Goal: Task Accomplishment & Management: Manage account settings

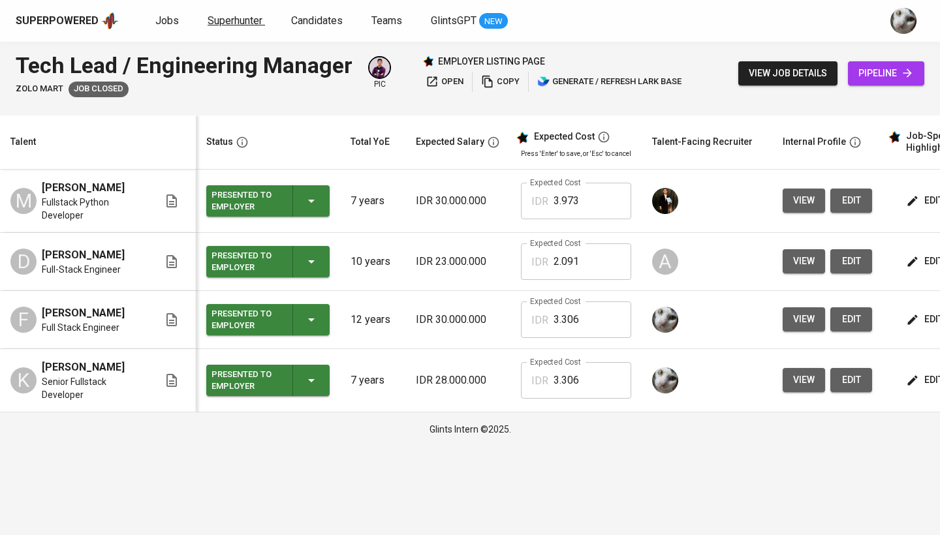
click at [215, 24] on span "Superhunter" at bounding box center [235, 20] width 55 height 12
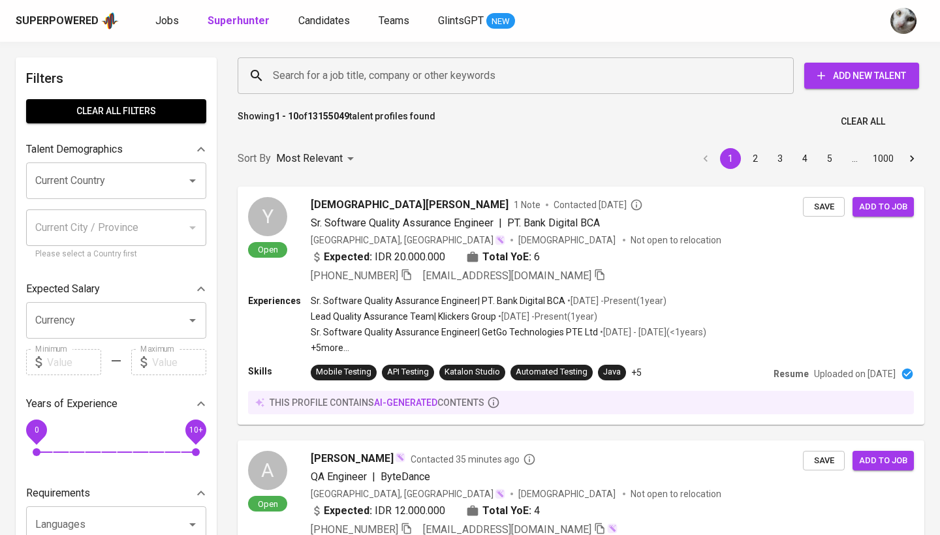
click at [469, 82] on input "Search for a job title, company or other keywords" at bounding box center [519, 75] width 499 height 25
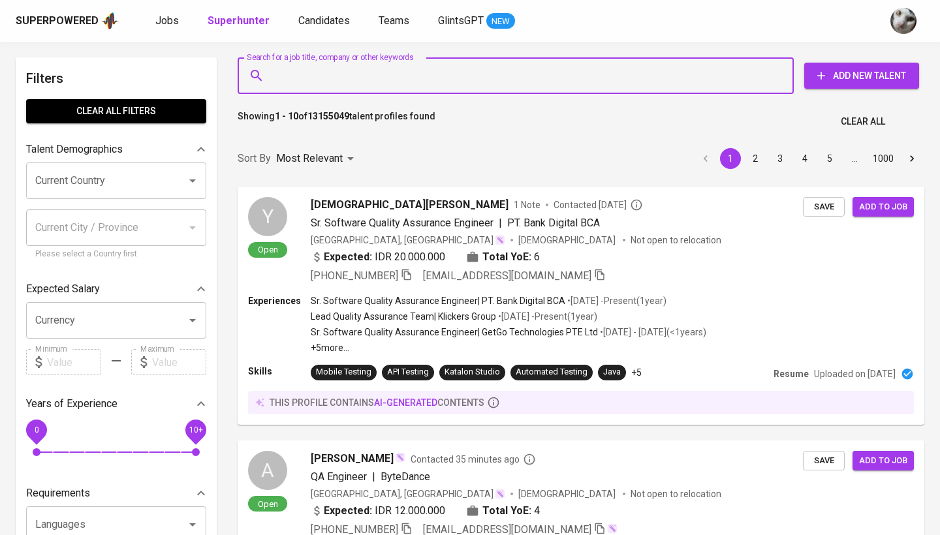
paste input "[EMAIL_ADDRESS][DOMAIN_NAME]"
type input "[EMAIL_ADDRESS][DOMAIN_NAME]"
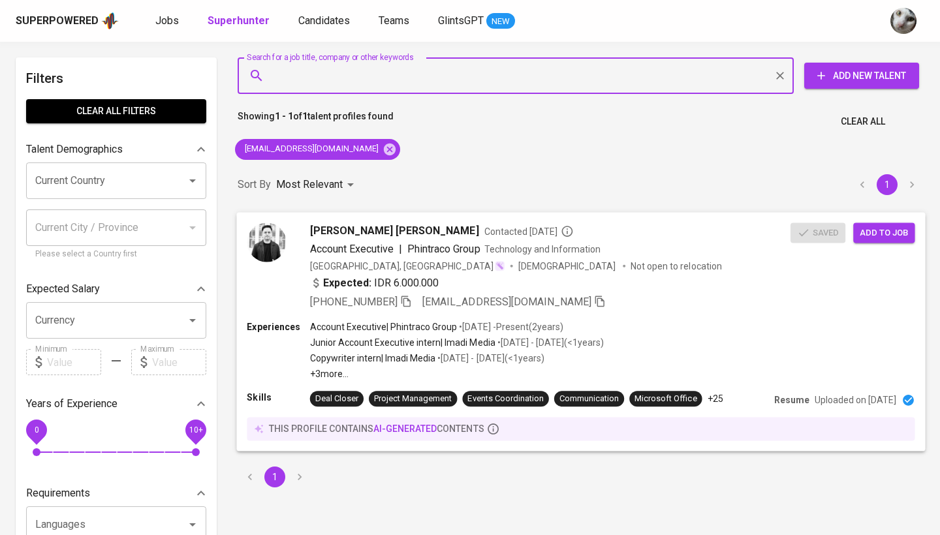
click at [691, 272] on div "[PERSON_NAME] [PERSON_NAME] Contacted [DATE] Account Executive | Phintraco Grou…" at bounding box center [550, 266] width 481 height 87
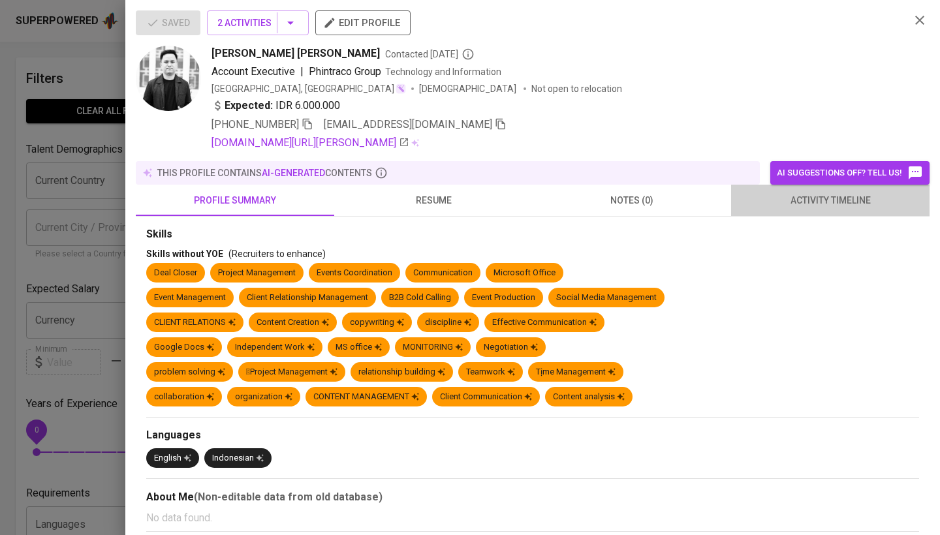
click at [842, 195] on span "activity timeline" at bounding box center [830, 201] width 183 height 16
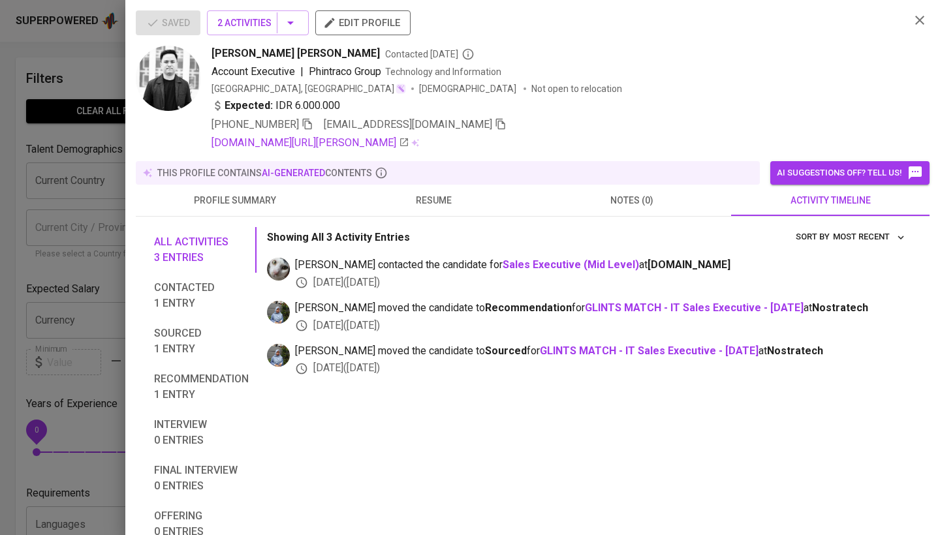
click at [65, 250] on div at bounding box center [470, 267] width 940 height 535
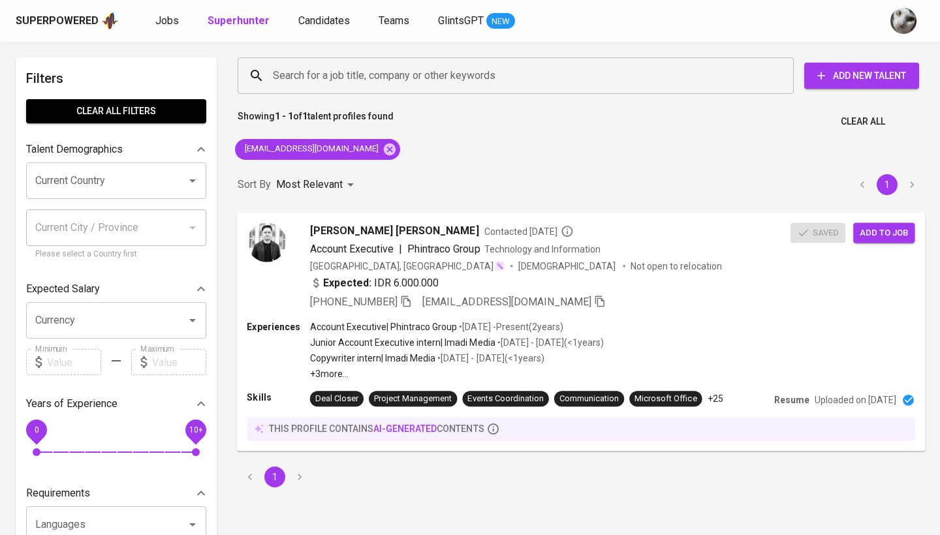
click at [874, 225] on span "Add to job" at bounding box center [884, 232] width 48 height 15
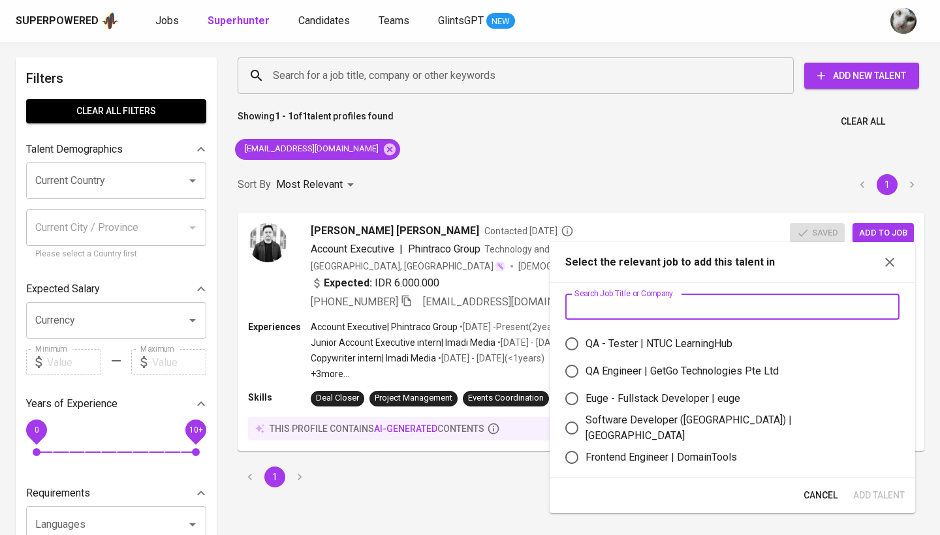
click at [609, 309] on input "text" at bounding box center [732, 307] width 334 height 26
type input "t"
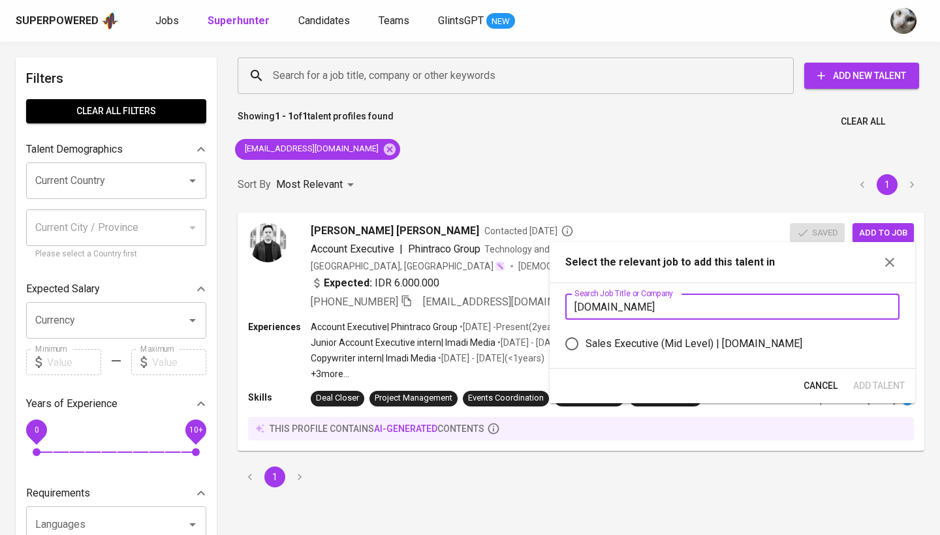
type input "[DOMAIN_NAME]"
click at [627, 340] on div "Sales Executive (Mid Level) | [DOMAIN_NAME]" at bounding box center [694, 344] width 217 height 16
click at [586, 340] on input "Sales Executive (Mid Level) | [DOMAIN_NAME]" at bounding box center [571, 343] width 27 height 27
radio input "true"
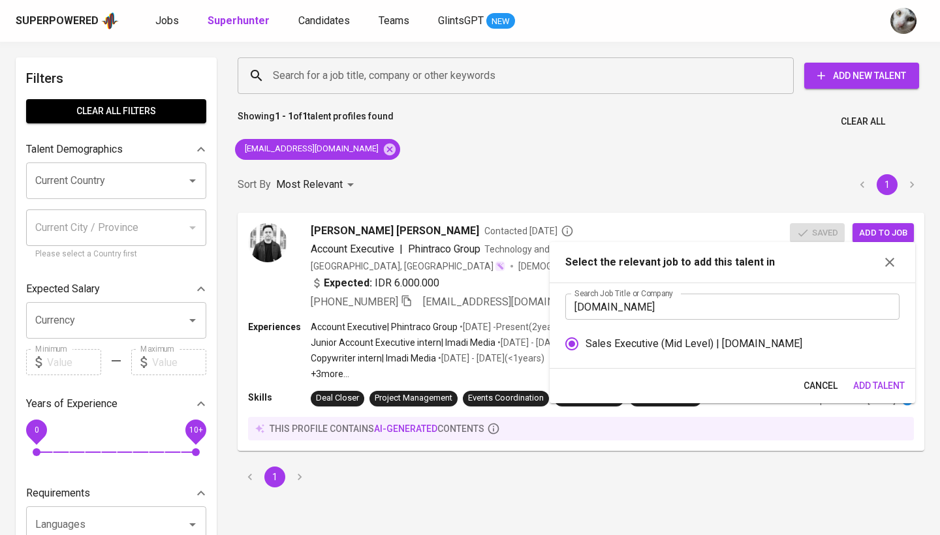
click at [859, 384] on span "Add Talent" at bounding box center [879, 386] width 52 height 16
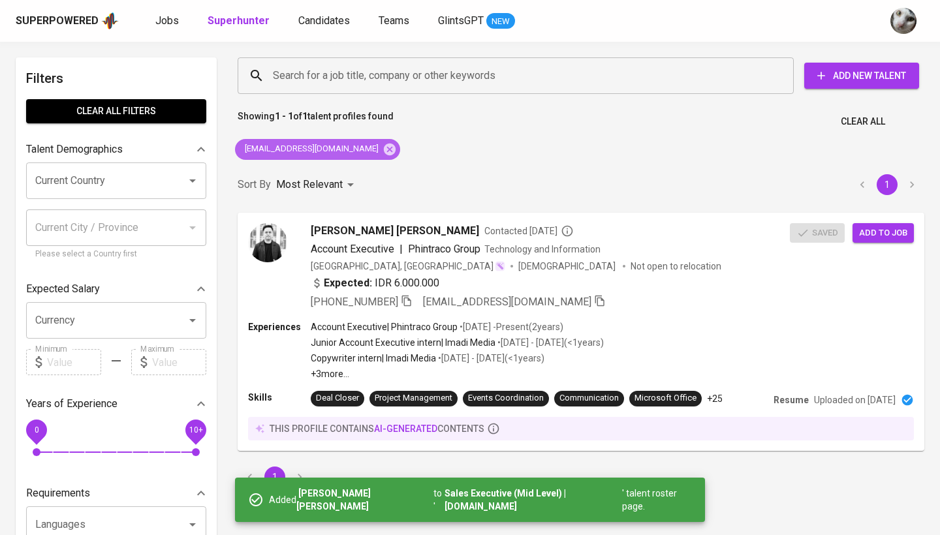
drag, startPoint x: 368, startPoint y: 150, endPoint x: 370, endPoint y: 110, distance: 39.9
click at [384, 150] on icon at bounding box center [390, 149] width 12 height 12
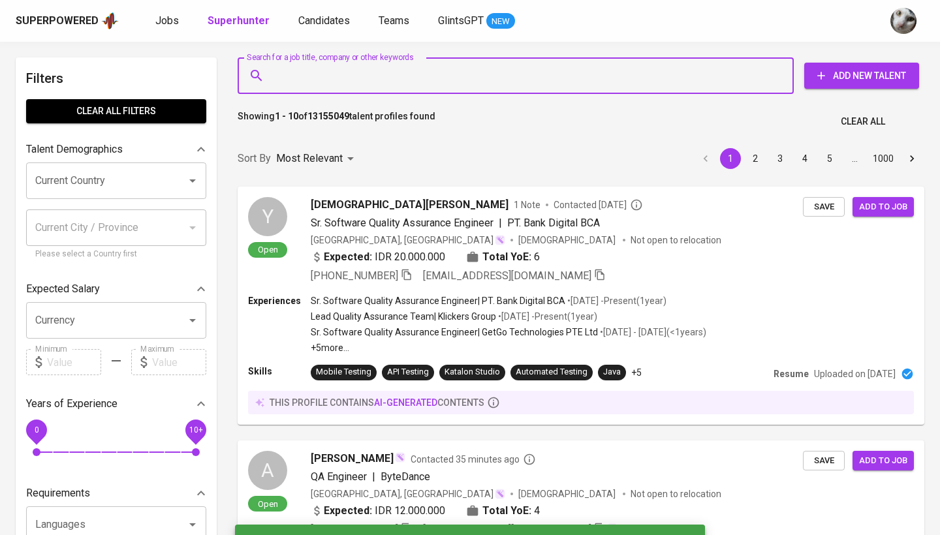
click at [372, 78] on input "Search for a job title, company or other keywords" at bounding box center [519, 75] width 499 height 25
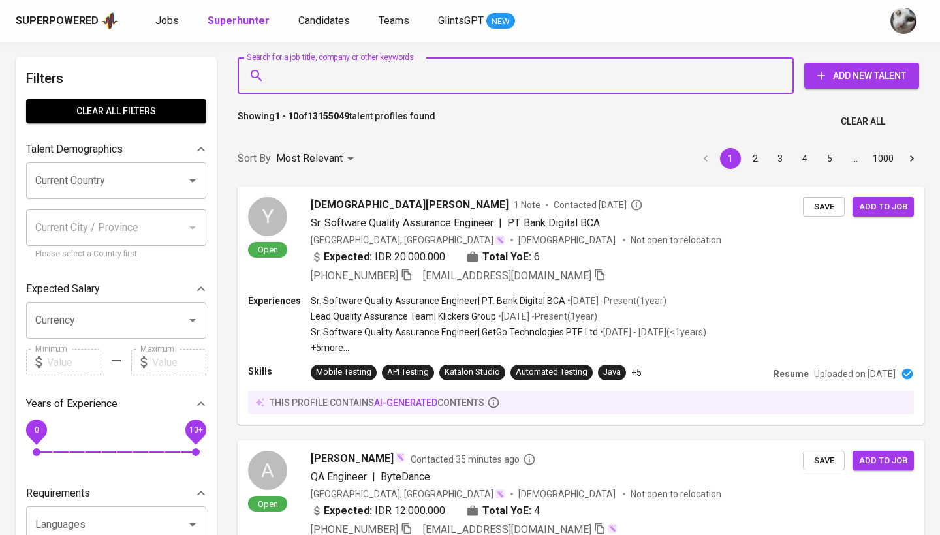
paste input "[EMAIL_ADDRESS][DOMAIN_NAME]"
type input "[EMAIL_ADDRESS][DOMAIN_NAME]"
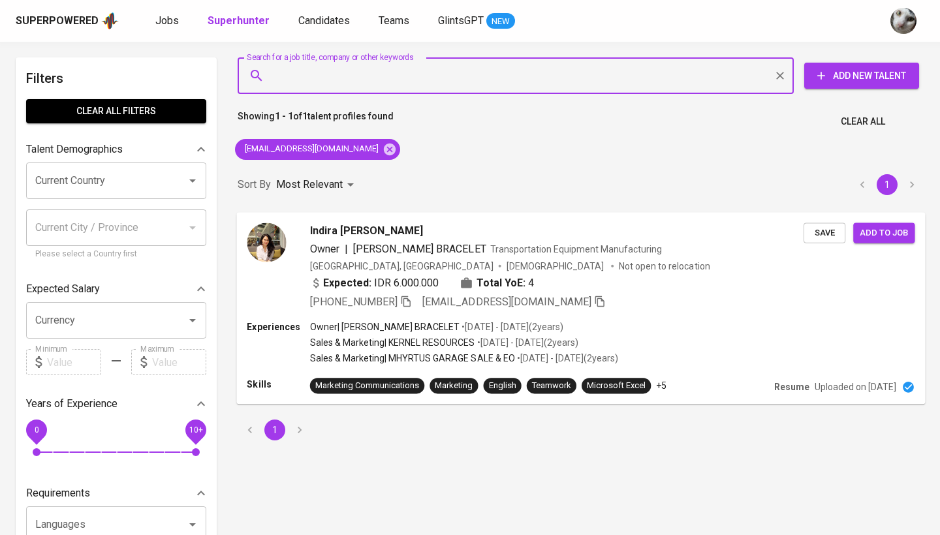
click at [818, 244] on div "Indira Aprilia [PERSON_NAME] Owner | [PERSON_NAME] BRACELET Transportation Equi…" at bounding box center [580, 266] width 689 height 108
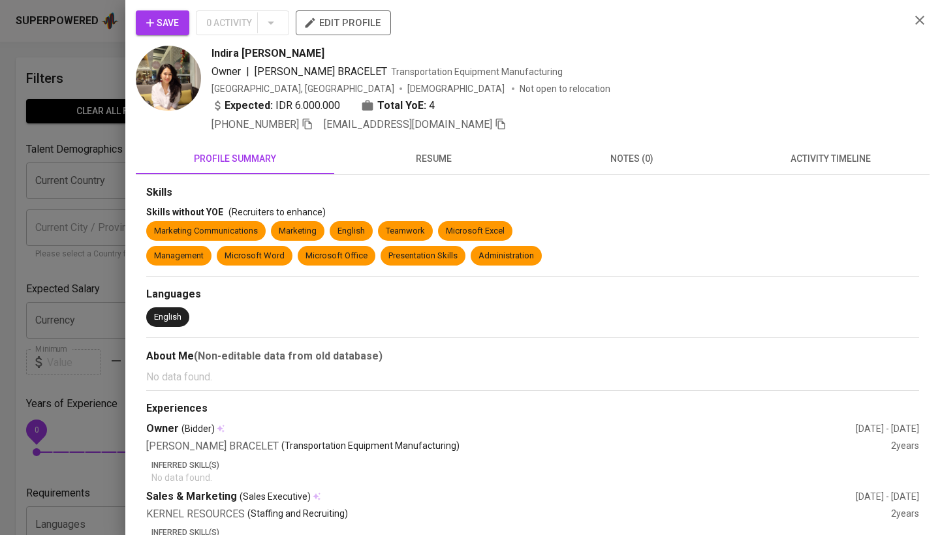
click at [77, 264] on div at bounding box center [470, 267] width 940 height 535
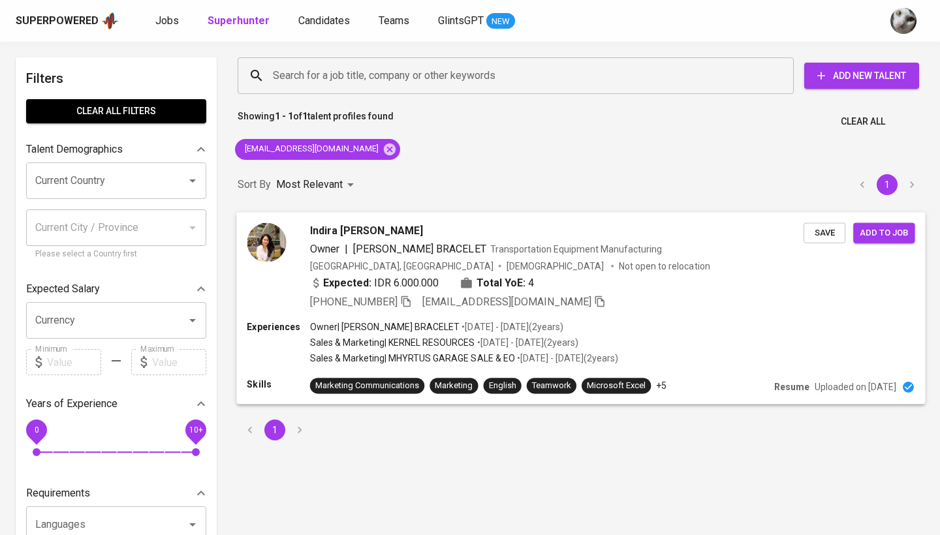
click at [826, 234] on span "Save" at bounding box center [824, 232] width 29 height 15
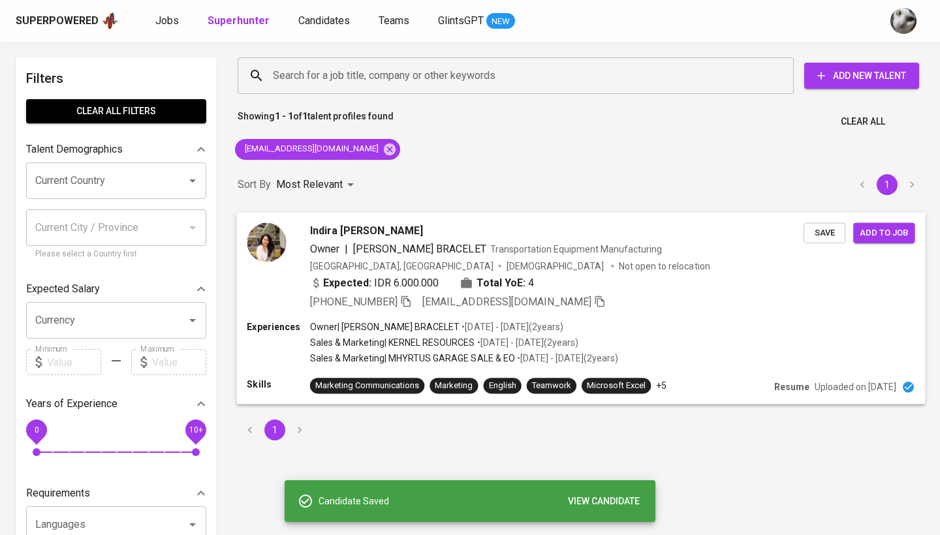
click at [885, 236] on span "Add to job" at bounding box center [884, 232] width 48 height 15
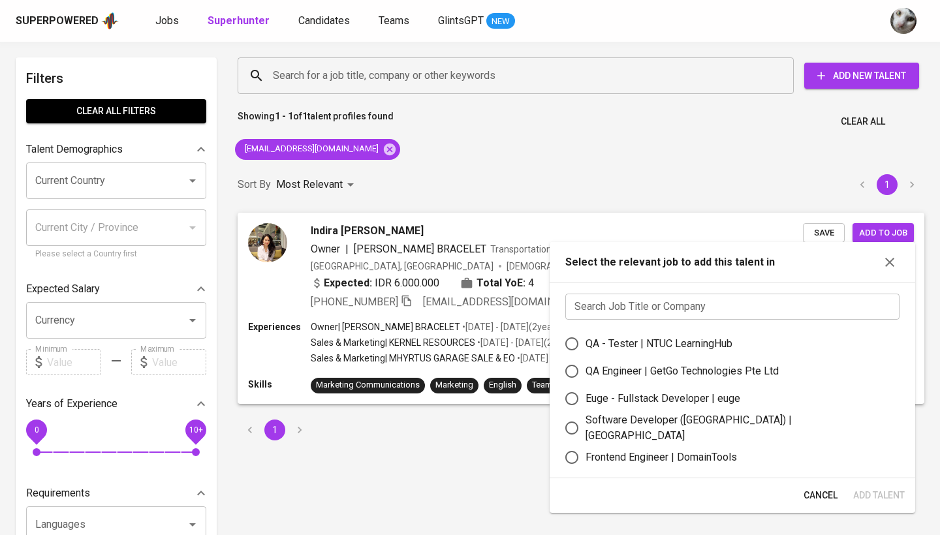
click at [673, 298] on input "text" at bounding box center [732, 307] width 334 height 26
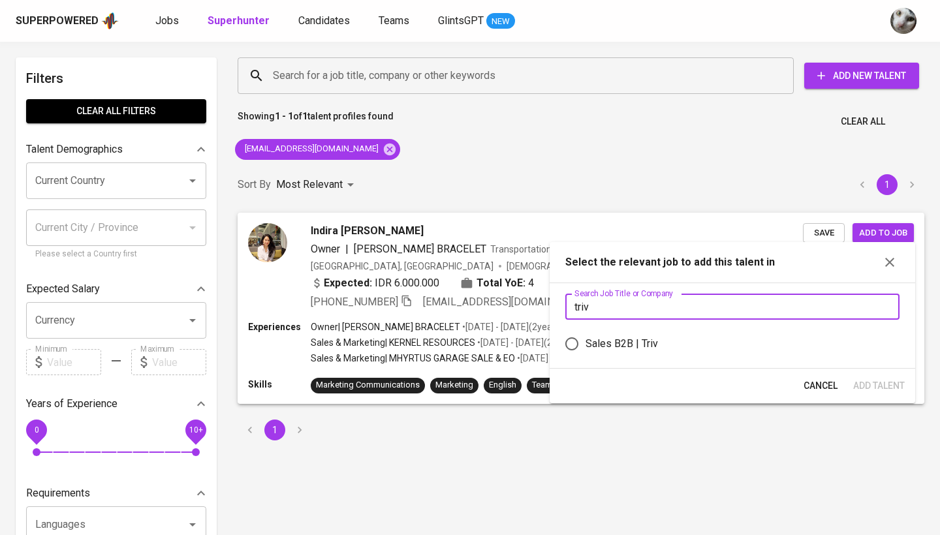
click at [651, 309] on input "triv" at bounding box center [732, 307] width 334 height 26
type input "antigravity.id"
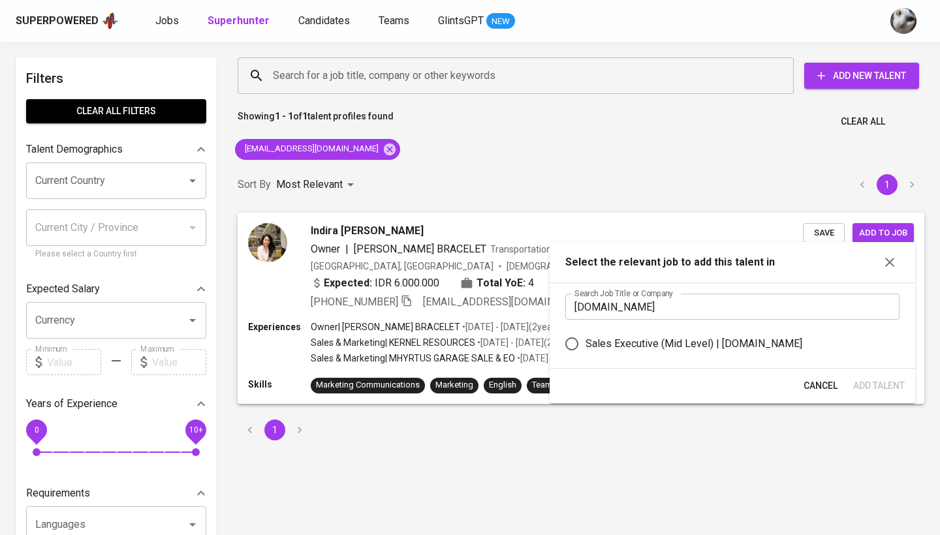
click at [641, 343] on div "Sales Executive (Mid Level) | Antigravity.id" at bounding box center [694, 344] width 217 height 16
click at [586, 343] on input "Sales Executive (Mid Level) | Antigravity.id" at bounding box center [571, 343] width 27 height 27
radio input "true"
click at [864, 381] on span "Add Talent" at bounding box center [879, 386] width 52 height 16
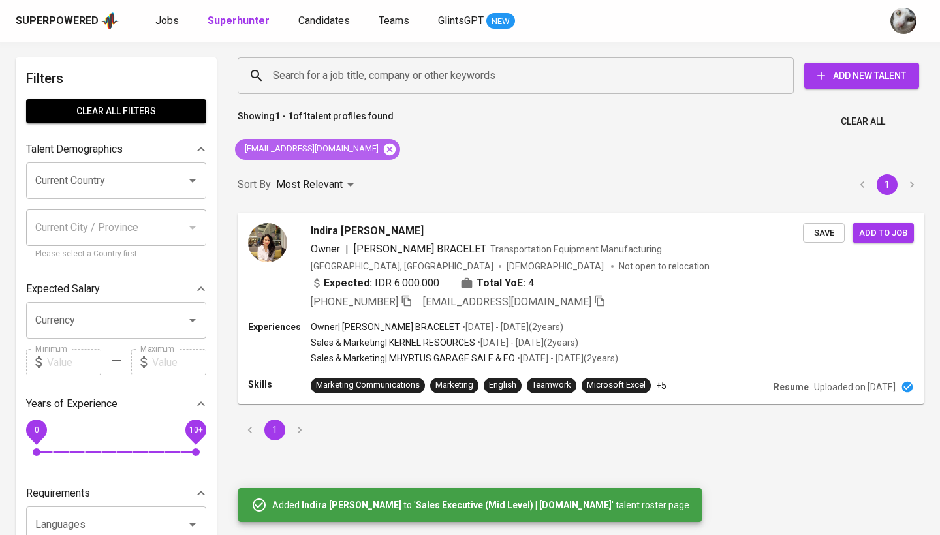
click at [383, 154] on icon at bounding box center [390, 149] width 14 height 14
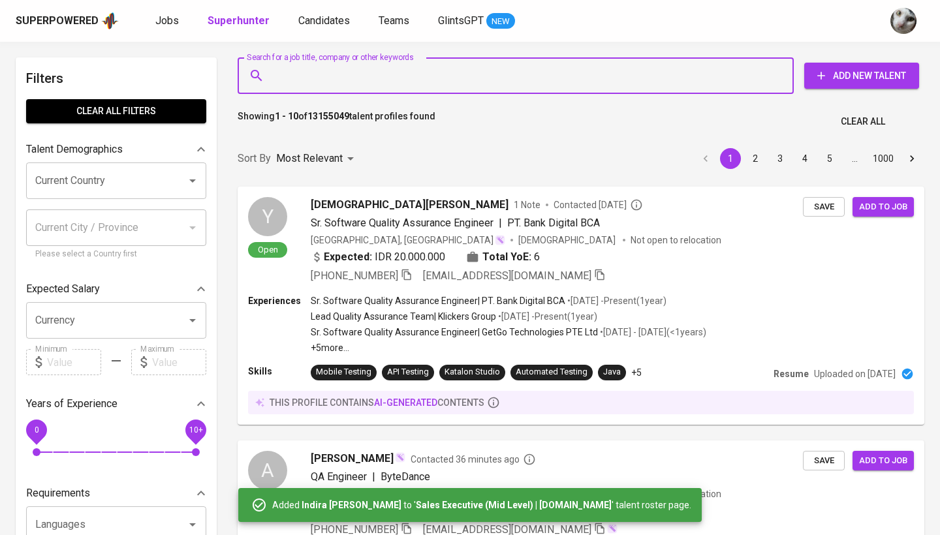
click at [396, 82] on input "Search for a job title, company or other keywords" at bounding box center [519, 75] width 499 height 25
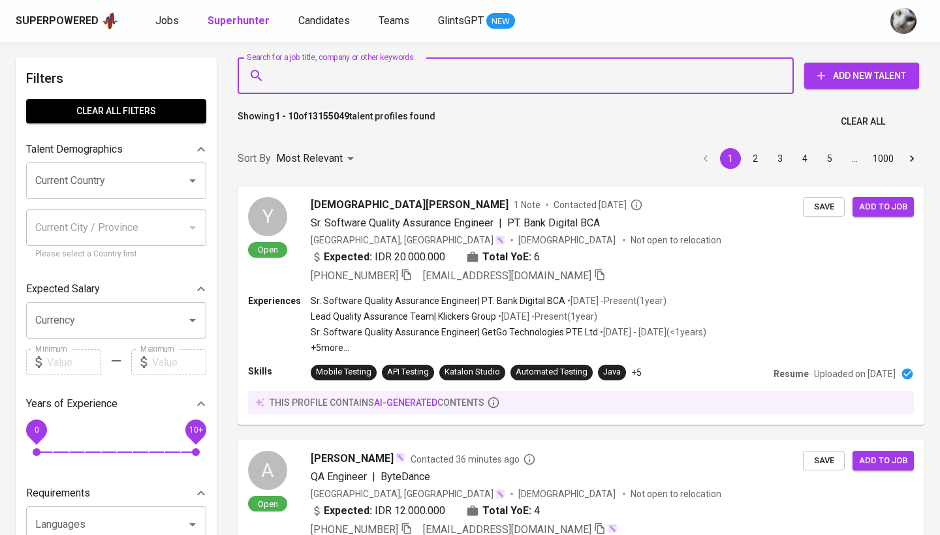
click at [396, 82] on input "Search for a job title, company or other keywords" at bounding box center [519, 75] width 499 height 25
paste input "kikiindriyani46@gmail.com"
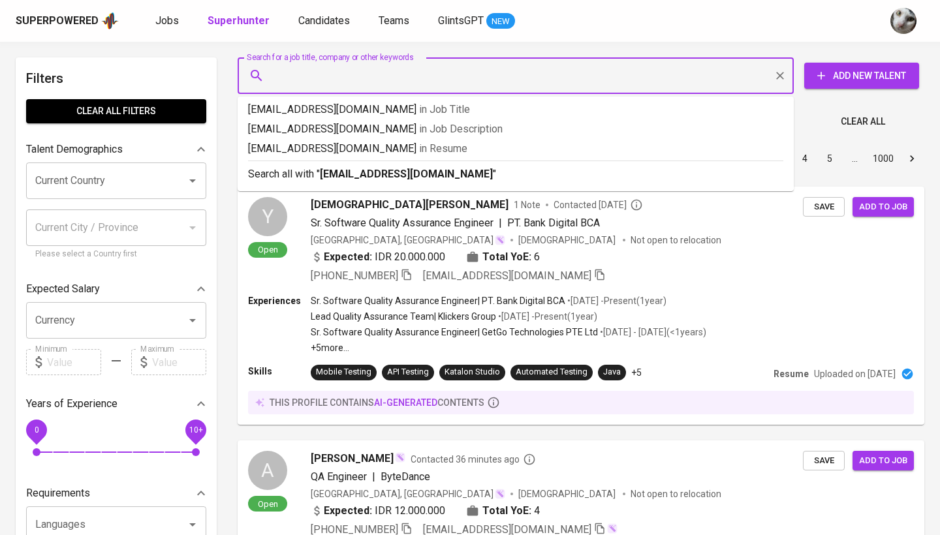
type input "kikiindriyani46@gmail.com"
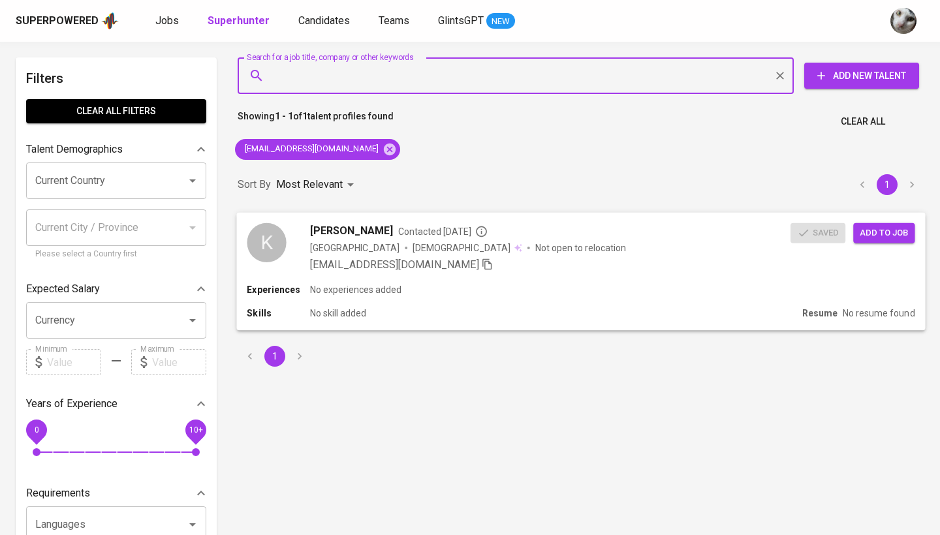
click at [731, 264] on div "kikiindriyani46@gmail.com" at bounding box center [550, 265] width 481 height 16
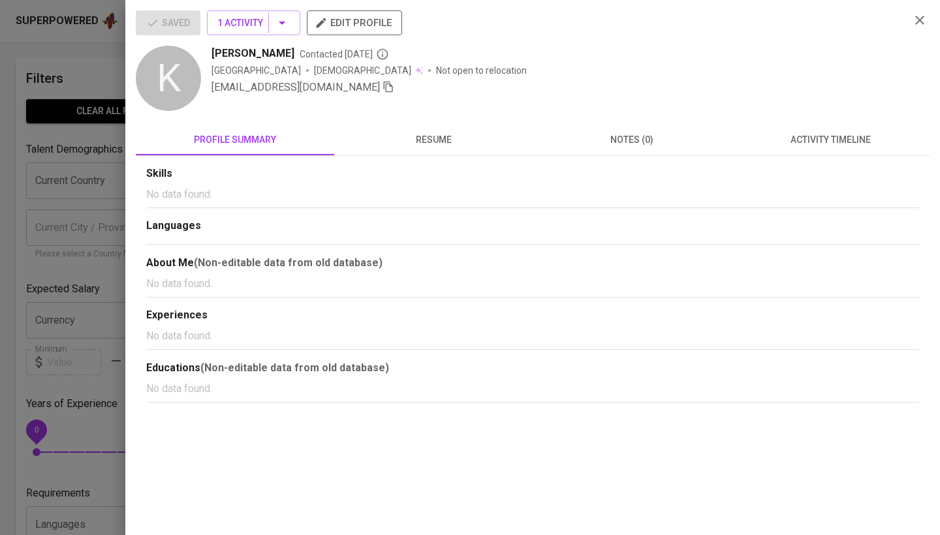
click at [841, 136] on span "activity timeline" at bounding box center [830, 140] width 183 height 16
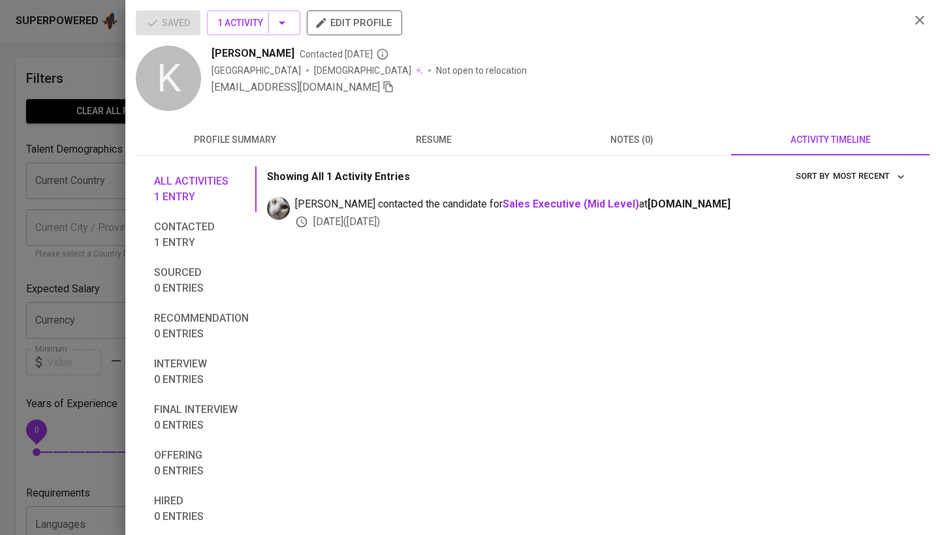
click at [116, 296] on div at bounding box center [470, 267] width 940 height 535
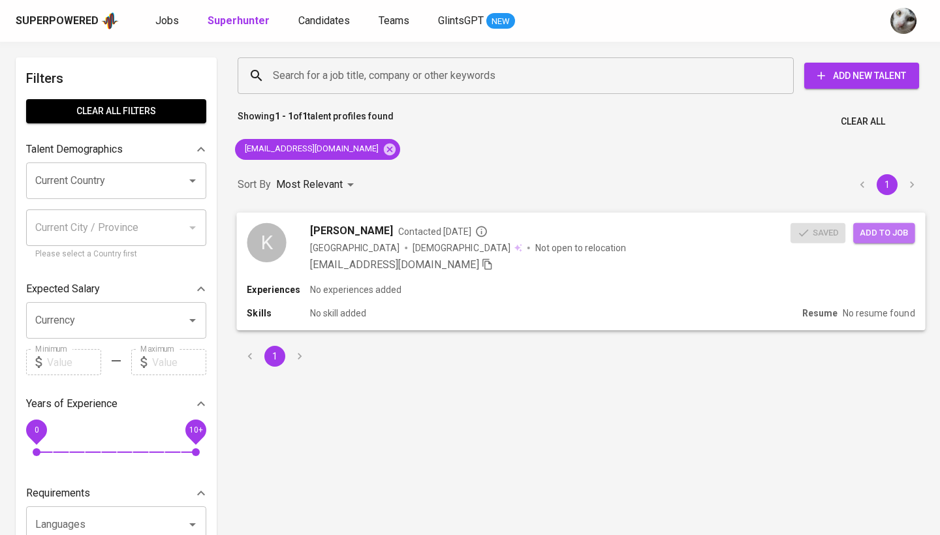
click at [893, 234] on span "Add to job" at bounding box center [884, 232] width 48 height 15
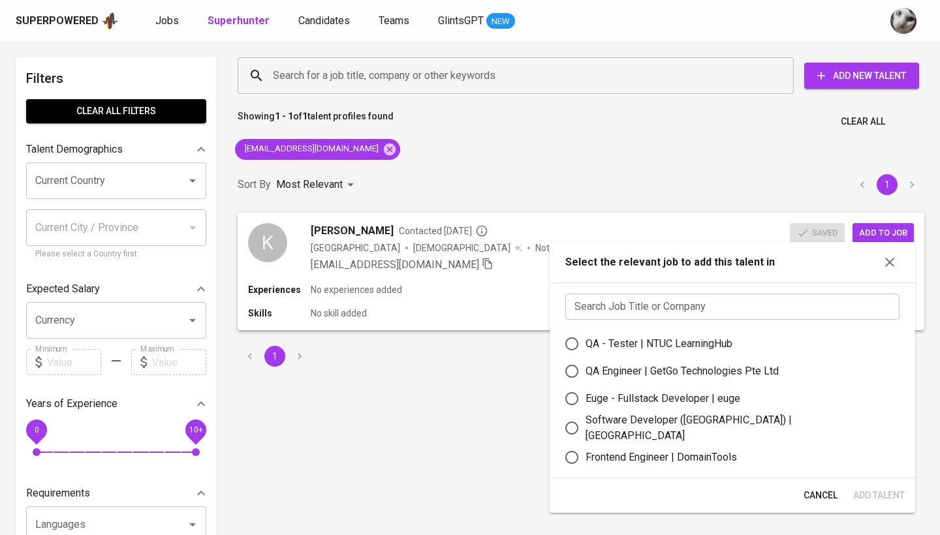
click at [680, 309] on input "text" at bounding box center [732, 307] width 334 height 26
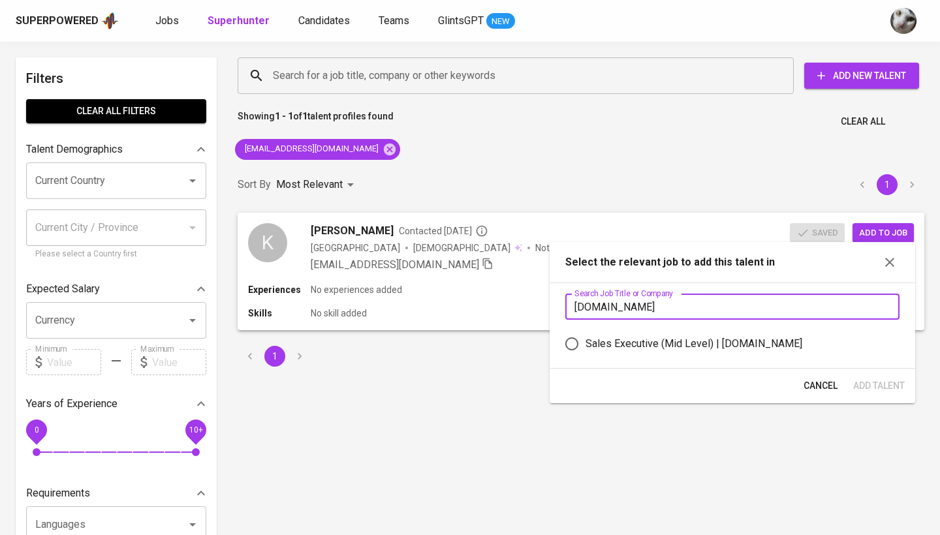
type input "antigravity.id"
click at [685, 343] on div "Sales Executive (Mid Level) | Antigravity.id" at bounding box center [694, 344] width 217 height 16
click at [586, 343] on input "Sales Executive (Mid Level) | Antigravity.id" at bounding box center [571, 343] width 27 height 27
radio input "true"
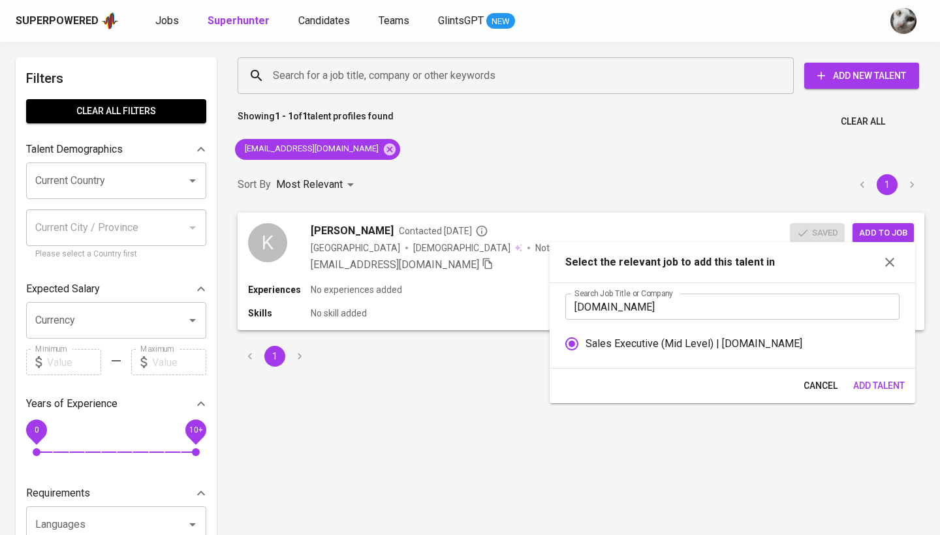
click at [873, 394] on button "Add Talent" at bounding box center [879, 386] width 62 height 24
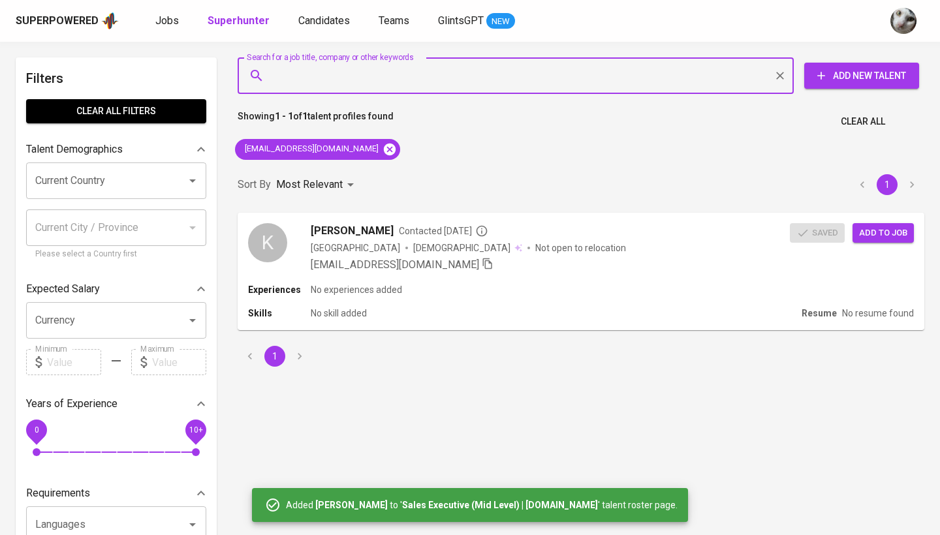
drag, startPoint x: 479, startPoint y: 72, endPoint x: 355, endPoint y: 150, distance: 146.4
click at [479, 72] on input "Search for a job title, company or other keywords" at bounding box center [519, 75] width 499 height 25
click at [384, 150] on icon at bounding box center [390, 149] width 12 height 12
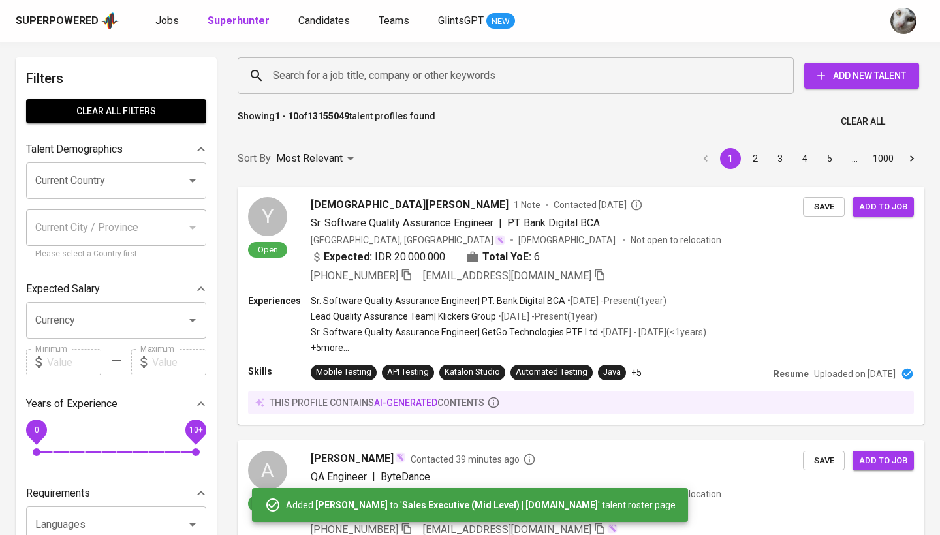
click at [384, 77] on input "Search for a job title, company or other keywords" at bounding box center [519, 75] width 499 height 25
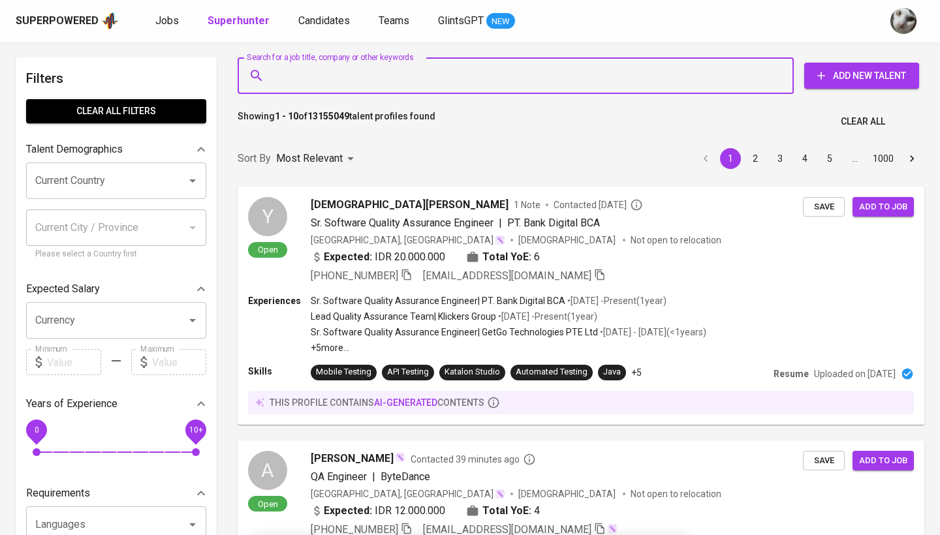
click at [384, 77] on input "Search for a job title, company or other keywords" at bounding box center [519, 75] width 499 height 25
paste input "taufikrahadi1@gmail.com"
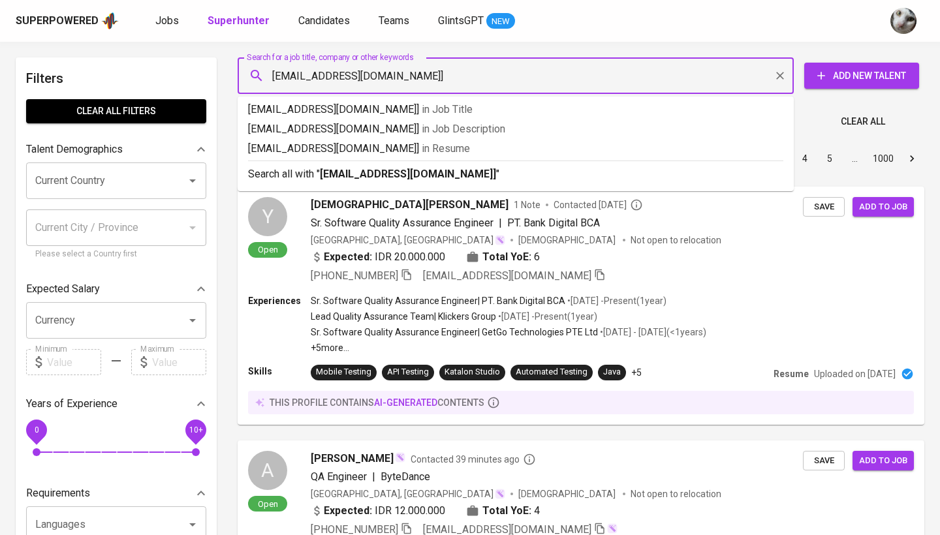
type input "taufikrahadi1@gmail.com"
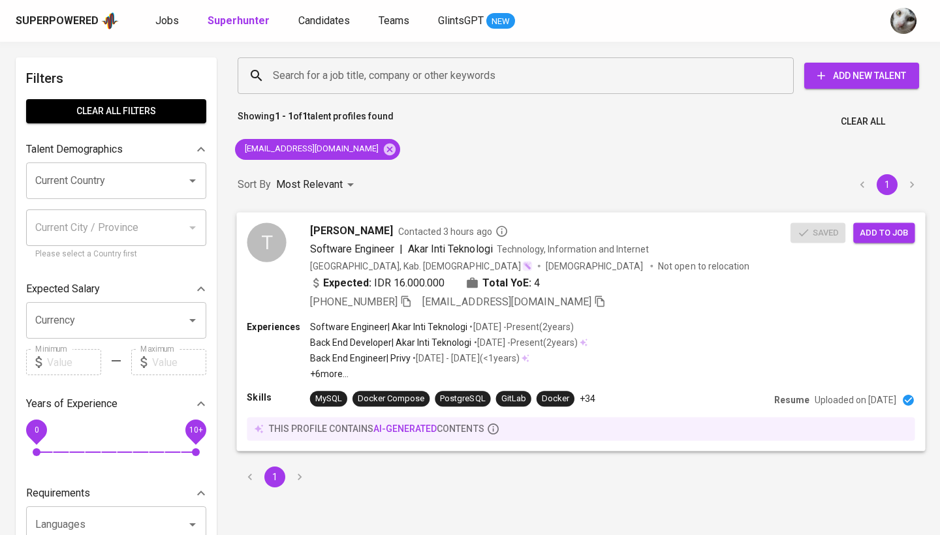
click at [746, 283] on div "Expected: IDR 16.000.000 Total YoE: 4" at bounding box center [550, 284] width 481 height 19
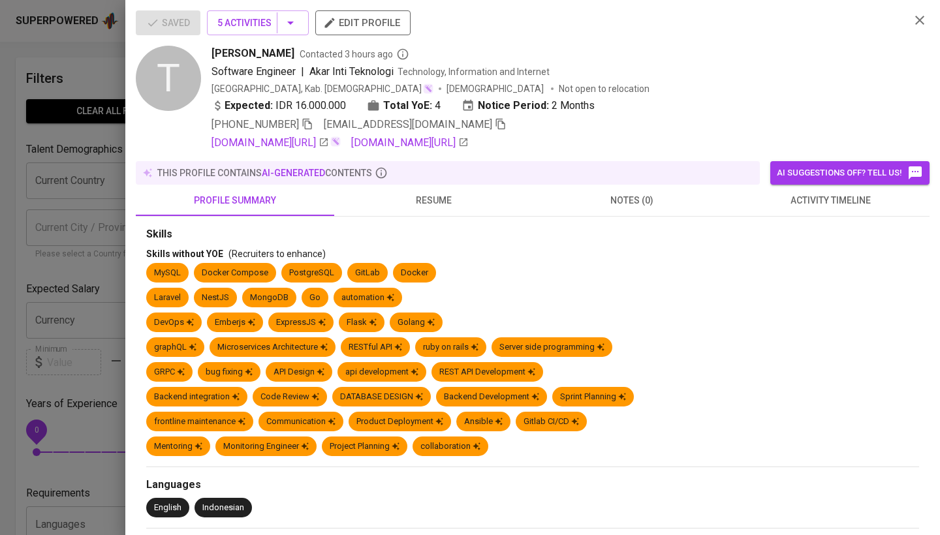
click at [832, 200] on span "activity timeline" at bounding box center [830, 201] width 183 height 16
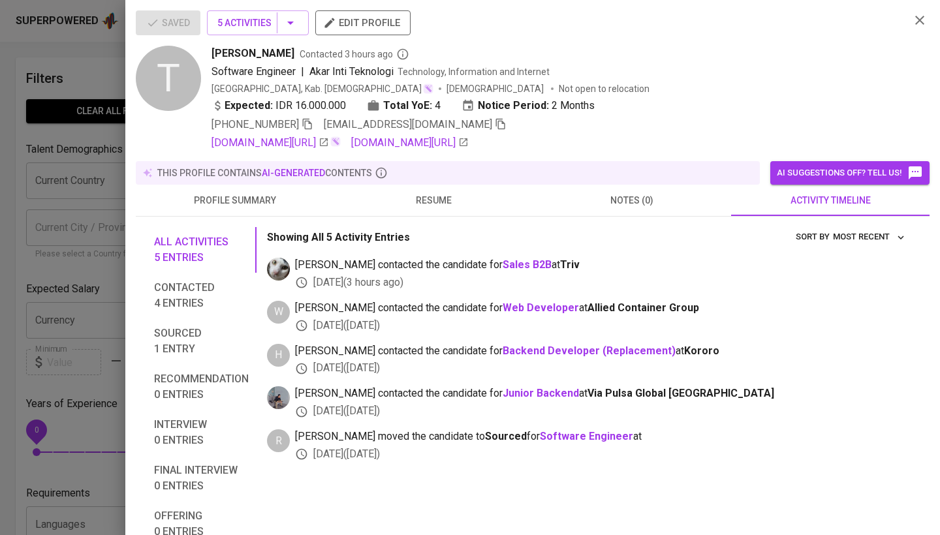
click at [91, 268] on div at bounding box center [470, 267] width 940 height 535
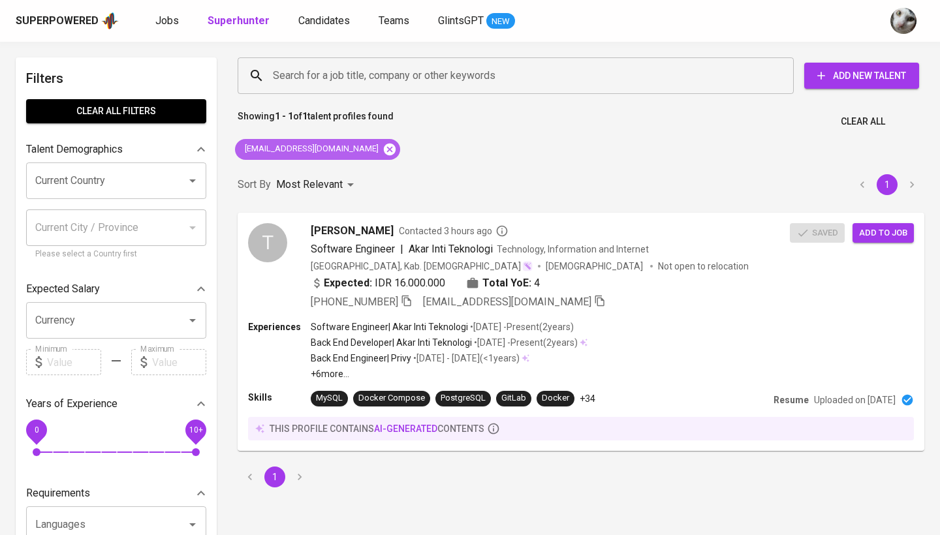
click at [383, 147] on icon at bounding box center [390, 149] width 14 height 14
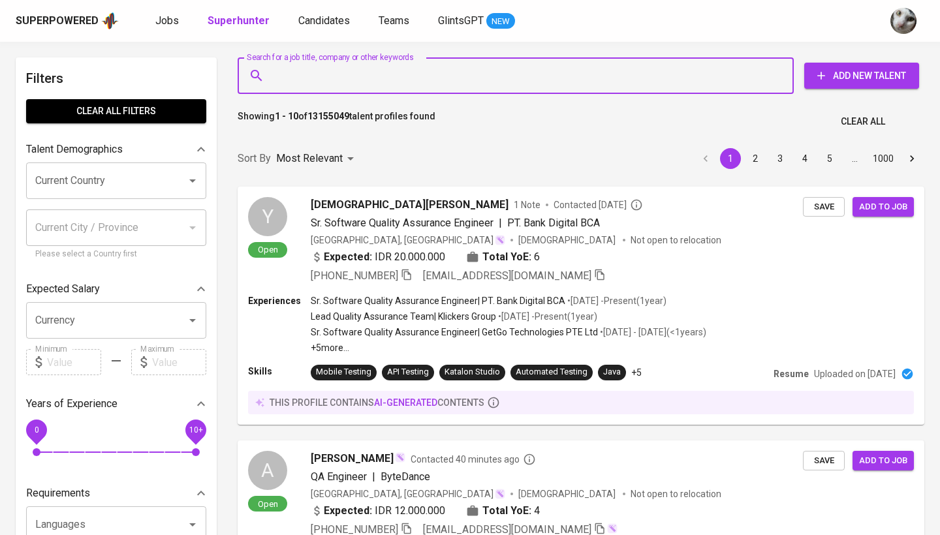
click at [372, 77] on input "Search for a job title, company or other keywords" at bounding box center [519, 75] width 499 height 25
paste input "imransyah690@gmail.com"
type input "imransyah690@gmail.com"
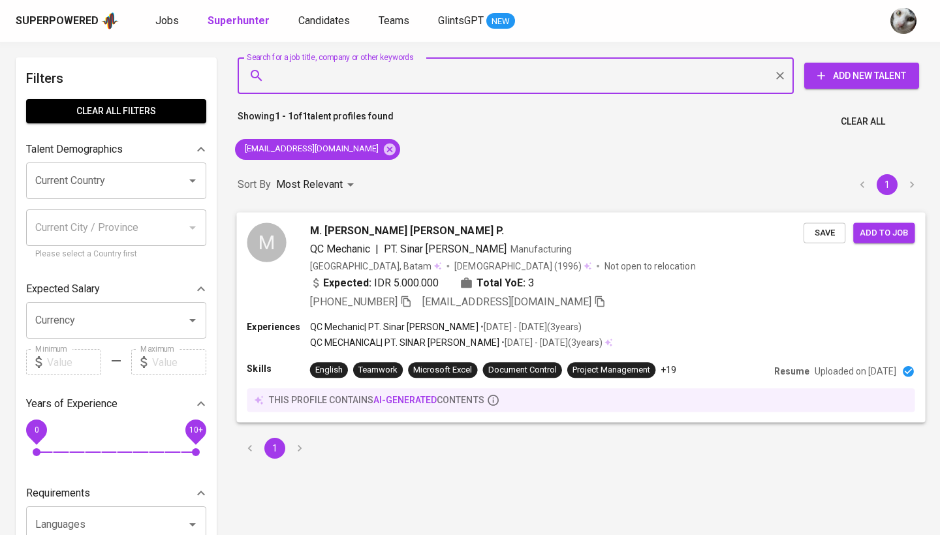
click at [824, 222] on div "Save Add to job" at bounding box center [862, 229] width 117 height 25
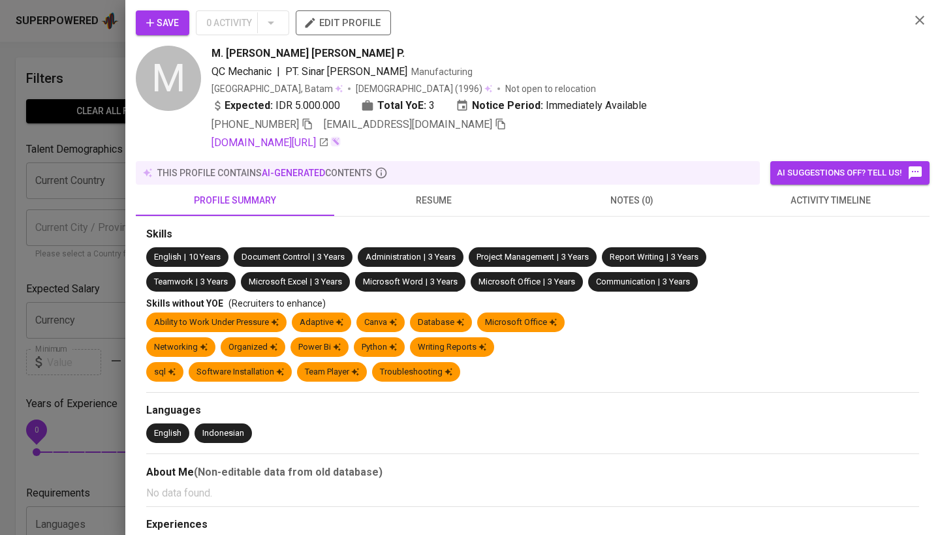
click at [139, 20] on button "Save" at bounding box center [163, 22] width 54 height 25
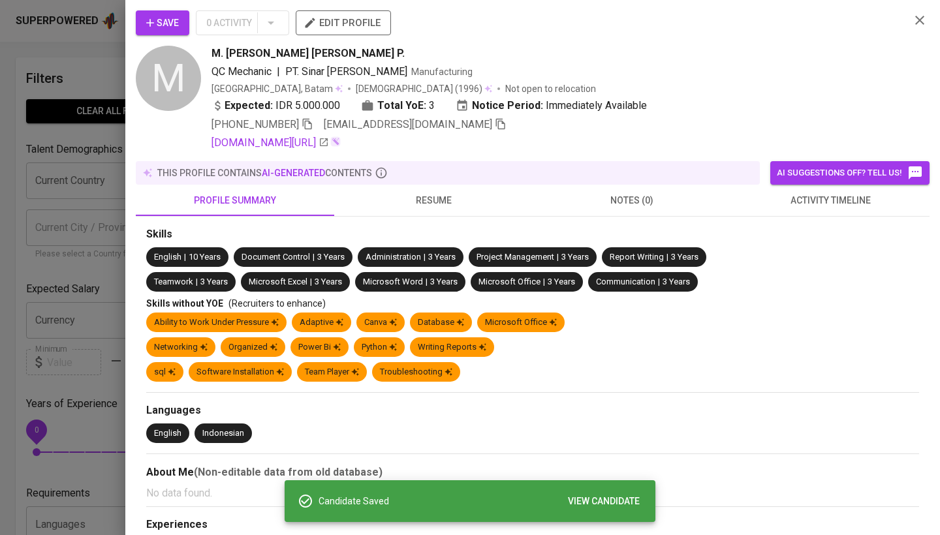
click at [67, 259] on div at bounding box center [470, 267] width 940 height 535
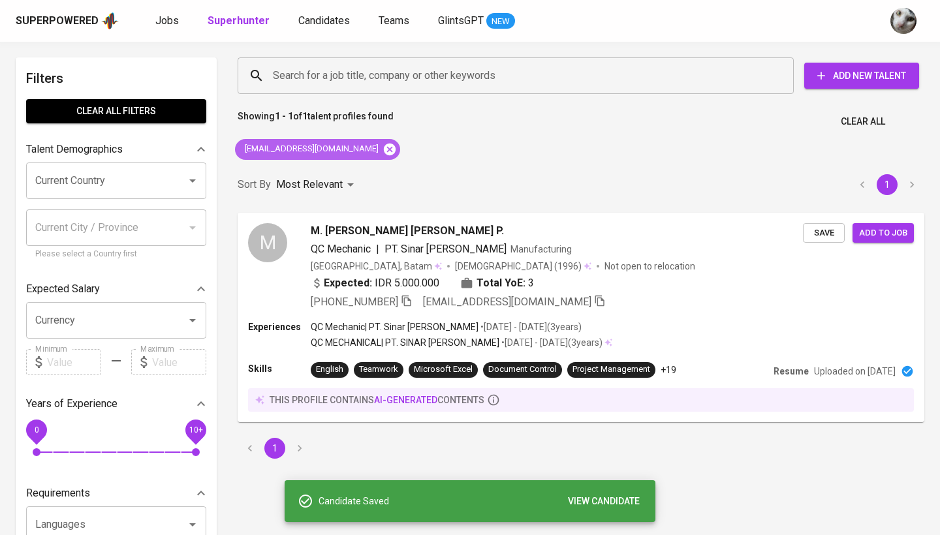
click at [383, 150] on icon at bounding box center [390, 149] width 14 height 14
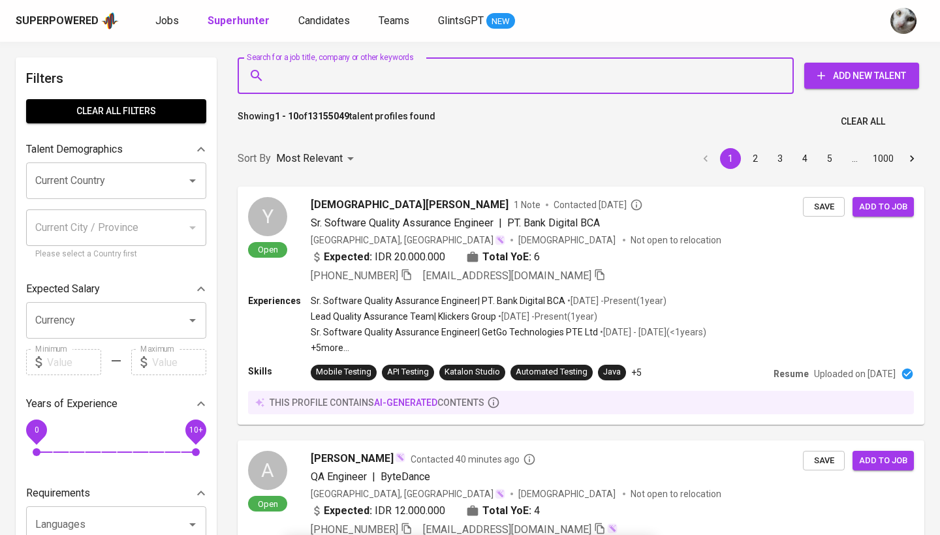
click at [375, 76] on input "Search for a job title, company or other keywords" at bounding box center [519, 75] width 499 height 25
paste input "nadyalifah@gmail.com"
type input "nadyalifah@gmail.com"
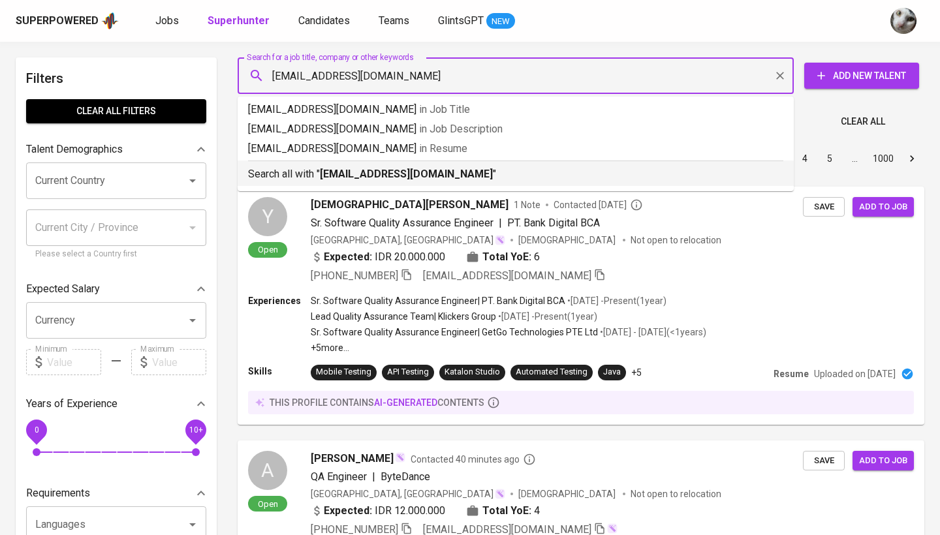
click at [398, 177] on b "nadyalifah@gmail.com" at bounding box center [406, 174] width 173 height 12
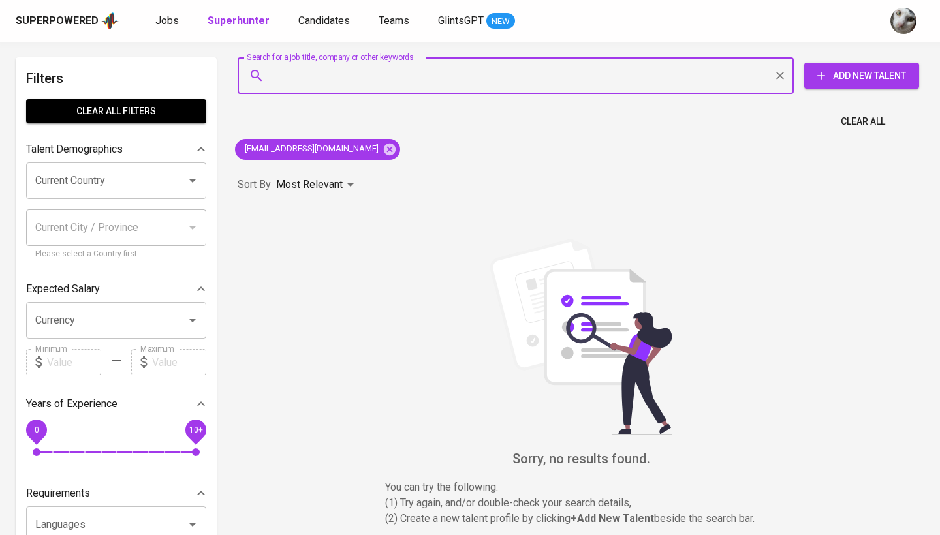
click at [425, 82] on input "Search for a job title, company or other keywords" at bounding box center [519, 75] width 499 height 25
click at [384, 151] on icon at bounding box center [390, 149] width 12 height 12
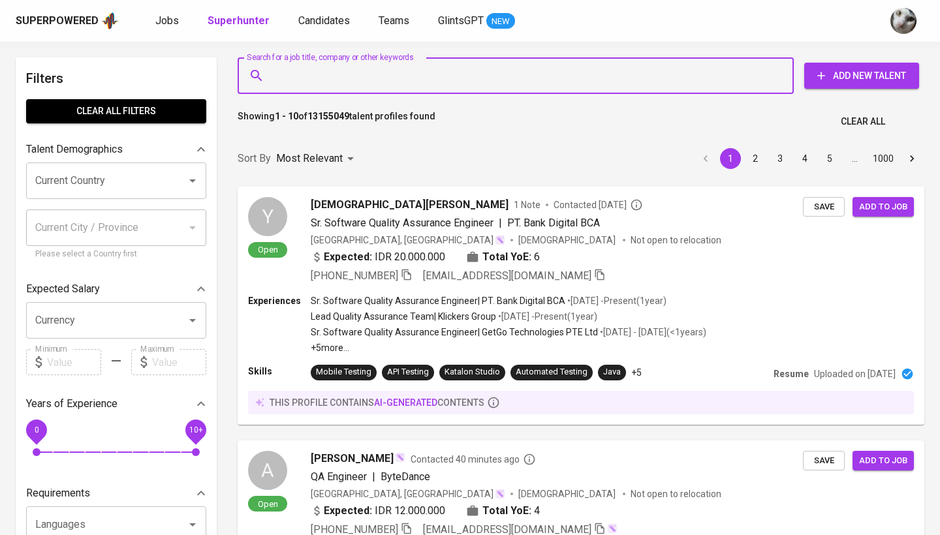
click at [357, 74] on input "Search for a job title, company or other keywords" at bounding box center [519, 75] width 499 height 25
paste input "friskahamdanipangestu@gmail.com"
type input "friskahamdanipangestu@gmail.com"
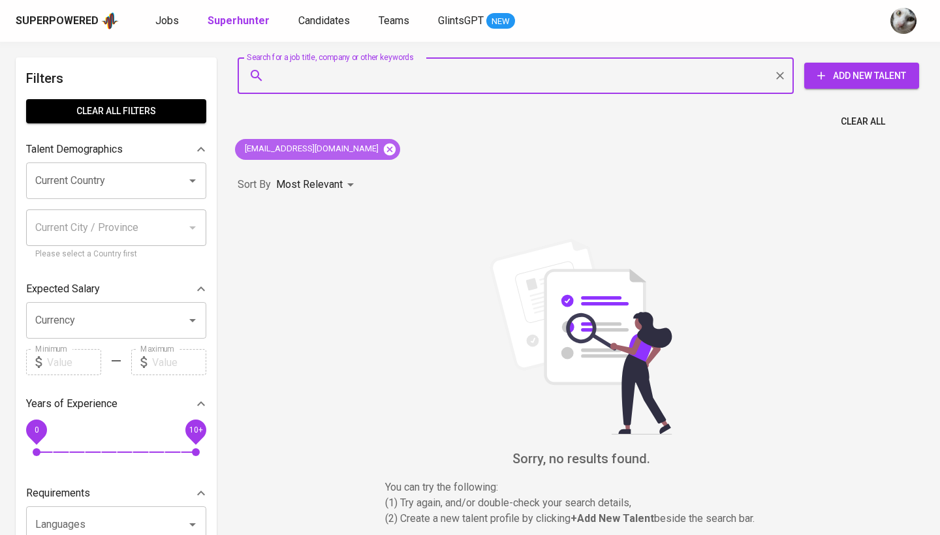
click at [387, 147] on icon at bounding box center [390, 149] width 14 height 14
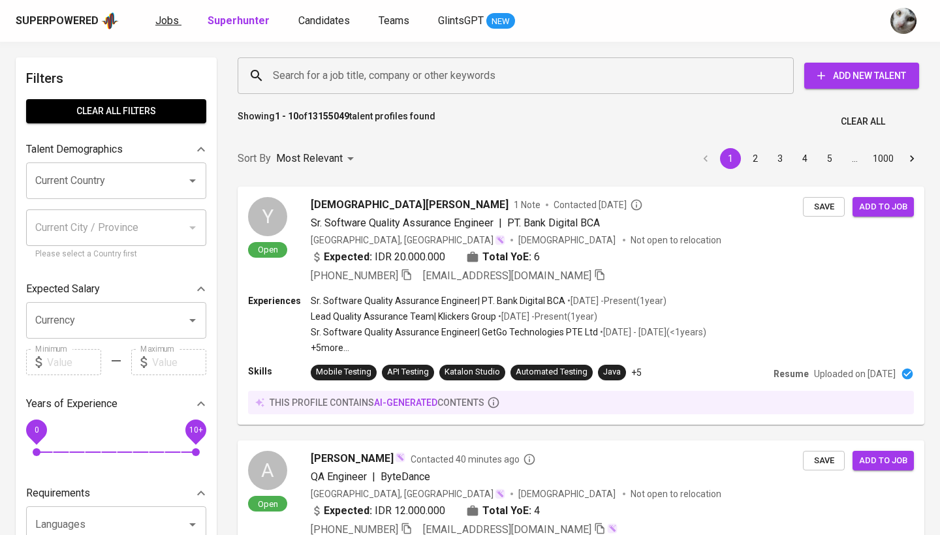
click at [173, 20] on span "Jobs" at bounding box center [167, 20] width 24 height 12
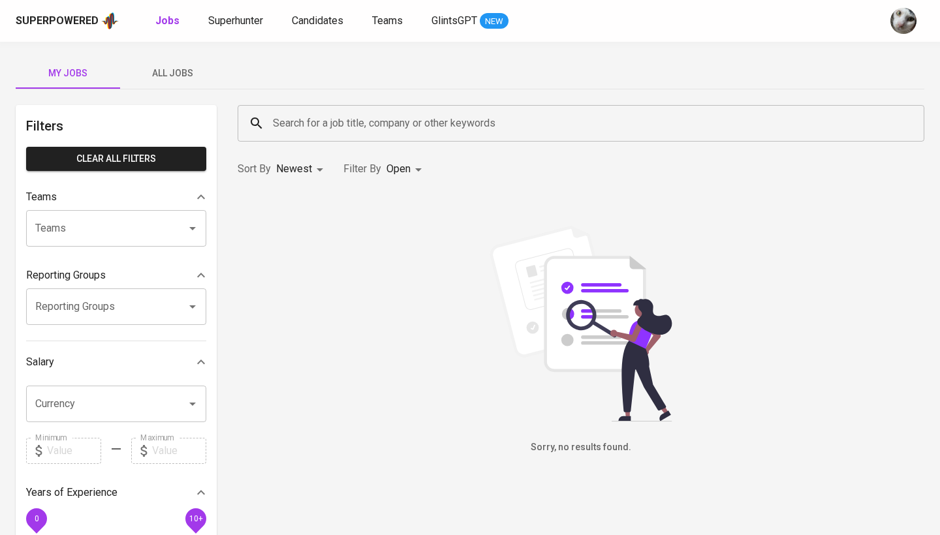
click at [196, 70] on span "All Jobs" at bounding box center [172, 73] width 89 height 16
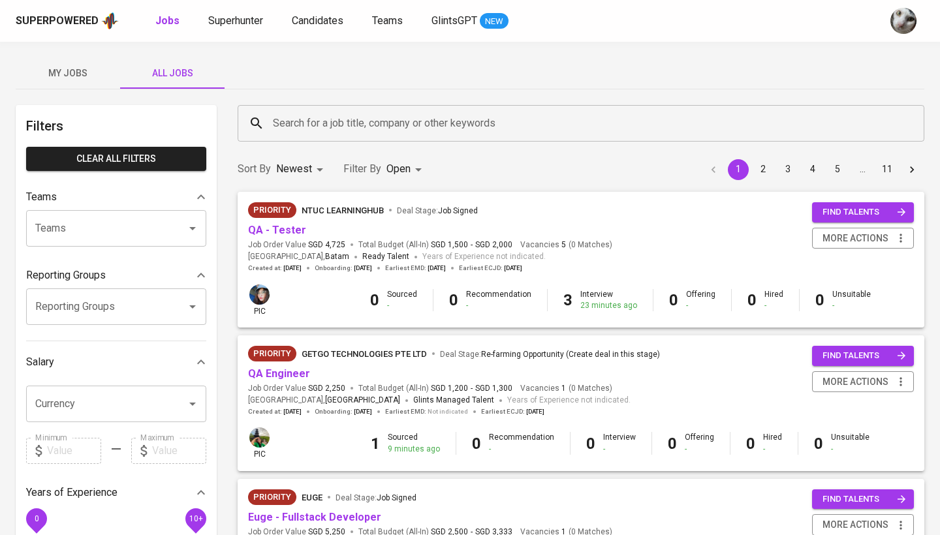
click at [305, 116] on input "n" at bounding box center [584, 123] width 629 height 25
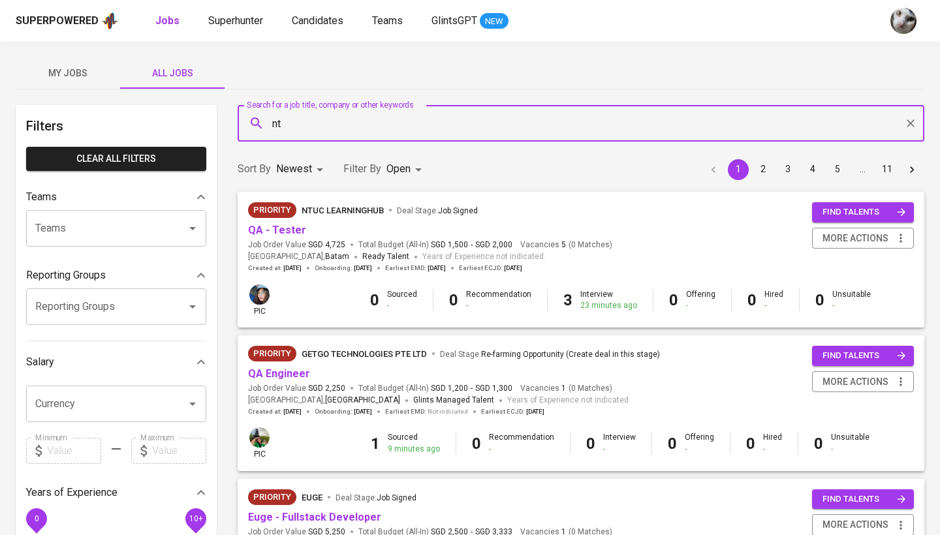
type input "n"
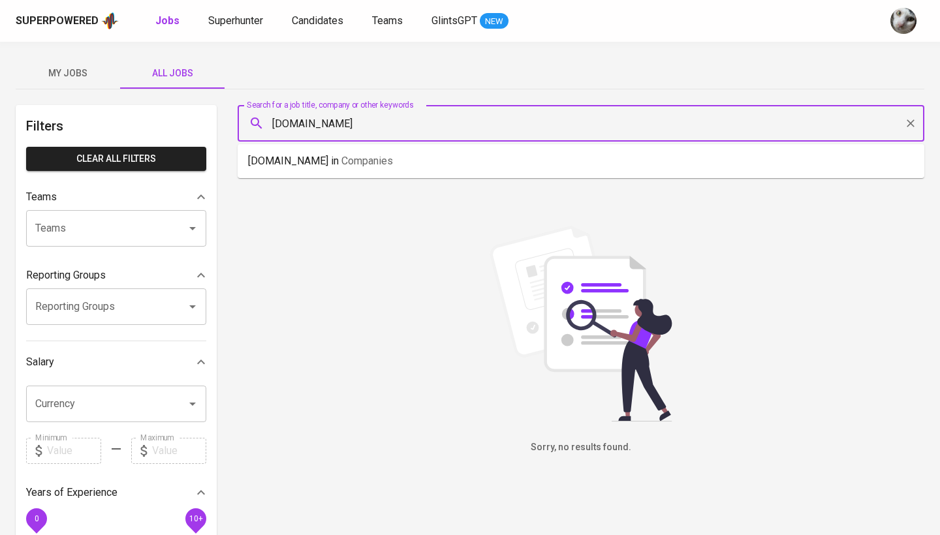
type input "[DOMAIN_NAME]"
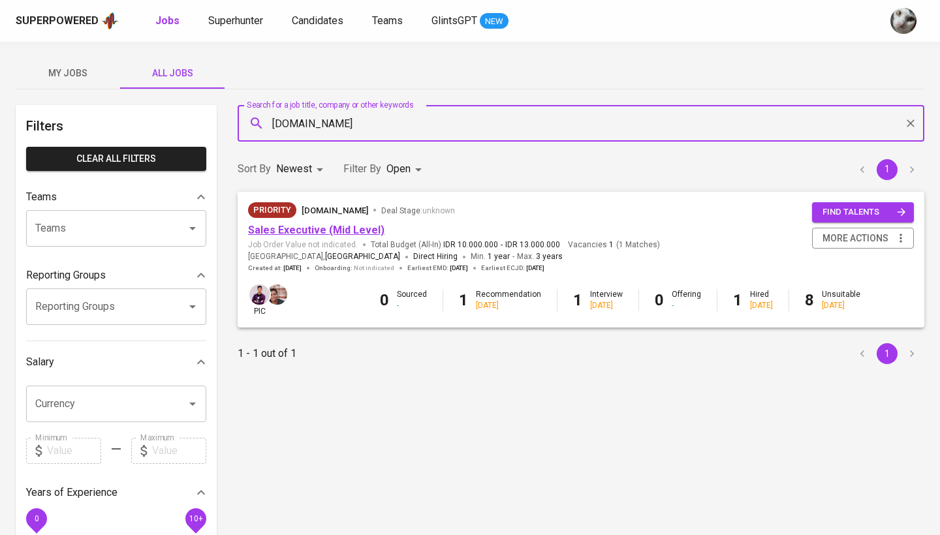
click at [314, 227] on link "Sales Executive (Mid Level)" at bounding box center [316, 230] width 136 height 12
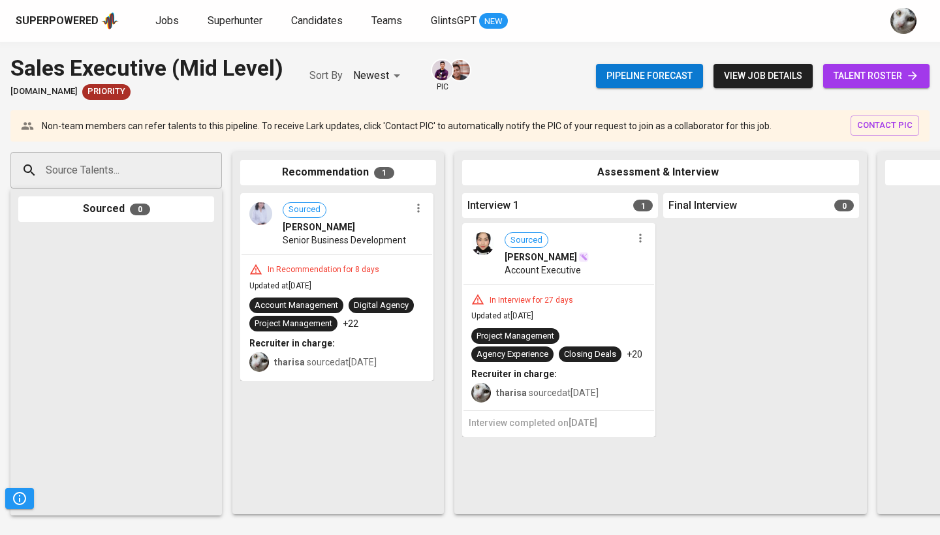
click at [896, 78] on span "talent roster" at bounding box center [877, 76] width 86 height 16
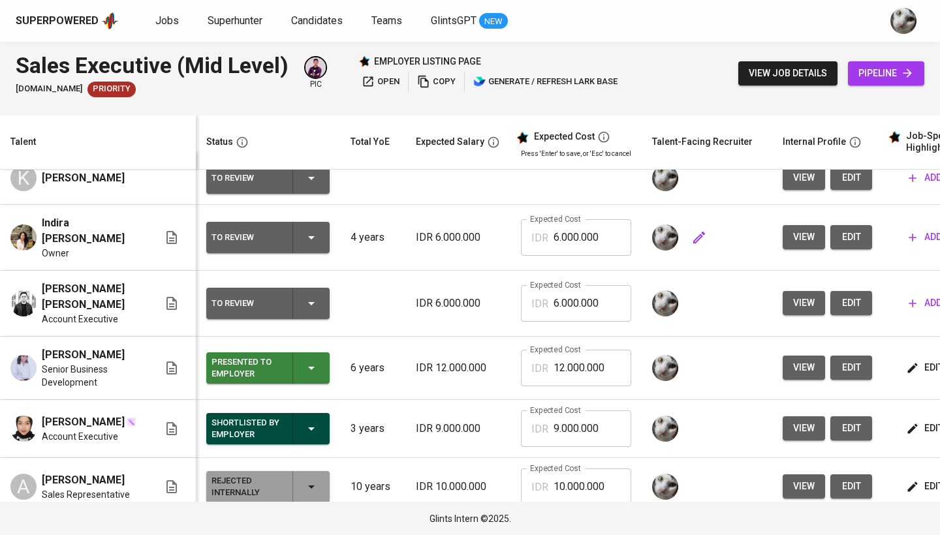
scroll to position [20, 0]
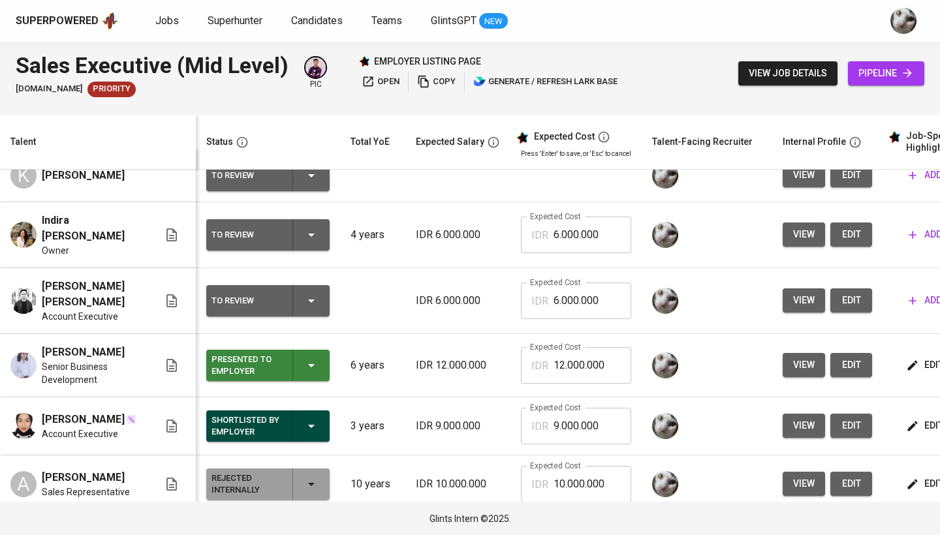
click at [841, 303] on span "edit" at bounding box center [851, 301] width 21 height 16
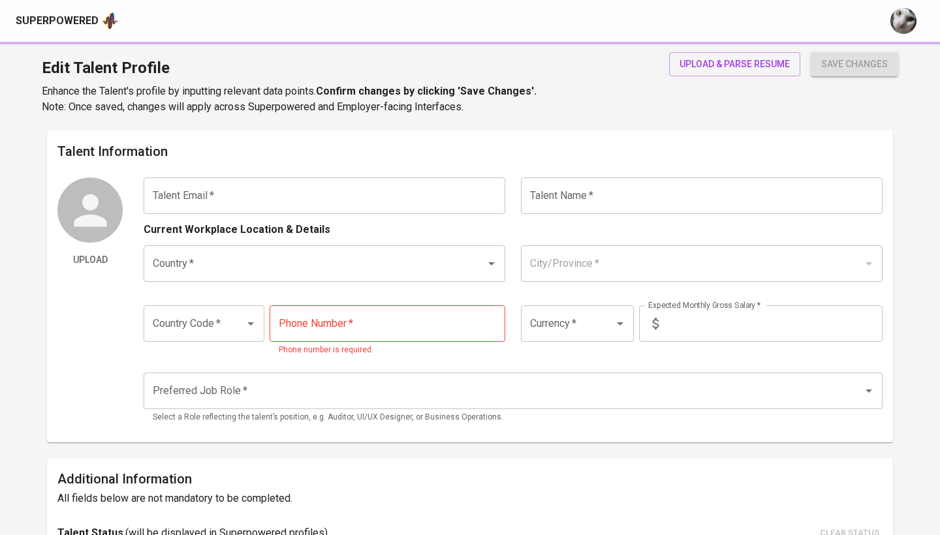
type input "aldofernanda07@gmail.com"
type input "[PERSON_NAME]"
type input "[GEOGRAPHIC_DATA]"
type input "Bekasi, Jawa Barat"
type input "+62"
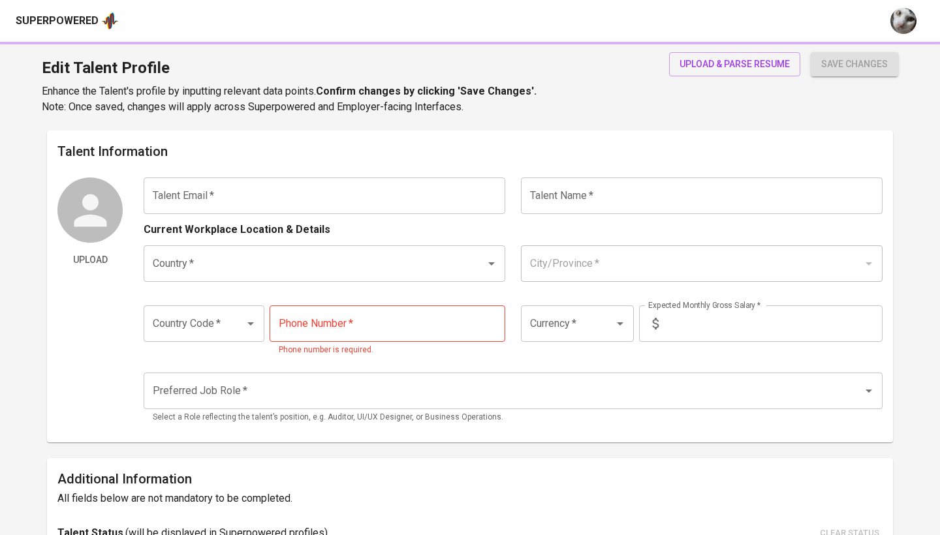
type input "812-1287-2005"
type input "IDR"
radio input "true"
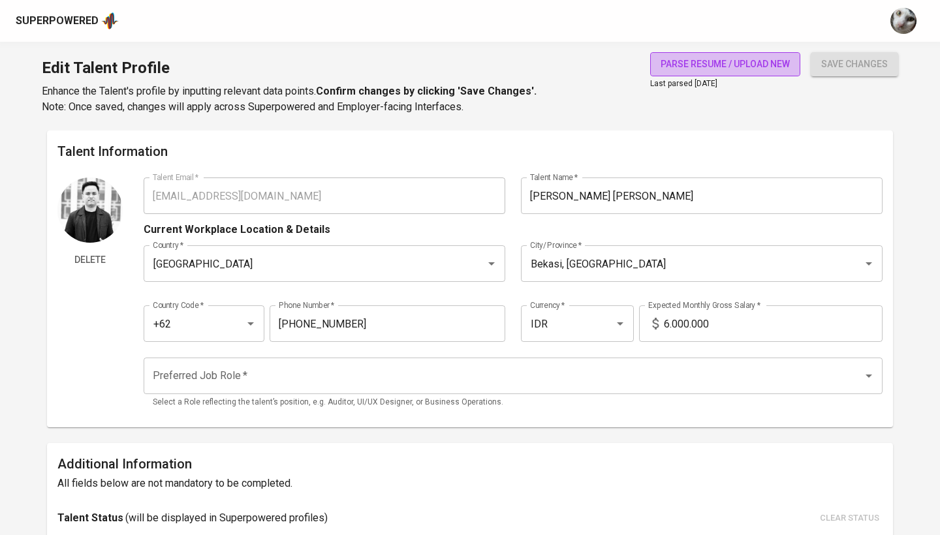
click at [768, 67] on span "parse resume / upload new" at bounding box center [725, 64] width 129 height 16
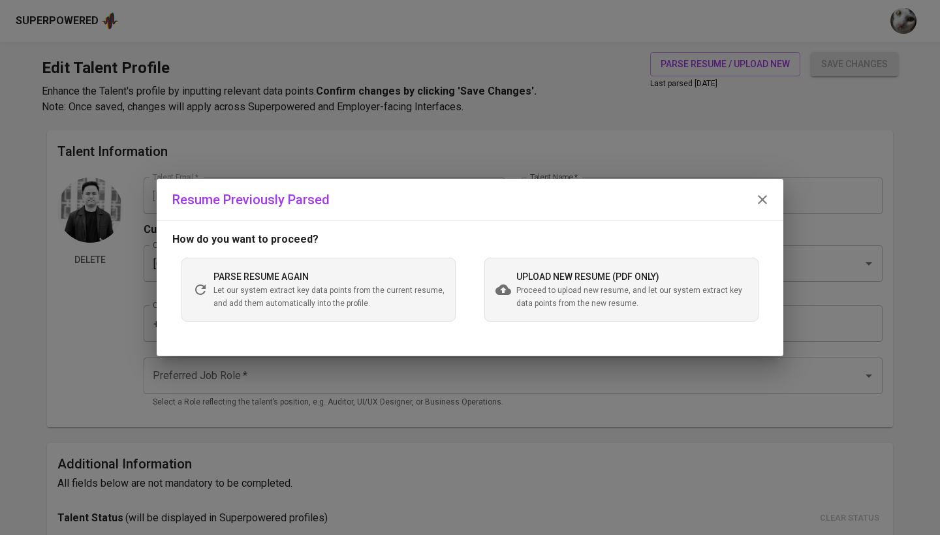
click at [548, 304] on span "Proceed to upload new resume, and let our system extract key data points from t…" at bounding box center [631, 298] width 231 height 26
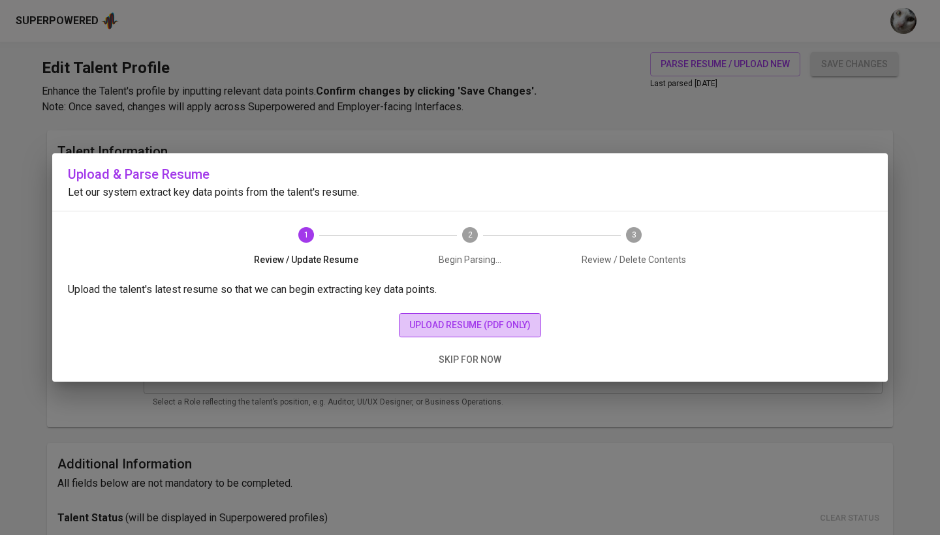
click at [488, 317] on span "upload resume (pdf only)" at bounding box center [469, 325] width 121 height 16
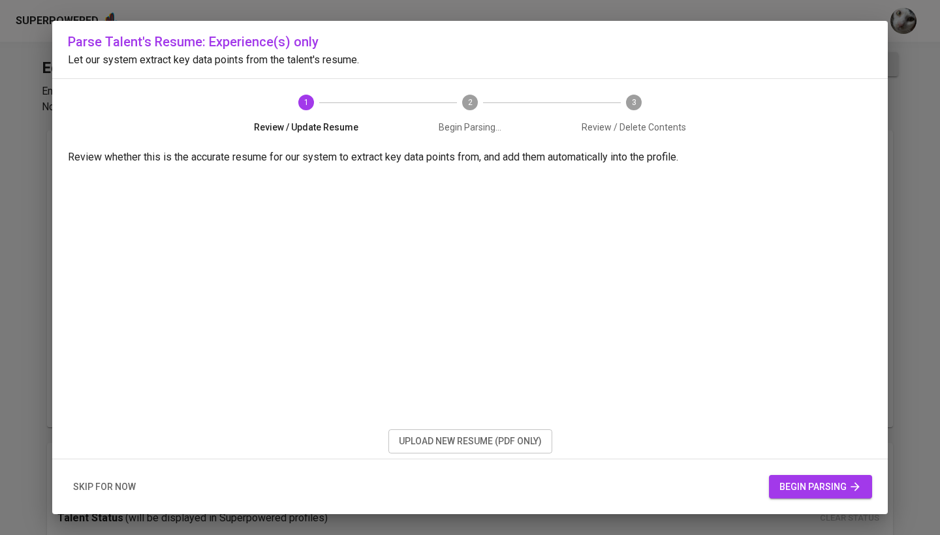
click at [791, 490] on span "begin parsing" at bounding box center [821, 487] width 82 height 16
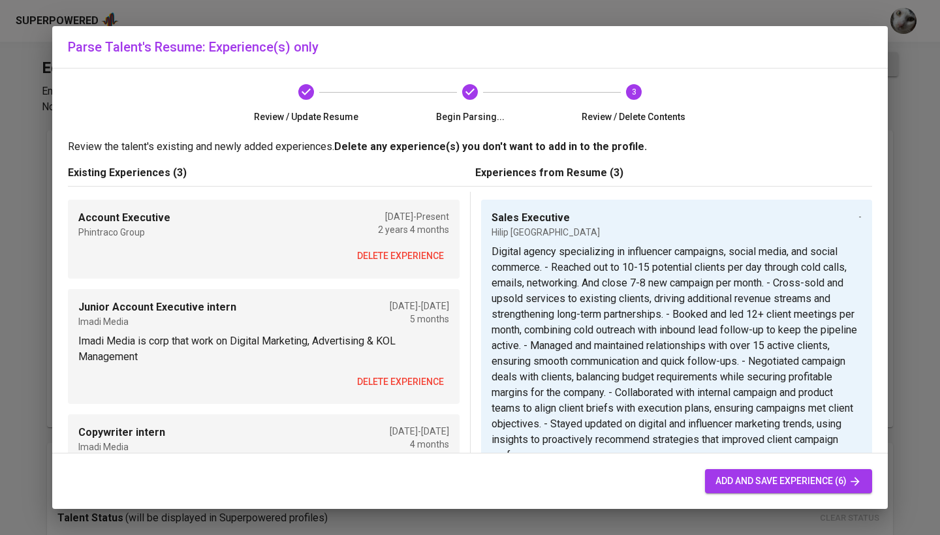
click at [405, 253] on span "delete experience" at bounding box center [400, 256] width 87 height 16
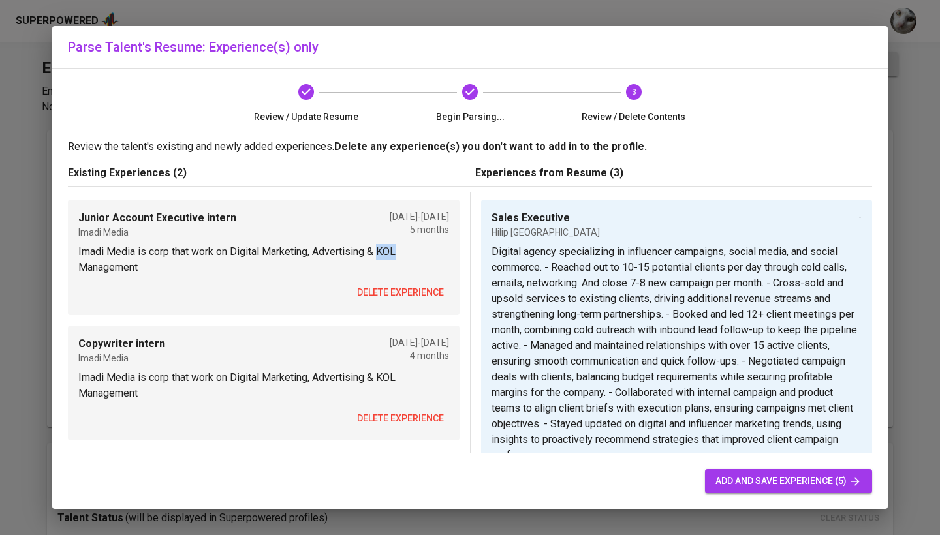
click at [405, 253] on p "Imadi Media is corp that work on Digital Marketing, Advertising & KOL Management" at bounding box center [263, 259] width 371 height 31
click at [405, 282] on button "delete experience" at bounding box center [400, 293] width 97 height 24
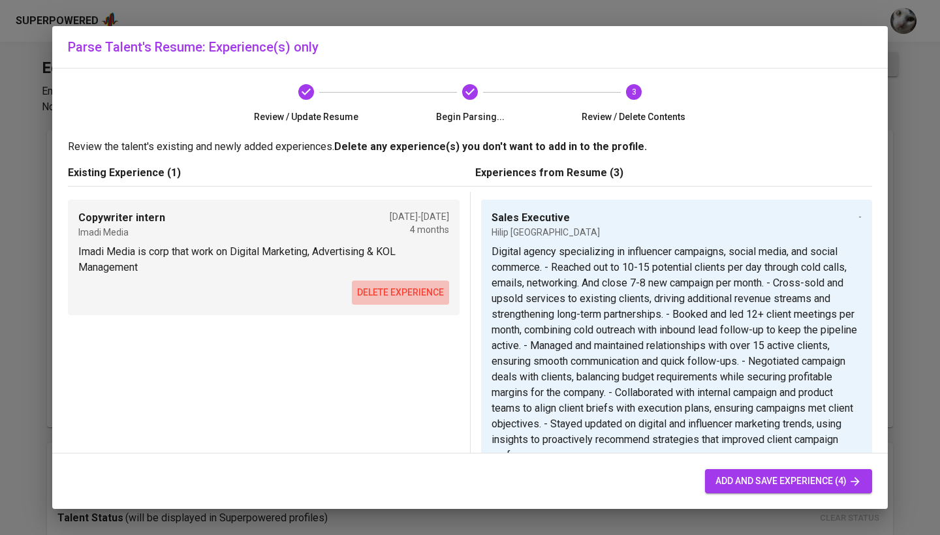
click at [411, 287] on span "delete experience" at bounding box center [400, 293] width 87 height 16
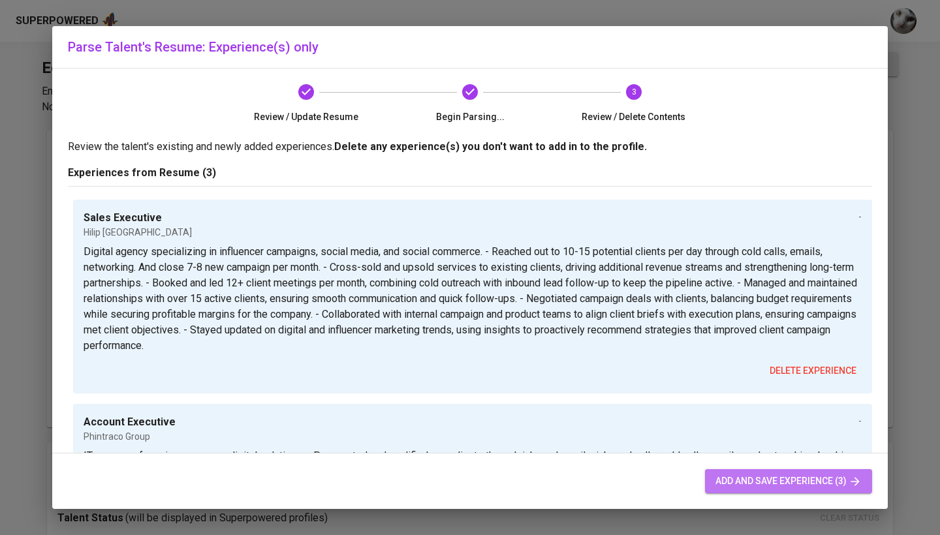
click at [746, 476] on span "add and save experience (3)" at bounding box center [789, 481] width 146 height 16
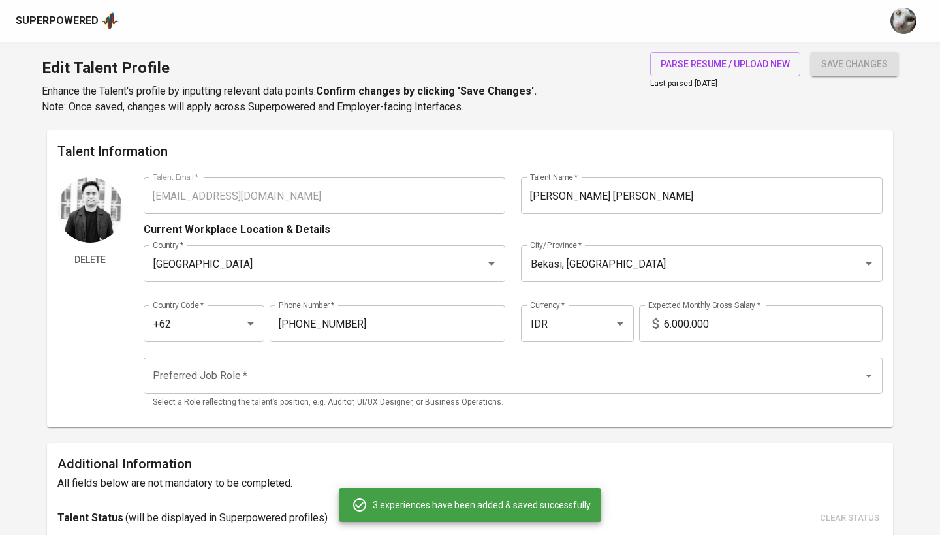
type input "Lelusaa Group"
checkbox input "false"
type textarea "Event and e-sports management company, handling both online and offline activat…"
type input "Account Executive"
type input "Phintraco Group"
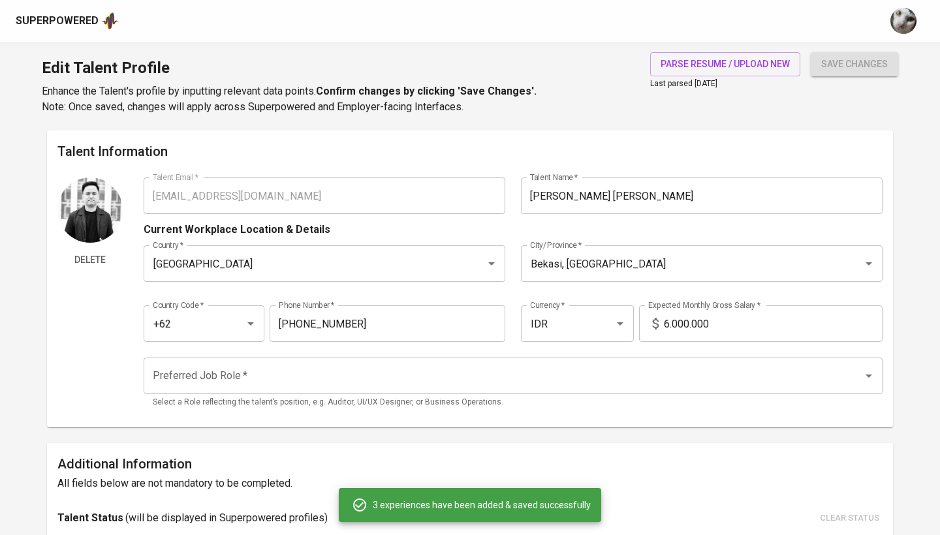
type textarea "IT company focusing on secure digital solutions. - Prospected and qualified new…"
type input "Sales Executive"
type input "Hilip Indonesia"
type textarea "Digital agency specializing in influencer campaigns, social media, and social c…"
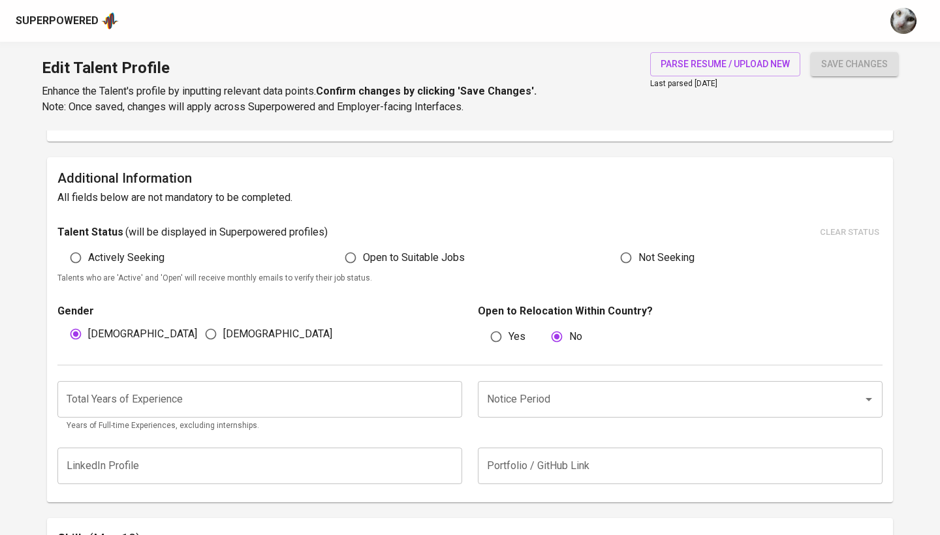
scroll to position [189, 0]
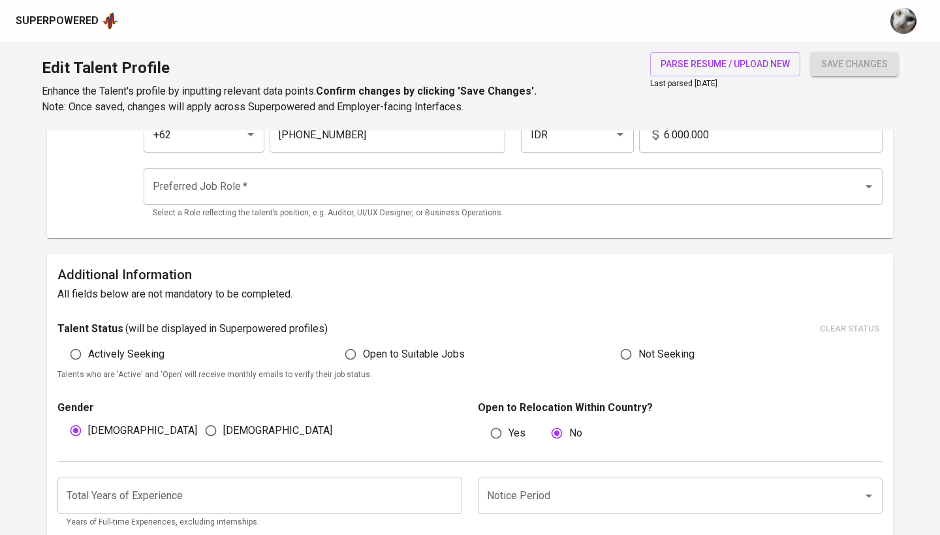
click at [667, 135] on input "6.000.000" at bounding box center [773, 134] width 219 height 37
type input "10.000.000"
click at [855, 64] on button "save changes" at bounding box center [854, 64] width 87 height 24
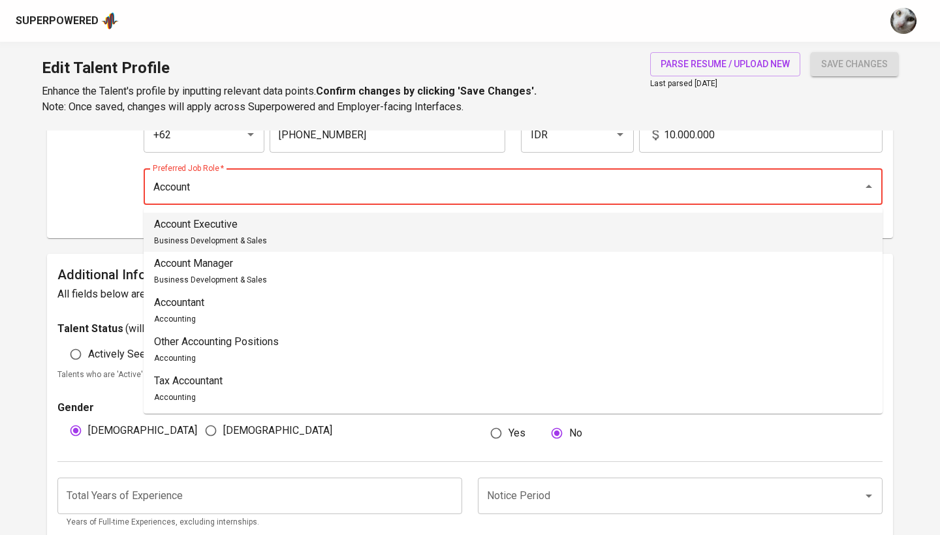
click at [554, 224] on li "Account Executive Business Development & Sales" at bounding box center [513, 232] width 739 height 39
type input "Account Executive"
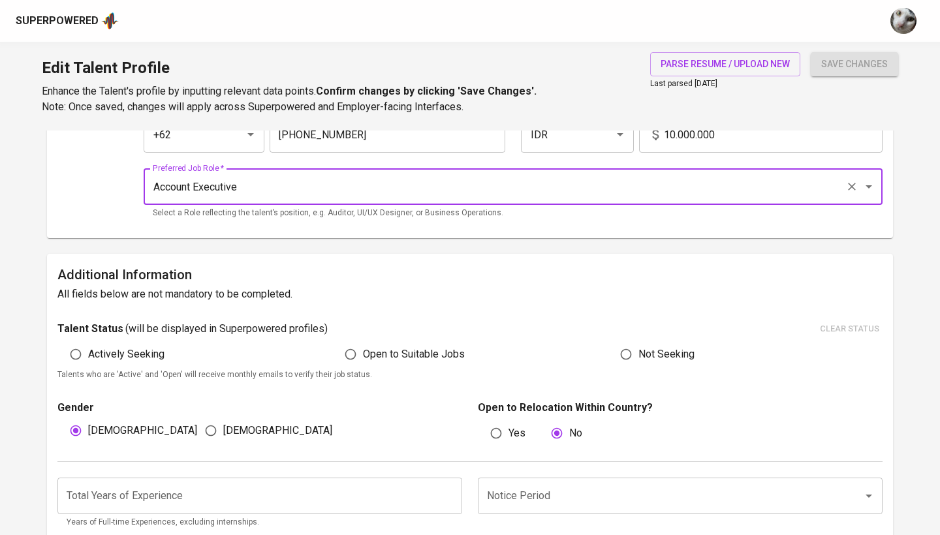
click at [155, 351] on span "Actively Seeking" at bounding box center [126, 355] width 76 height 16
click at [88, 351] on input "Actively Seeking" at bounding box center [75, 354] width 25 height 25
radio input "true"
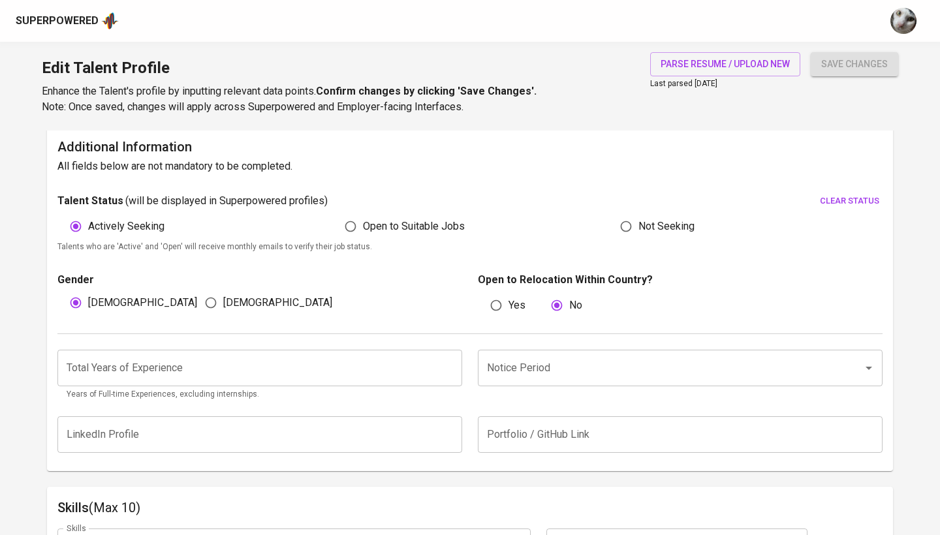
scroll to position [328, 0]
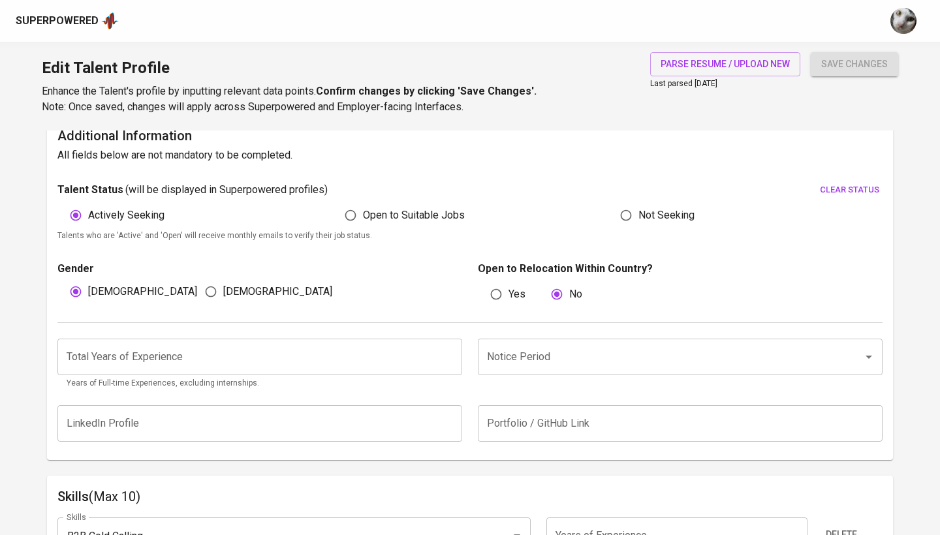
click at [376, 187] on div "Talent Status ( will be displayed in Superpowered profiles ) clear status" at bounding box center [469, 190] width 825 height 20
click at [370, 204] on label "Open to Suitable Jobs" at bounding box center [401, 215] width 127 height 25
click at [363, 204] on input "Open to Suitable Jobs" at bounding box center [350, 215] width 25 height 25
radio input "true"
click at [326, 328] on div "Total Years of Experience Total Years of Experience Years of Full-time Experien…" at bounding box center [469, 360] width 825 height 75
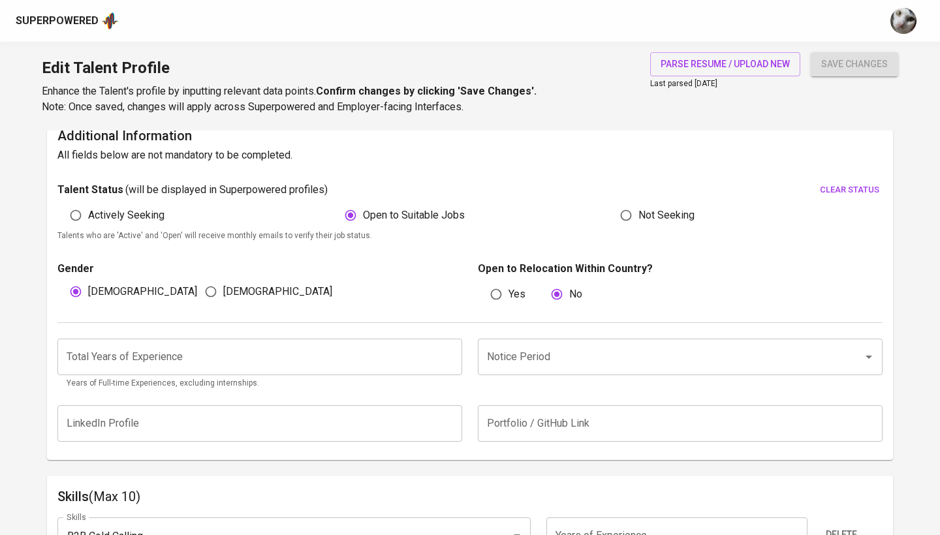
click at [324, 341] on input "number" at bounding box center [259, 357] width 405 height 37
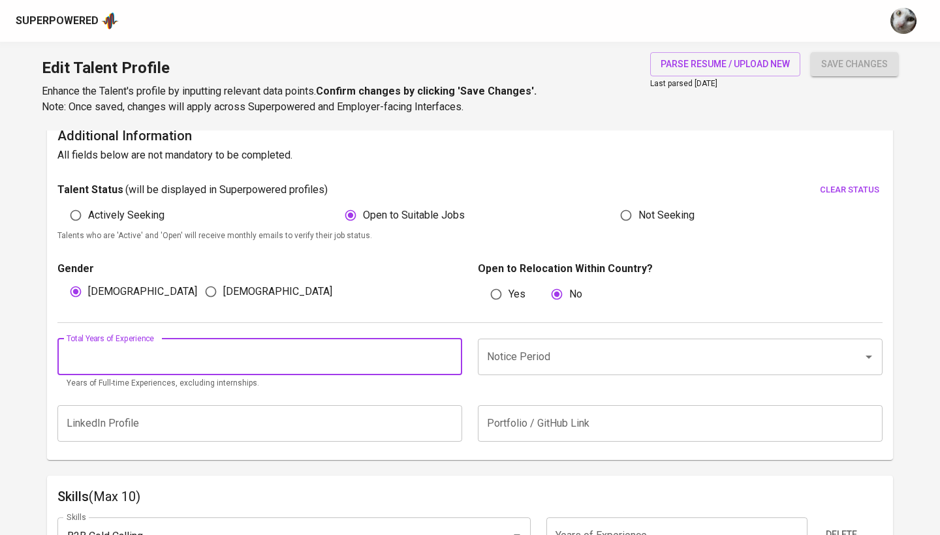
type input "5"
type input "4"
click at [511, 356] on input "Notice Period" at bounding box center [662, 357] width 356 height 25
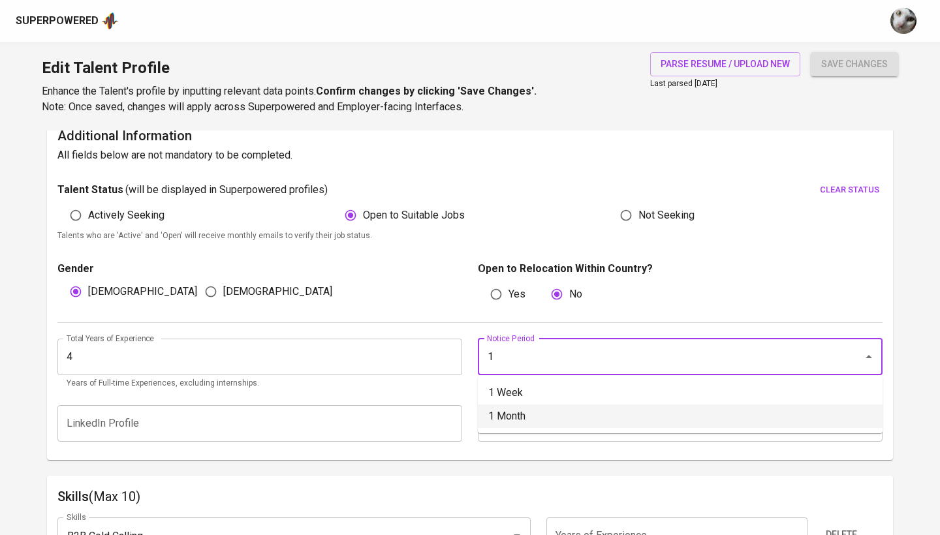
click at [502, 420] on li "1 Month" at bounding box center [680, 417] width 405 height 24
type input "1 Month"
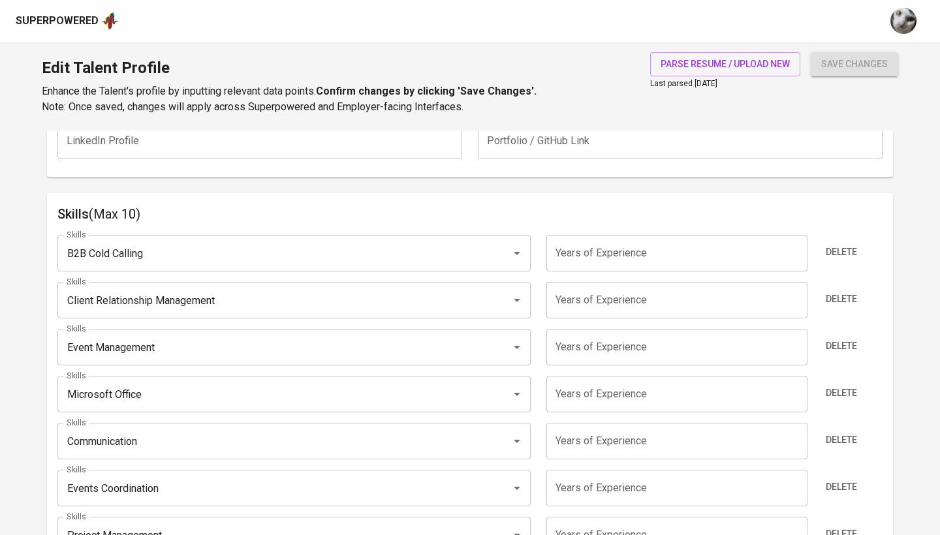
scroll to position [610, 0]
click at [841, 247] on span "Delete" at bounding box center [841, 254] width 31 height 16
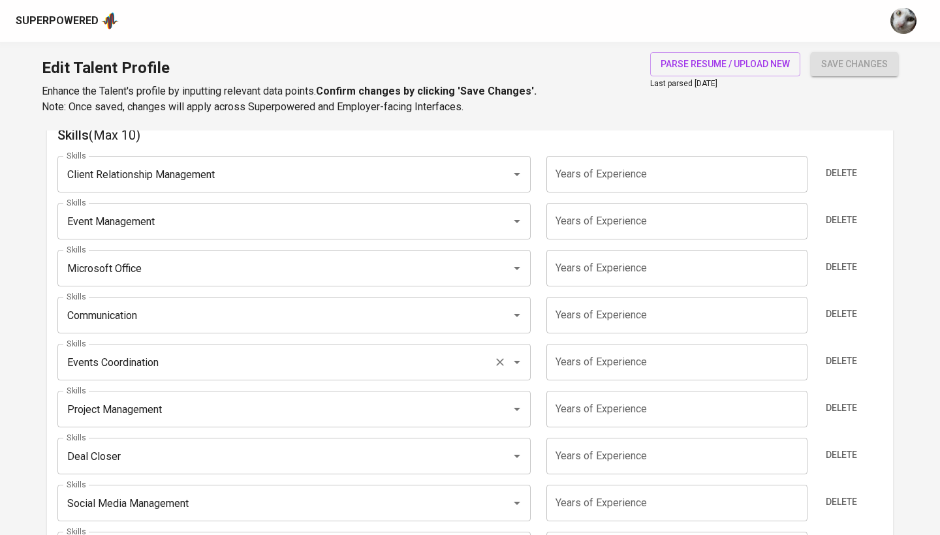
scroll to position [708, 0]
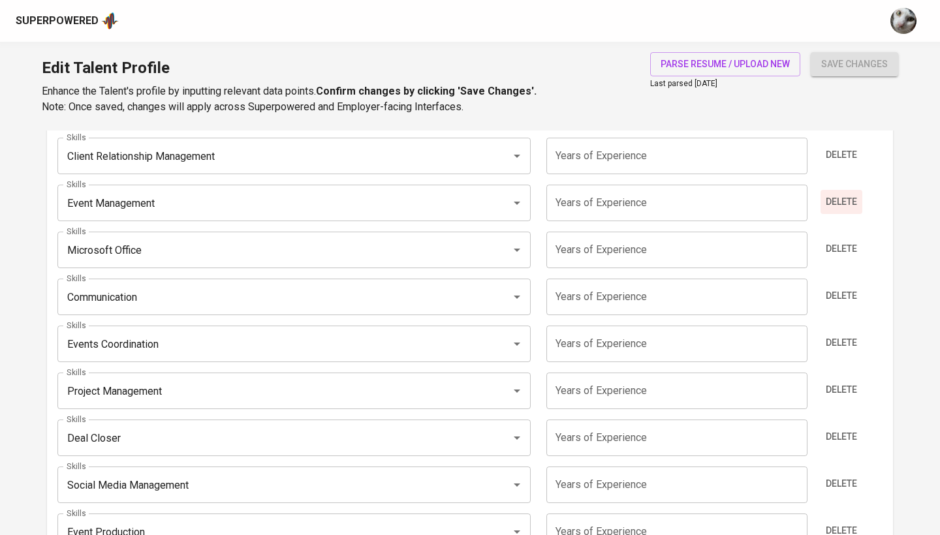
click at [834, 210] on button "Delete" at bounding box center [842, 202] width 42 height 24
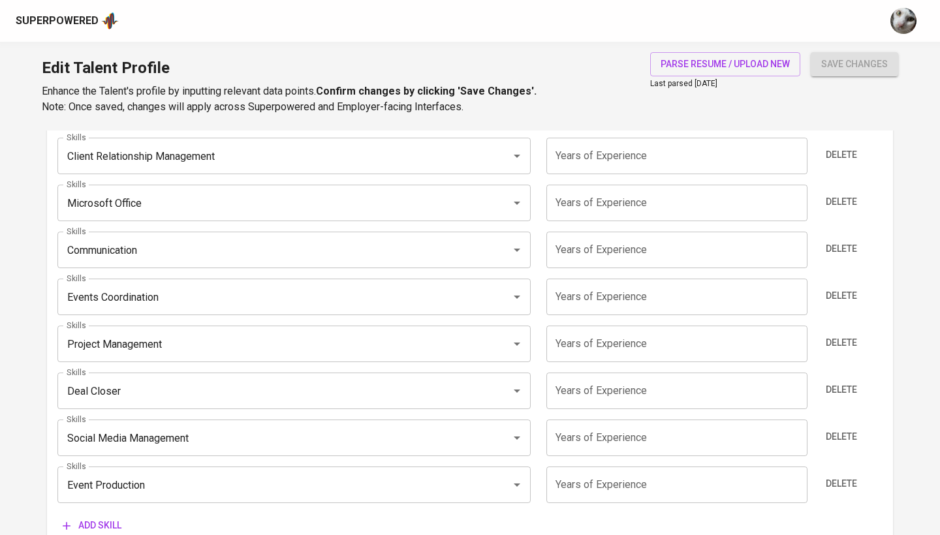
click at [834, 210] on button "Delete" at bounding box center [842, 202] width 42 height 24
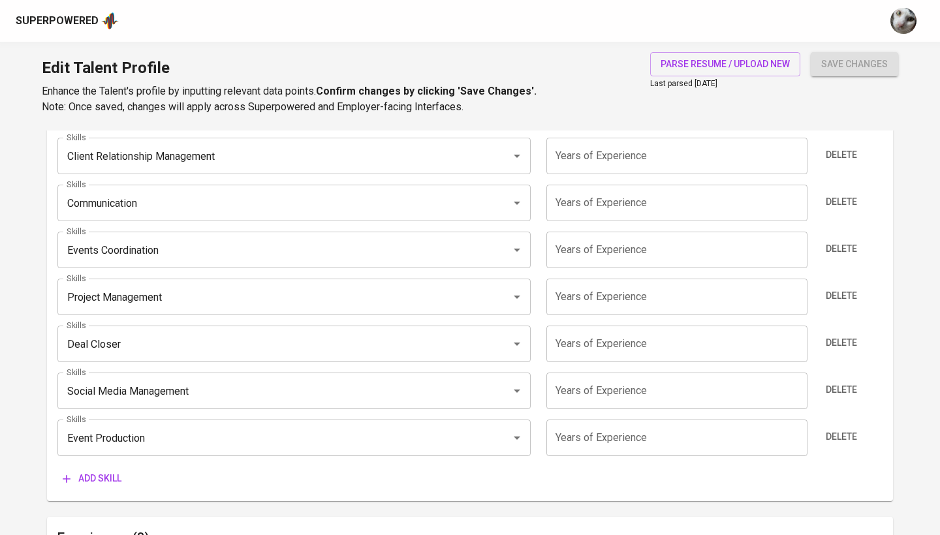
click at [834, 210] on button "Delete" at bounding box center [842, 202] width 42 height 24
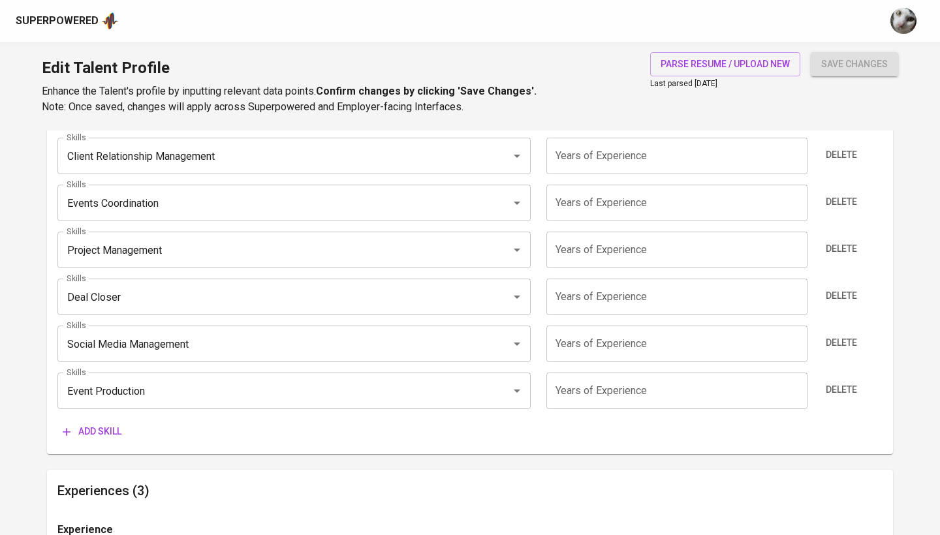
click at [834, 210] on button "Delete" at bounding box center [842, 202] width 42 height 24
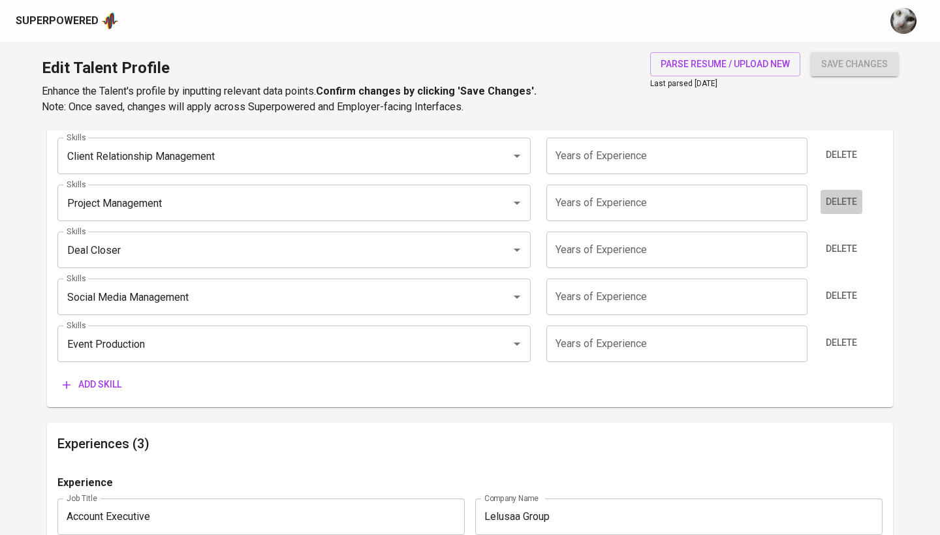
click at [834, 210] on button "Delete" at bounding box center [842, 202] width 42 height 24
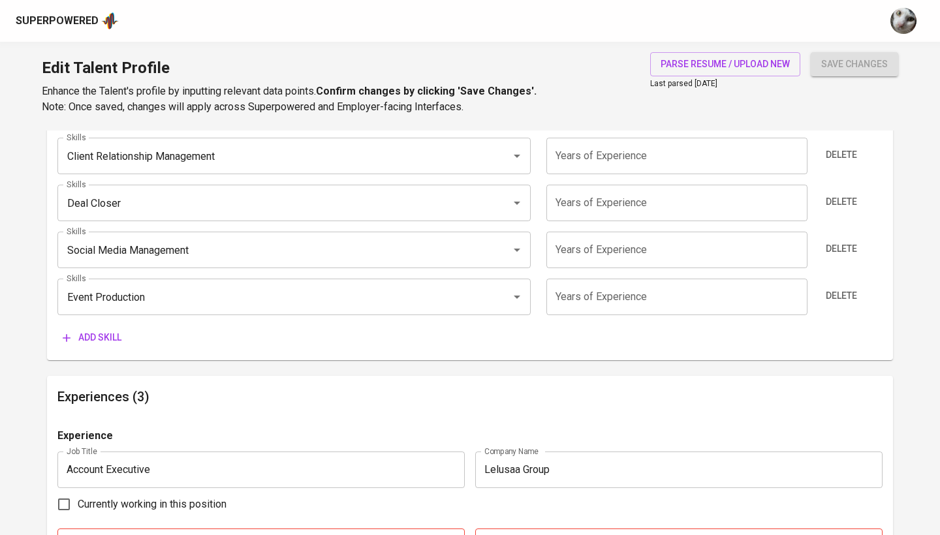
click at [834, 210] on button "Delete" at bounding box center [842, 202] width 42 height 24
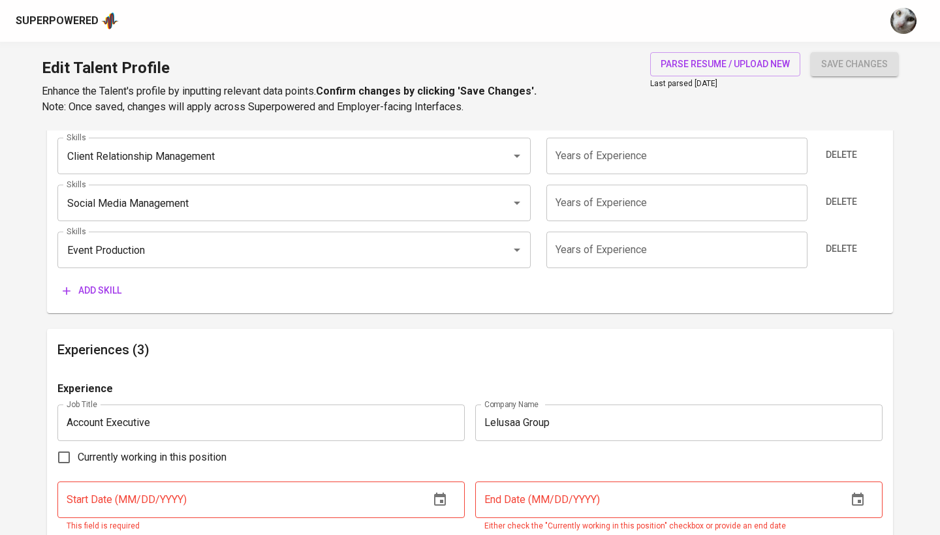
click at [834, 210] on button "Delete" at bounding box center [842, 202] width 42 height 24
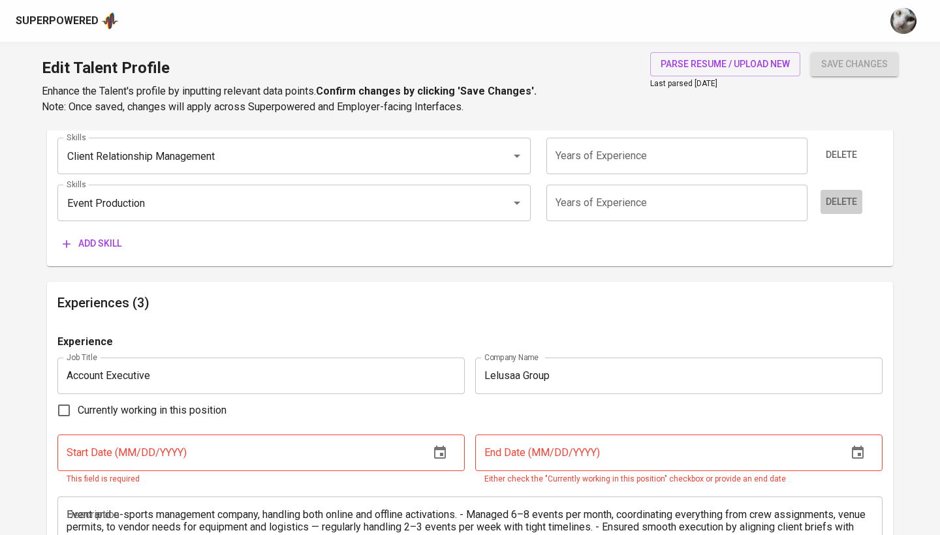
click at [834, 210] on button "Delete" at bounding box center [842, 202] width 42 height 24
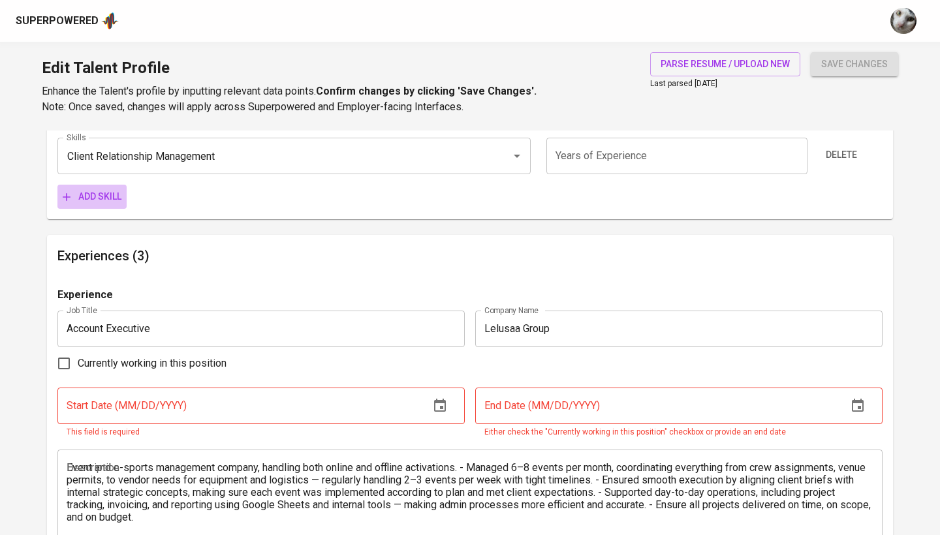
click at [104, 191] on span "Add skill" at bounding box center [92, 197] width 59 height 16
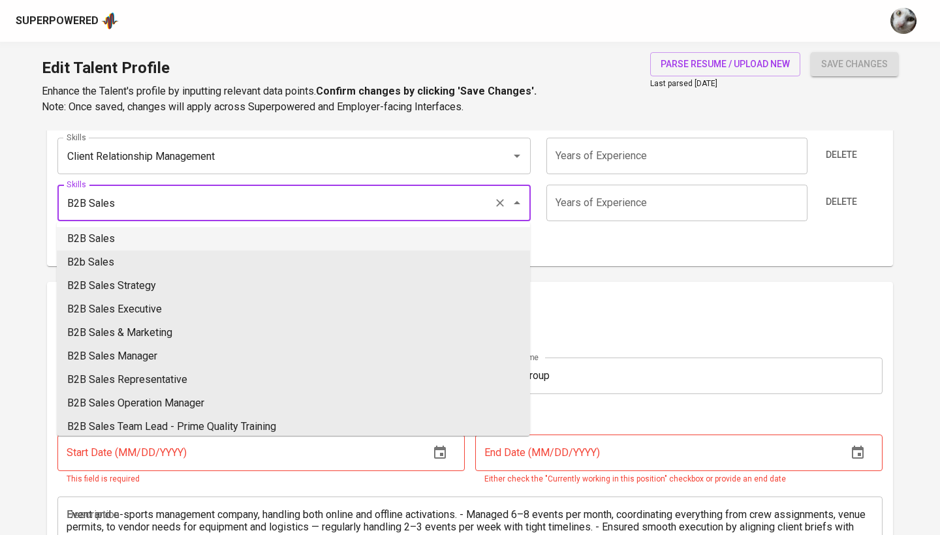
click at [103, 234] on li "B2B Sales" at bounding box center [293, 239] width 473 height 24
type input "B2B Sales"
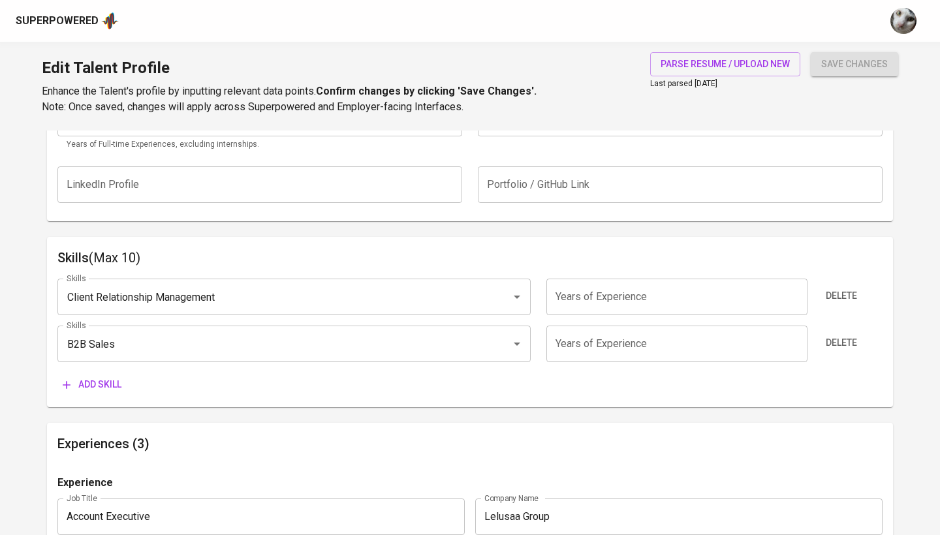
scroll to position [536, 0]
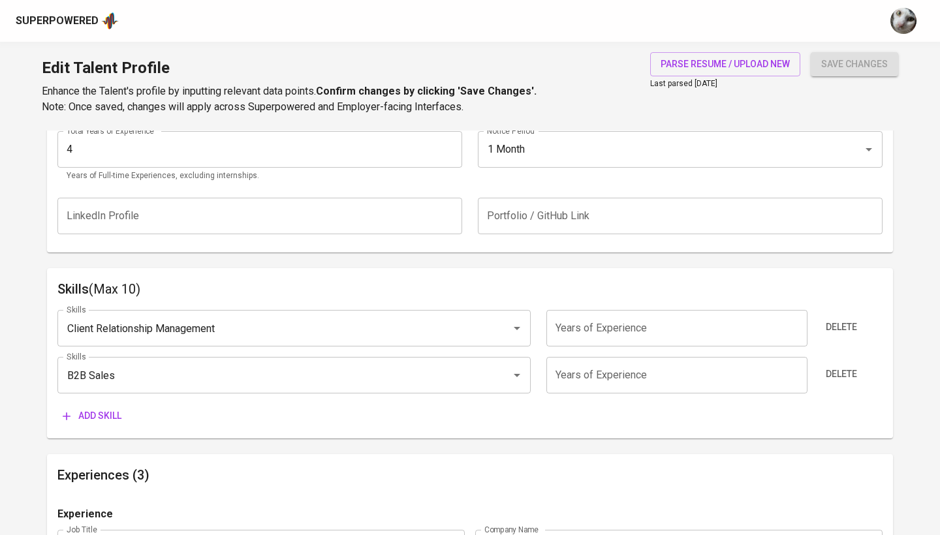
click at [123, 409] on button "Add skill" at bounding box center [91, 416] width 69 height 24
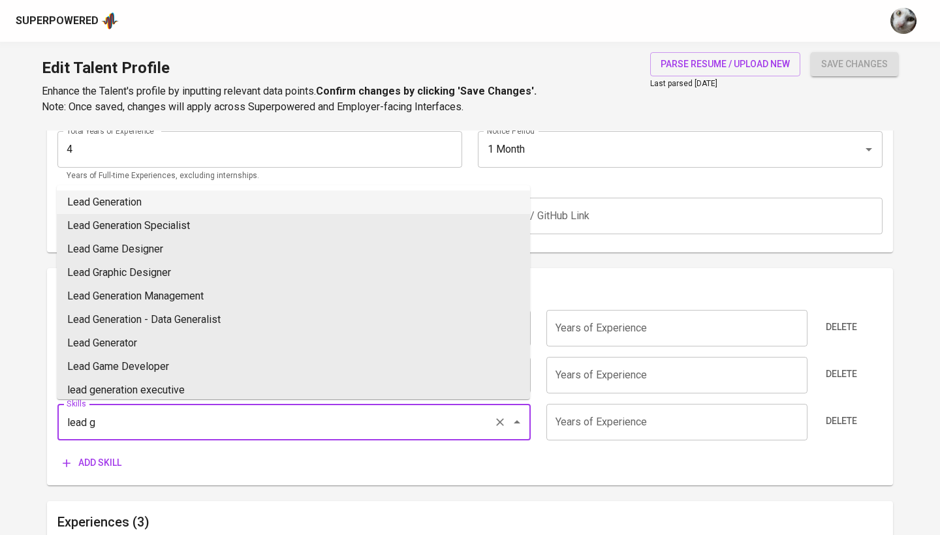
click at [182, 200] on li "Lead Generation" at bounding box center [293, 203] width 473 height 24
type input "Lead Generation"
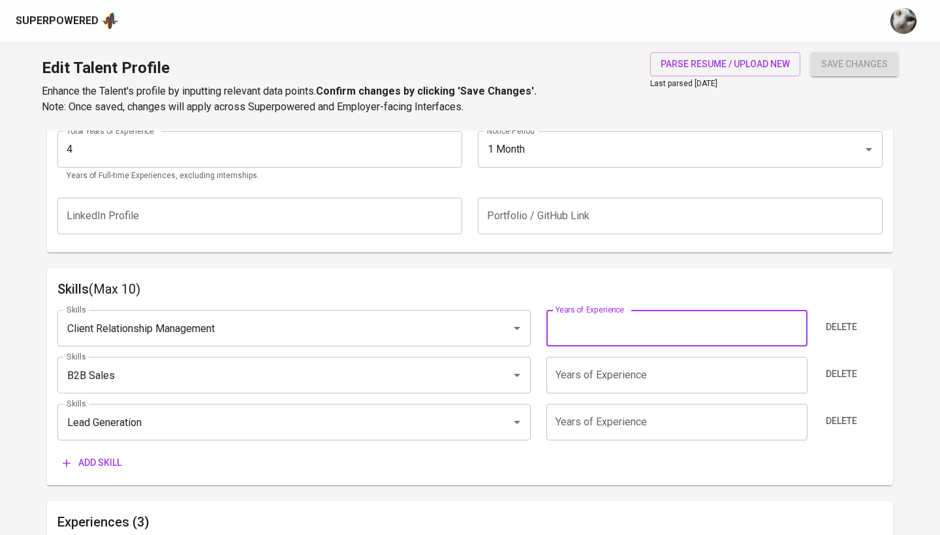
click at [609, 327] on input "number" at bounding box center [676, 328] width 261 height 37
type input "4"
click at [584, 379] on input "number" at bounding box center [676, 375] width 261 height 37
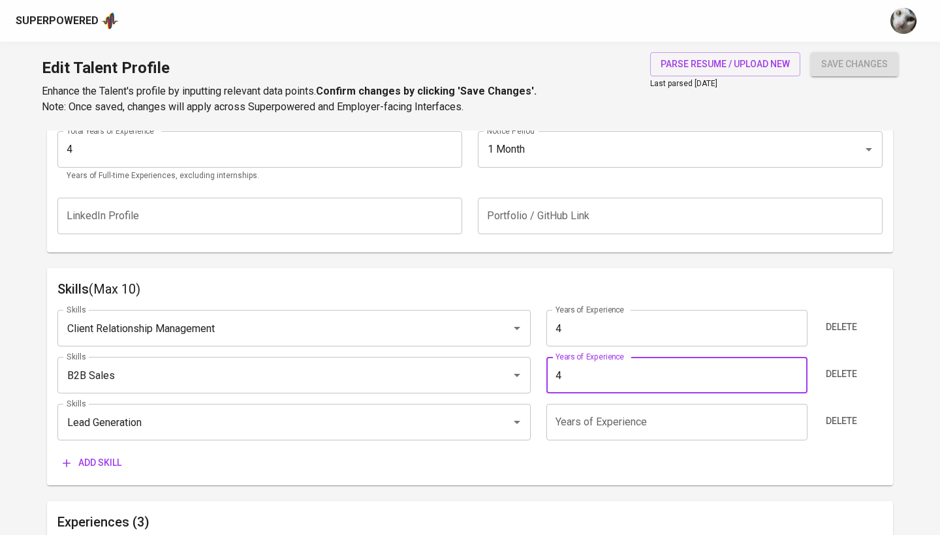
type input "4"
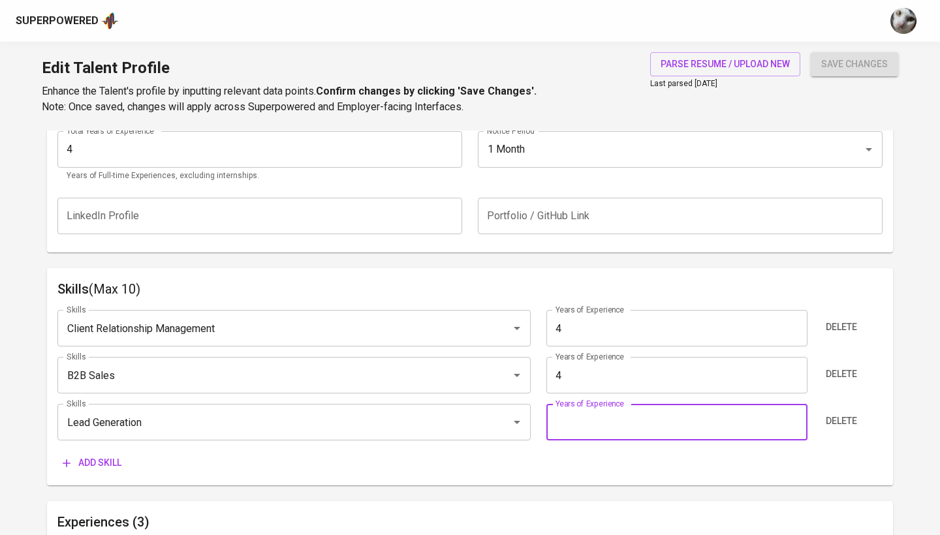
click at [569, 424] on input "number" at bounding box center [676, 422] width 261 height 37
type input "2"
click at [101, 458] on span "Add skill" at bounding box center [92, 463] width 59 height 16
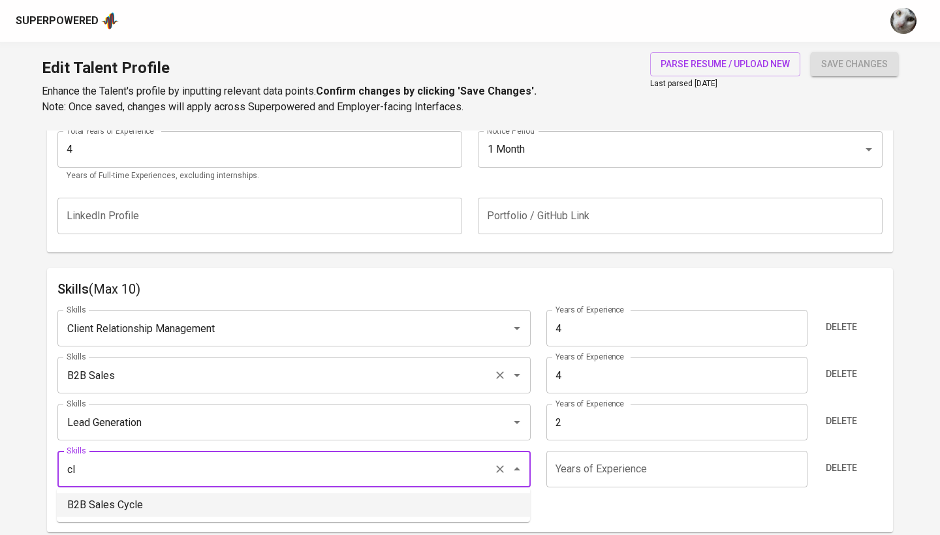
type input "c"
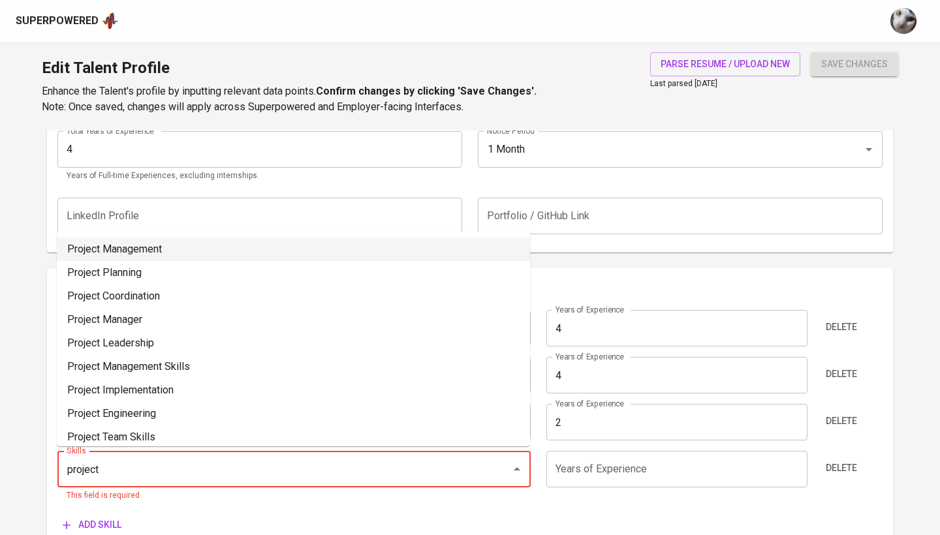
click at [417, 252] on li "Project Management" at bounding box center [293, 250] width 473 height 24
type input "Project Management"
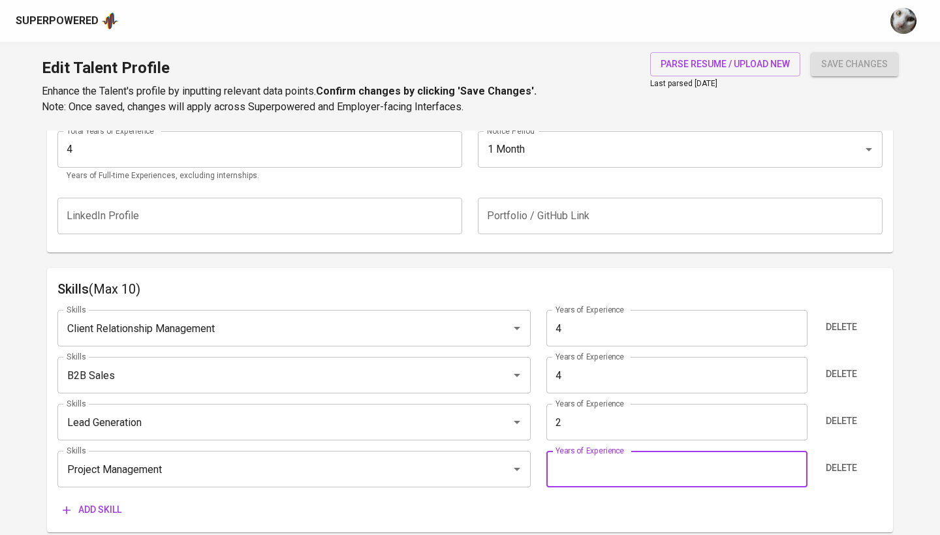
click at [648, 472] on input "number" at bounding box center [676, 469] width 261 height 37
type input "4"
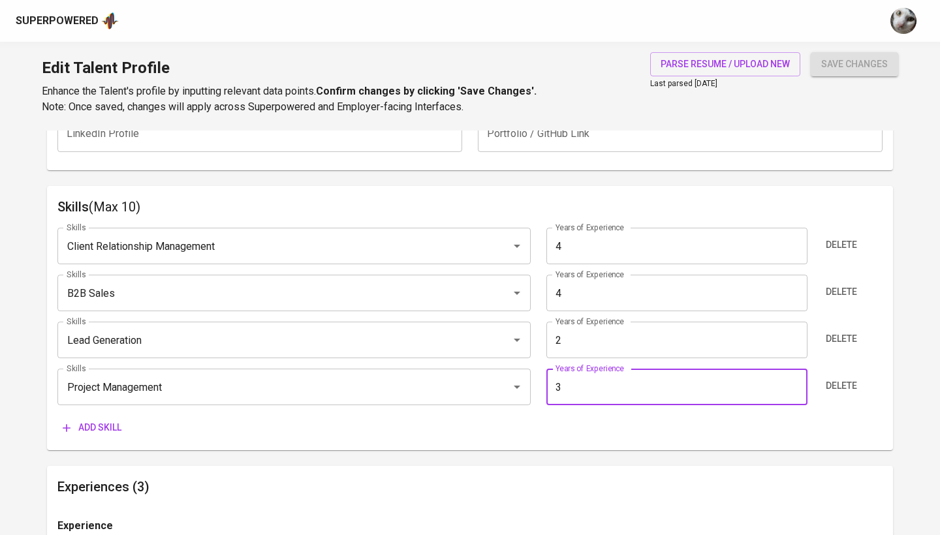
scroll to position [645, 0]
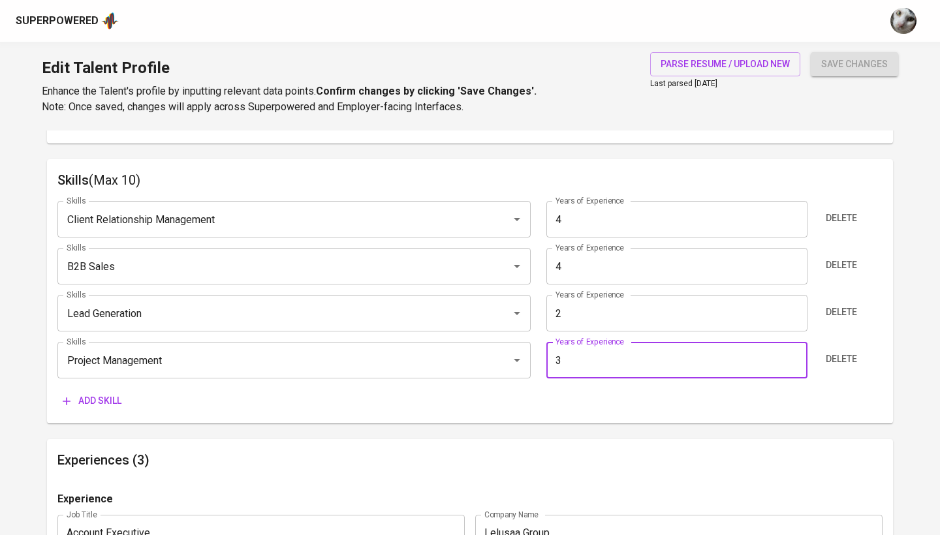
type input "3"
click at [84, 395] on span "Add skill" at bounding box center [92, 401] width 59 height 16
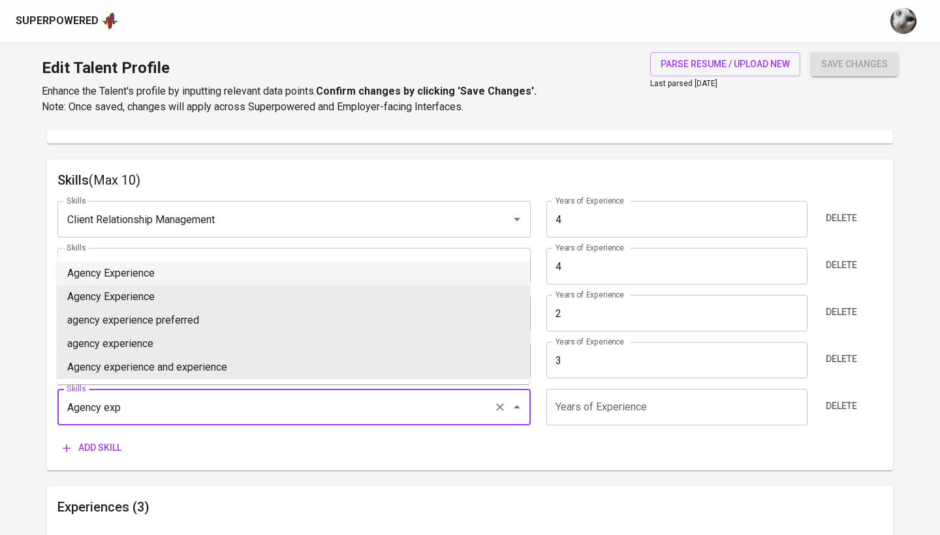
click at [151, 266] on li "Agency Experience" at bounding box center [293, 274] width 473 height 24
type input "Agency Experience"
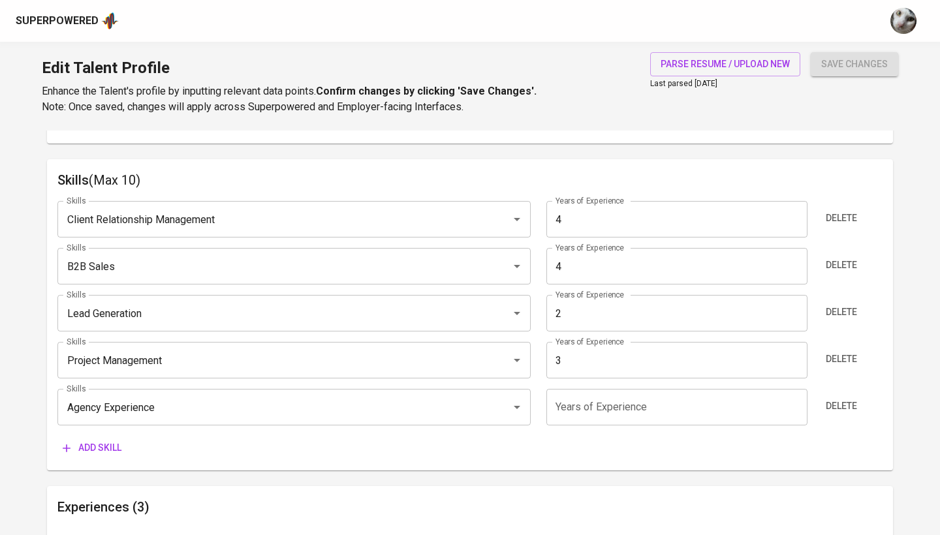
click at [567, 404] on input "number" at bounding box center [676, 407] width 261 height 37
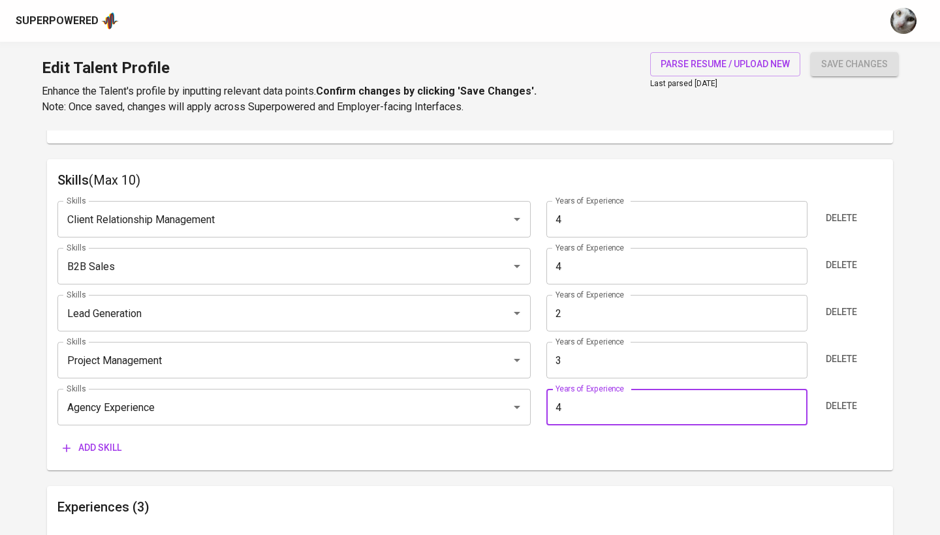
click at [101, 440] on span "Add skill" at bounding box center [92, 448] width 59 height 16
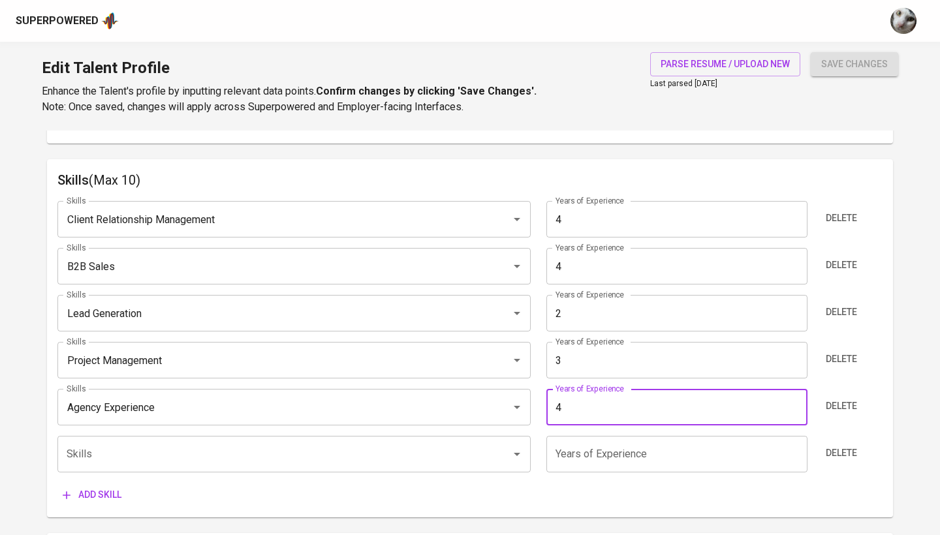
click at [669, 396] on input "4" at bounding box center [676, 407] width 261 height 37
click at [673, 405] on input "34" at bounding box center [676, 407] width 261 height 37
click at [360, 468] on div "Skills" at bounding box center [293, 454] width 473 height 37
type input "3"
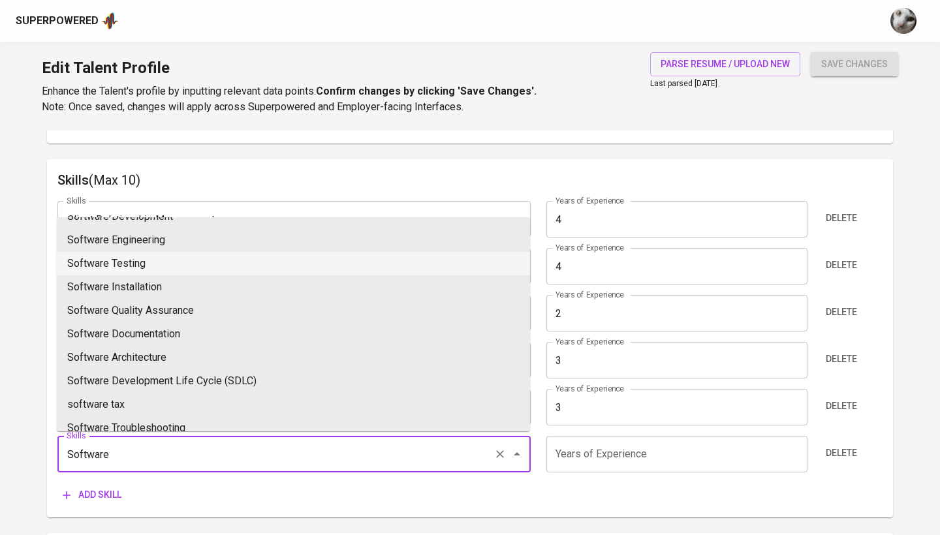
scroll to position [0, 0]
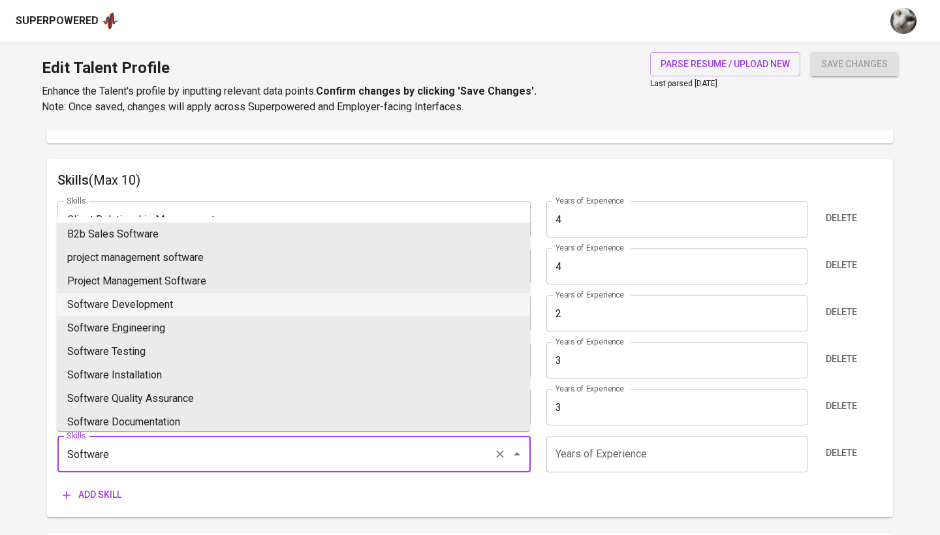
click at [250, 303] on li "Software Development" at bounding box center [293, 305] width 473 height 24
type input "Software Development"
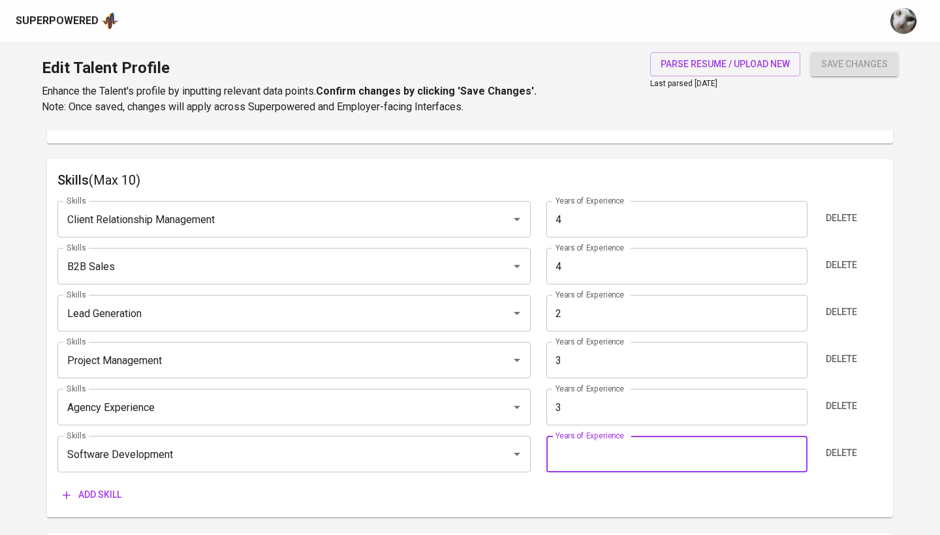
click at [590, 446] on input "number" at bounding box center [676, 454] width 261 height 37
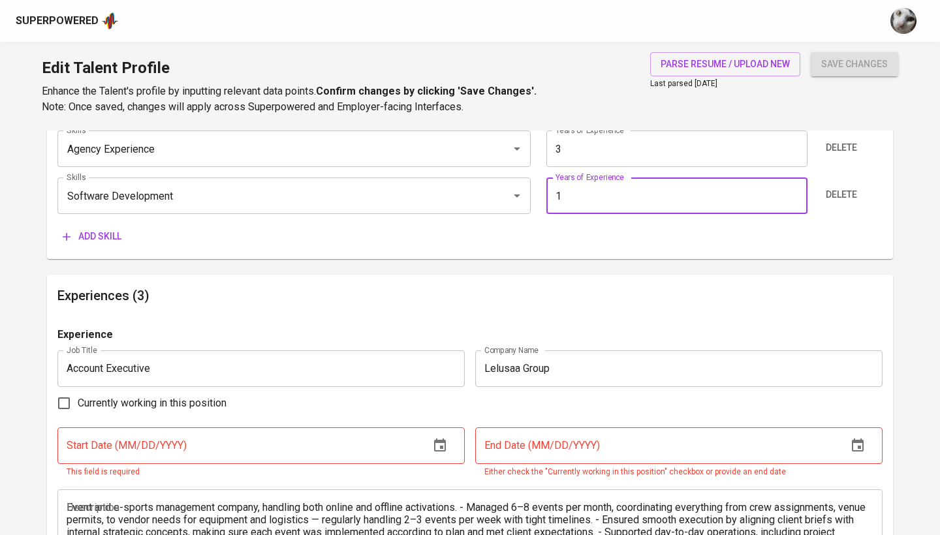
type input "1"
click at [392, 285] on h6 "Experiences (3)" at bounding box center [469, 295] width 825 height 21
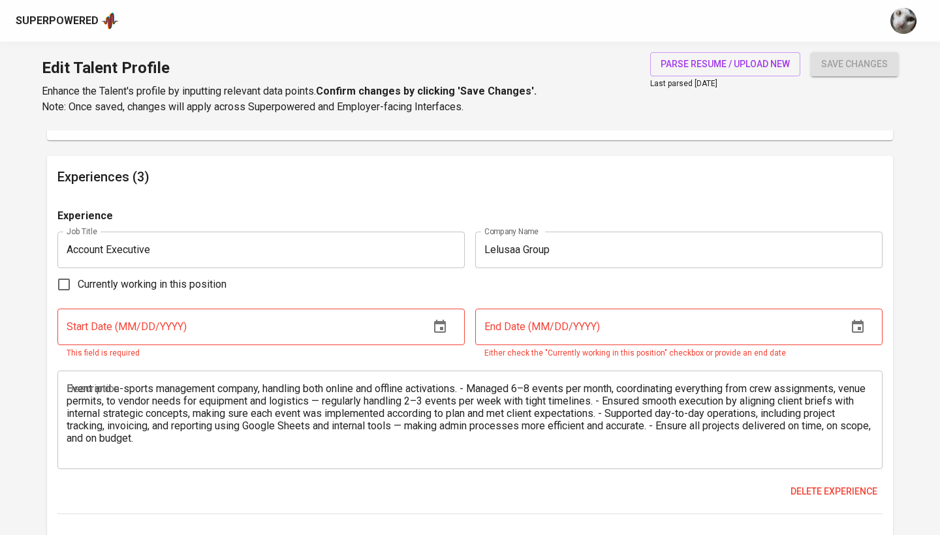
scroll to position [1029, 0]
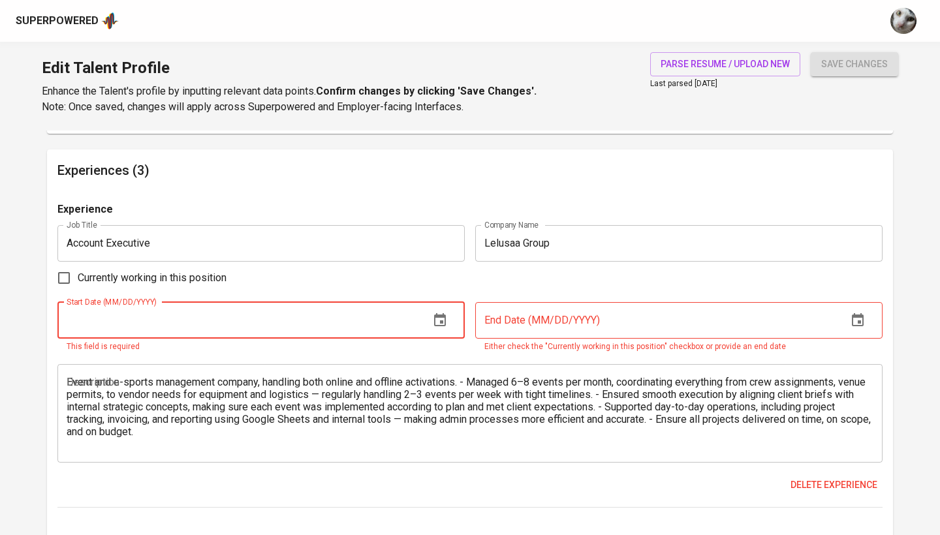
click at [328, 317] on input "text" at bounding box center [238, 320] width 362 height 37
type input "11/02/2024"
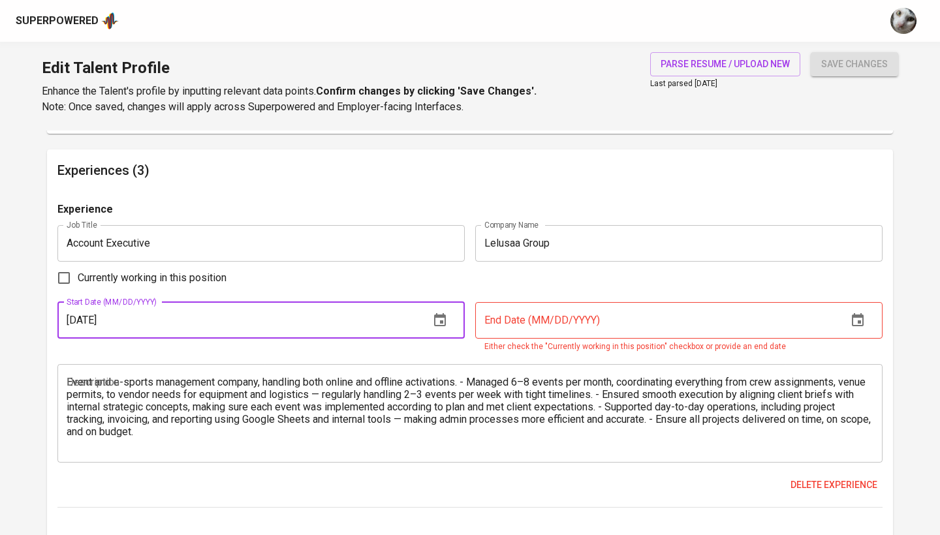
click at [212, 287] on label "Currently working in this position" at bounding box center [138, 277] width 176 height 27
click at [78, 287] on input "Currently working in this position" at bounding box center [63, 277] width 27 height 27
checkbox input "true"
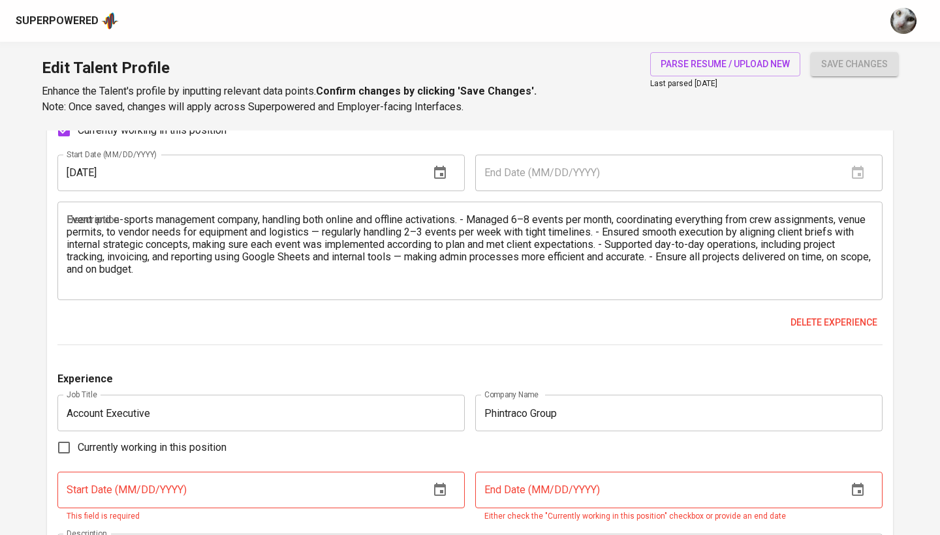
scroll to position [1171, 0]
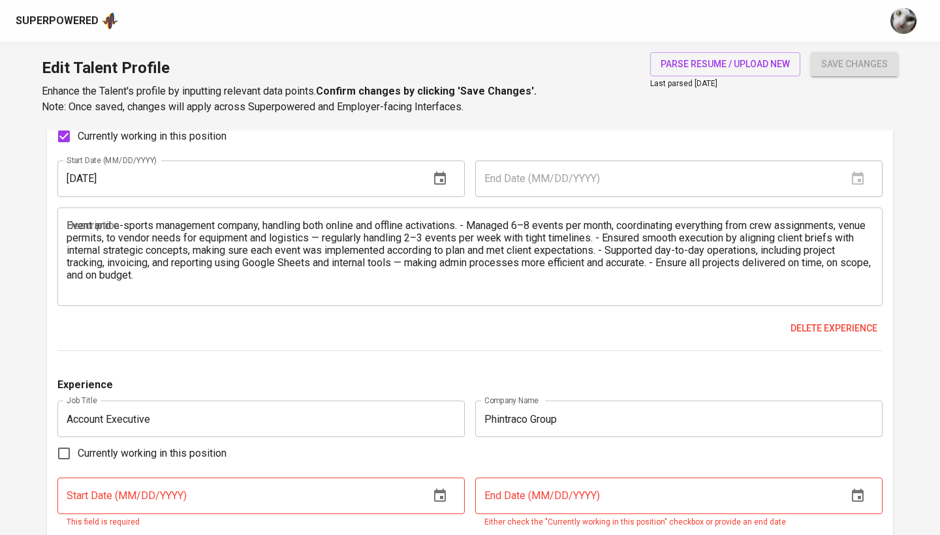
click at [469, 223] on textarea "Event and e-sports management company, handling both online and offline activat…" at bounding box center [470, 256] width 807 height 74
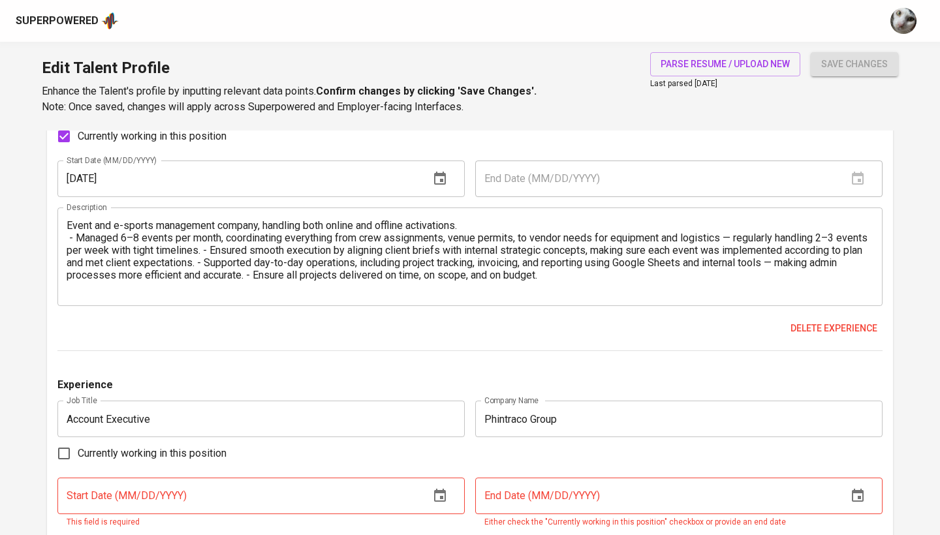
click at [66, 224] on div "Event and e-sports management company, handling both online and offline activat…" at bounding box center [469, 257] width 825 height 99
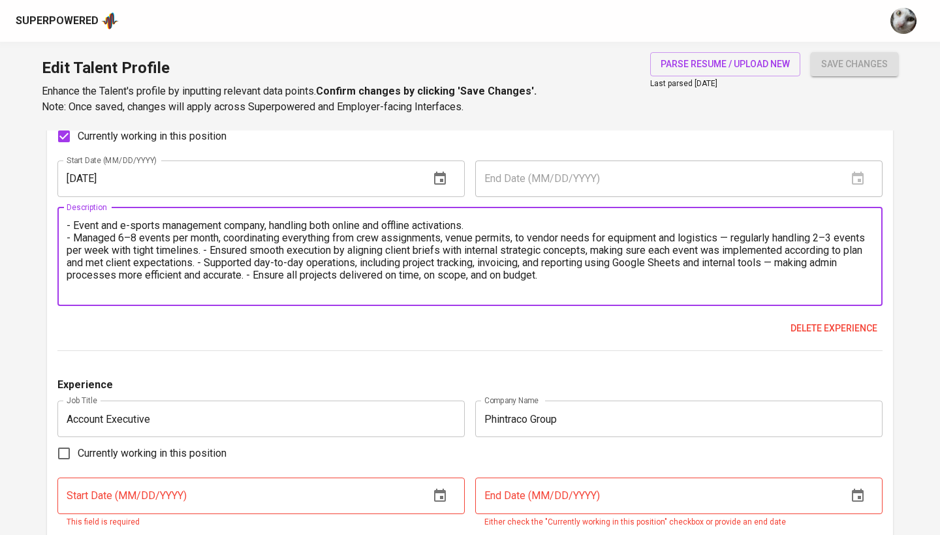
click at [237, 251] on textarea "- Event and e-sports management company, handling both online and offline activ…" at bounding box center [470, 256] width 807 height 74
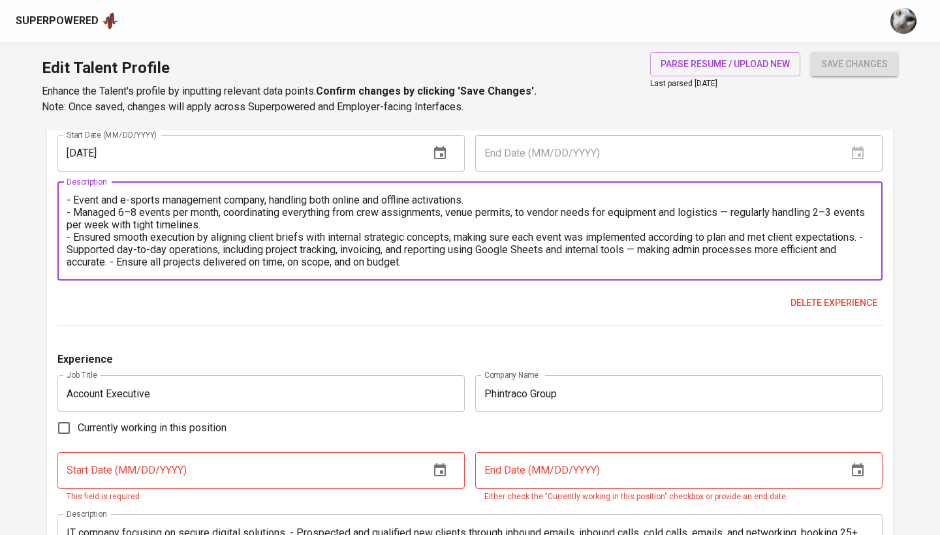
scroll to position [1203, 0]
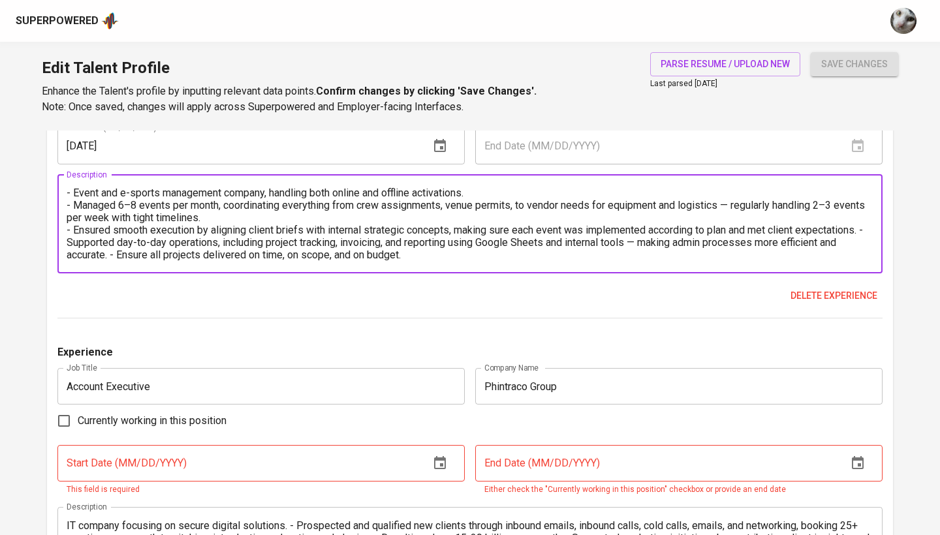
click at [641, 239] on textarea "- Event and e-sports management company, handling both online and offline activ…" at bounding box center [470, 224] width 807 height 74
click at [111, 252] on textarea "- Event and e-sports management company, handling both online and offline activ…" at bounding box center [470, 224] width 807 height 74
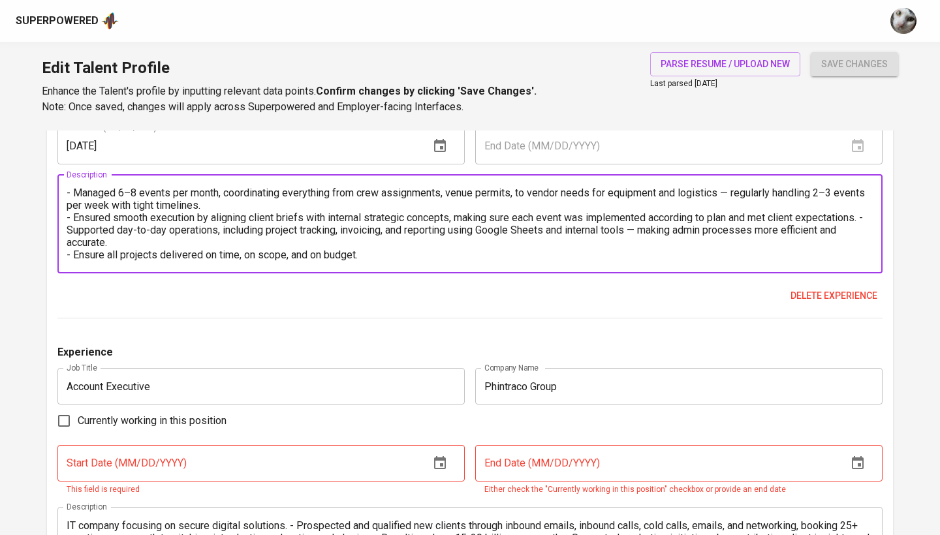
click at [372, 244] on textarea "- Event and e-sports management company, handling both online and offline activ…" at bounding box center [470, 224] width 807 height 74
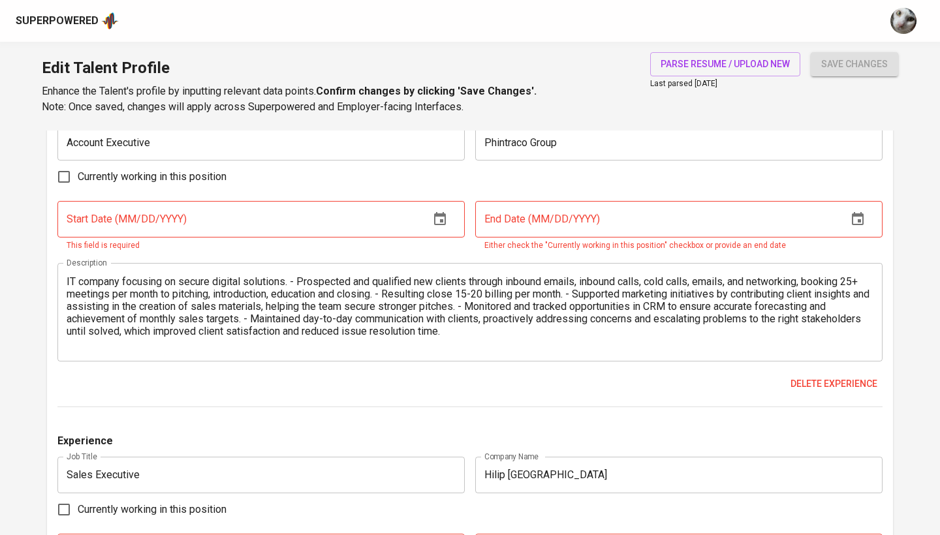
scroll to position [1457, 0]
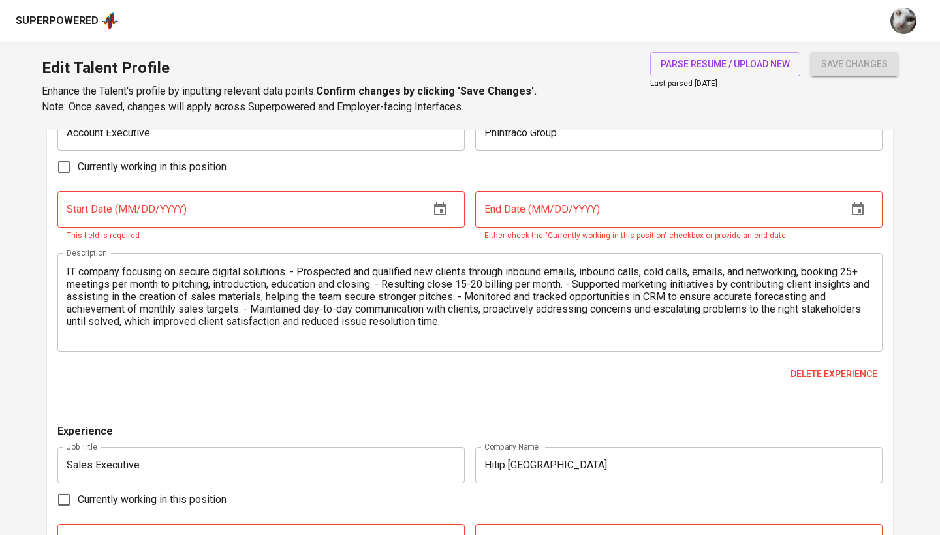
type textarea "- Event and e-sports management company, handling both online and offline activ…"
click at [349, 214] on input "text" at bounding box center [238, 209] width 362 height 37
type input "05/01/2023"
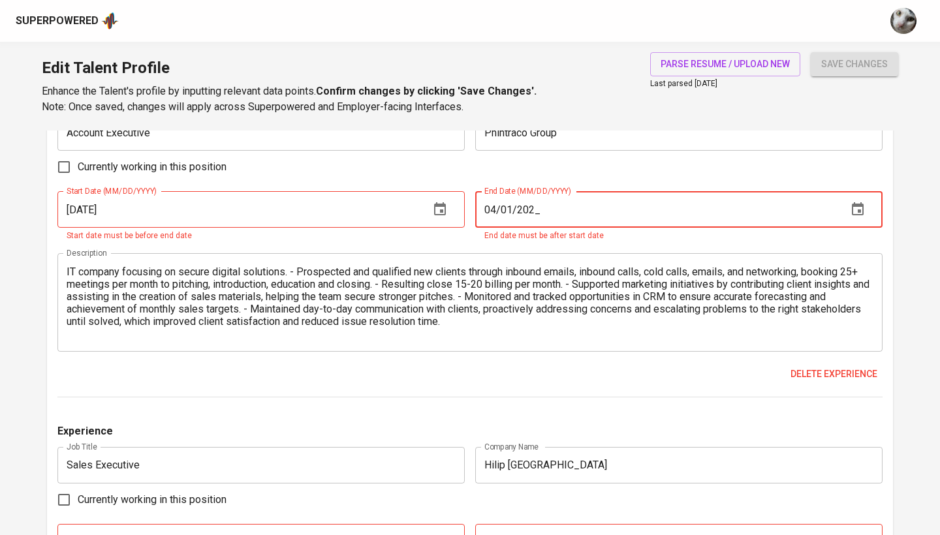
type input "[DATE]"
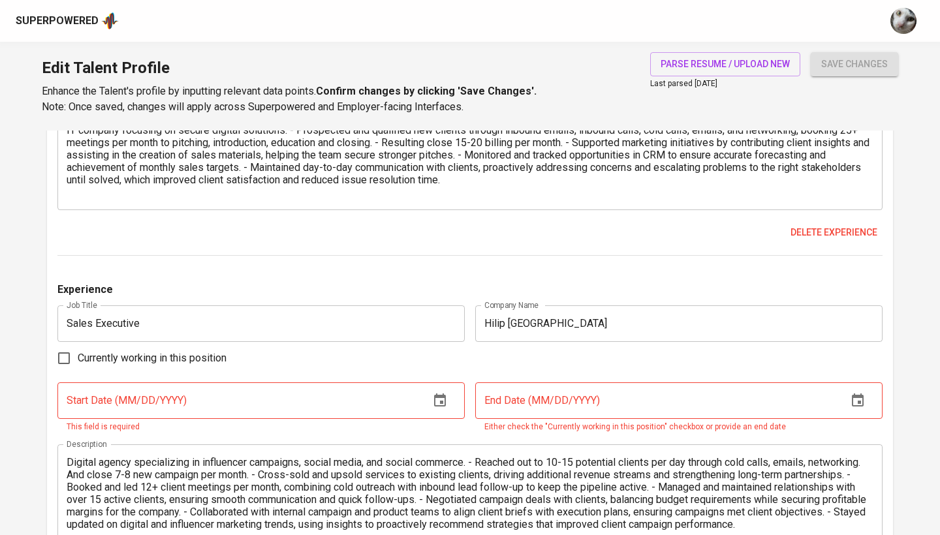
scroll to position [1626, 0]
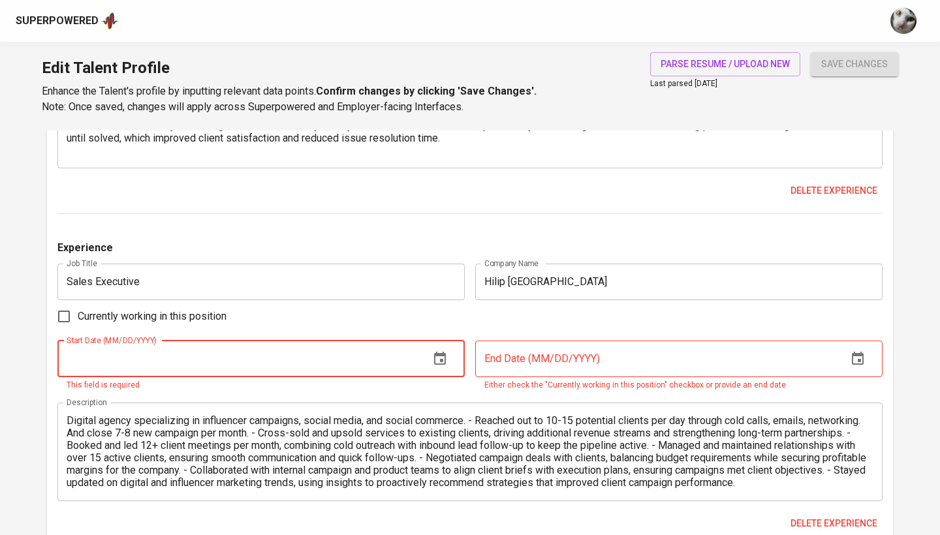
click at [321, 341] on input "text" at bounding box center [238, 359] width 362 height 37
type input "03/01/2021"
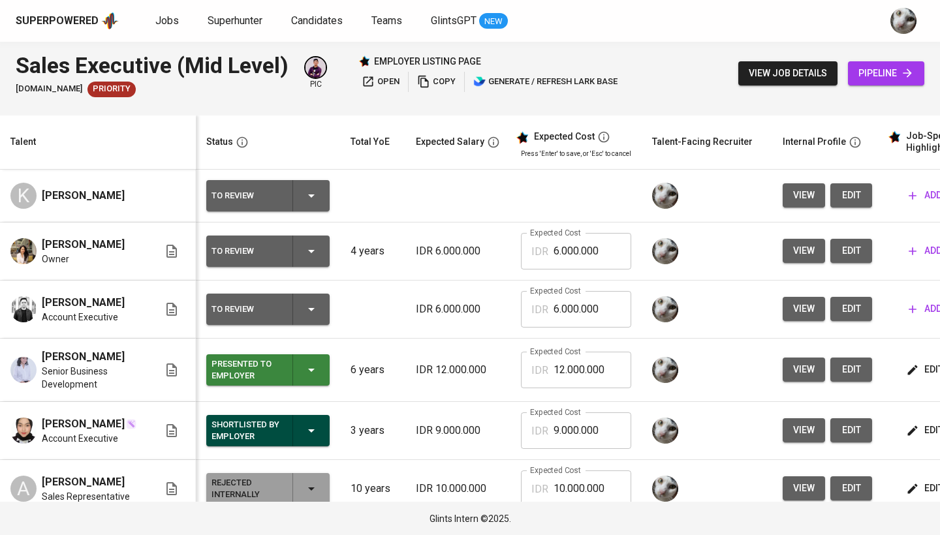
click at [851, 254] on span "edit" at bounding box center [851, 251] width 21 height 16
click at [769, 84] on button "view job details" at bounding box center [787, 73] width 99 height 24
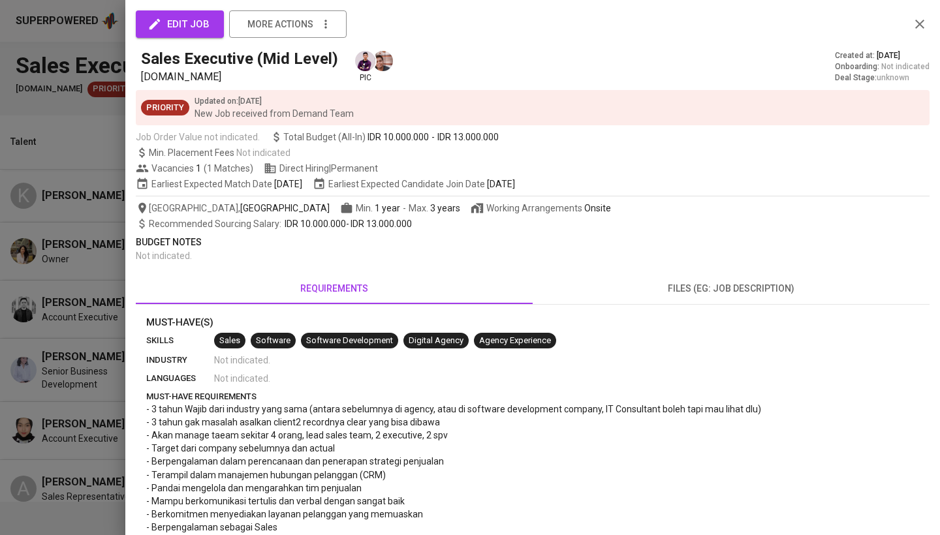
click at [768, 76] on div at bounding box center [470, 267] width 940 height 535
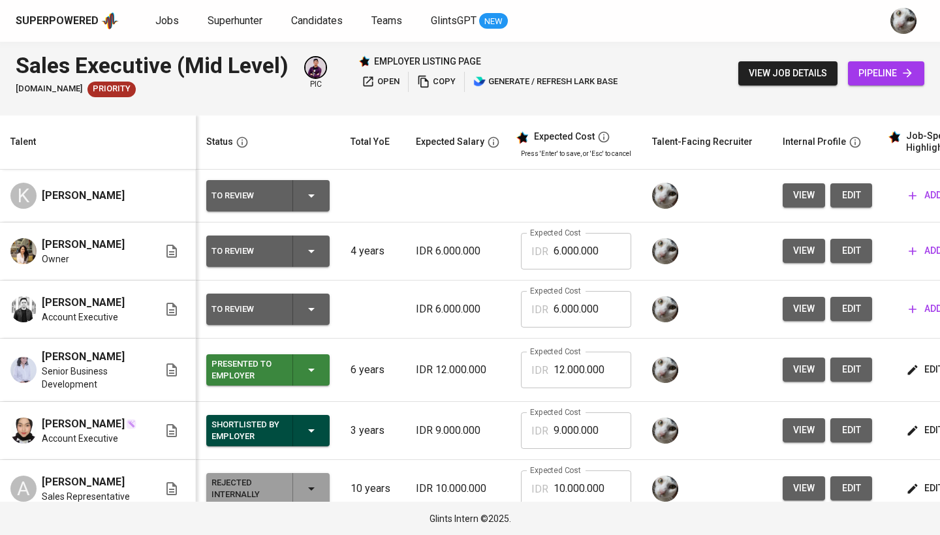
click at [769, 71] on span "view job details" at bounding box center [788, 73] width 78 height 16
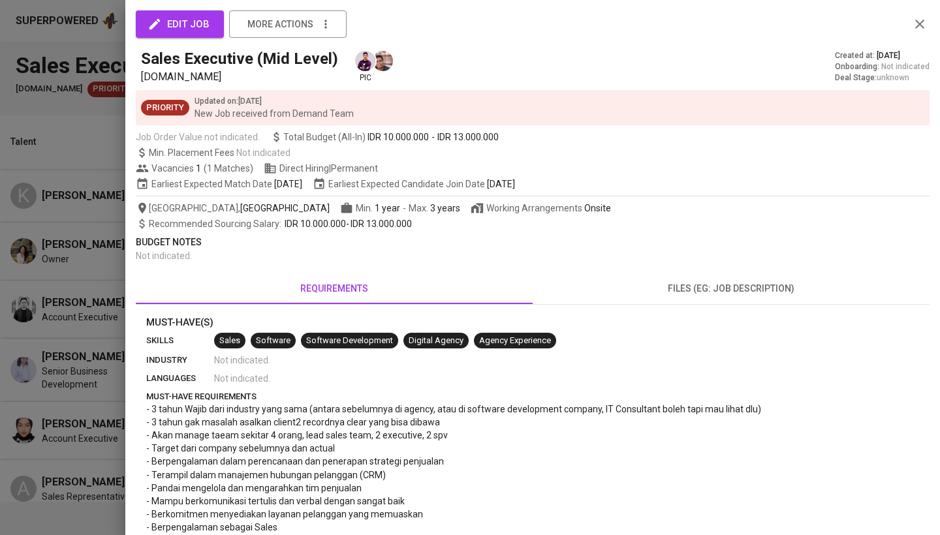
click at [72, 214] on div at bounding box center [470, 267] width 940 height 535
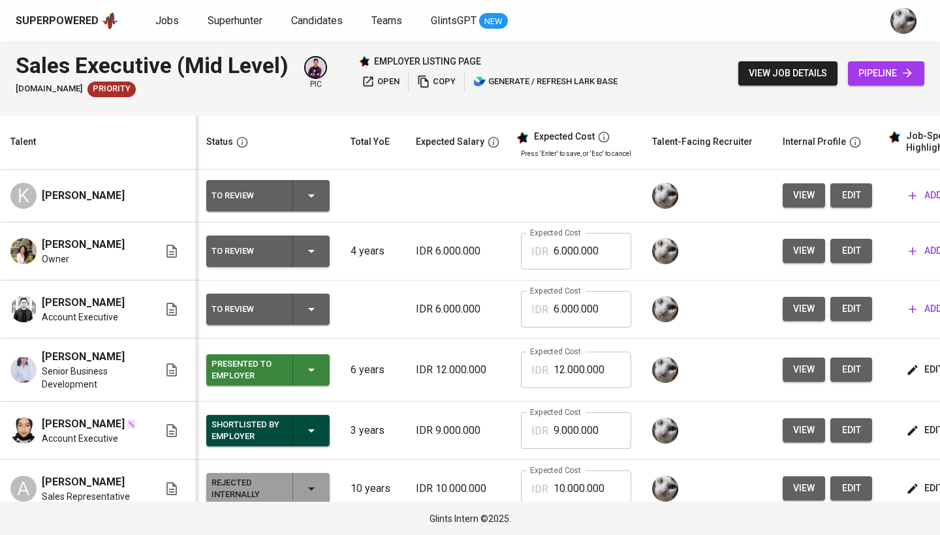
click at [95, 253] on span "Indira [PERSON_NAME]" at bounding box center [83, 245] width 83 height 16
click at [915, 316] on icon "button" at bounding box center [912, 309] width 13 height 13
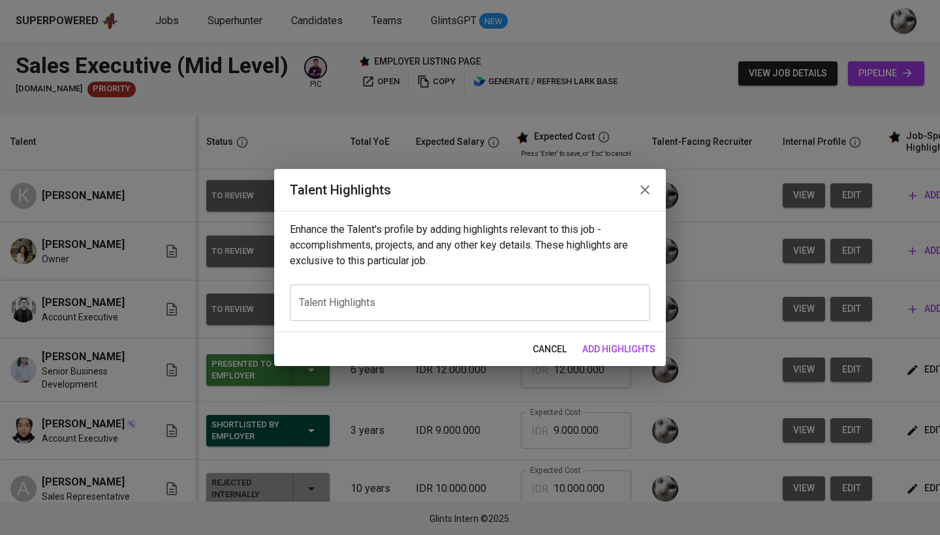
click at [575, 316] on div "x Talent Highlights" at bounding box center [470, 303] width 360 height 37
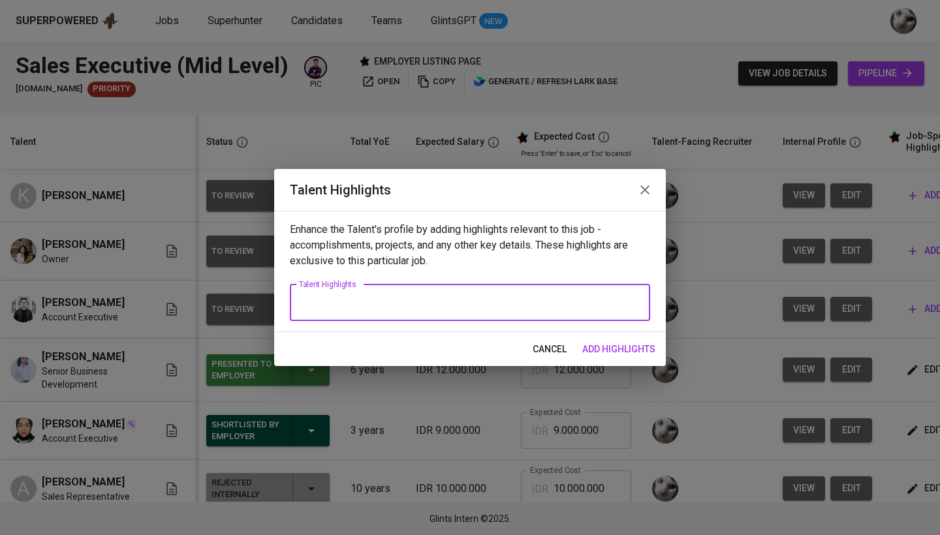
paste textarea "Berpengalaman sebagai Account Executive di Phintraco Group, fokus pada solusi d…"
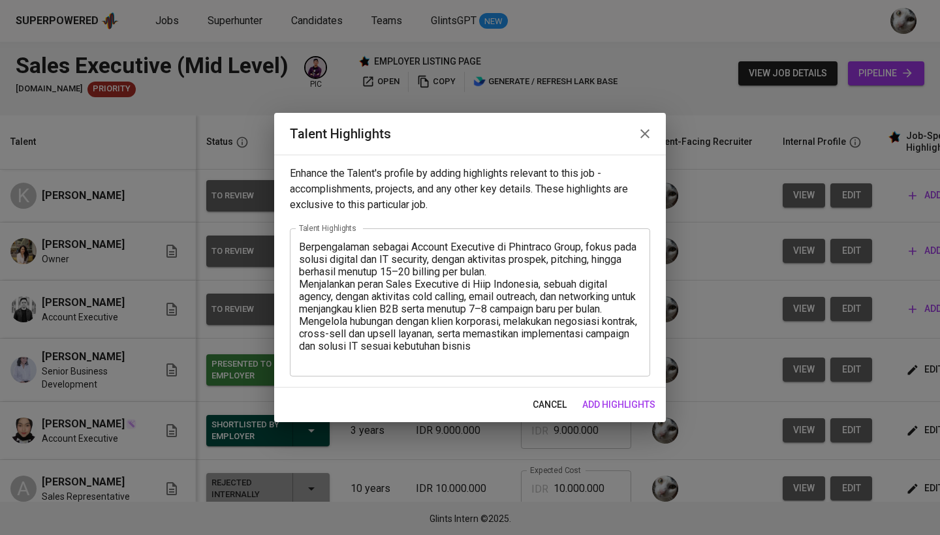
click at [298, 246] on div "Berpengalaman sebagai Account Executive di Phintraco Group, fokus pada solusi d…" at bounding box center [470, 303] width 360 height 148
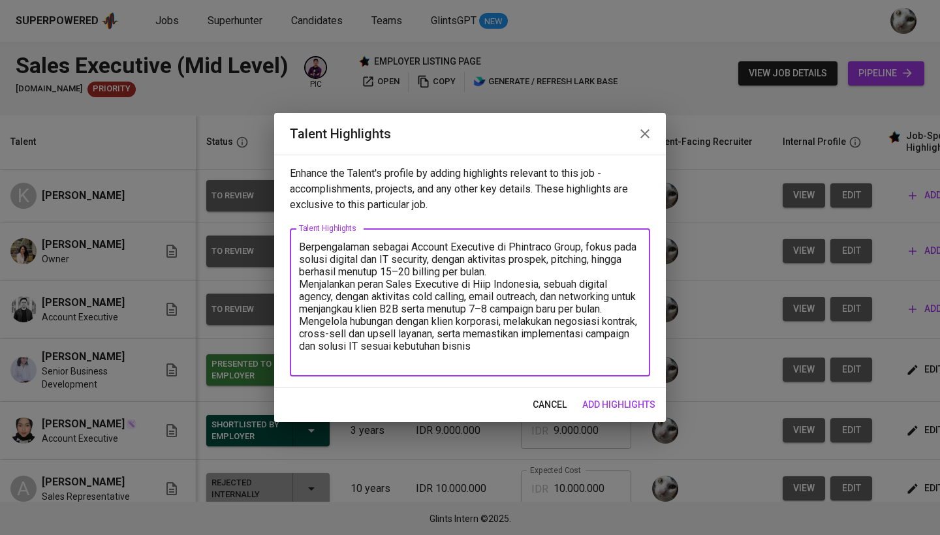
drag, startPoint x: 433, startPoint y: 272, endPoint x: 299, endPoint y: 284, distance: 134.4
click at [299, 284] on textarea "Berpengalaman sebagai Account Executive di Phintraco Group, fokus pada solusi d…" at bounding box center [470, 303] width 342 height 124
drag, startPoint x: 299, startPoint y: 284, endPoint x: 337, endPoint y: 316, distance: 49.6
click at [337, 316] on textarea "Berpengalaman sebagai Account Executive di Phintraco Group, fokus pada solusi d…" at bounding box center [470, 303] width 342 height 124
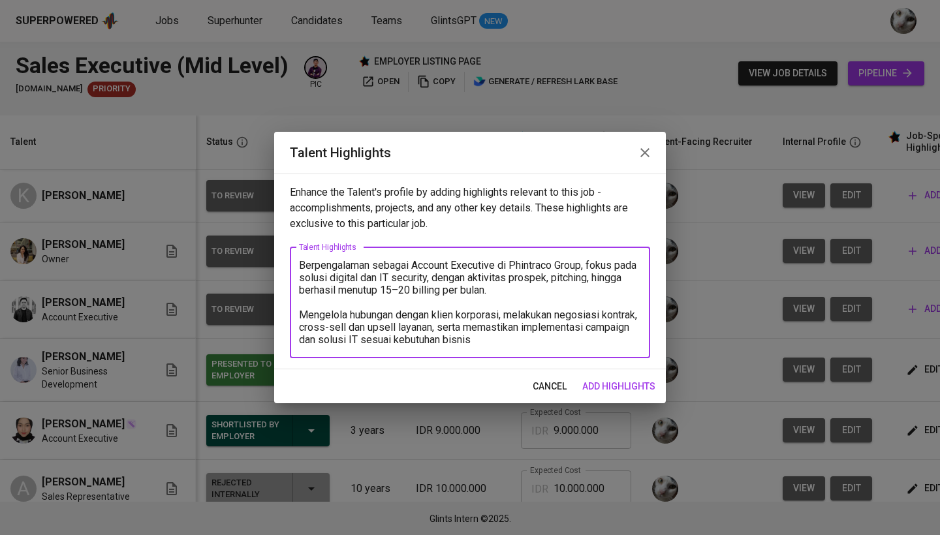
click at [300, 266] on textarea "Berpengalaman sebagai Account Executive di Phintraco Group, fokus pada solusi d…" at bounding box center [470, 302] width 342 height 87
paste textarea "Menjalankan peran Sales Executive di Hiip Indonesia, sebuah digital agency, den…"
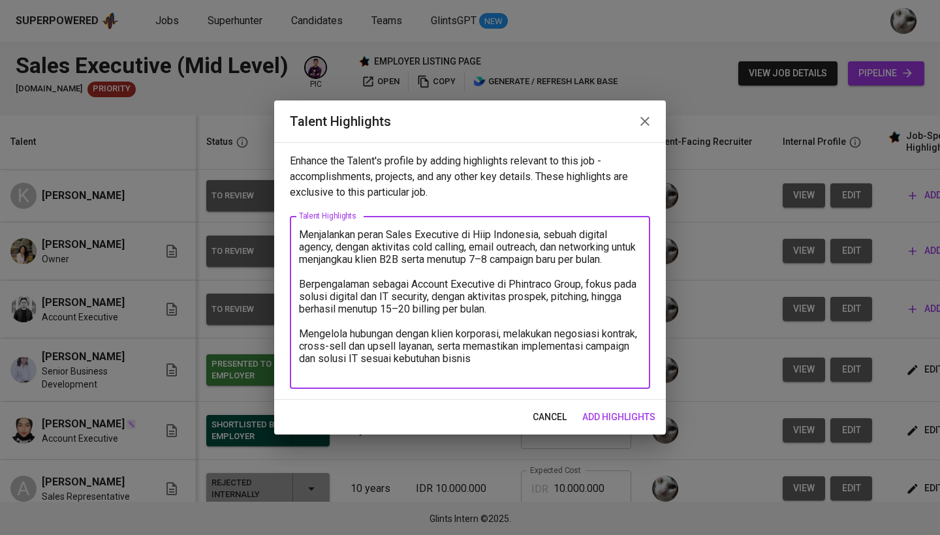
click at [302, 232] on textarea "Menjalankan peran Sales Executive di Hiip Indonesia, sebuah digital agency, den…" at bounding box center [470, 303] width 342 height 149
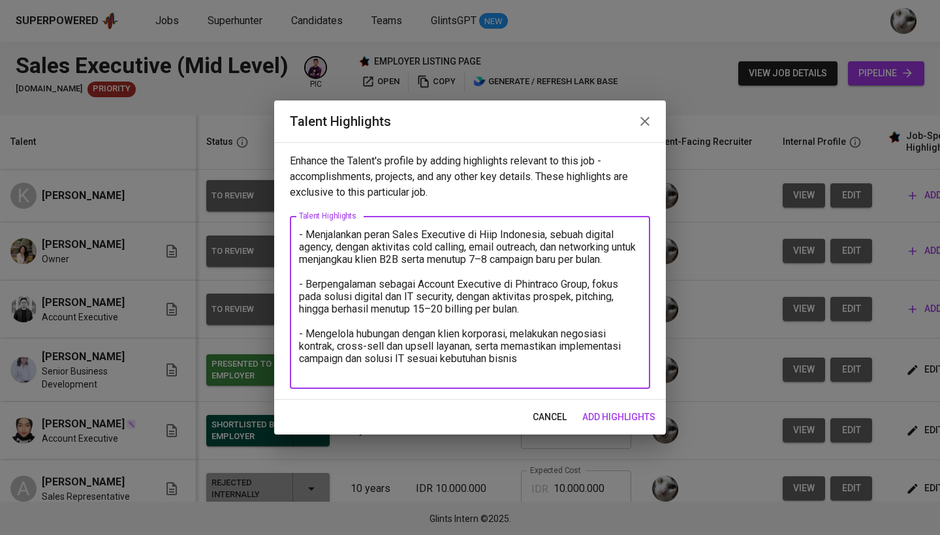
click at [539, 362] on textarea "- Menjalankan peran Sales Executive di Hiip Indonesia, sebuah digital agency, d…" at bounding box center [470, 303] width 342 height 149
click at [535, 375] on textarea "- Menjalankan peran Sales Executive di Hiip Indonesia, sebuah digital agency, d…" at bounding box center [470, 303] width 342 height 149
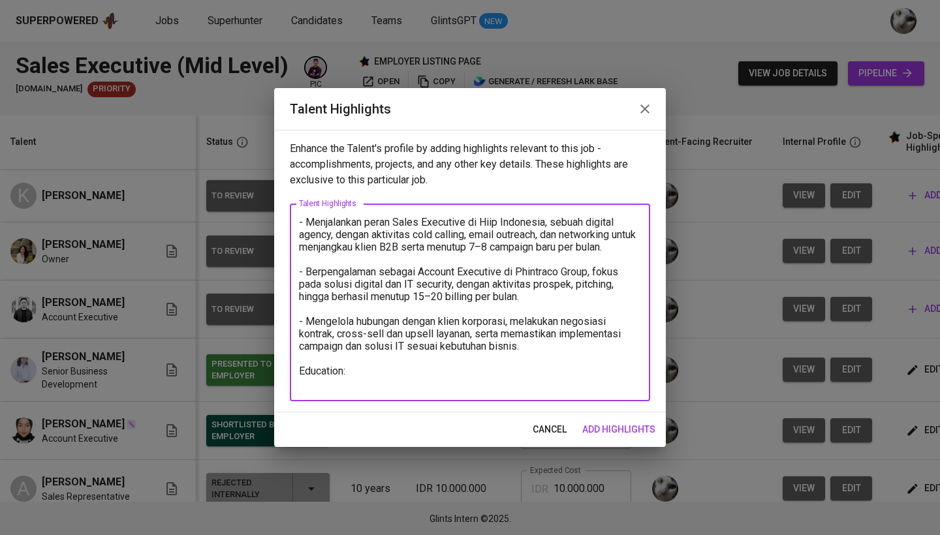
paste textarea "Bachelor of Communication, Majoring Marketing Communication"
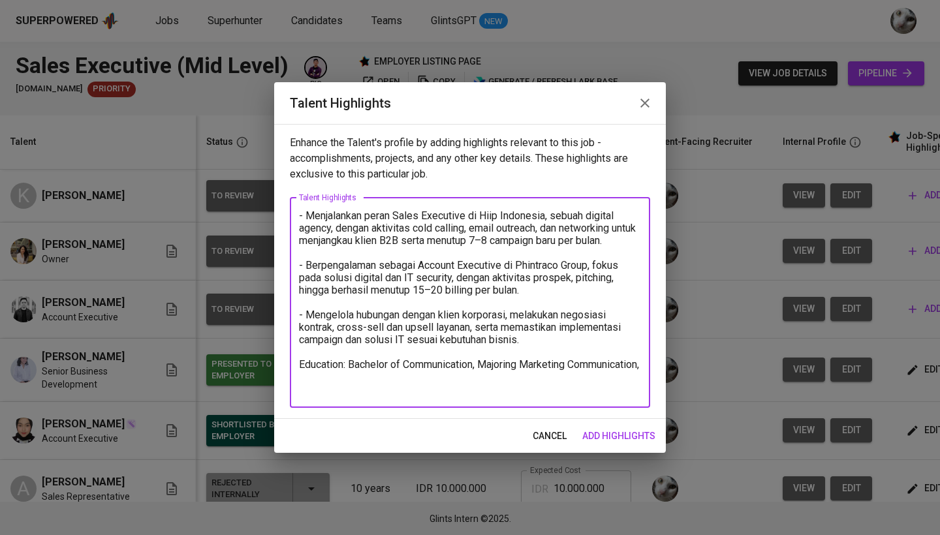
paste textarea "Universitas Bina Nusantara"
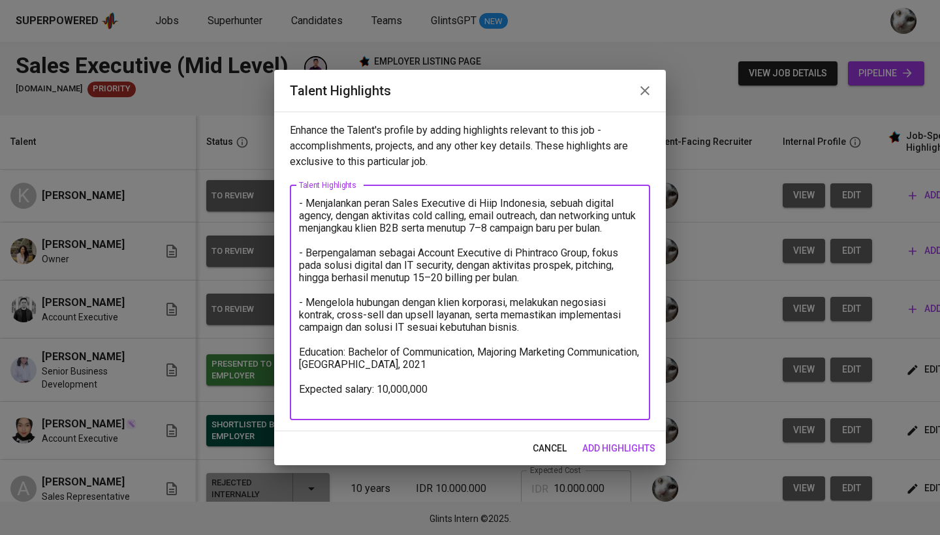
click at [379, 405] on textarea "- Menjalankan peran Sales Executive di Hiip Indonesia, sebuah digital agency, d…" at bounding box center [470, 302] width 342 height 211
click at [468, 403] on textarea "- Menjalankan peran Sales Executive di Hiip Indonesia, sebuah digital agency, d…" at bounding box center [470, 302] width 342 height 211
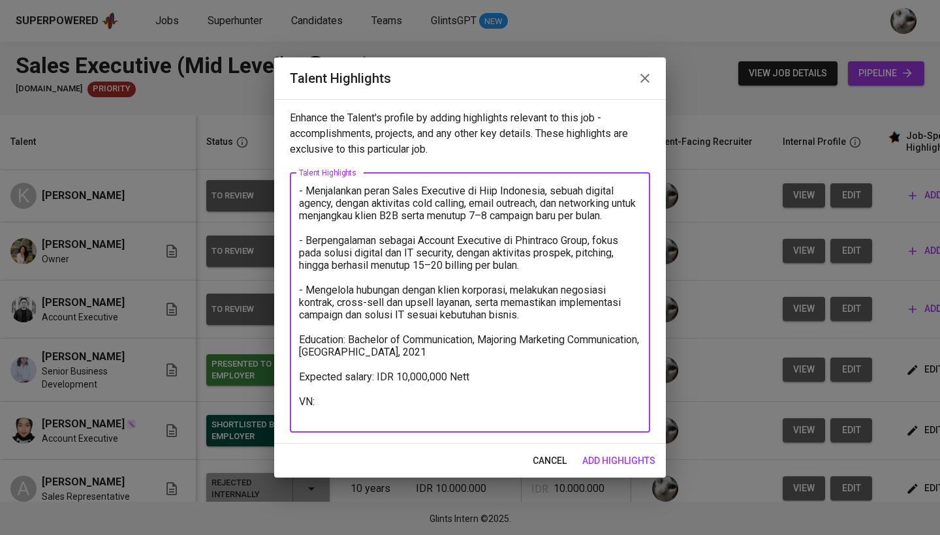
paste textarea "https://glints.sg.larksuite.com/minutes/obsgnnlo5o1t3x8qvf2jiw96?from=from_copy…"
type textarea "- Menjalankan peran Sales Executive di Hiip Indonesia, sebuah digital agency, d…"
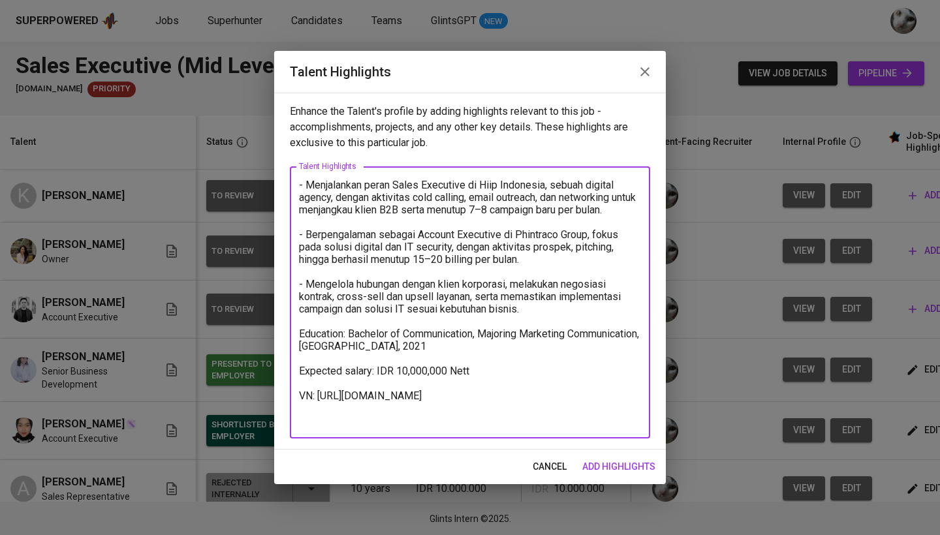
click at [601, 466] on span "add highlights" at bounding box center [618, 467] width 73 height 16
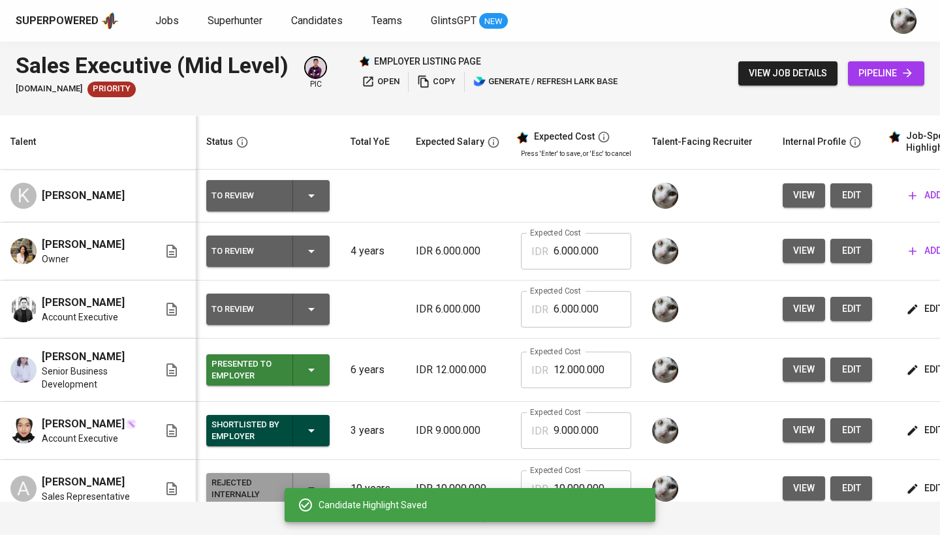
click at [923, 378] on span "edit" at bounding box center [926, 370] width 35 height 16
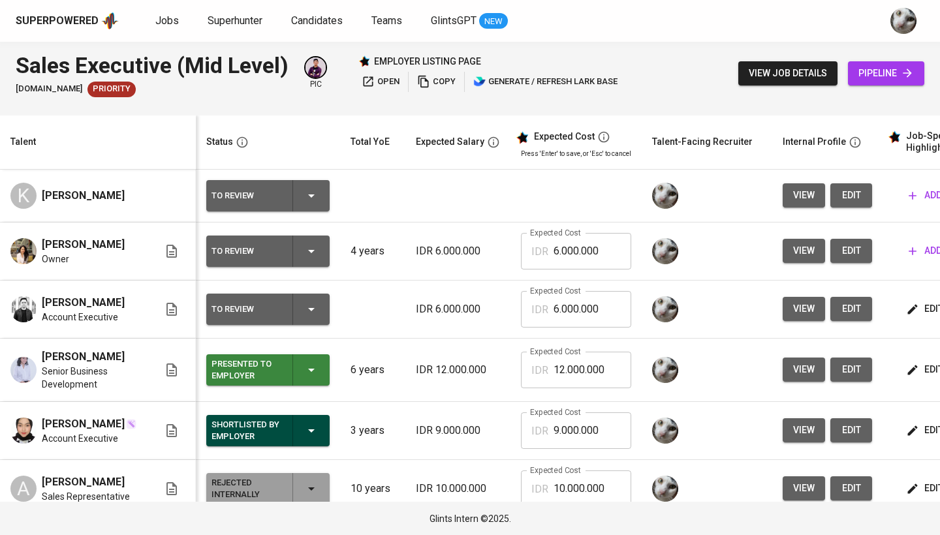
click at [915, 439] on span "edit" at bounding box center [926, 430] width 35 height 16
click at [810, 76] on span "view job details" at bounding box center [788, 73] width 78 height 16
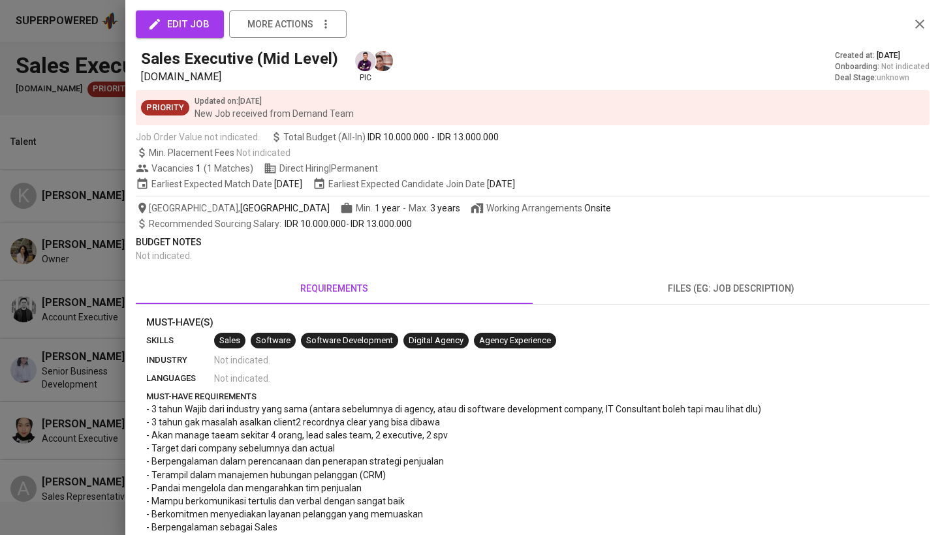
click at [90, 231] on div at bounding box center [470, 267] width 940 height 535
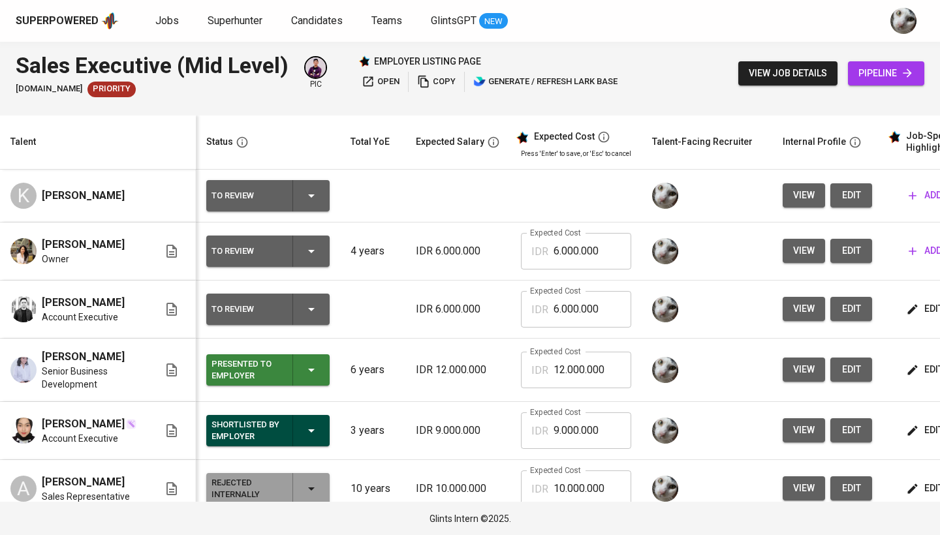
click at [913, 254] on icon "button" at bounding box center [912, 251] width 13 height 13
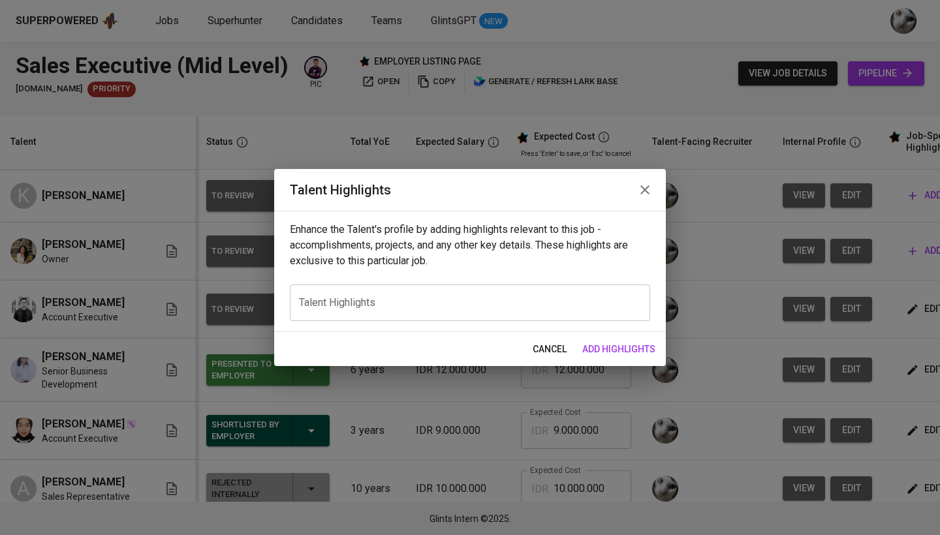
click at [621, 288] on div "x Talent Highlights" at bounding box center [470, 303] width 360 height 37
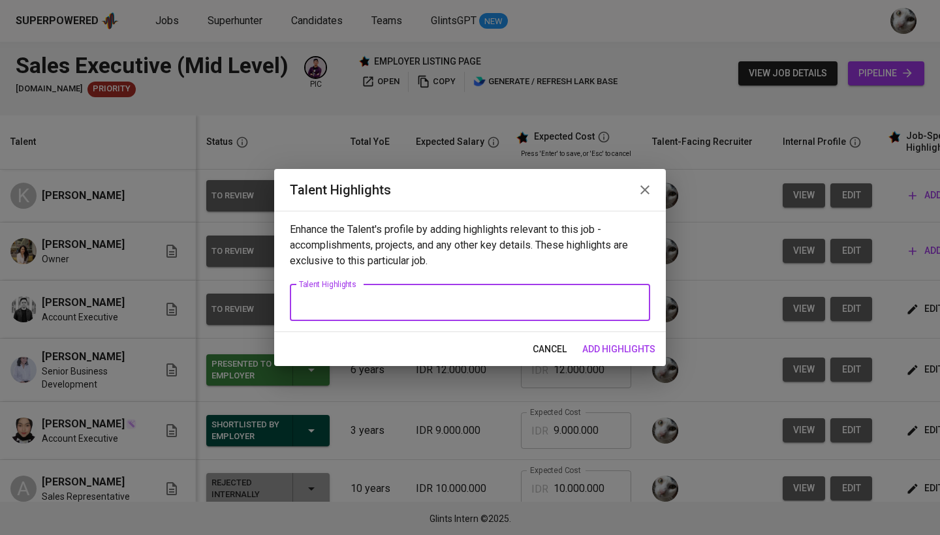
paste textarea "Sales & Revenue Achievement di Emtek Digital (Vidio & KLY) Berhasil mencapai ra…"
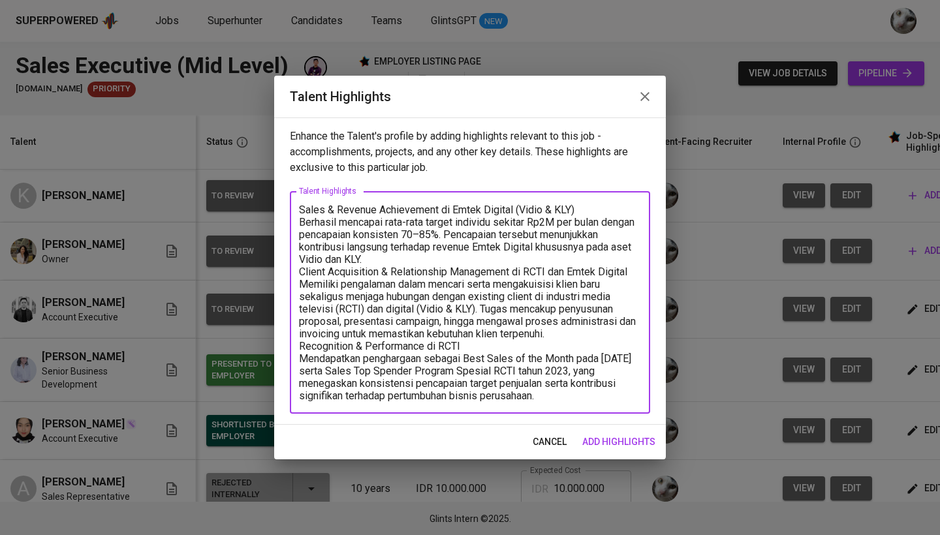
drag, startPoint x: 585, startPoint y: 214, endPoint x: 279, endPoint y: 210, distance: 305.6
click at [279, 210] on div "Enhance the Talent's profile by adding highlights relevant to this job - accomp…" at bounding box center [470, 272] width 392 height 308
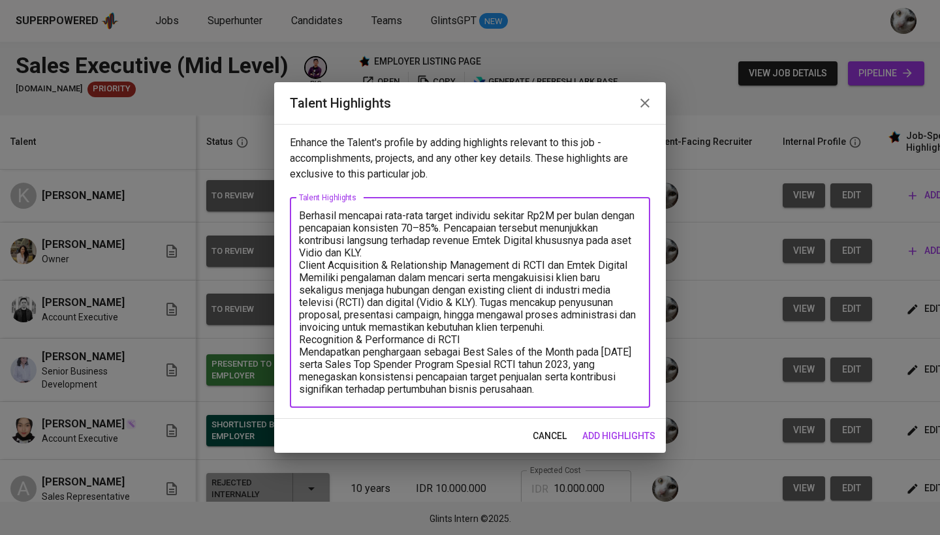
click at [300, 215] on textarea "Berhasil mencapai rata-rata target individu sekitar Rp2M per bulan dengan penca…" at bounding box center [470, 303] width 342 height 186
click at [480, 257] on textarea "- Berhasil mencapai rata-rata target individu sekitar Rp2M per bulan dengan pen…" at bounding box center [470, 303] width 342 height 186
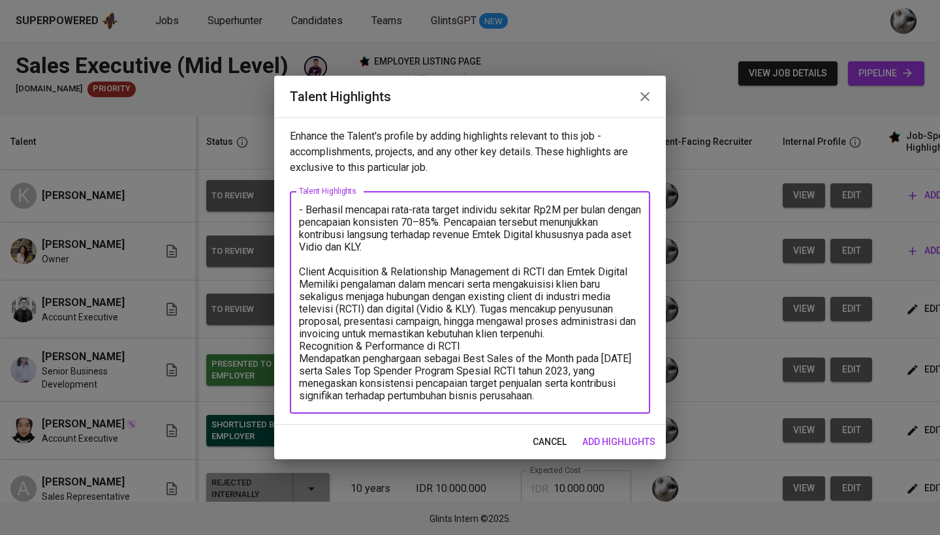
drag, startPoint x: 637, startPoint y: 272, endPoint x: 297, endPoint y: 260, distance: 339.7
click at [297, 260] on div "- Berhasil mencapai rata-rata target individu sekitar Rp2M per bulan dengan pen…" at bounding box center [470, 302] width 360 height 223
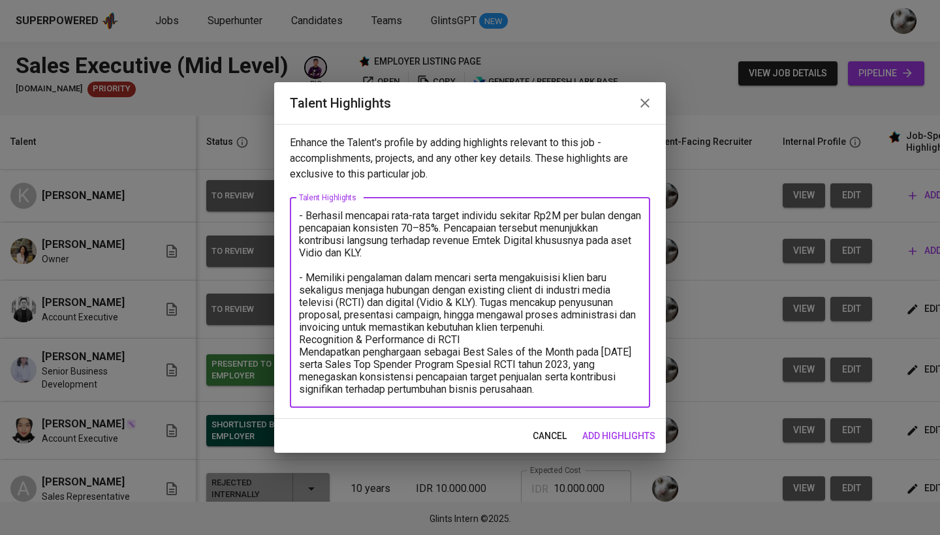
click at [587, 327] on textarea "- Berhasil mencapai rata-rata target individu sekitar Rp2M per bulan dengan pen…" at bounding box center [470, 303] width 342 height 186
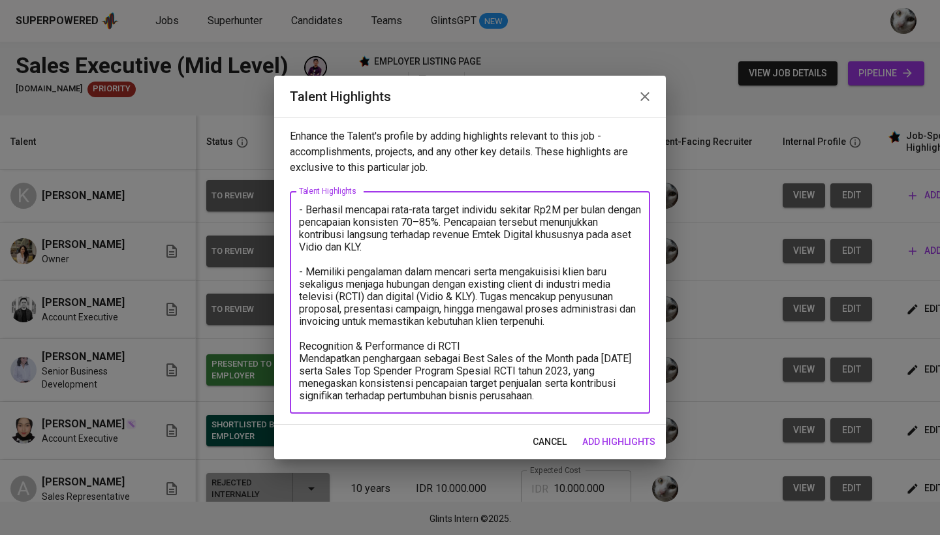
drag, startPoint x: 479, startPoint y: 347, endPoint x: 274, endPoint y: 347, distance: 204.4
click at [274, 347] on div "Enhance the Talent's profile by adding highlights relevant to this job - accomp…" at bounding box center [470, 272] width 392 height 308
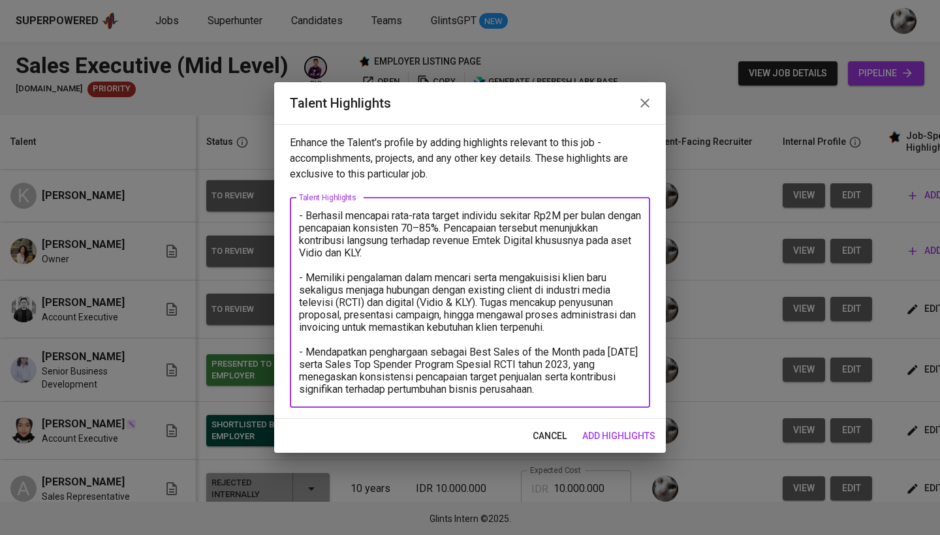
click at [578, 387] on textarea "- Berhasil mencapai rata-rata target individu sekitar Rp2M per bulan dengan pen…" at bounding box center [470, 303] width 342 height 186
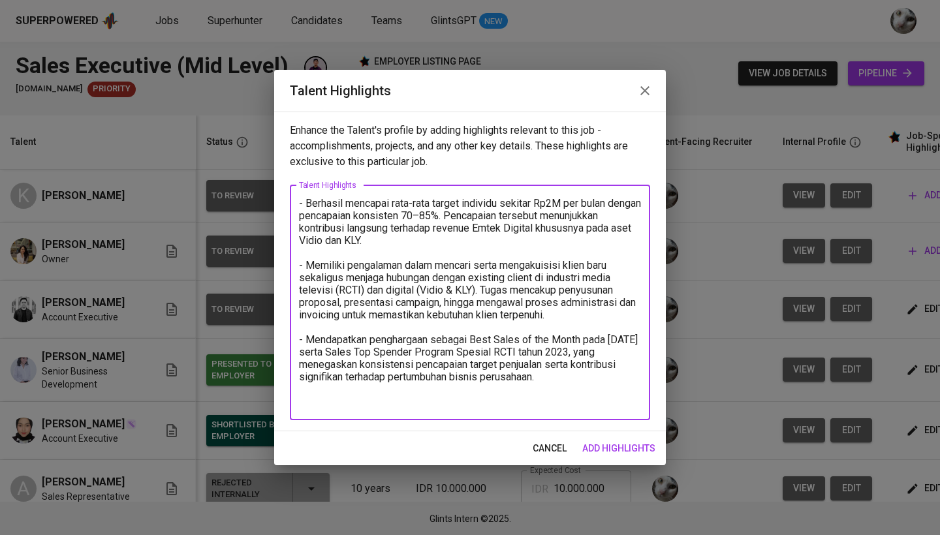
click at [486, 402] on textarea "- Berhasil mencapai rata-rata target individu sekitar Rp2M per bulan dengan pen…" at bounding box center [470, 302] width 342 height 211
paste textarea "Bca, mandiri, dana, dompet dhuafa, maybank, bank btn, AXA , prudential bank bjb…"
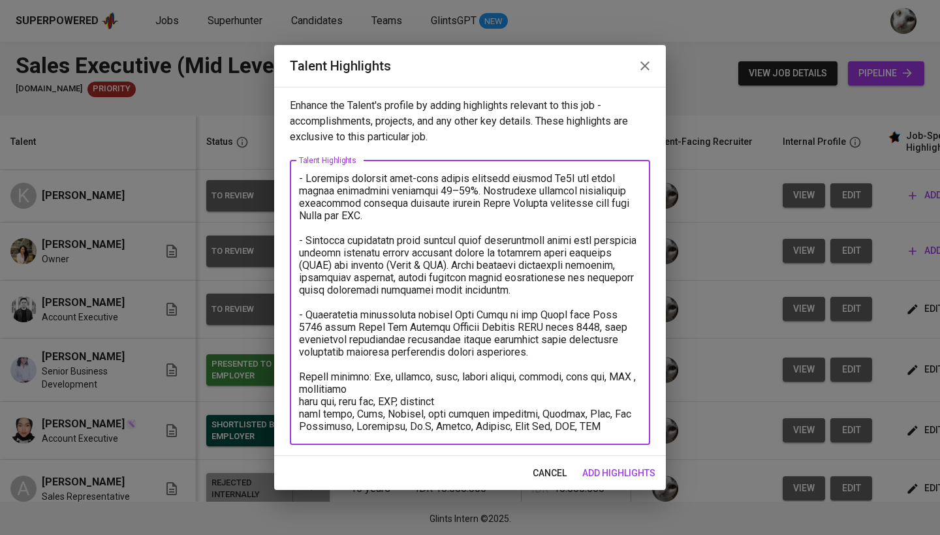
click at [298, 398] on div "x Talent Highlights" at bounding box center [470, 303] width 360 height 285
click at [300, 402] on textarea at bounding box center [470, 302] width 342 height 261
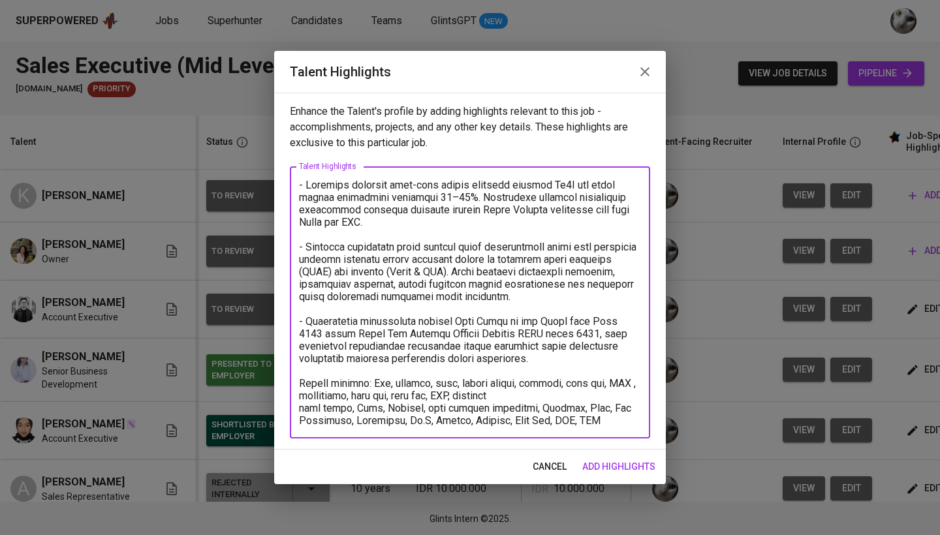
drag, startPoint x: 415, startPoint y: 398, endPoint x: 380, endPoint y: 398, distance: 35.3
click at [380, 398] on textarea at bounding box center [470, 303] width 342 height 248
drag, startPoint x: 387, startPoint y: 386, endPoint x: 368, endPoint y: 386, distance: 18.3
click at [368, 386] on textarea at bounding box center [470, 303] width 342 height 248
click at [372, 383] on textarea at bounding box center [470, 303] width 342 height 248
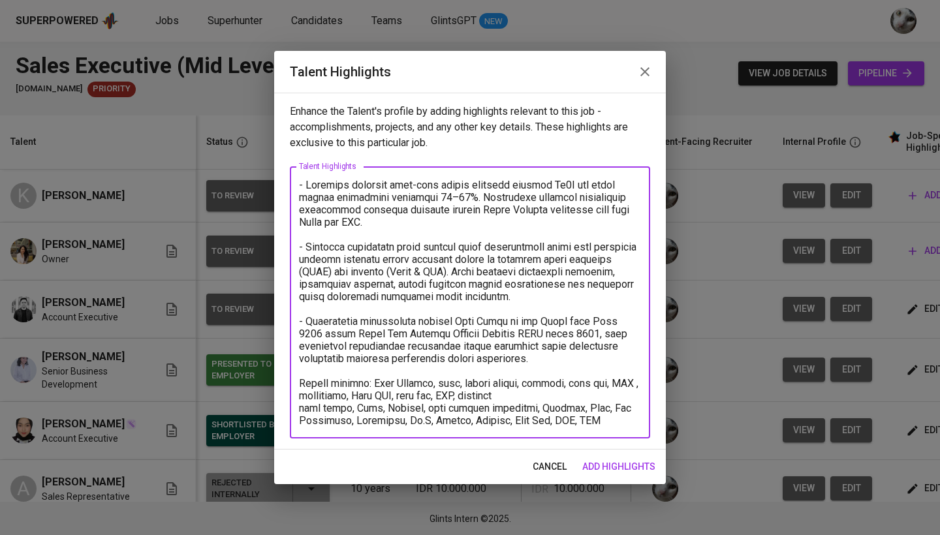
click at [441, 382] on textarea at bounding box center [470, 303] width 342 height 248
click at [469, 385] on textarea at bounding box center [470, 303] width 342 height 248
click at [509, 385] on textarea at bounding box center [470, 303] width 342 height 248
click at [552, 386] on textarea at bounding box center [470, 303] width 342 height 248
click at [595, 386] on textarea at bounding box center [470, 303] width 342 height 248
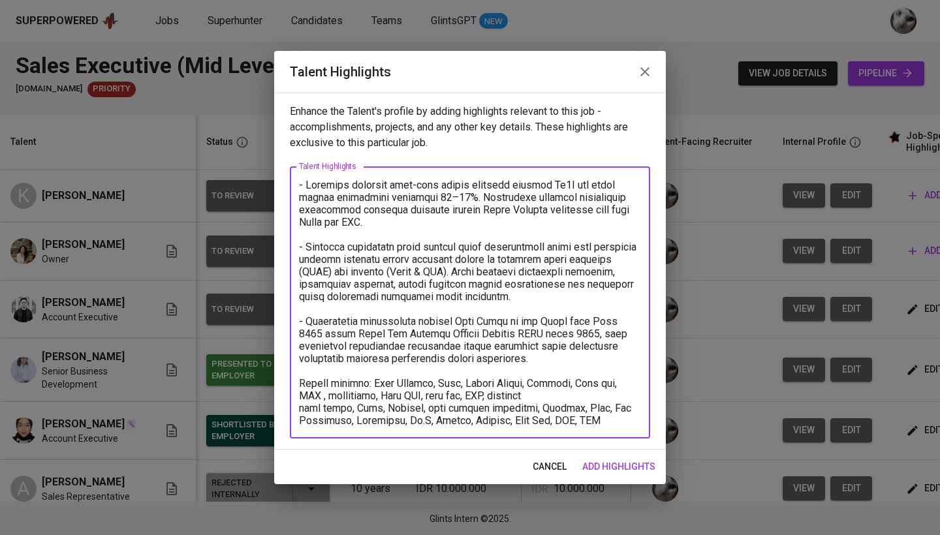
click at [620, 386] on textarea at bounding box center [470, 303] width 342 height 248
click at [330, 396] on textarea at bounding box center [470, 303] width 342 height 248
drag, startPoint x: 423, startPoint y: 397, endPoint x: 386, endPoint y: 397, distance: 37.2
click at [386, 397] on textarea at bounding box center [470, 303] width 342 height 248
click at [435, 398] on textarea at bounding box center [470, 303] width 342 height 248
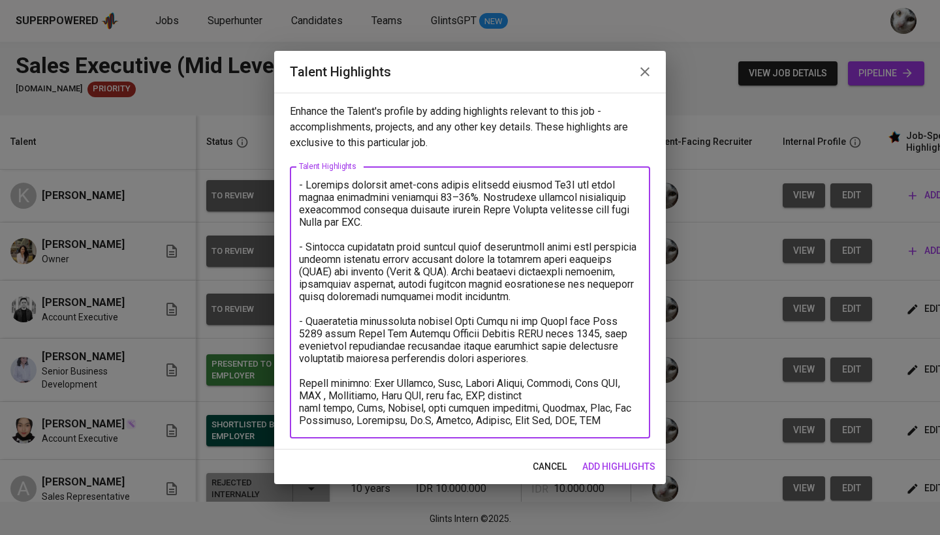
drag, startPoint x: 466, startPoint y: 396, endPoint x: 436, endPoint y: 396, distance: 30.0
click at [436, 396] on textarea at bounding box center [470, 303] width 342 height 248
click at [499, 394] on textarea at bounding box center [470, 303] width 342 height 248
click at [300, 409] on textarea at bounding box center [470, 303] width 342 height 248
drag, startPoint x: 597, startPoint y: 398, endPoint x: 546, endPoint y: 399, distance: 50.3
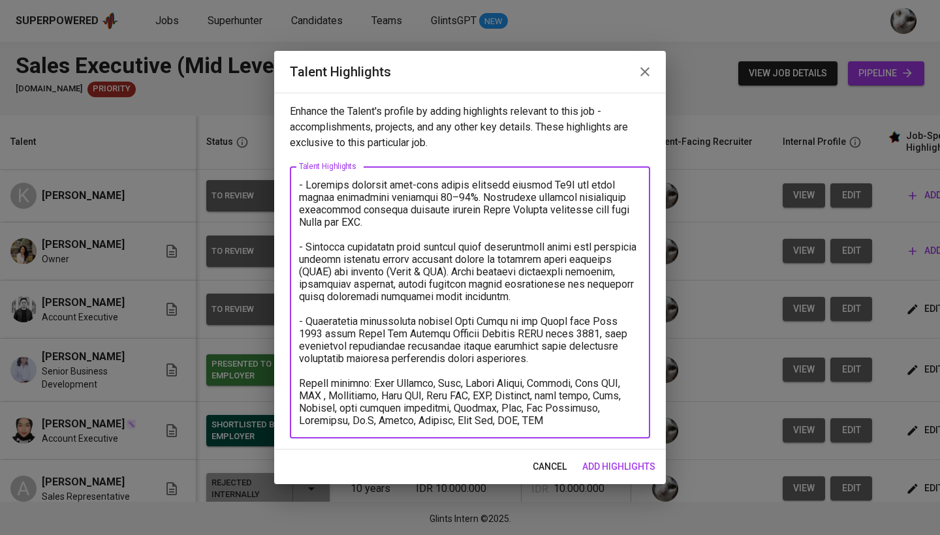
click at [546, 399] on textarea at bounding box center [470, 303] width 342 height 248
click at [342, 410] on textarea at bounding box center [470, 303] width 342 height 248
click at [369, 408] on textarea at bounding box center [470, 303] width 342 height 248
click at [404, 412] on textarea at bounding box center [470, 303] width 342 height 248
click at [550, 420] on textarea at bounding box center [470, 303] width 342 height 248
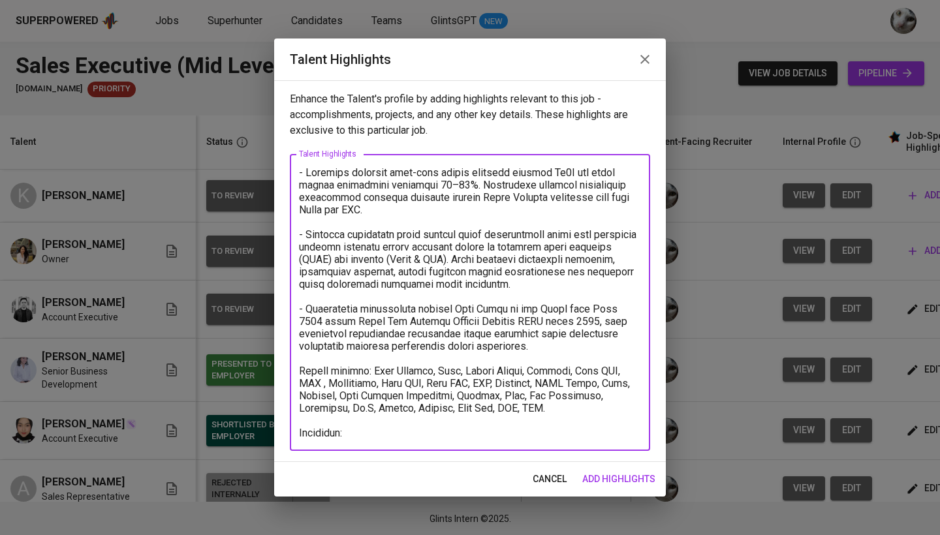
paste textarea "BACHELOR OF ECONOMIC MANAGEMENT"
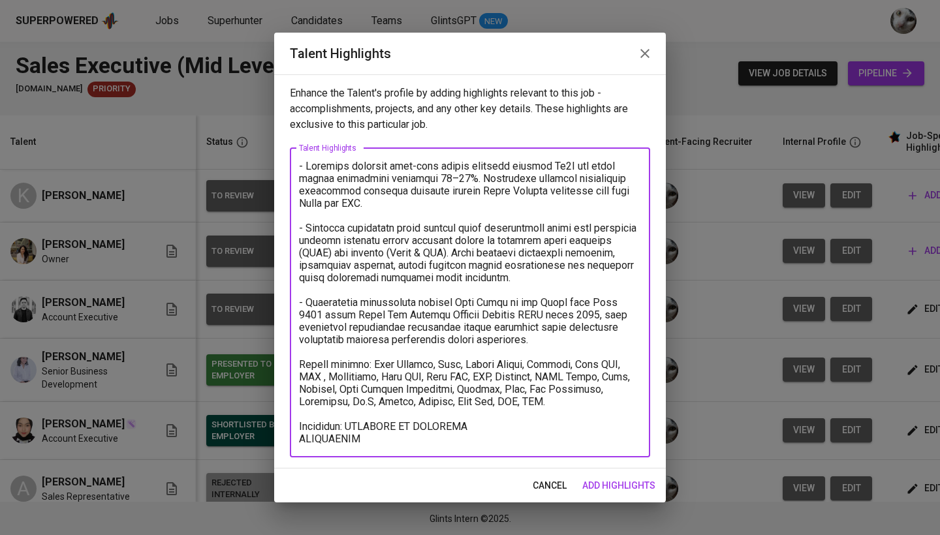
click at [373, 434] on textarea at bounding box center [470, 302] width 342 height 285
drag, startPoint x: 377, startPoint y: 438, endPoint x: 366, endPoint y: 428, distance: 15.7
click at [366, 428] on textarea at bounding box center [470, 302] width 342 height 285
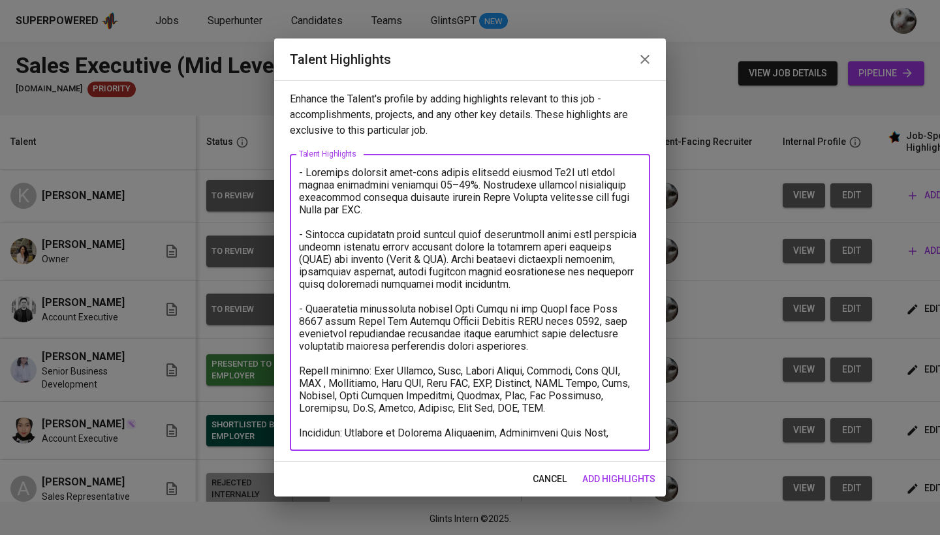
type textarea "- Berhasil mencapai rata-rata target individu sekitar Rp2M per bulan dengan pen…"
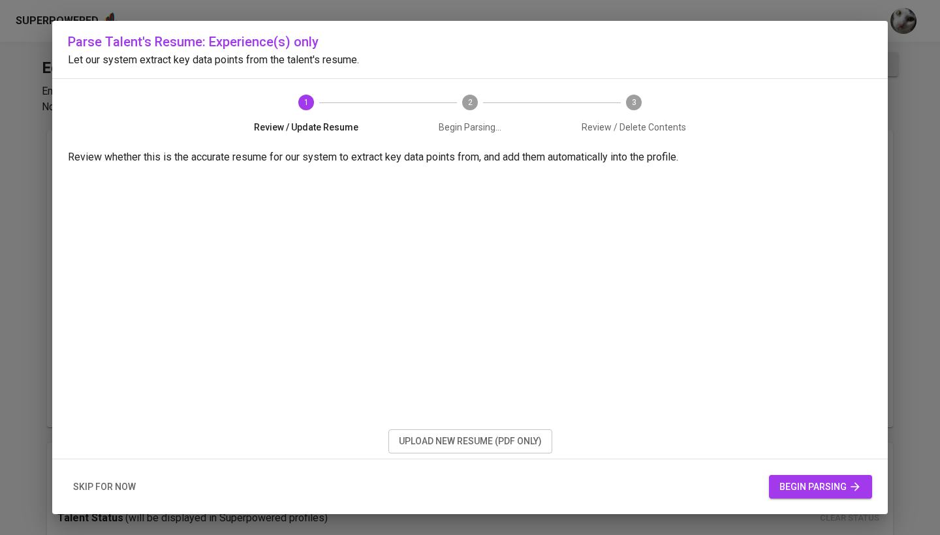
click at [497, 441] on span "upload new resume (pdf only)" at bounding box center [470, 442] width 143 height 16
click at [799, 483] on span "begin parsing" at bounding box center [821, 487] width 82 height 16
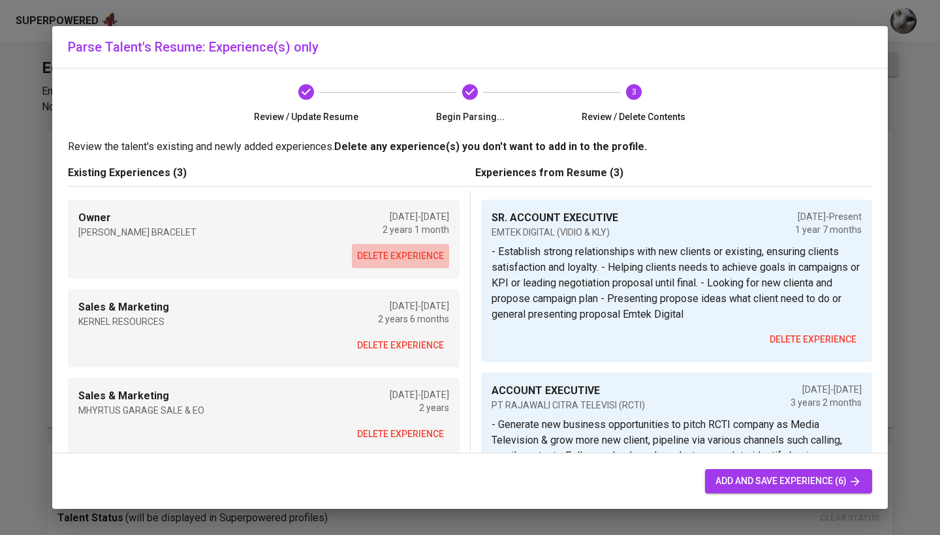
click at [424, 257] on span "delete experience" at bounding box center [400, 256] width 87 height 16
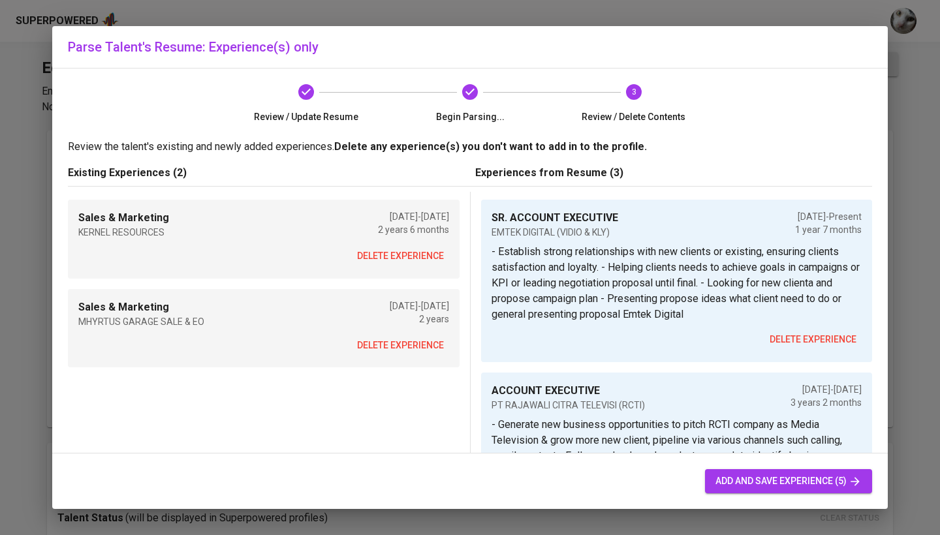
click at [415, 262] on span "delete experience" at bounding box center [400, 256] width 87 height 16
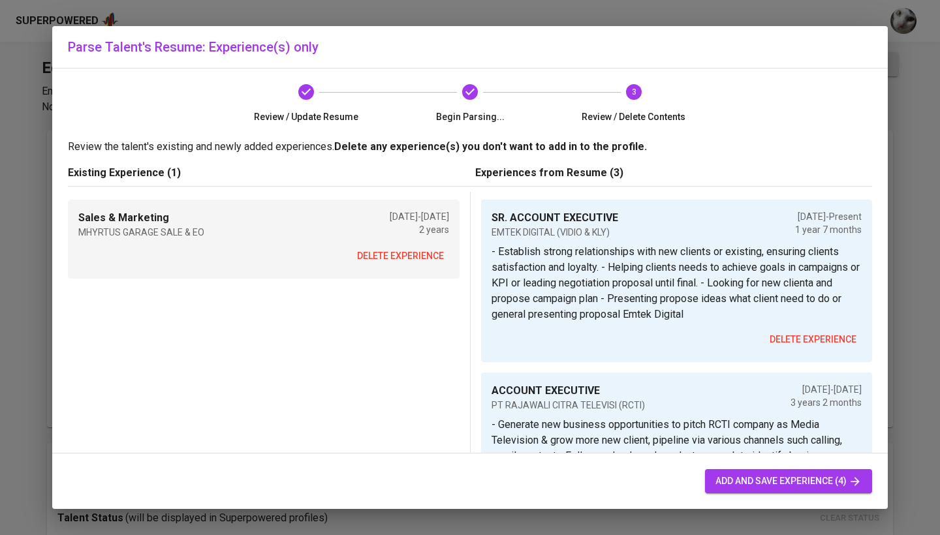
click at [407, 266] on button "delete experience" at bounding box center [400, 256] width 97 height 24
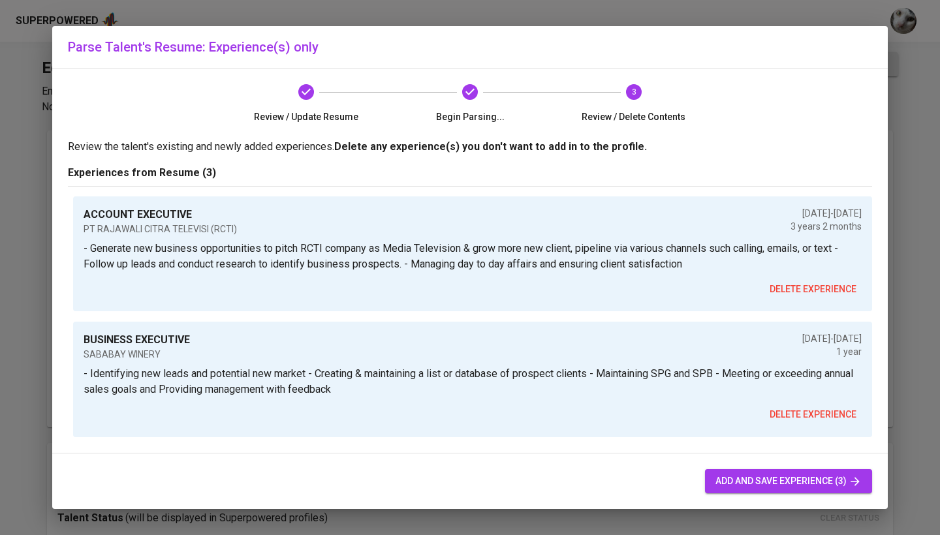
scroll to position [144, 0]
click at [744, 477] on span "add and save experience (3)" at bounding box center [789, 481] width 146 height 16
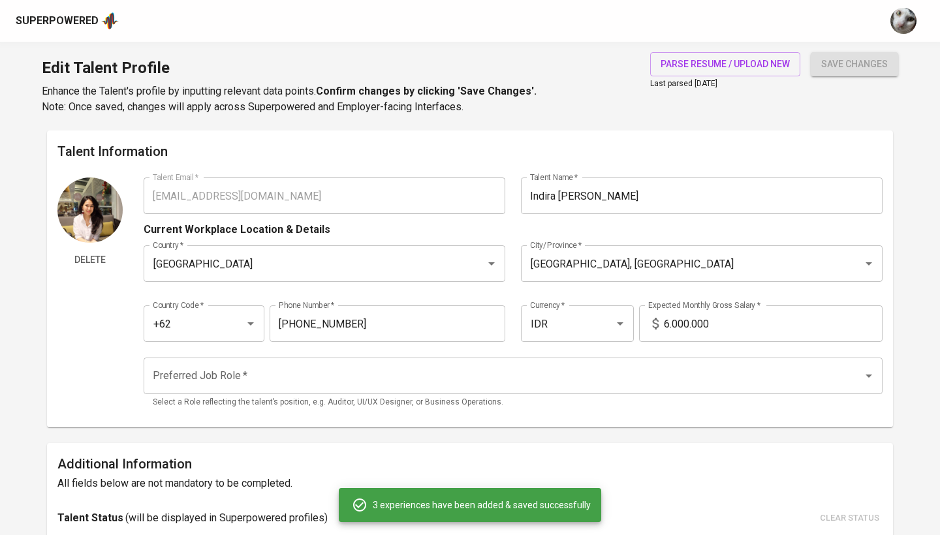
type input "SR. ACCOUNT EXECUTIVE"
type input "EMTEK DIGITAL (VIDIO & KLY)"
checkbox input "true"
type input "[DATE]"
type textarea "- Establish strong relationships with new clients or existing, ensuring clients…"
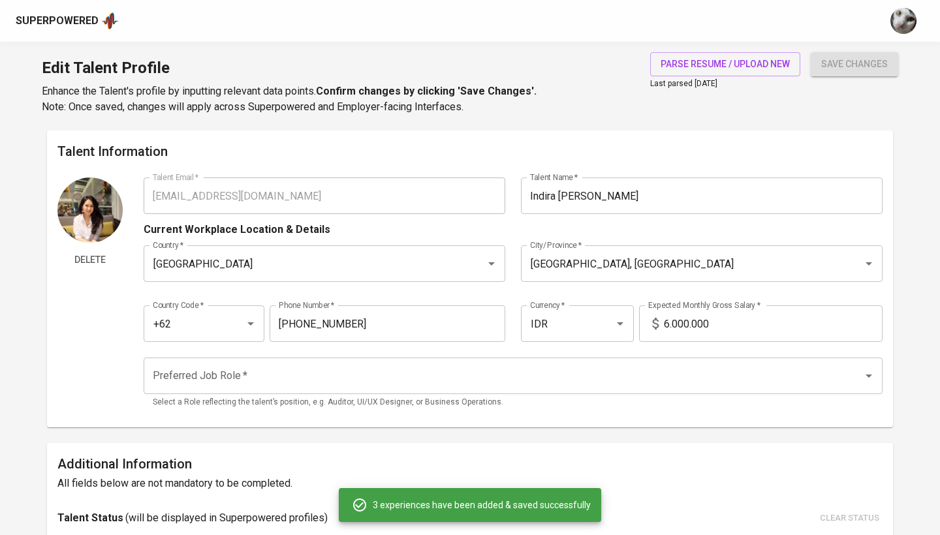
type input "ACCOUNT EXECUTIVE"
type input "PT RAJAWALI CITRA TELEVISI (RCTI)"
type input "[DATE]"
type textarea "- Generate new business opportunities to pitch RCTI company as Media Television…"
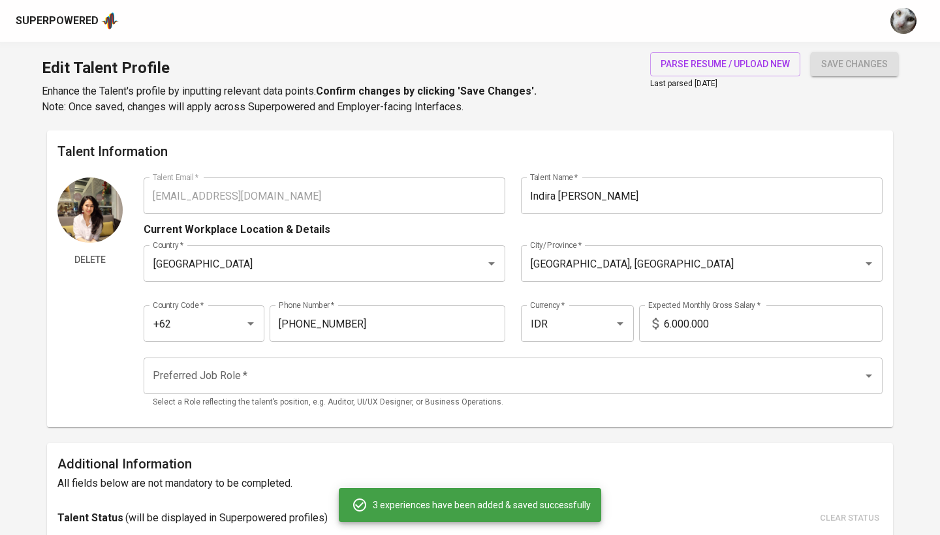
type input "BUSINESS EXECUTIVE"
type input "SABABAY WINERY"
type input "[DATE]"
type textarea "- Identifying new leads and potential new market - Creating & maintaining a lis…"
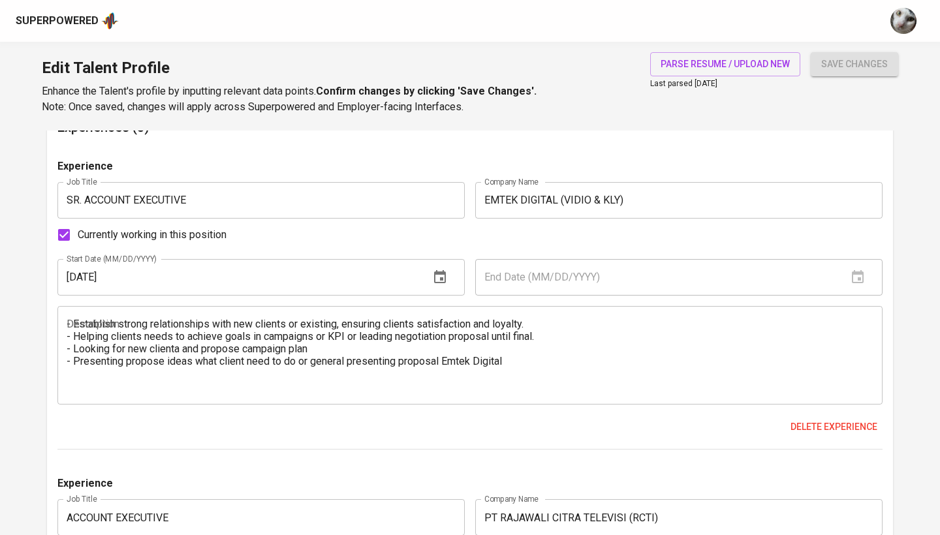
scroll to position [1261, 0]
click at [180, 349] on textarea "- Establish strong relationships with new clients or existing, ensuring clients…" at bounding box center [470, 354] width 807 height 74
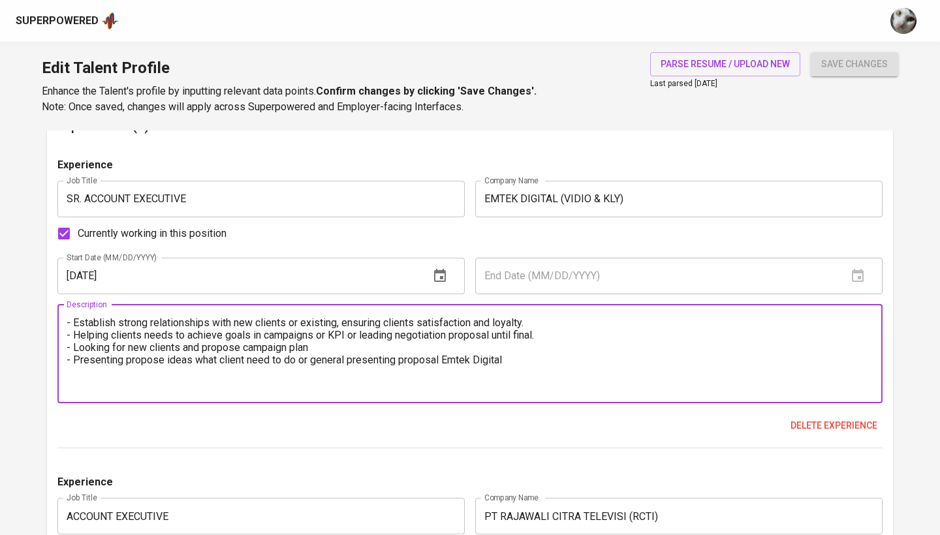
drag, startPoint x: 528, startPoint y: 366, endPoint x: 64, endPoint y: 318, distance: 466.1
click at [64, 318] on div "- Establish strong relationships with new clients or existing, ensuring clients…" at bounding box center [469, 354] width 825 height 99
paste textarea "Develop and present media campaign proposals tailored to client objectives. Acq…"
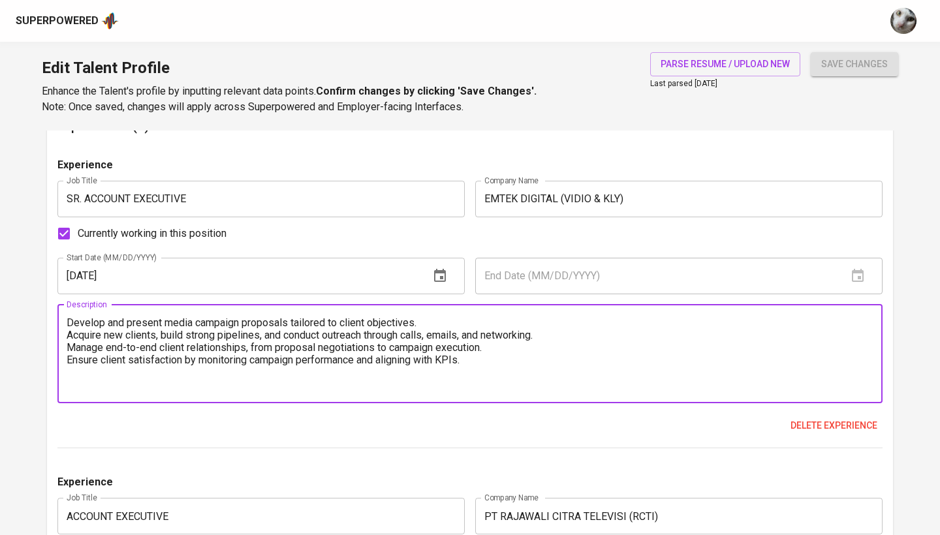
click at [68, 323] on textarea "Develop and present media campaign proposals tailored to client objectives. Acq…" at bounding box center [470, 354] width 807 height 74
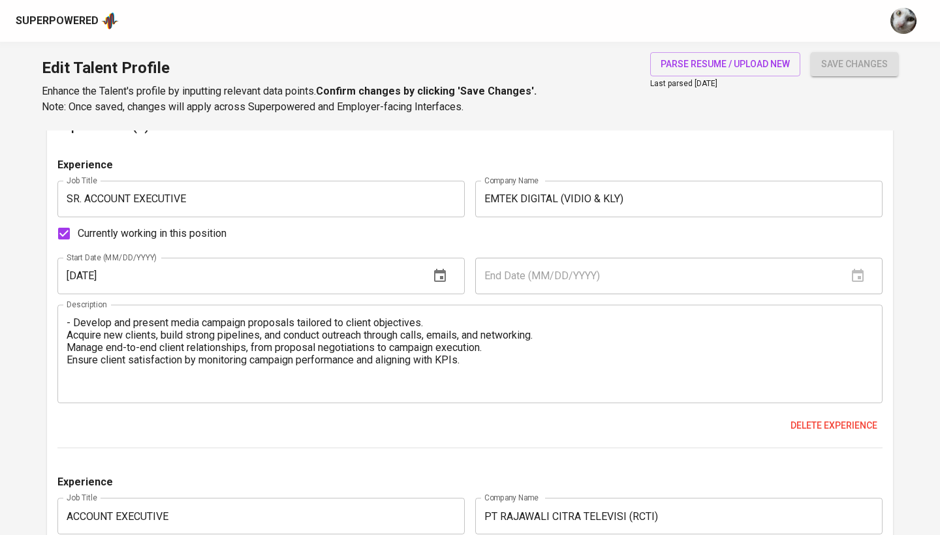
click at [65, 339] on div "- Develop and present media campaign proposals tailored to client objectives. A…" at bounding box center [469, 354] width 825 height 99
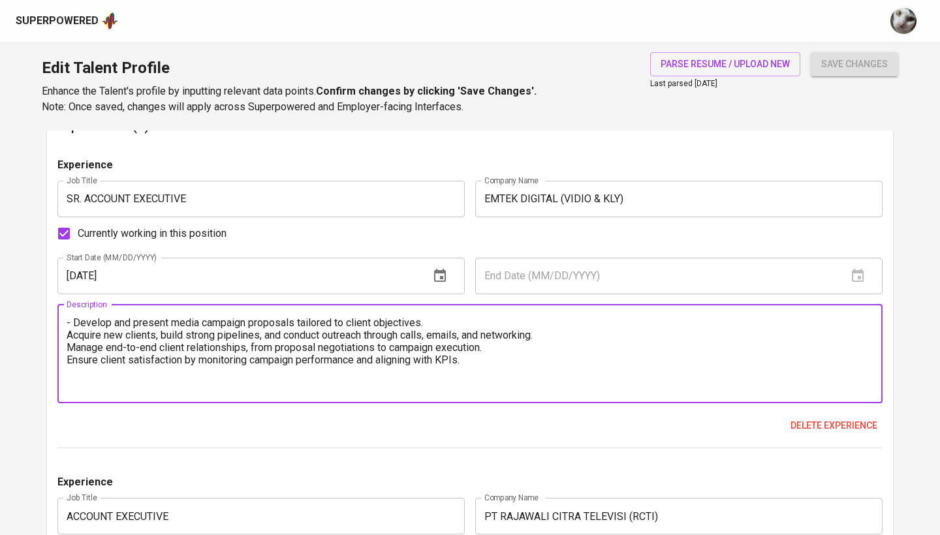
click at [67, 334] on textarea "- Develop and present media campaign proposals tailored to client objectives. A…" at bounding box center [470, 354] width 807 height 74
click at [69, 346] on textarea "- Develop and present media campaign proposals tailored to client objectives. -…" at bounding box center [470, 354] width 807 height 74
click at [69, 360] on textarea "- Develop and present media campaign proposals tailored to client objectives. -…" at bounding box center [470, 354] width 807 height 74
click at [506, 353] on textarea "- Develop and present media campaign proposals tailored to client objectives. -…" at bounding box center [470, 354] width 807 height 74
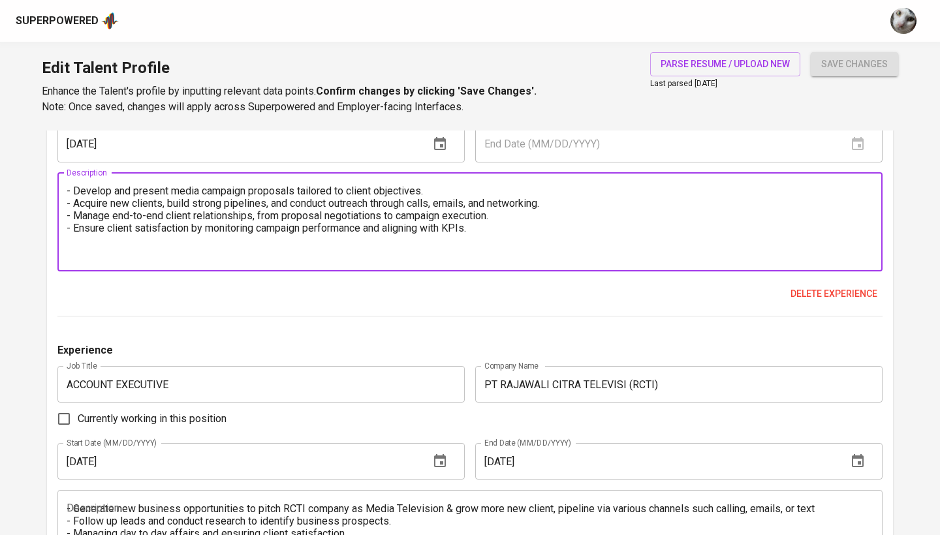
scroll to position [1345, 0]
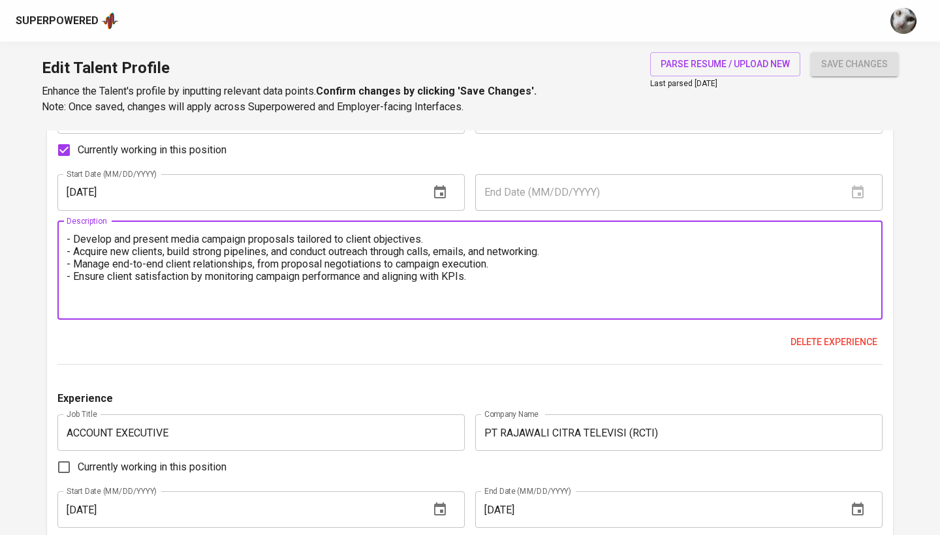
paste textarea "Managed an average monthly individual sales target of ~IDR 2B, with achievement…"
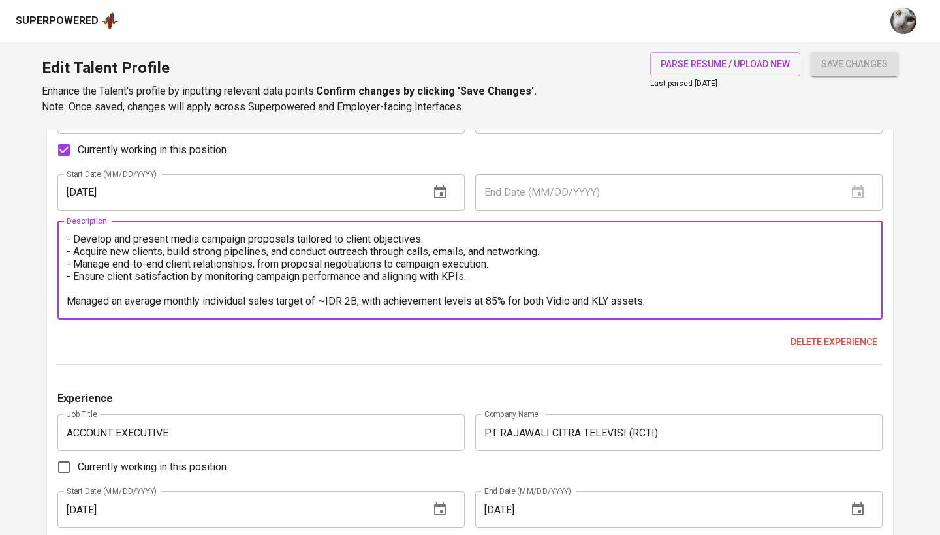
scroll to position [12, 0]
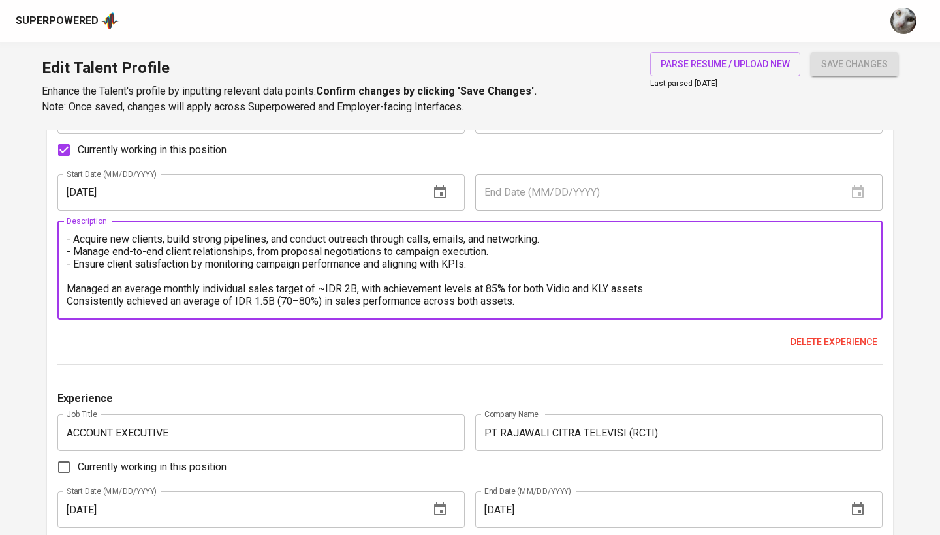
click at [65, 287] on div "- Develop and present media campaign proposals tailored to client objectives. -…" at bounding box center [469, 270] width 825 height 99
click at [69, 286] on textarea "- Develop and present media campaign proposals tailored to client objectives. -…" at bounding box center [470, 270] width 807 height 74
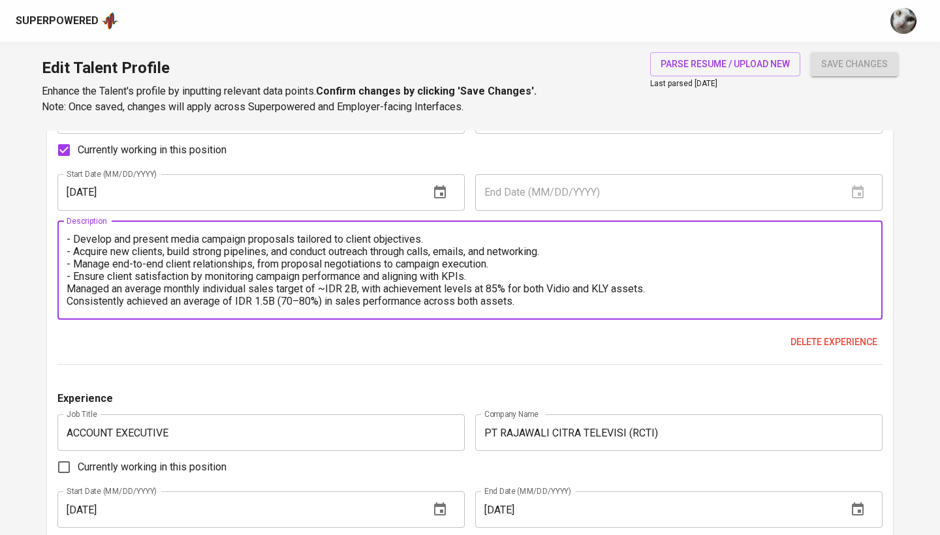
scroll to position [0, 0]
click at [66, 301] on div "- Develop and present media campaign proposals tailored to client objectives. -…" at bounding box center [469, 270] width 825 height 99
click at [69, 300] on textarea "- Develop and present media campaign proposals tailored to client objectives. -…" at bounding box center [470, 270] width 807 height 74
type textarea "- Develop and present media campaign proposals tailored to client objectives. -…"
click at [433, 325] on div "Experience Job Title SR. ACCOUNT EXECUTIVE Job Title Company Name EMTEK DIGITAL…" at bounding box center [469, 220] width 825 height 292
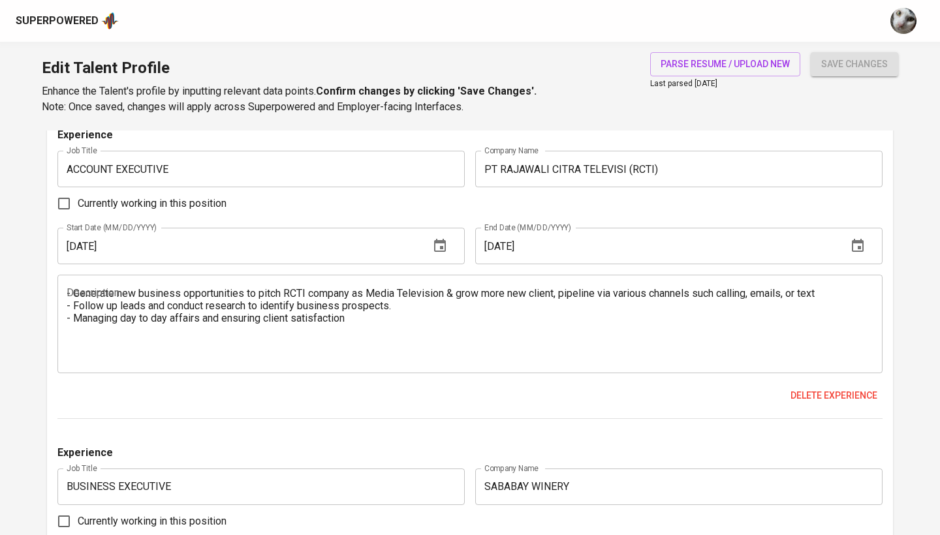
scroll to position [1611, 0]
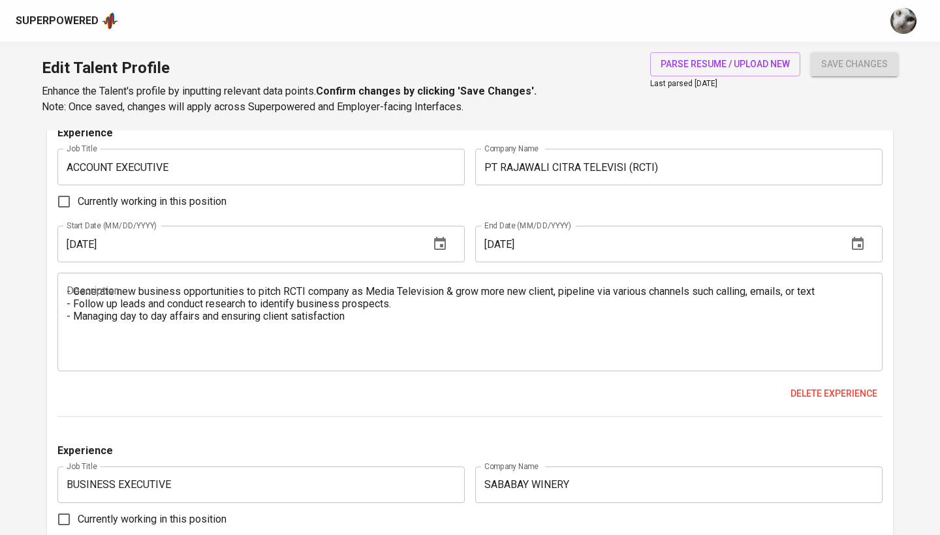
click at [496, 338] on textarea "- Generate new business opportunities to pitch RCTI company as Media Television…" at bounding box center [470, 322] width 807 height 74
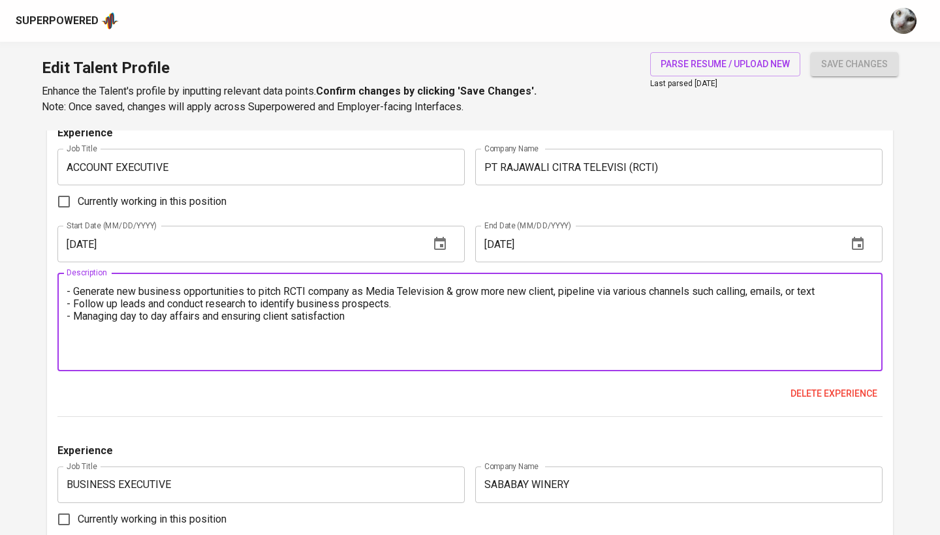
paste textarea "Achievements: Consistently achieved monthly sales targets, including recognitio…"
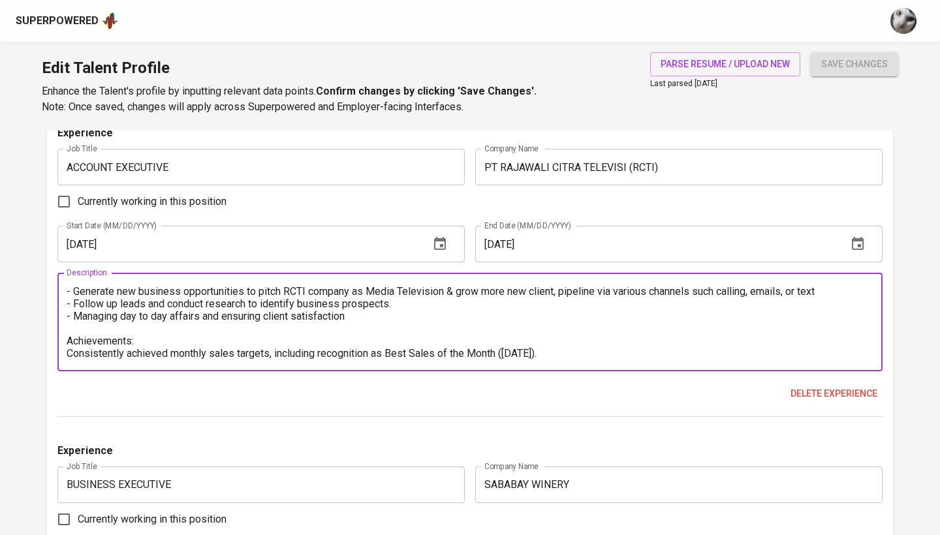
scroll to position [12, 0]
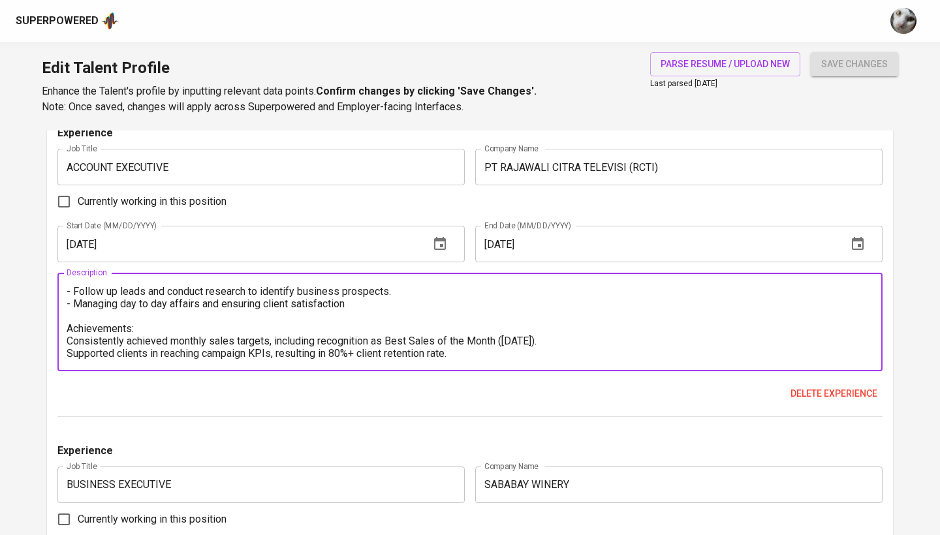
click at [70, 339] on textarea "- Generate new business opportunities to pitch RCTI company as Media Television…" at bounding box center [470, 322] width 807 height 74
type textarea "- Generate new business opportunities to pitch RCTI company as Media Television…"
click at [266, 403] on div "Experience Job Title ACCOUNT EXECUTIVE Job Title Company Name PT RAJAWALI CITRA…" at bounding box center [469, 271] width 825 height 292
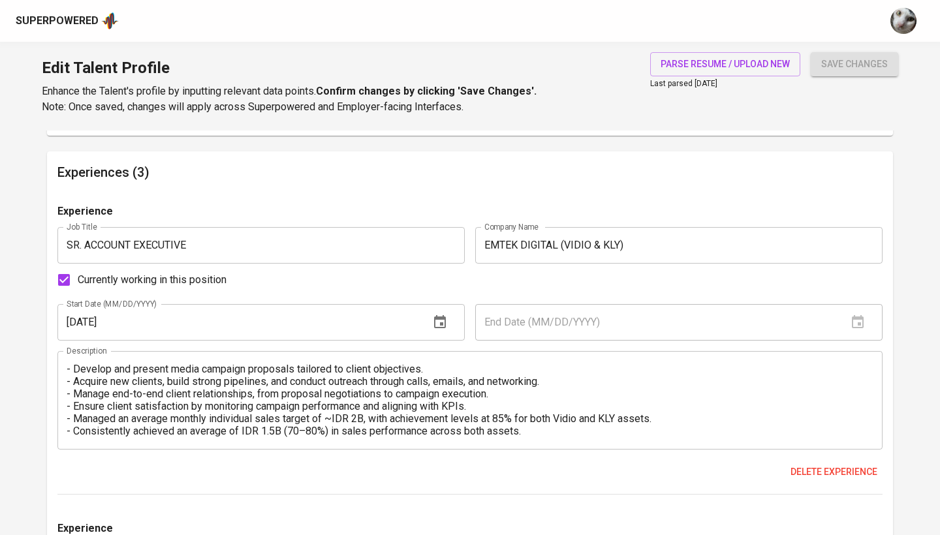
scroll to position [1209, 0]
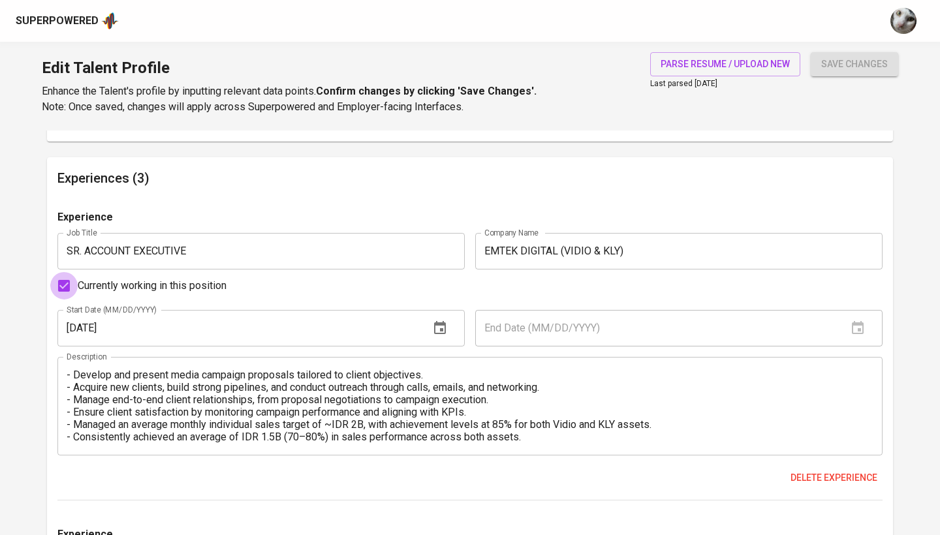
click at [66, 289] on input "Currently working in this position" at bounding box center [63, 285] width 27 height 27
checkbox input "false"
click at [571, 329] on input "text" at bounding box center [656, 328] width 362 height 37
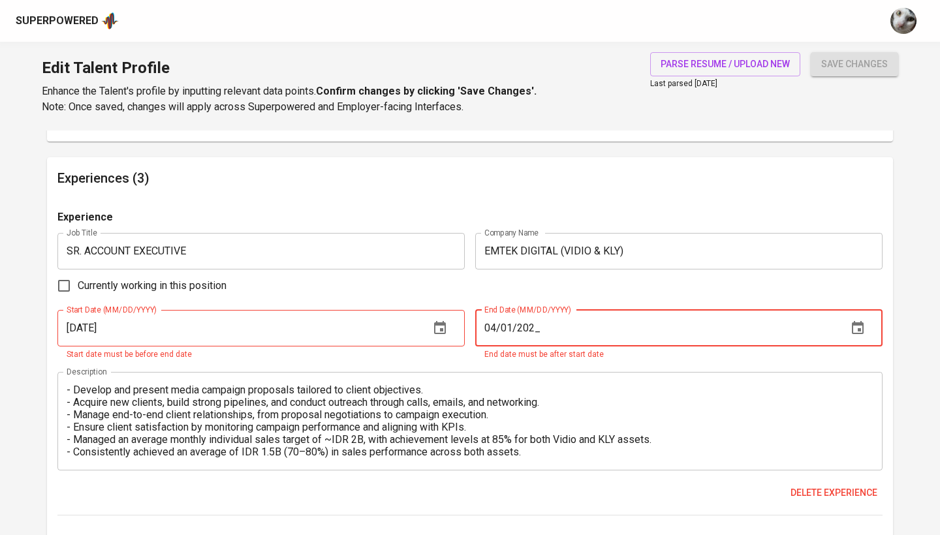
type input "04/01/2025"
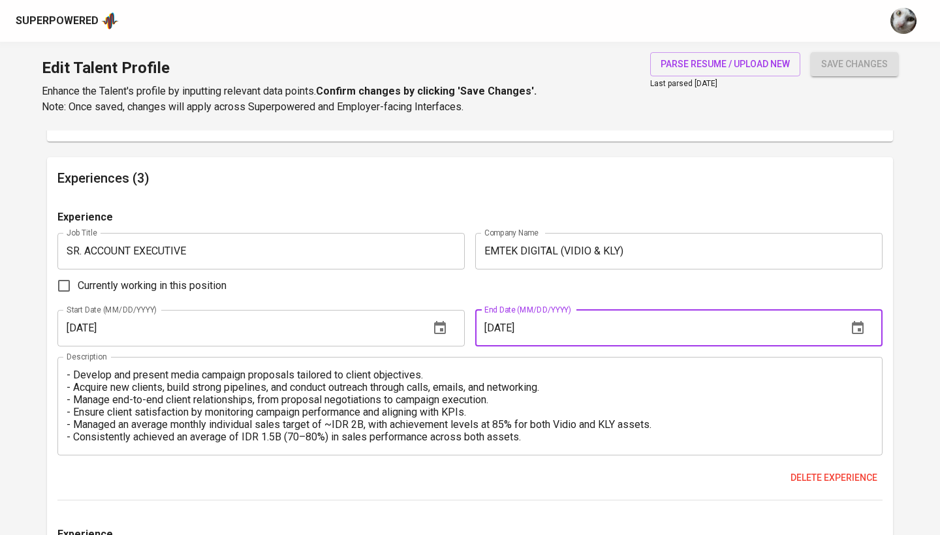
click at [855, 64] on button "save changes" at bounding box center [854, 64] width 87 height 24
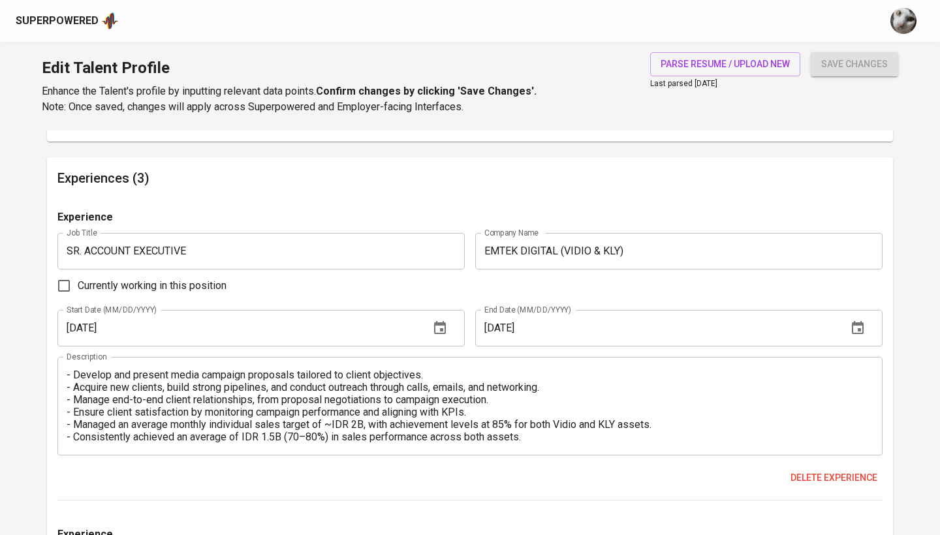
scroll to position [108, 0]
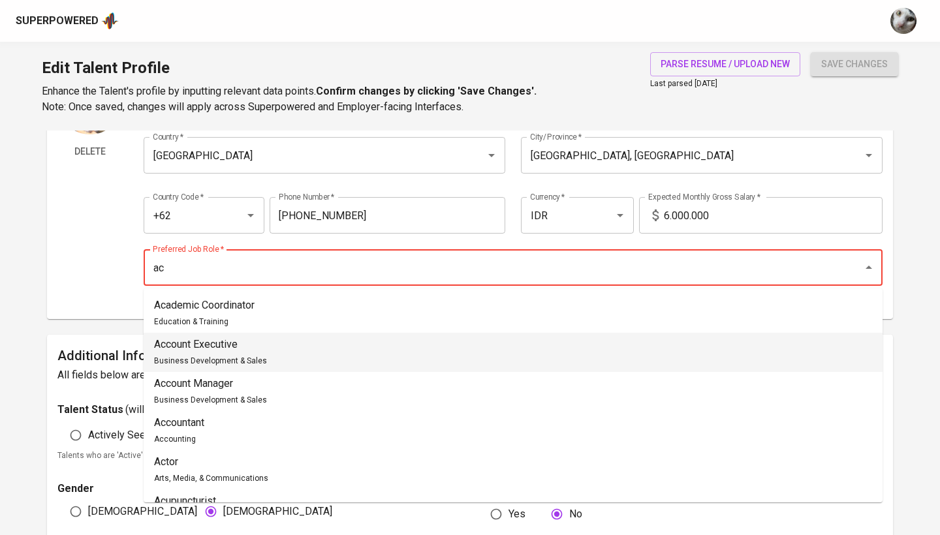
click at [526, 348] on li "Account Executive Business Development & Sales" at bounding box center [513, 352] width 739 height 39
type input "Account Executive"
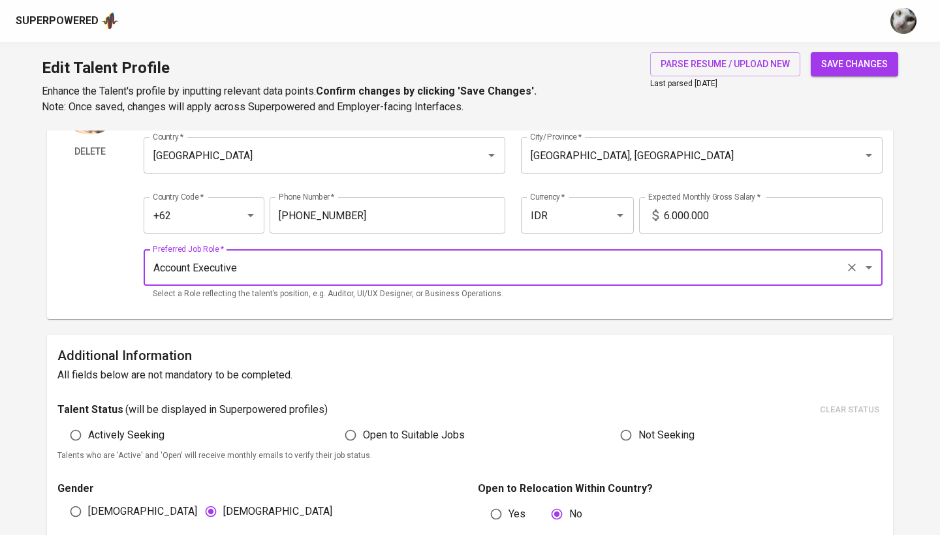
click at [774, 213] on input "6.000.000" at bounding box center [773, 215] width 219 height 37
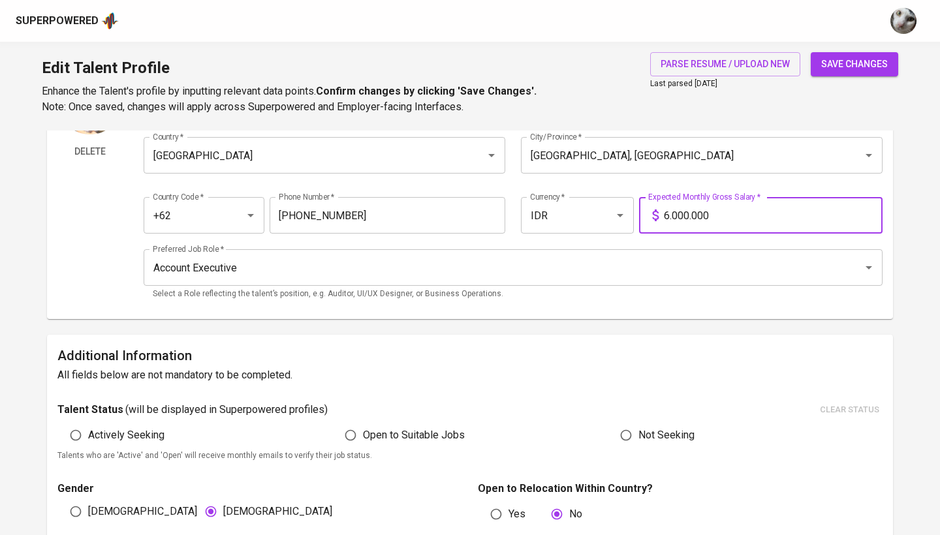
click at [774, 213] on input "6.000.000" at bounding box center [773, 215] width 219 height 37
type input "13.000.000"
click at [855, 64] on button "save changes" at bounding box center [854, 64] width 87 height 24
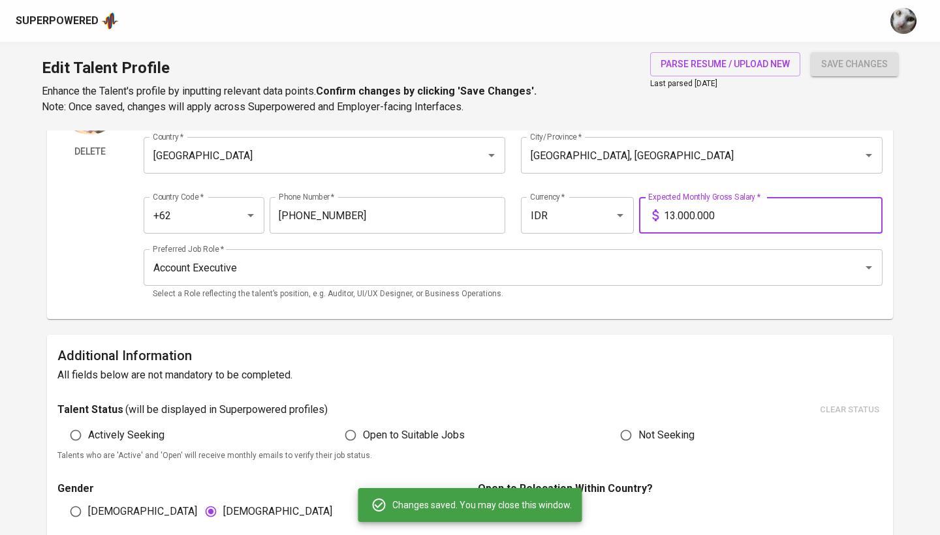
click at [131, 439] on span "Actively Seeking" at bounding box center [126, 436] width 76 height 16
click at [88, 439] on input "Actively Seeking" at bounding box center [75, 435] width 25 height 25
radio input "true"
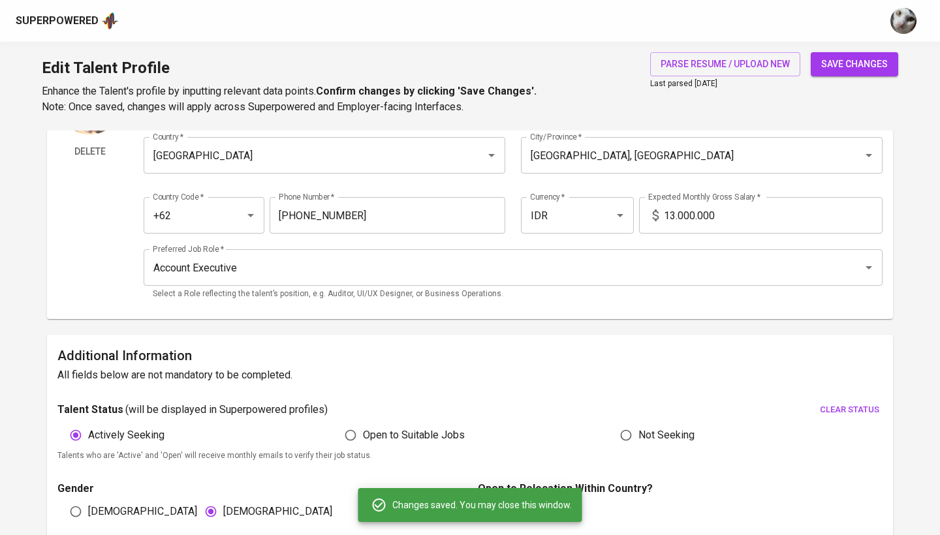
click at [845, 71] on span "save changes" at bounding box center [854, 64] width 67 height 16
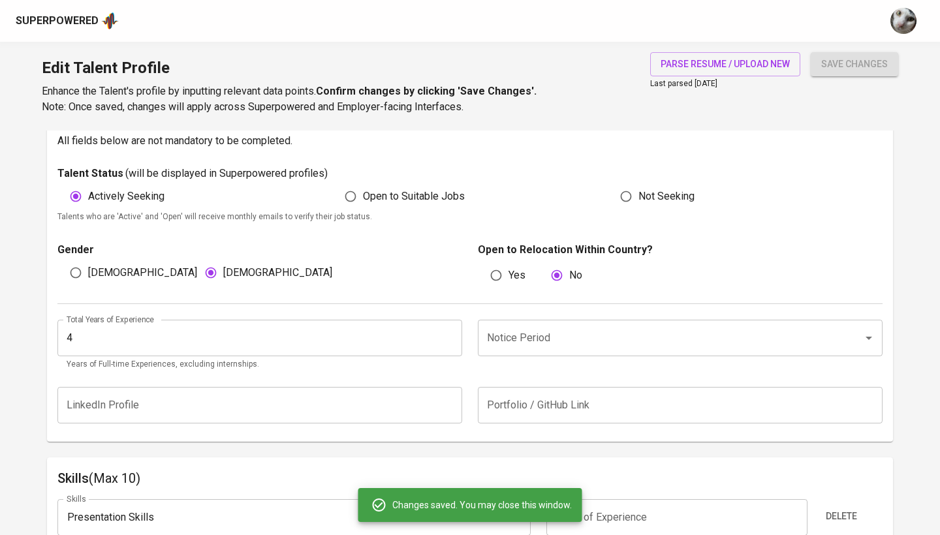
scroll to position [342, 0]
click at [563, 331] on input "Notice Period" at bounding box center [662, 338] width 356 height 25
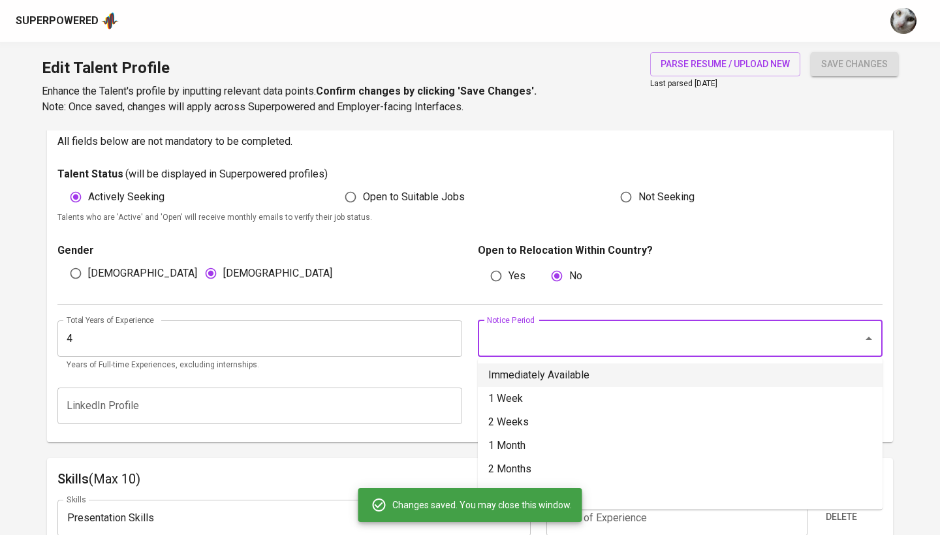
click at [554, 373] on li "Immediately Available" at bounding box center [680, 376] width 405 height 24
type input "Immediately Available"
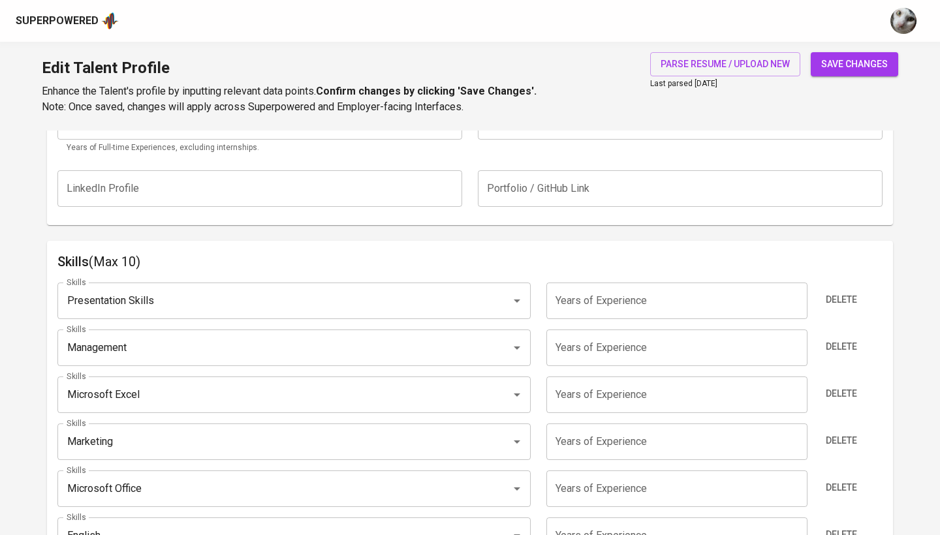
scroll to position [520, 0]
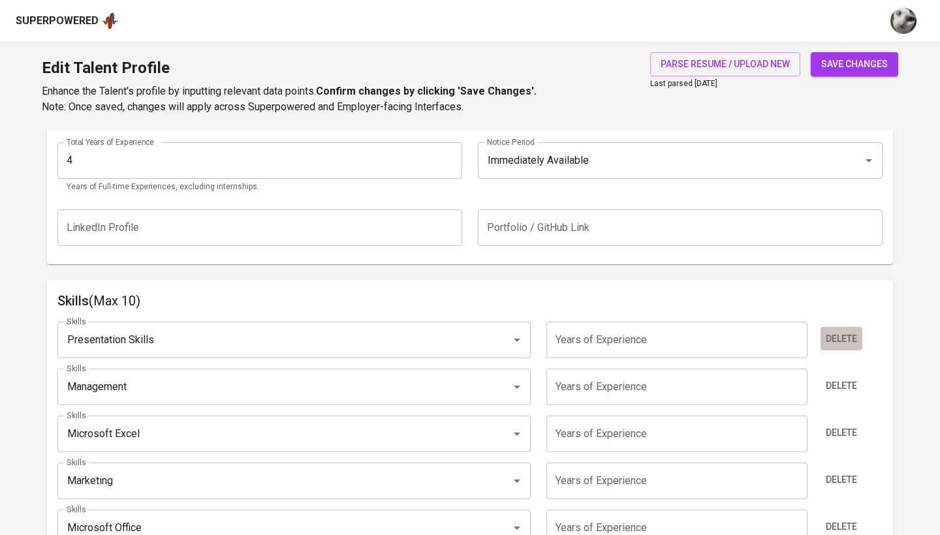
click at [842, 336] on span "Delete" at bounding box center [841, 339] width 31 height 16
click at [842, 378] on span "Delete" at bounding box center [841, 386] width 31 height 16
click at [842, 336] on span "Delete" at bounding box center [841, 339] width 31 height 16
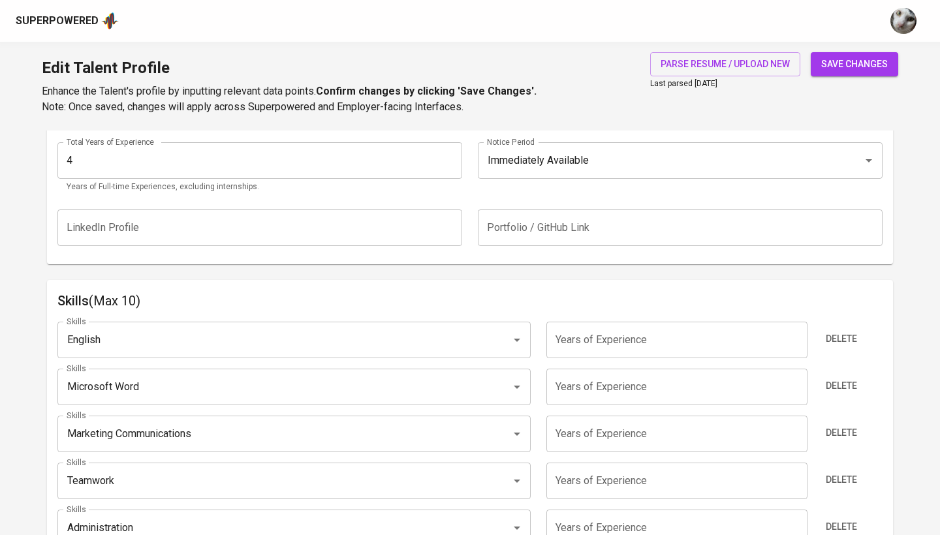
click at [842, 378] on span "Delete" at bounding box center [841, 386] width 31 height 16
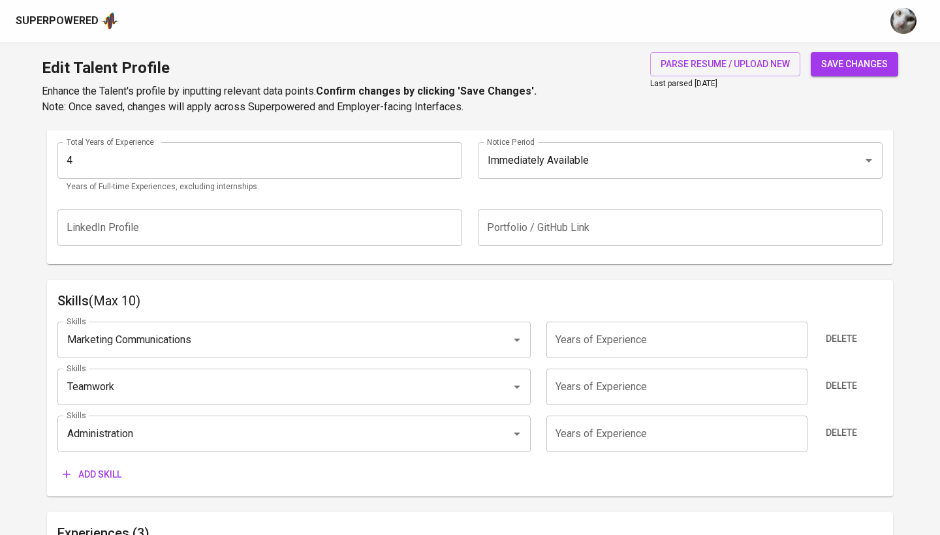
click at [842, 336] on span "Delete" at bounding box center [841, 339] width 31 height 16
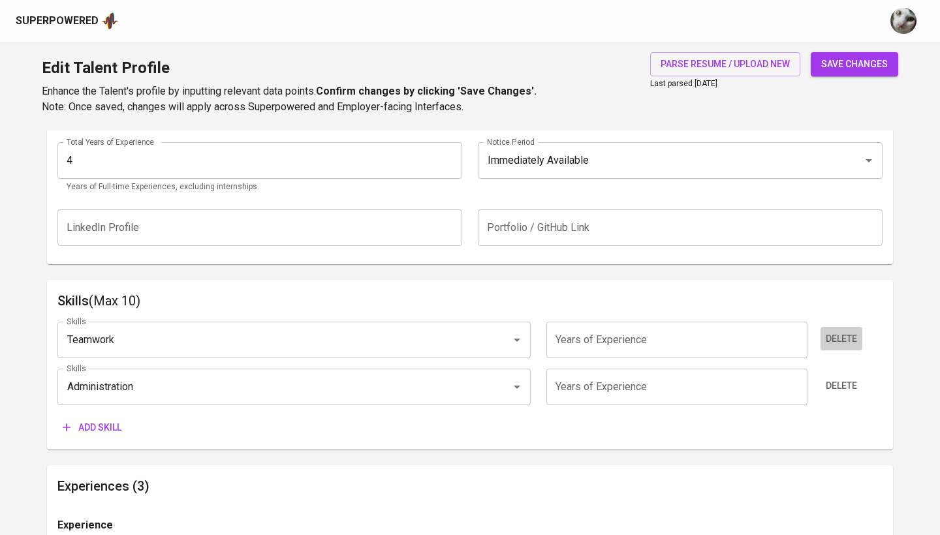
click at [842, 336] on span "Delete" at bounding box center [841, 339] width 31 height 16
click at [842, 378] on span "Delete" at bounding box center [841, 386] width 31 height 16
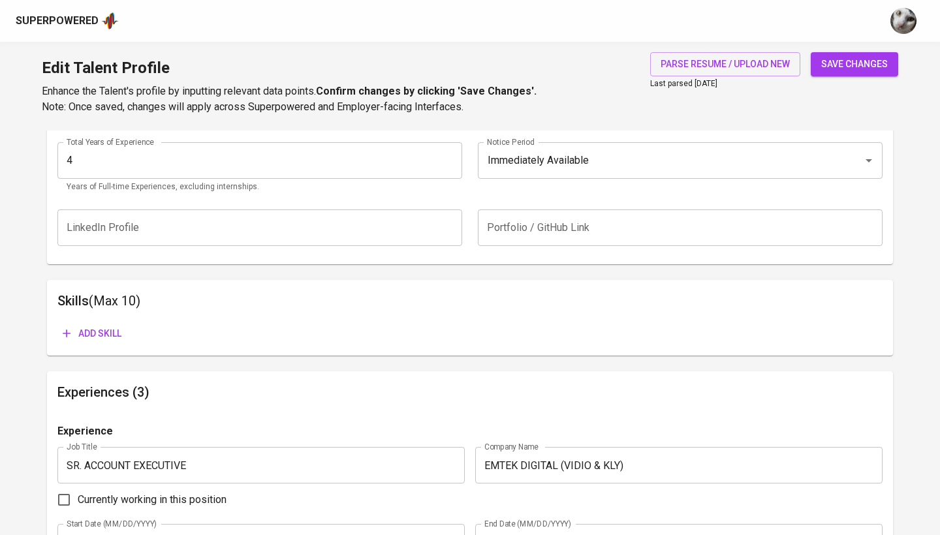
click at [842, 336] on div "Add skill" at bounding box center [469, 334] width 825 height 24
click at [91, 328] on span "Add skill" at bounding box center [92, 334] width 59 height 16
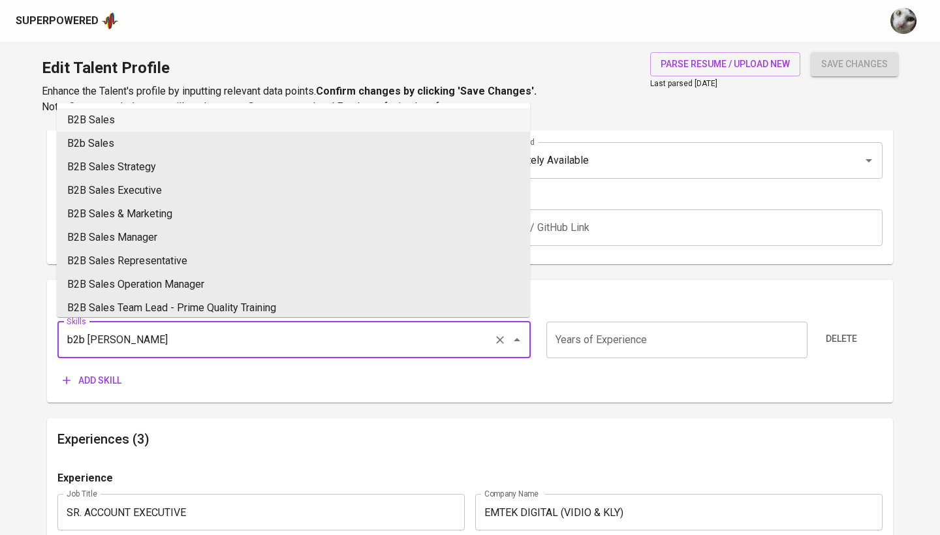
click at [238, 112] on li "B2B Sales" at bounding box center [293, 120] width 473 height 24
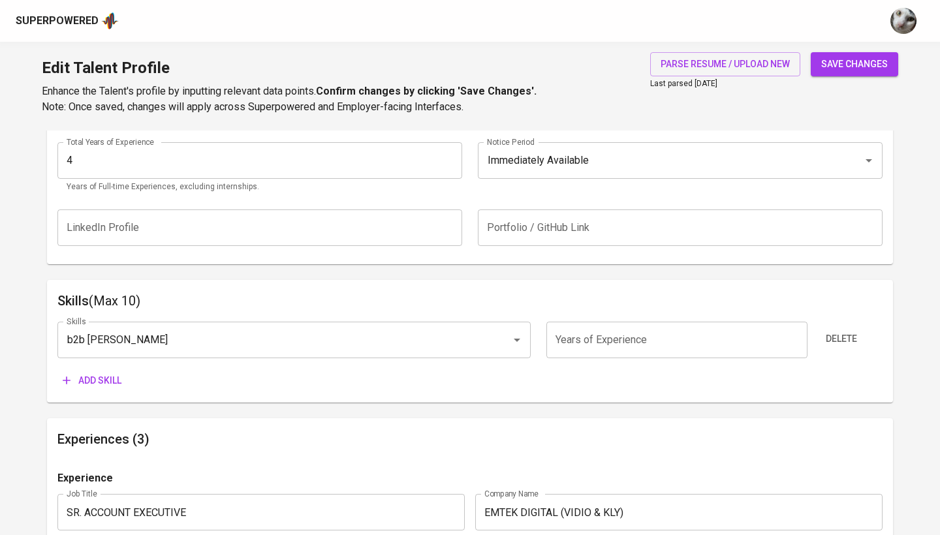
type input "B2B Sales"
click at [597, 339] on input "number" at bounding box center [676, 340] width 261 height 37
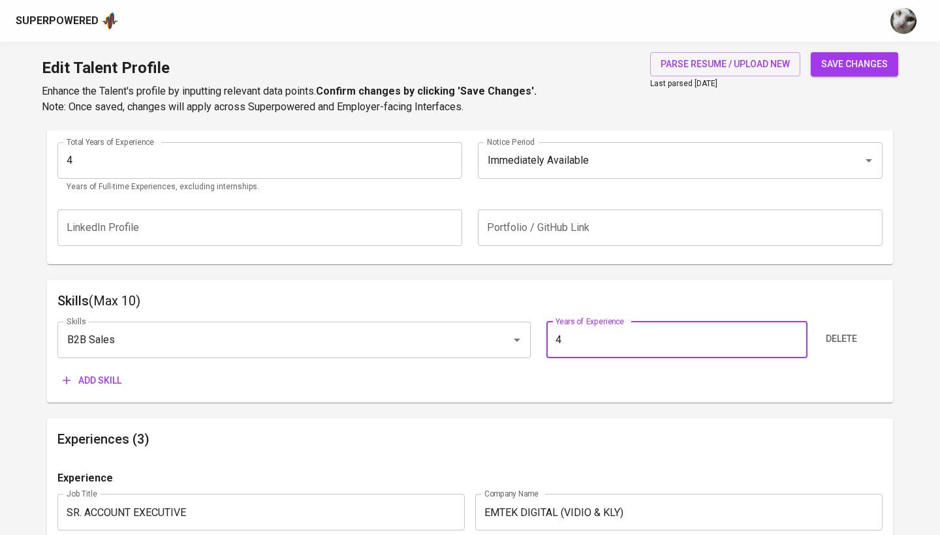
type input "4"
click at [110, 373] on span "Add skill" at bounding box center [92, 381] width 59 height 16
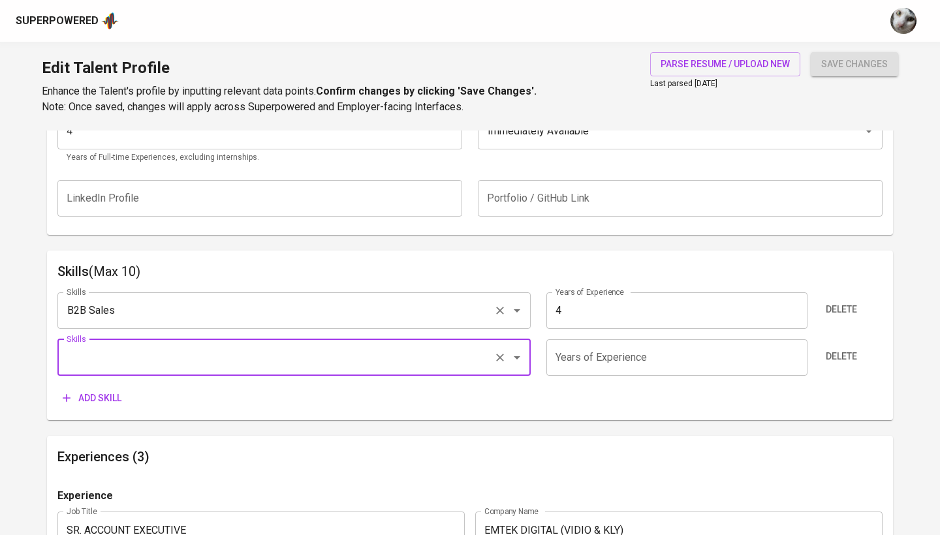
scroll to position [552, 0]
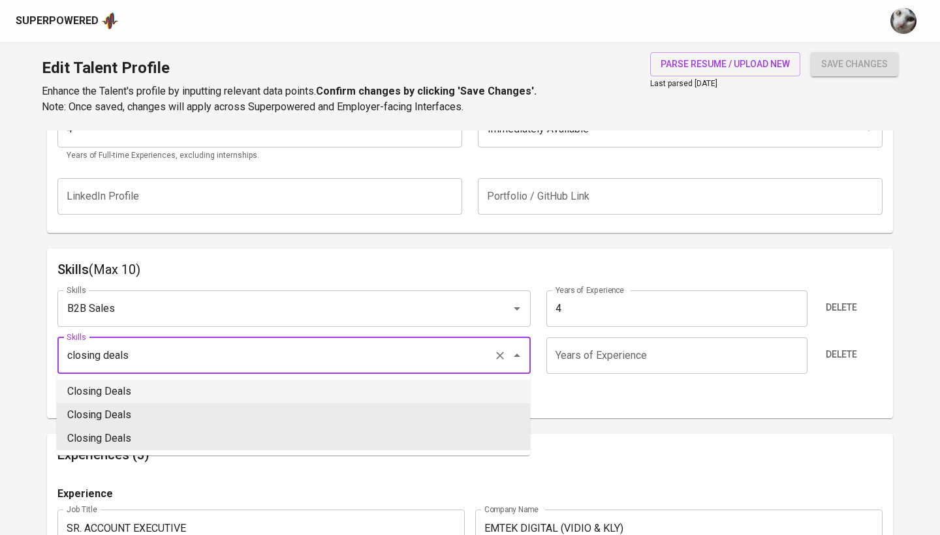
click at [367, 390] on li "Closing Deals" at bounding box center [293, 392] width 473 height 24
type input "Closing Deals"
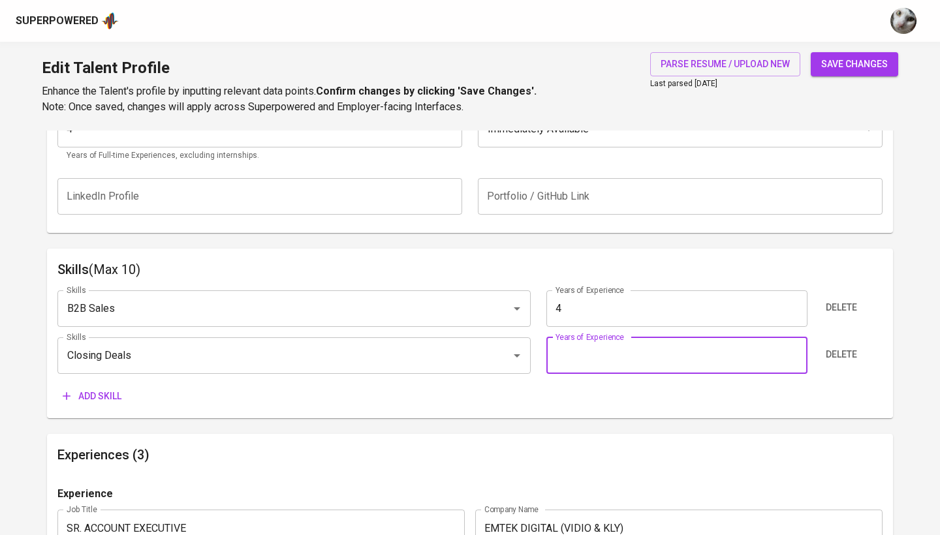
click at [648, 345] on input "number" at bounding box center [676, 356] width 261 height 37
type input "4"
click at [113, 398] on span "Add skill" at bounding box center [92, 396] width 59 height 16
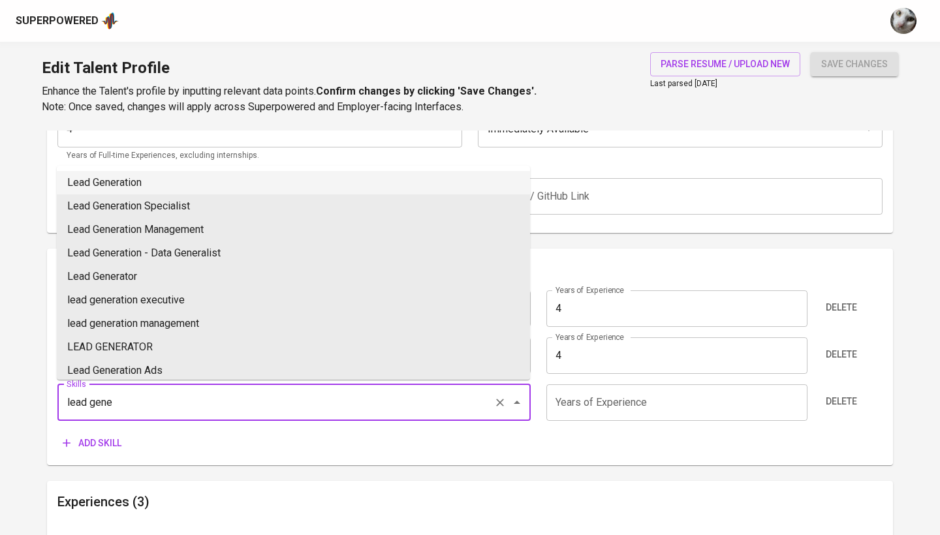
click at [220, 174] on li "Lead Generation" at bounding box center [293, 183] width 473 height 24
type input "Lead Generation"
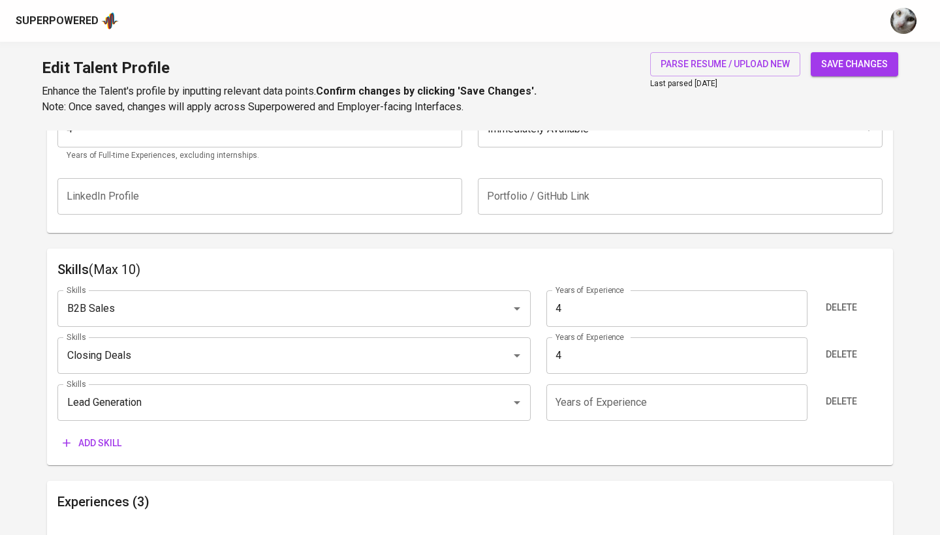
click at [597, 404] on input "number" at bounding box center [676, 403] width 261 height 37
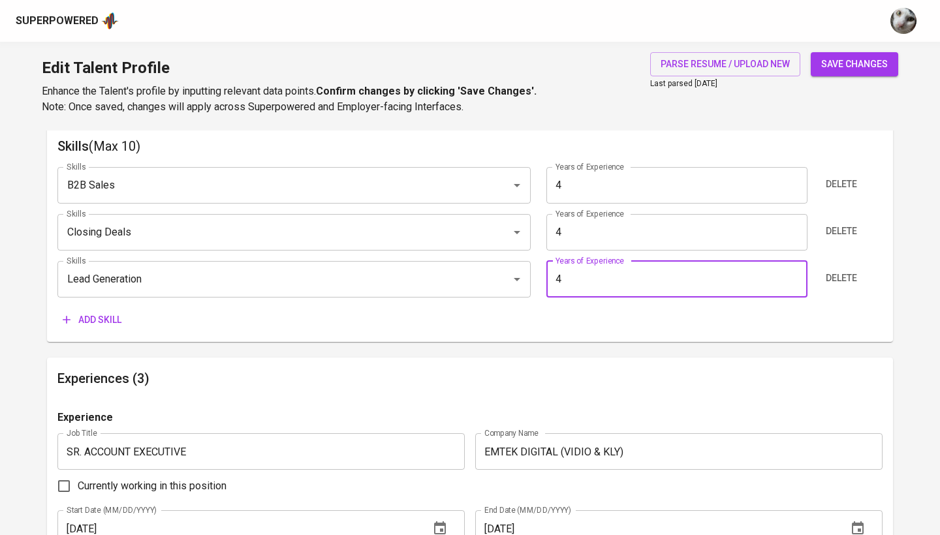
type input "4"
click at [851, 60] on span "save changes" at bounding box center [854, 64] width 67 height 16
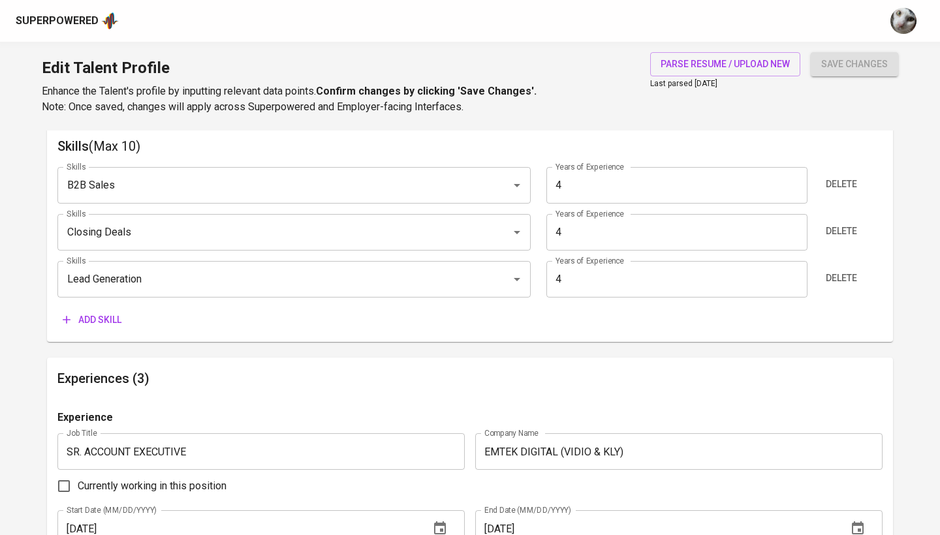
type input "Lead Generation"
type input "B2B Sales"
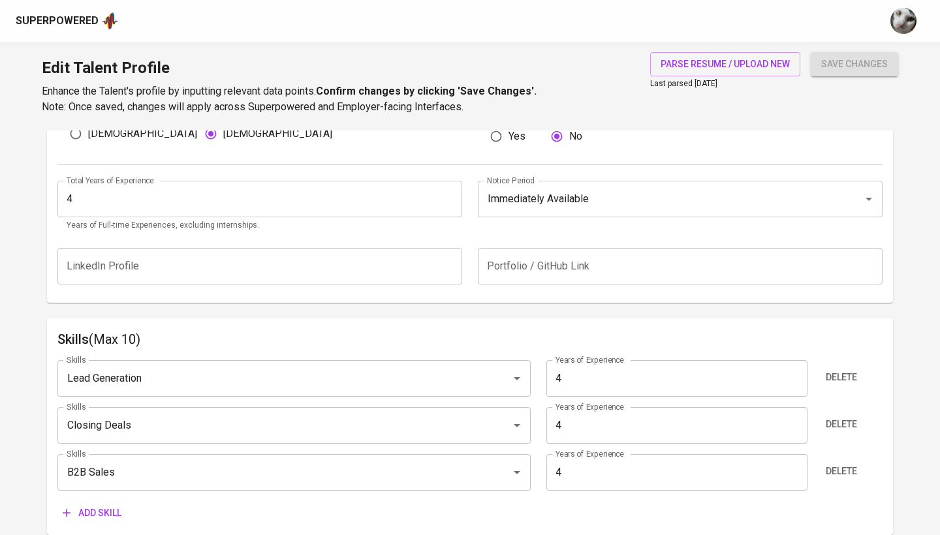
scroll to position [0, 0]
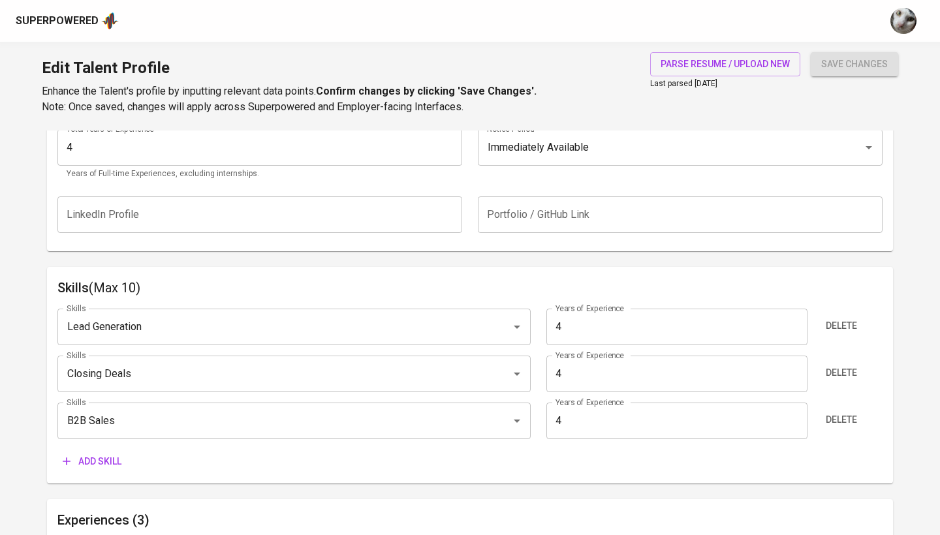
click at [108, 464] on span "Add skill" at bounding box center [92, 462] width 59 height 16
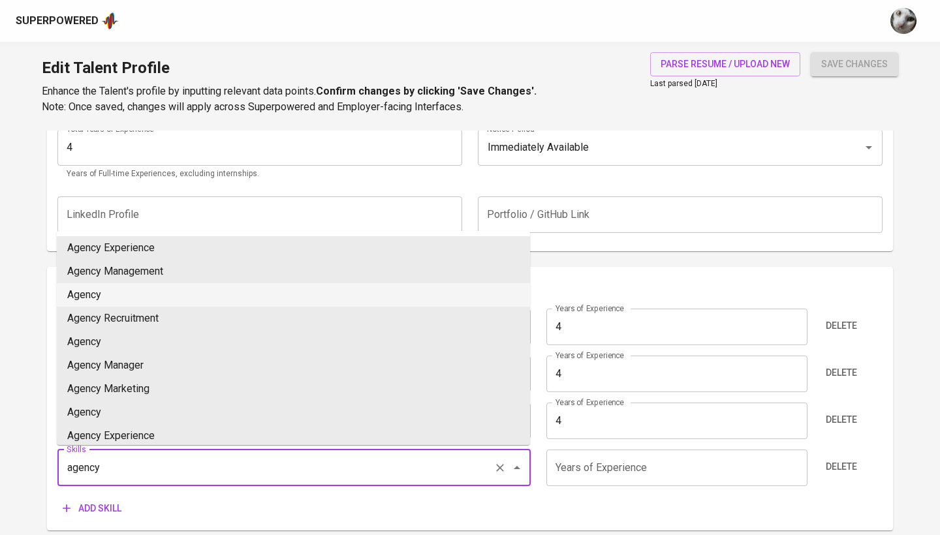
click at [206, 293] on li "Agency" at bounding box center [293, 295] width 473 height 24
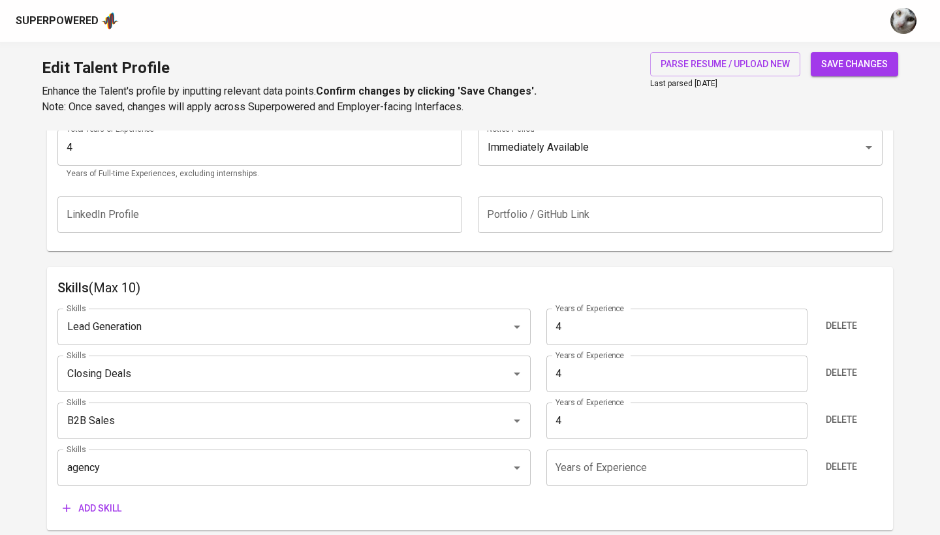
type input "Agency"
click at [622, 470] on input "number" at bounding box center [676, 468] width 261 height 37
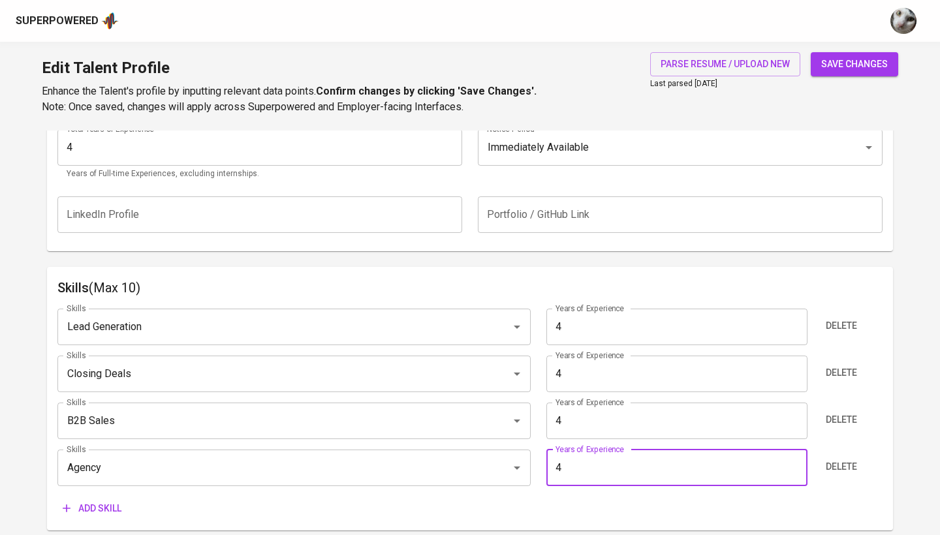
type input "4"
click at [116, 506] on span "Add skill" at bounding box center [92, 509] width 59 height 16
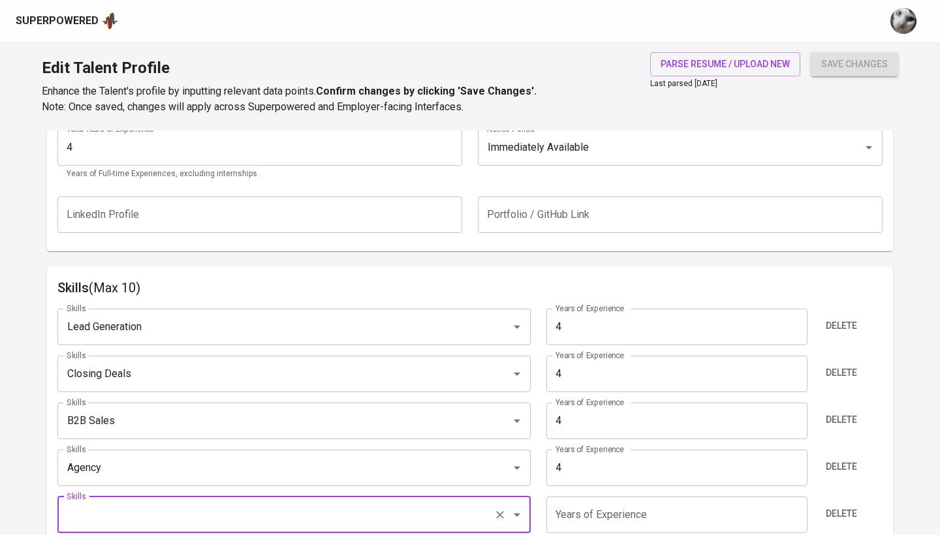
click at [542, 7] on div "Superpowered" at bounding box center [470, 21] width 940 height 42
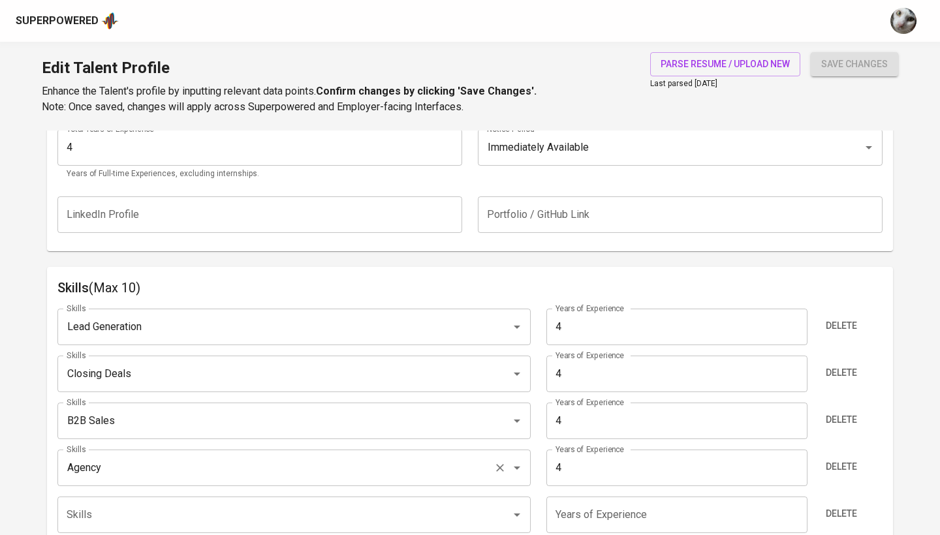
click at [304, 471] on input "Agency" at bounding box center [275, 468] width 425 height 25
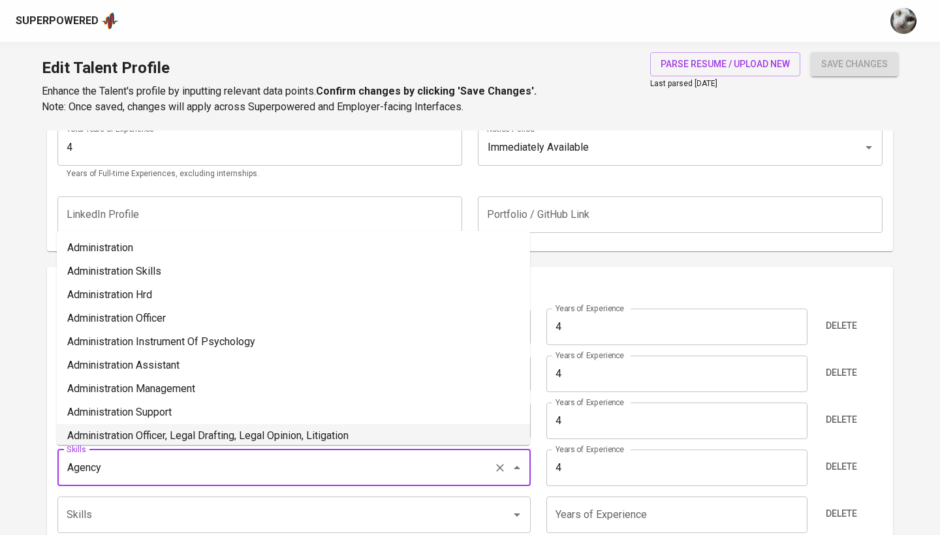
click at [302, 456] on input "Agency" at bounding box center [275, 468] width 425 height 25
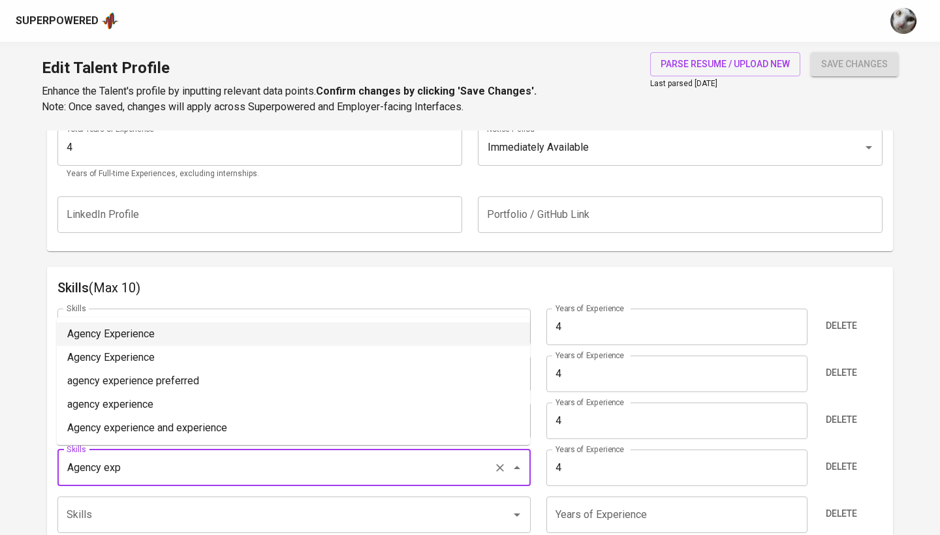
click at [296, 333] on li "Agency Experience" at bounding box center [293, 335] width 473 height 24
type input "Agency Experience"
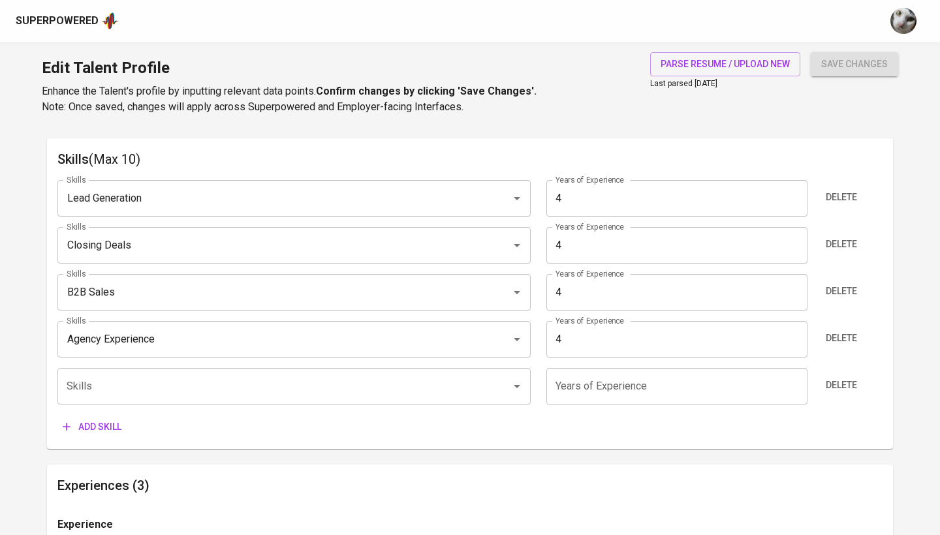
scroll to position [686, 0]
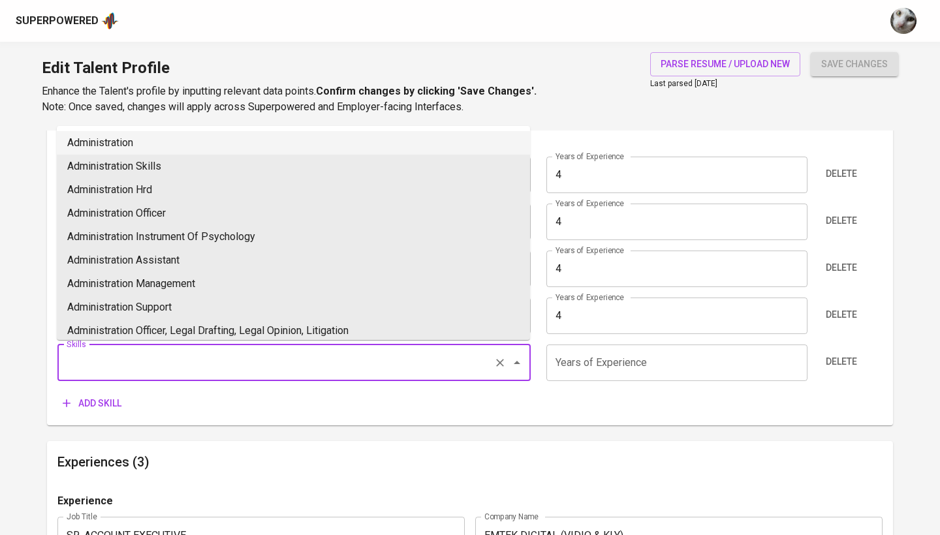
click at [468, 368] on input "Skills" at bounding box center [275, 363] width 425 height 25
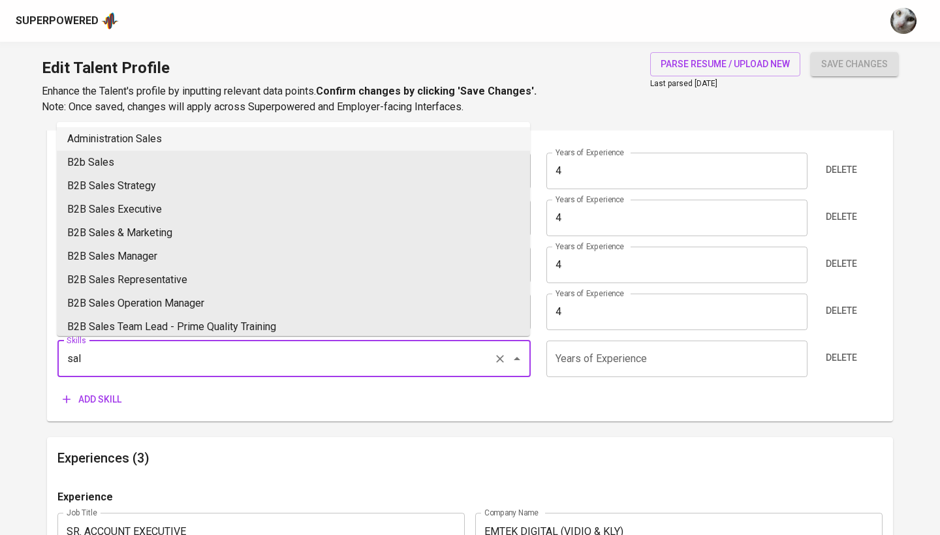
scroll to position [0, 0]
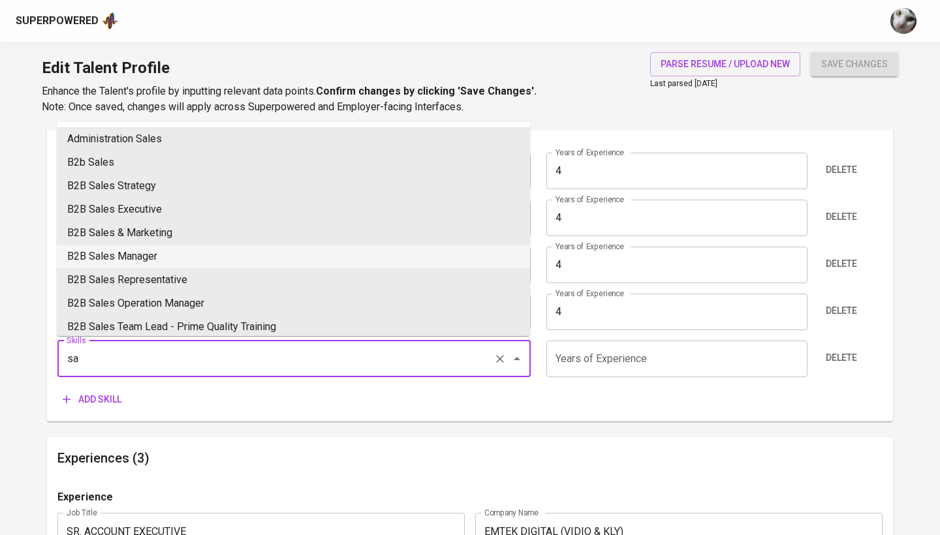
type input "s"
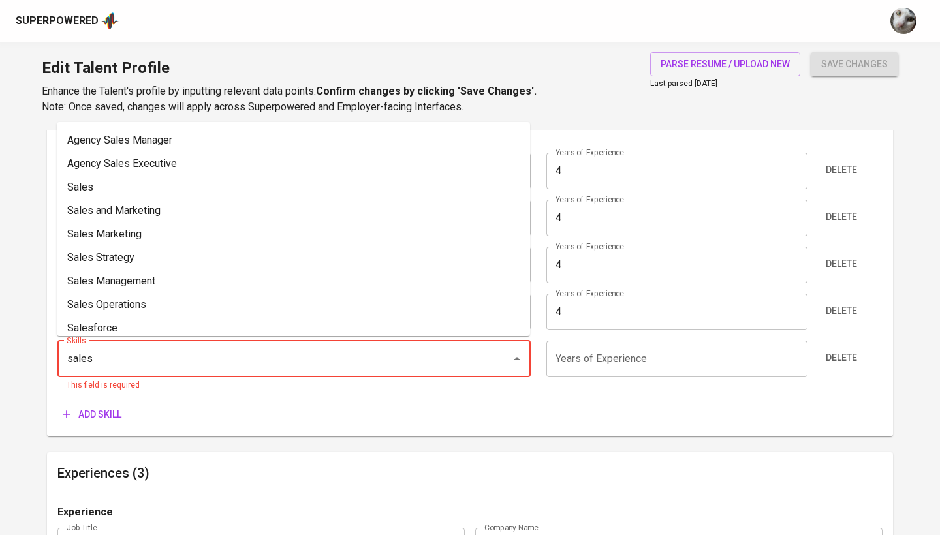
scroll to position [544, 0]
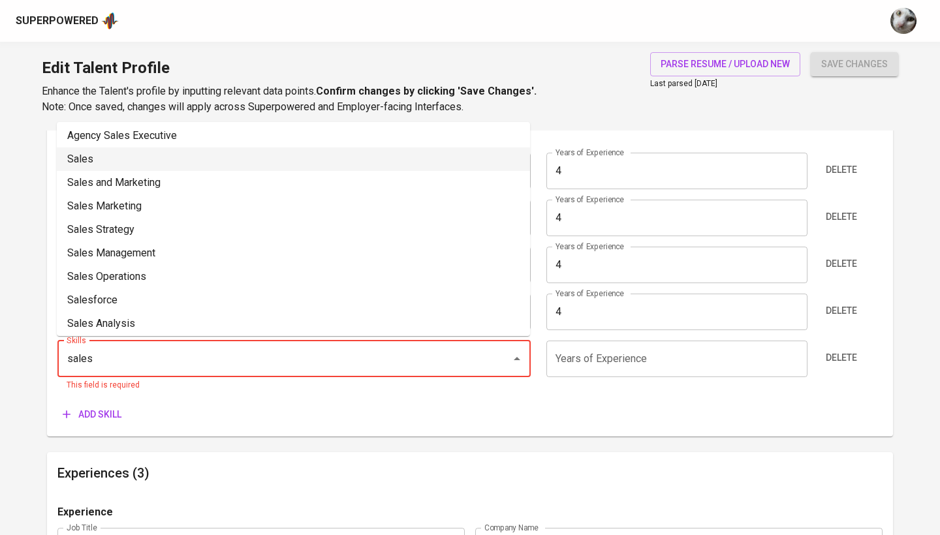
click at [202, 152] on li "Sales" at bounding box center [293, 160] width 473 height 24
type input "Sales"
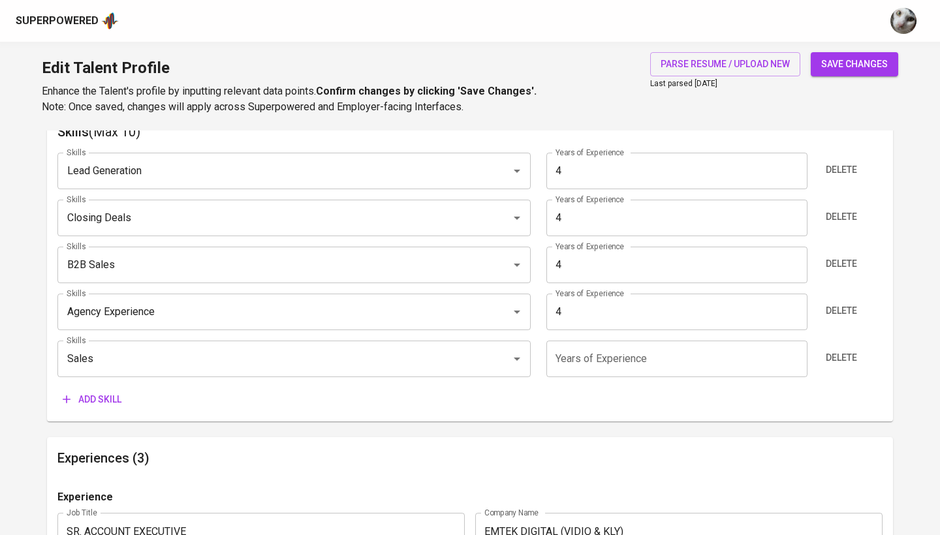
click at [577, 336] on div "Skills Lead Generation Skills Years of Experience 4 Years of Experience Delete …" at bounding box center [469, 277] width 825 height 270
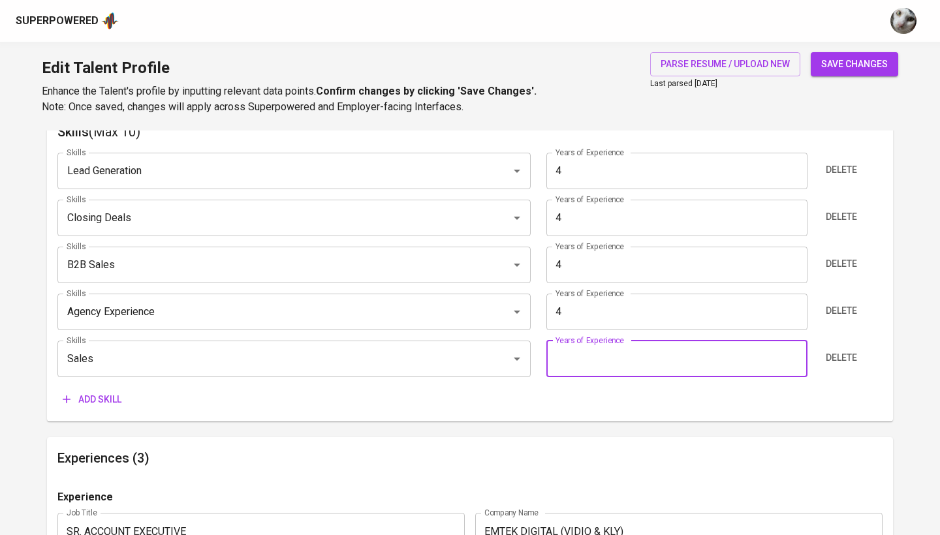
click at [674, 368] on input "number" at bounding box center [676, 359] width 261 height 37
type input "4"
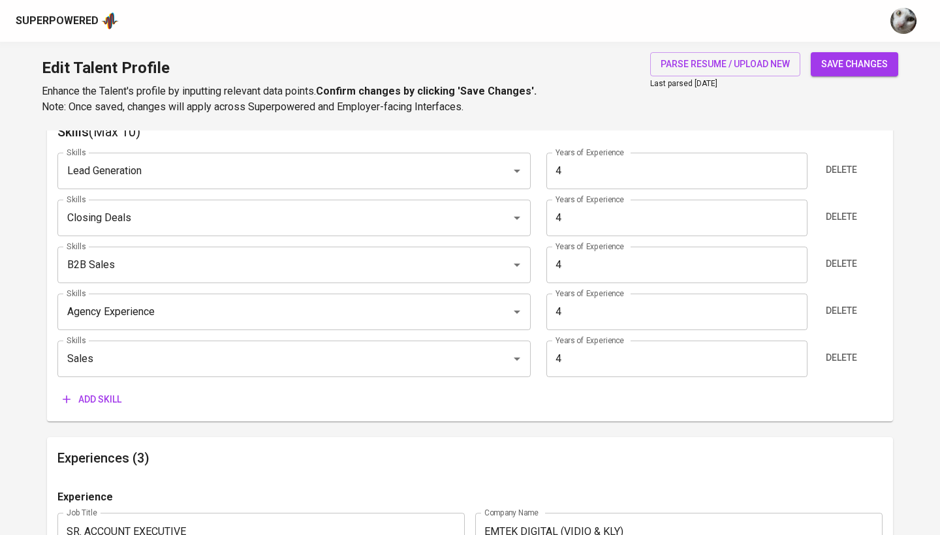
drag, startPoint x: 856, startPoint y: 47, endPoint x: 856, endPoint y: 55, distance: 7.8
click at [856, 47] on div "Edit Talent Profile Enhance the Talent's profile by inputting relevant data poi…" at bounding box center [470, 86] width 940 height 89
click at [856, 64] on span "save changes" at bounding box center [854, 64] width 67 height 16
type input "Sales"
type input "Agency Experience"
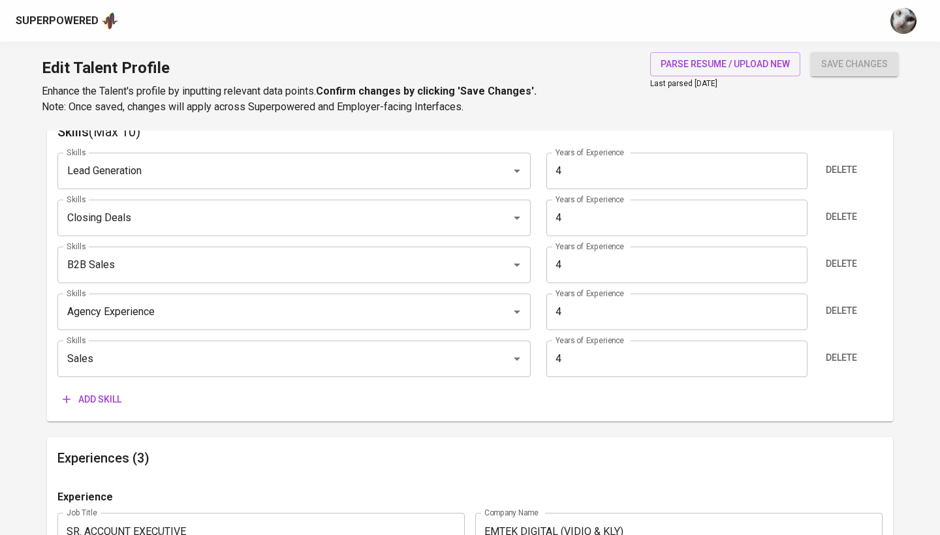
type input "Lead Generation"
type input "Closing Deals"
type input "B2B Sales"
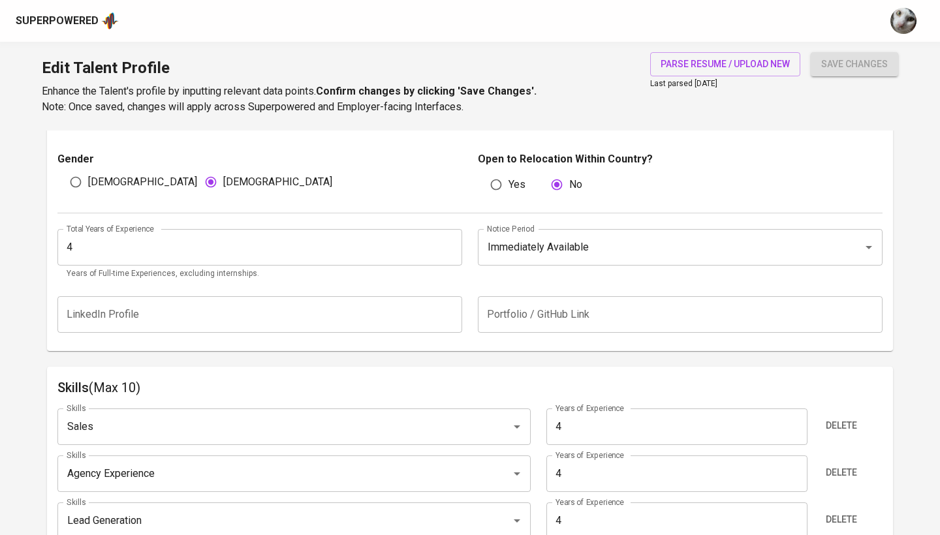
scroll to position [434, 0]
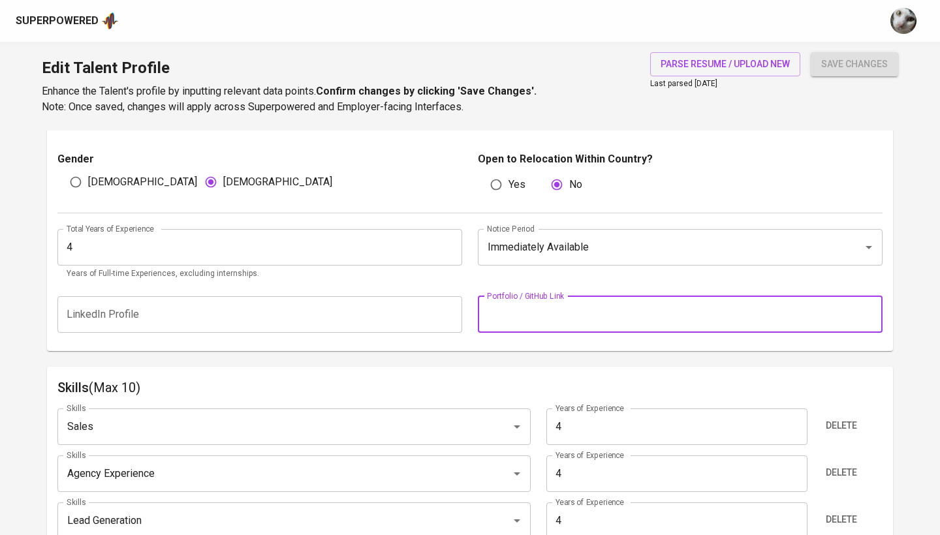
click at [505, 302] on input "text" at bounding box center [680, 314] width 405 height 37
type input "-"
click at [442, 302] on input "text" at bounding box center [259, 314] width 405 height 37
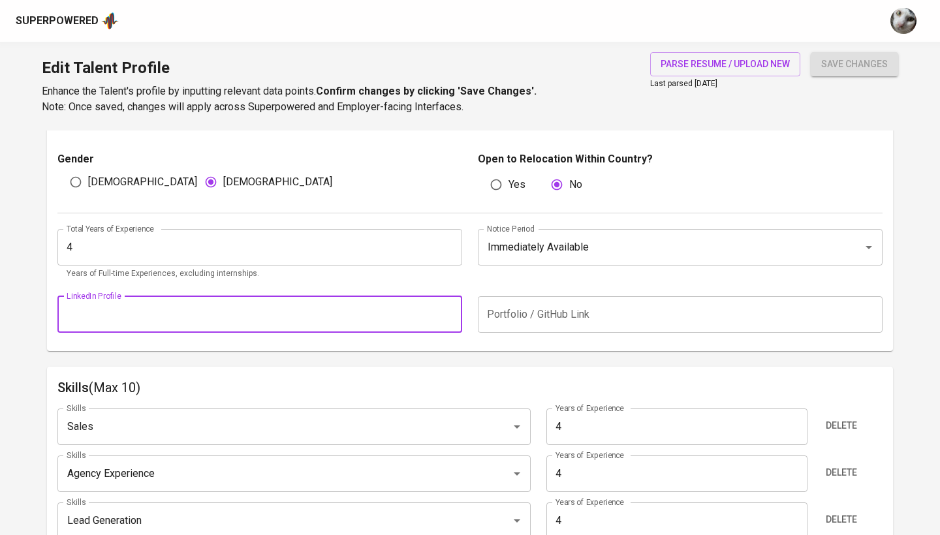
type input "-"
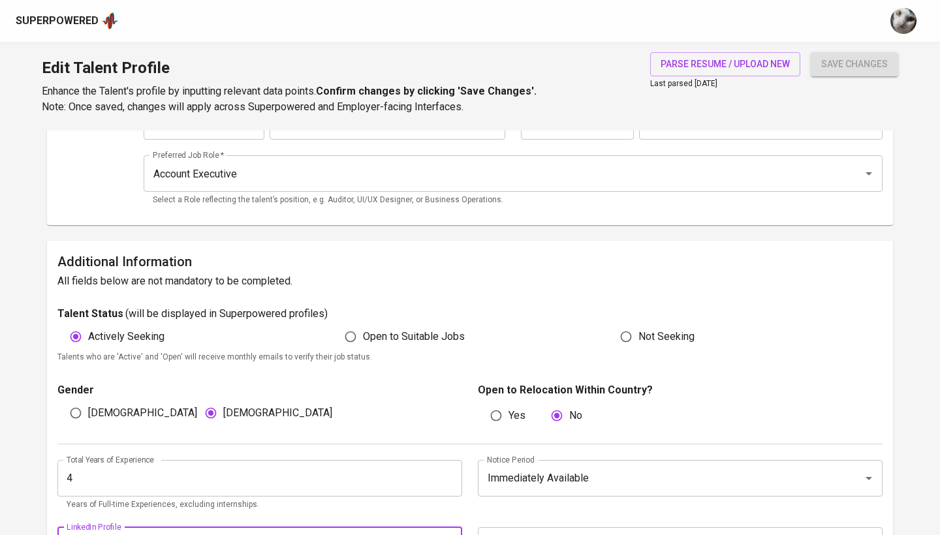
scroll to position [202, 0]
click at [358, 341] on input "Open to Suitable Jobs" at bounding box center [350, 337] width 25 height 25
radio input "true"
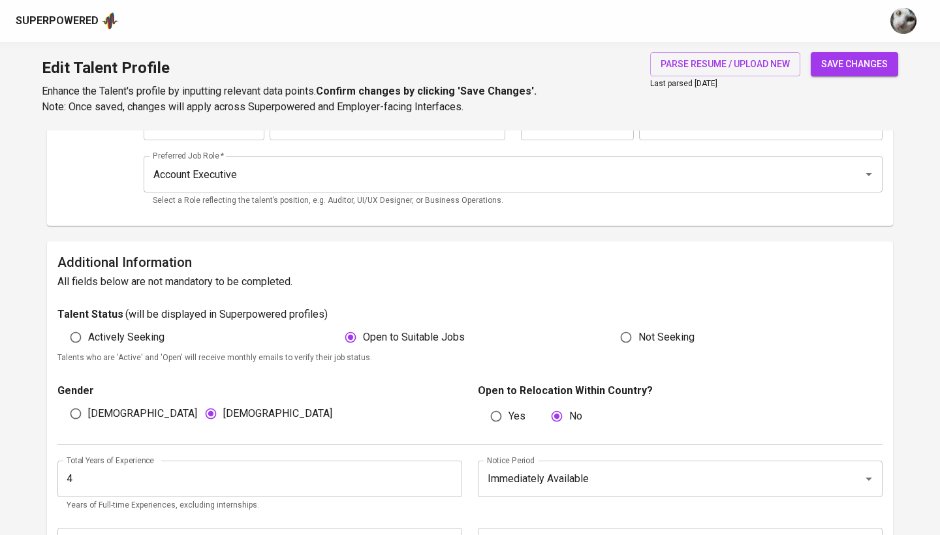
click at [824, 61] on span "save changes" at bounding box center [854, 64] width 67 height 16
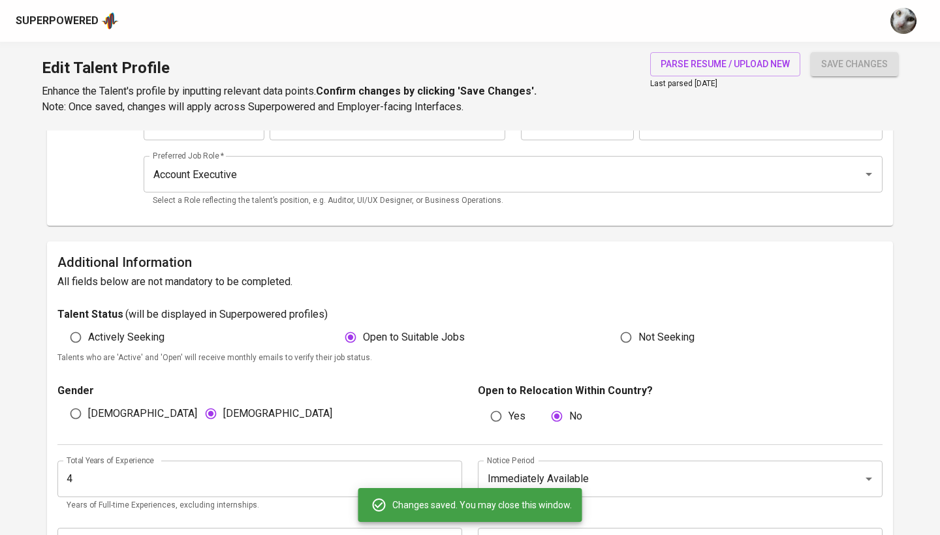
click at [119, 343] on span "Actively Seeking" at bounding box center [126, 338] width 76 height 16
click at [88, 343] on input "Actively Seeking" at bounding box center [75, 337] width 25 height 25
radio input "true"
click at [863, 65] on span "save changes" at bounding box center [854, 64] width 67 height 16
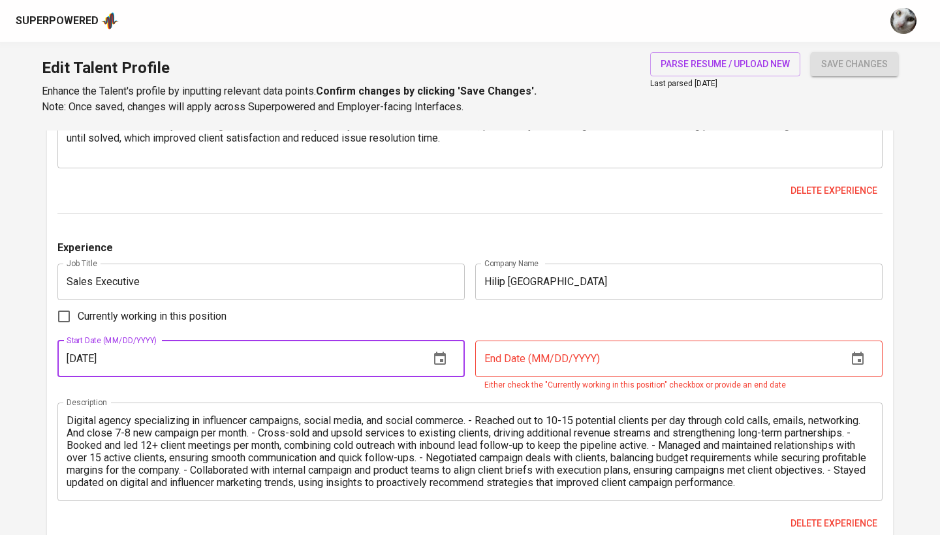
scroll to position [12, 0]
click at [526, 358] on input "text" at bounding box center [656, 359] width 362 height 37
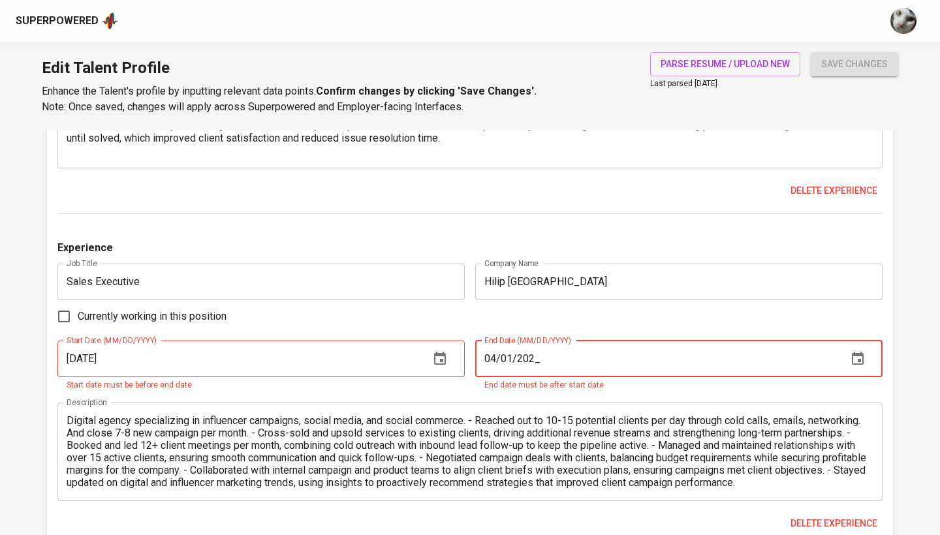
type input "04/01/2023"
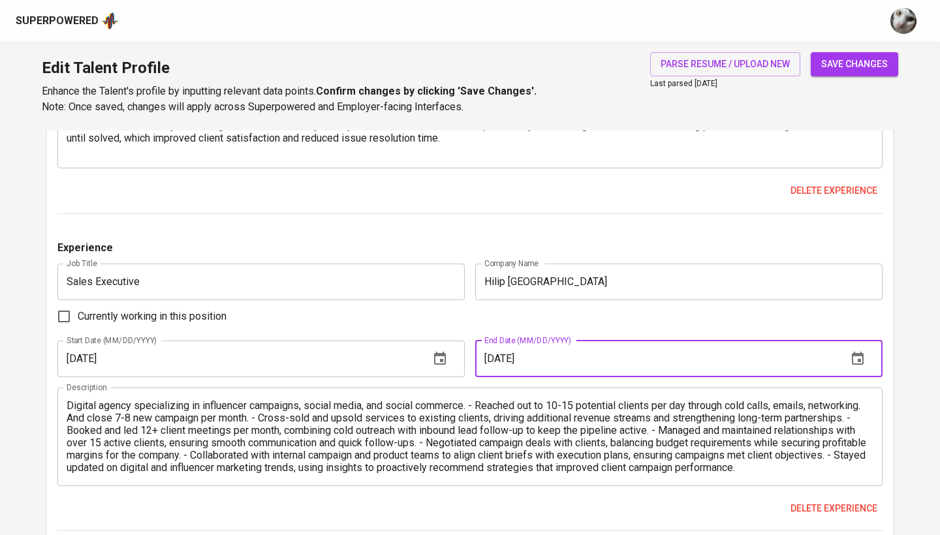
click at [859, 70] on span "save changes" at bounding box center [854, 64] width 67 height 16
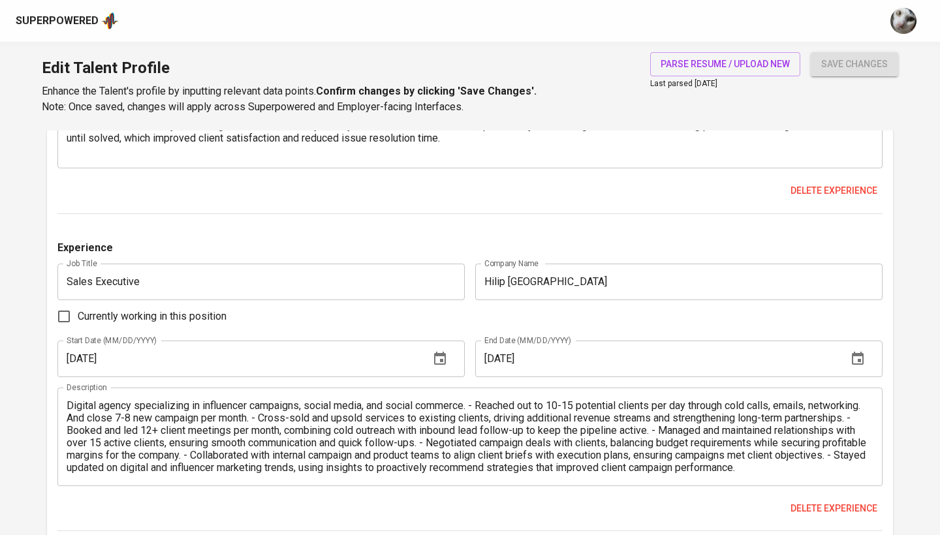
type input "B2B Sales"
type input "Client Relationship Management"
type input "Agency Experience"
type input "3"
type input "Lead Generation"
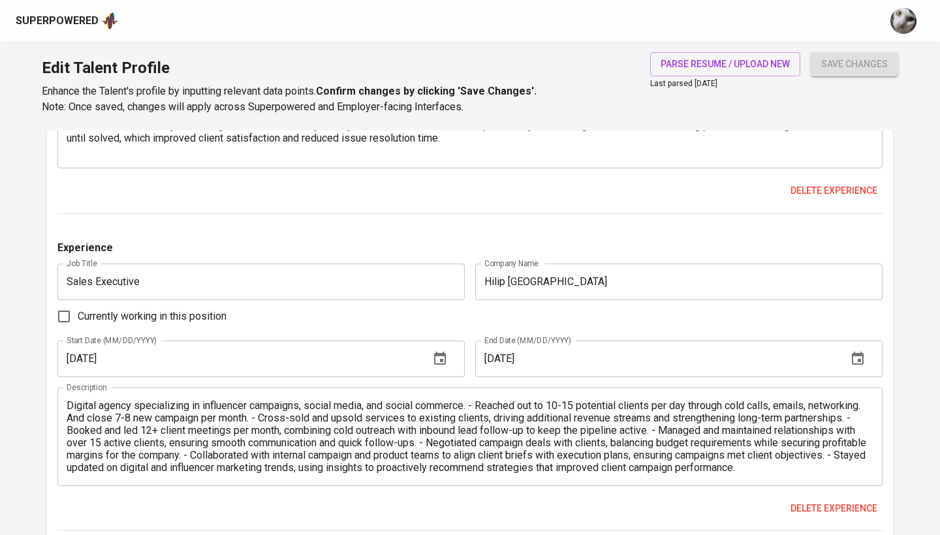
type input "2"
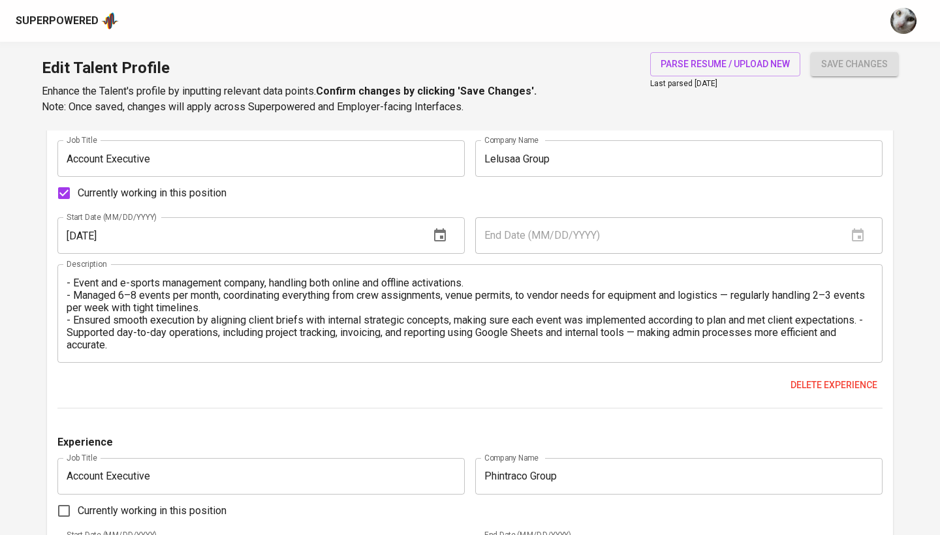
scroll to position [1088, 0]
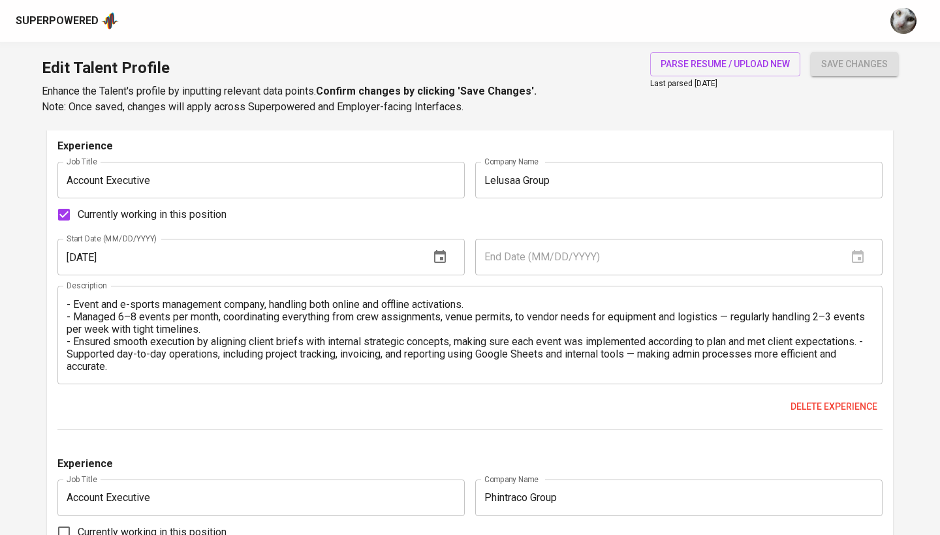
click at [109, 255] on input "11/02/2024" at bounding box center [238, 257] width 362 height 37
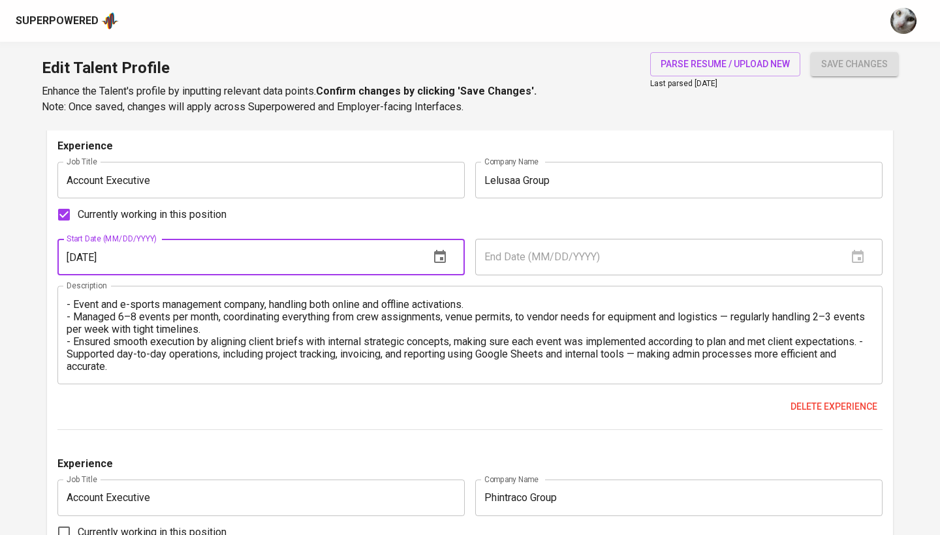
click at [109, 255] on input "11/02/2024" at bounding box center [238, 257] width 362 height 37
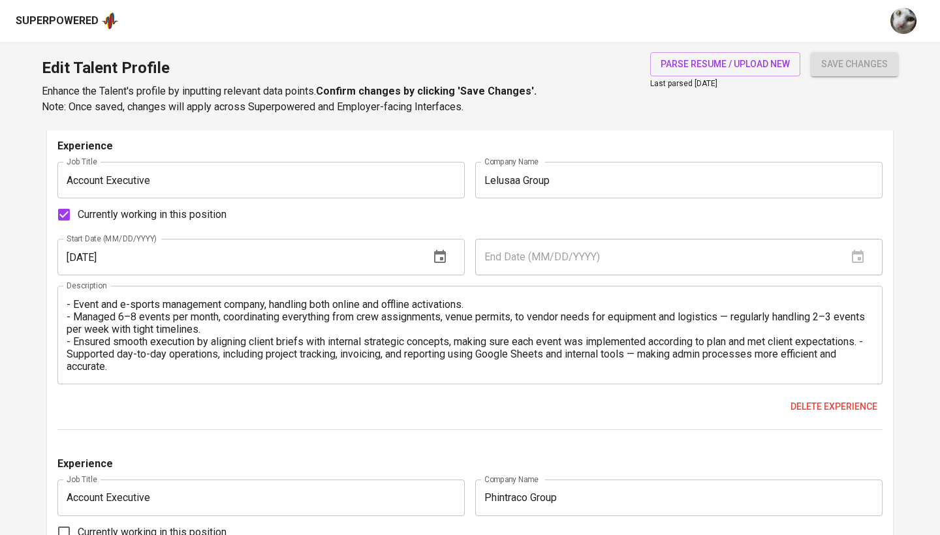
click at [65, 211] on input "Currently working in this position" at bounding box center [63, 214] width 27 height 27
checkbox input "false"
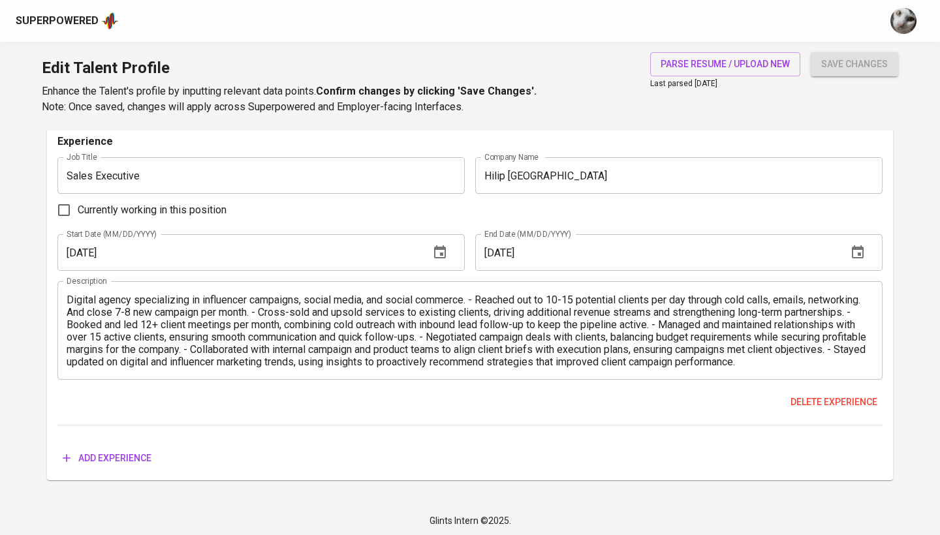
scroll to position [1727, 0]
click at [213, 251] on input "03/01/2021" at bounding box center [238, 253] width 362 height 37
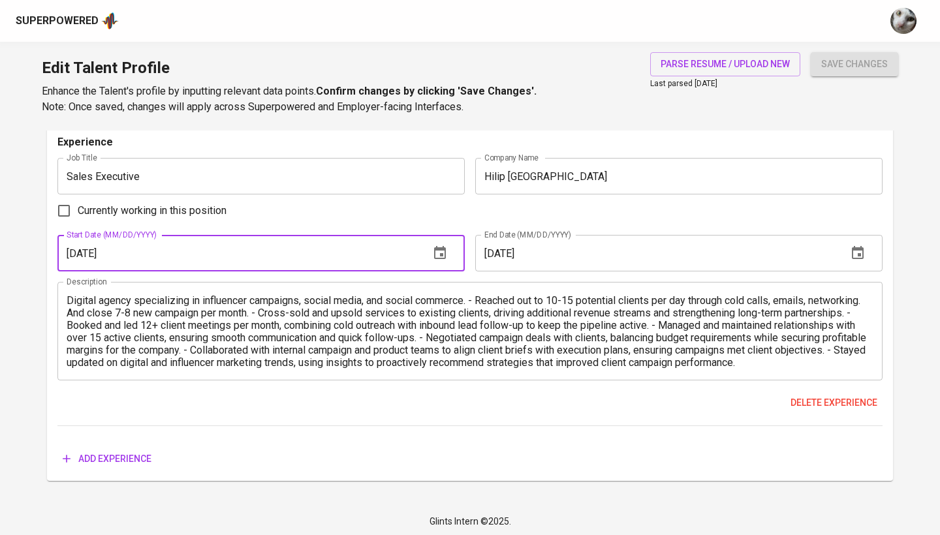
click at [213, 251] on input "03/01/2021" at bounding box center [238, 253] width 362 height 37
paste input "11/02/2024"
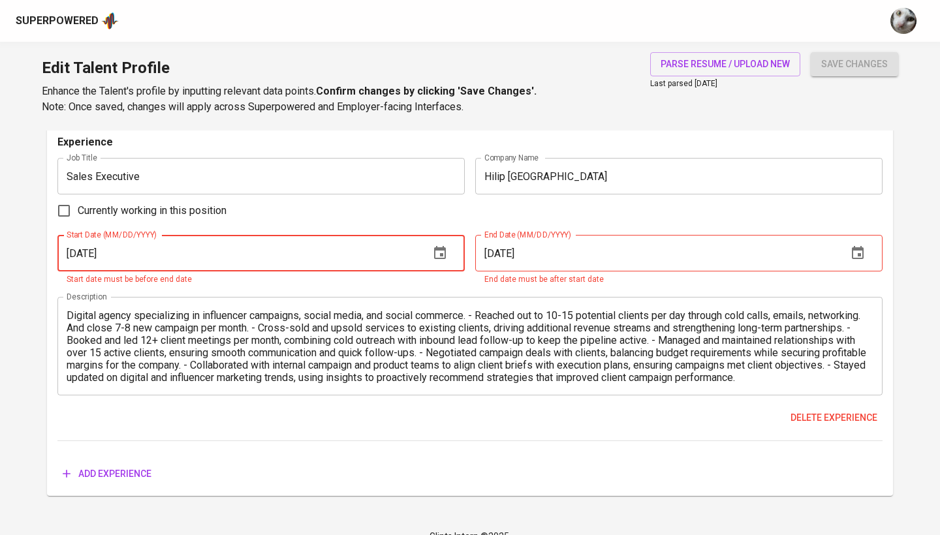
type input "11/02/2024"
click at [65, 213] on input "Currently working in this position" at bounding box center [63, 210] width 27 height 27
checkbox input "true"
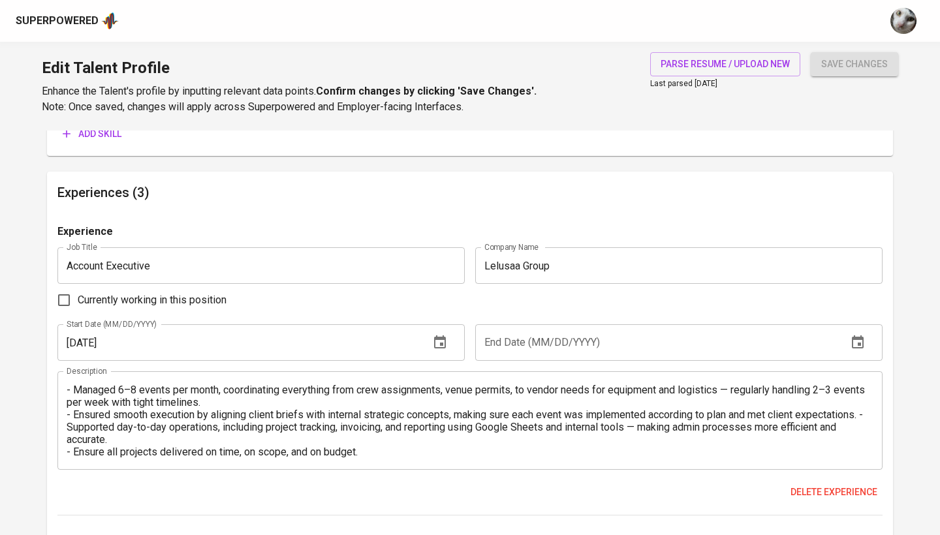
scroll to position [1006, 0]
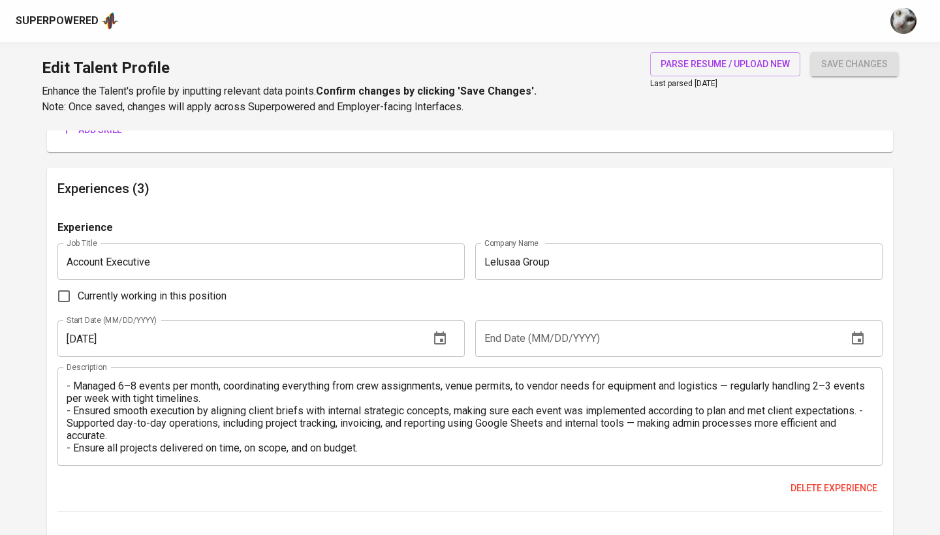
click at [332, 328] on input "11/02/2024" at bounding box center [238, 339] width 362 height 37
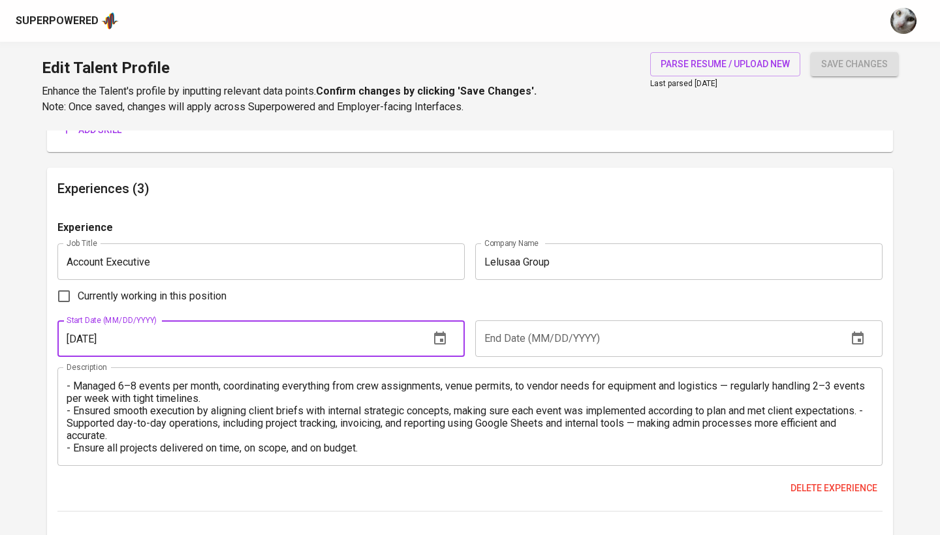
click at [332, 328] on input "11/02/2024" at bounding box center [238, 339] width 362 height 37
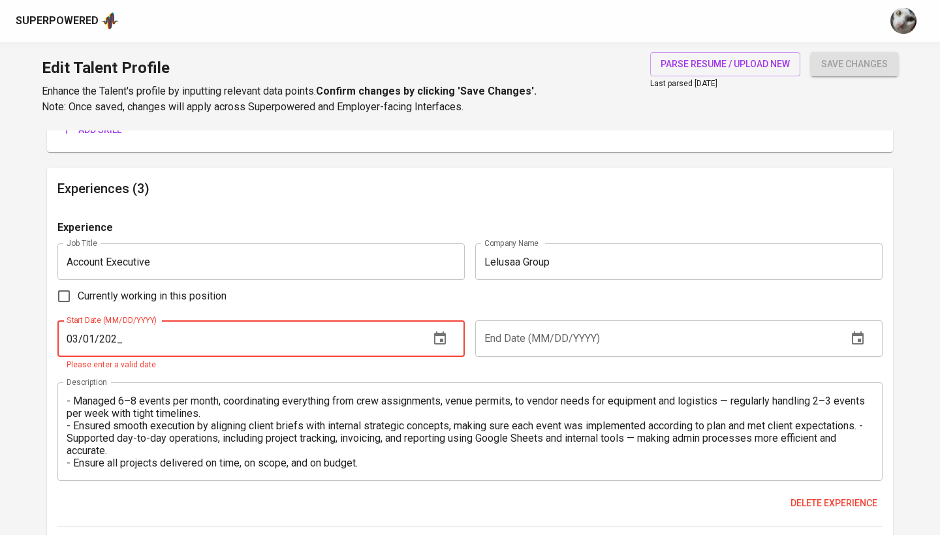
type input "03/01/2021"
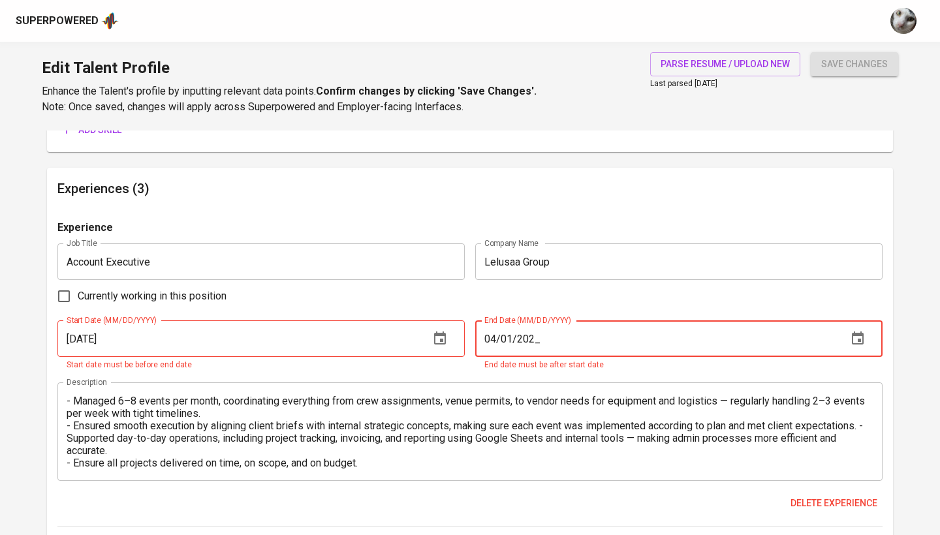
type input "04/01/2023"
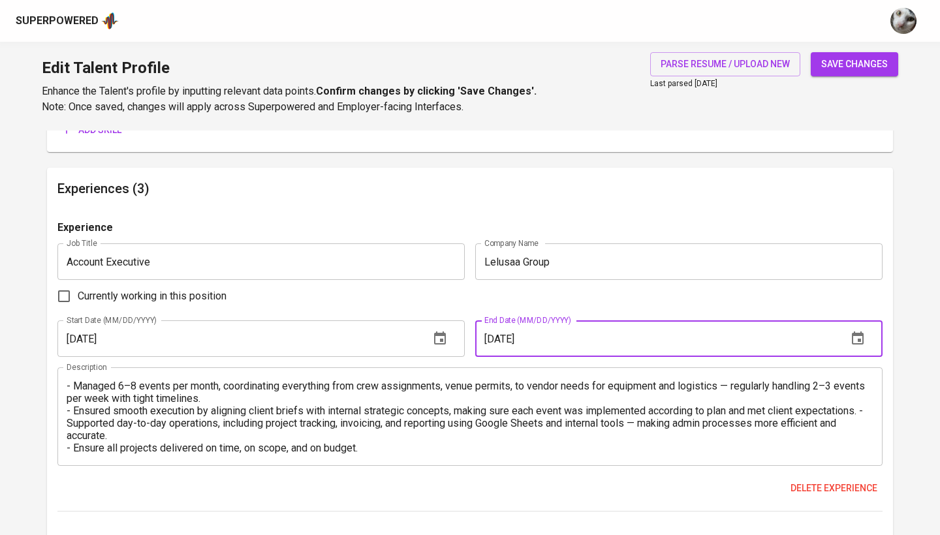
click at [865, 76] on div "save changes" at bounding box center [854, 83] width 87 height 63
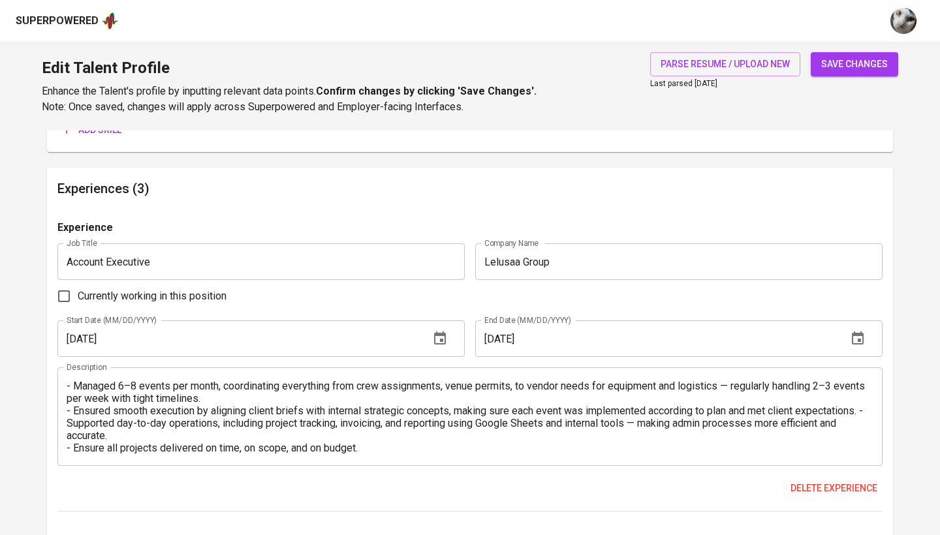
click at [861, 70] on span "save changes" at bounding box center [854, 64] width 67 height 16
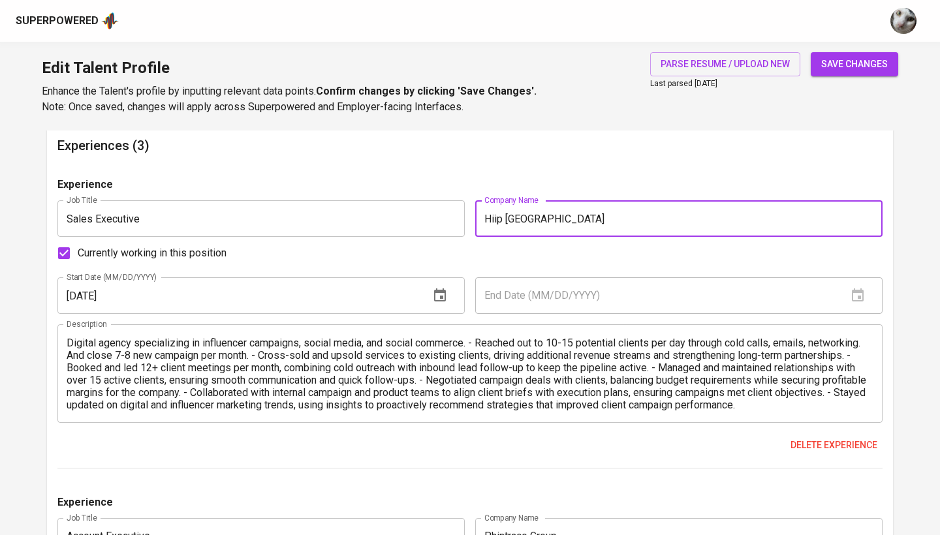
scroll to position [1103, 0]
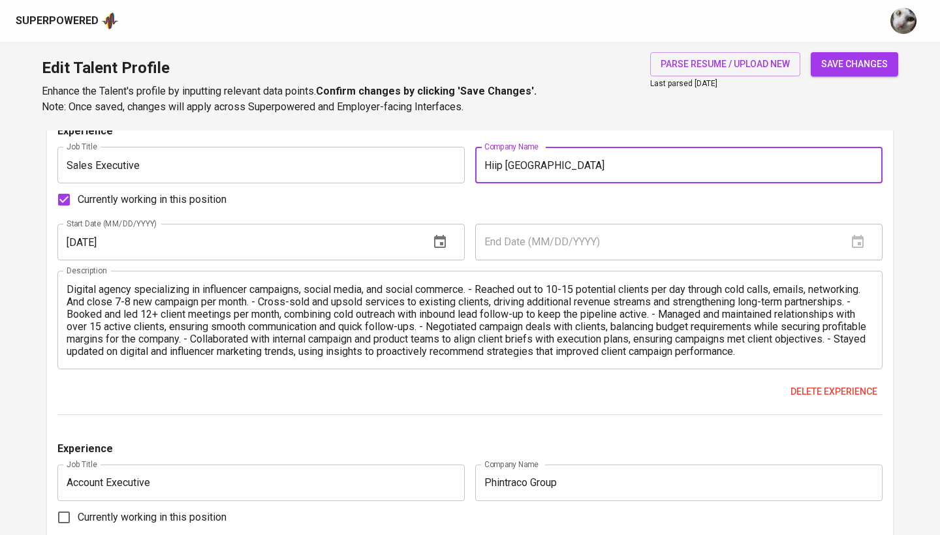
type input "Hiip Indonesia"
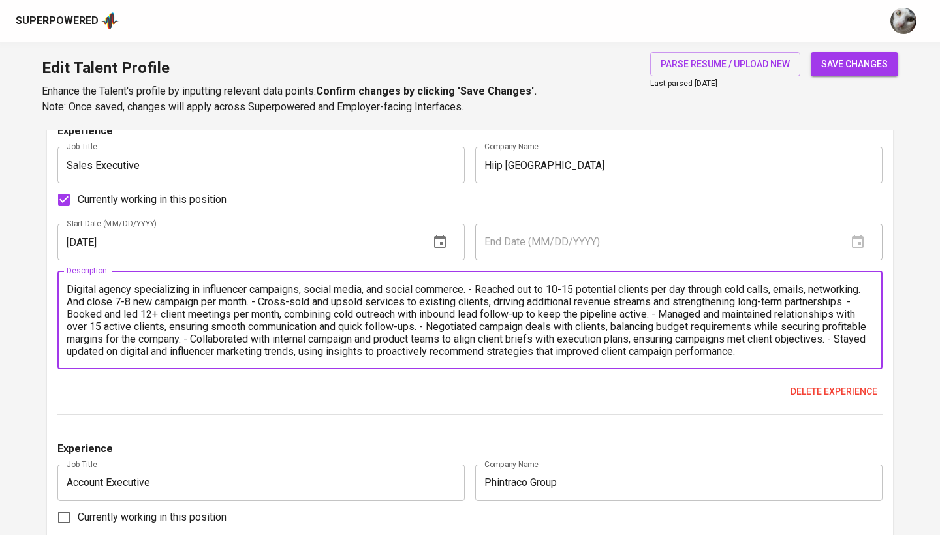
drag, startPoint x: 474, startPoint y: 286, endPoint x: 129, endPoint y: 286, distance: 344.7
click at [129, 286] on textarea "Digital agency specializing in influencer campaigns, social media, and social c…" at bounding box center [470, 320] width 807 height 74
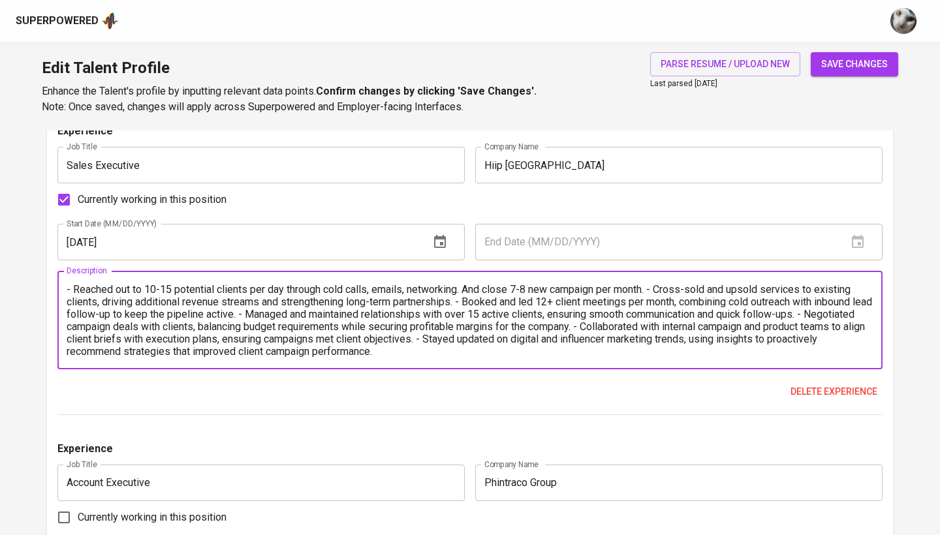
click at [654, 290] on textarea "- Reached out to 10-15 potential clients per day through cold calls, emails, ne…" at bounding box center [470, 320] width 807 height 74
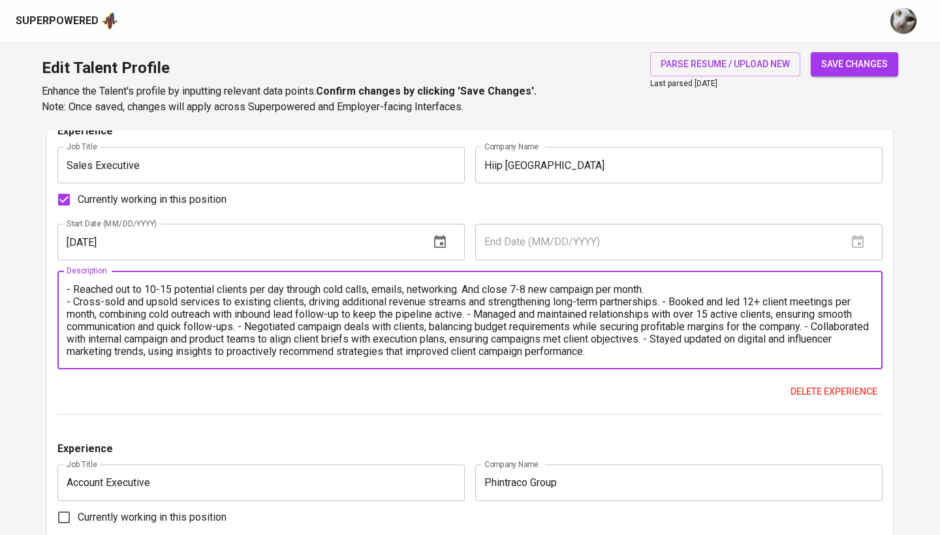
click at [665, 301] on textarea "- Reached out to 10-15 potential clients per day through cold calls, emails, ne…" at bounding box center [470, 320] width 807 height 74
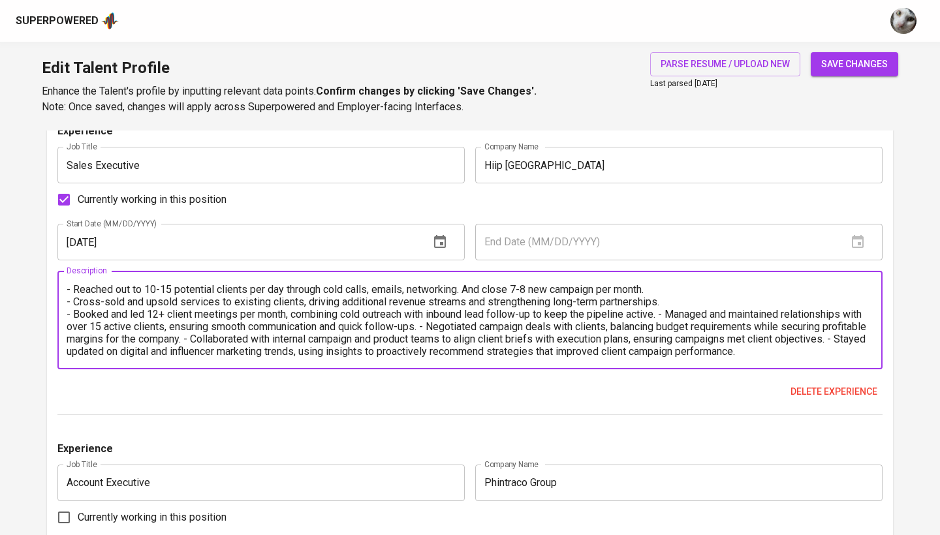
click at [669, 313] on textarea "- Reached out to 10-15 potential clients per day through cold calls, emails, ne…" at bounding box center [470, 320] width 807 height 74
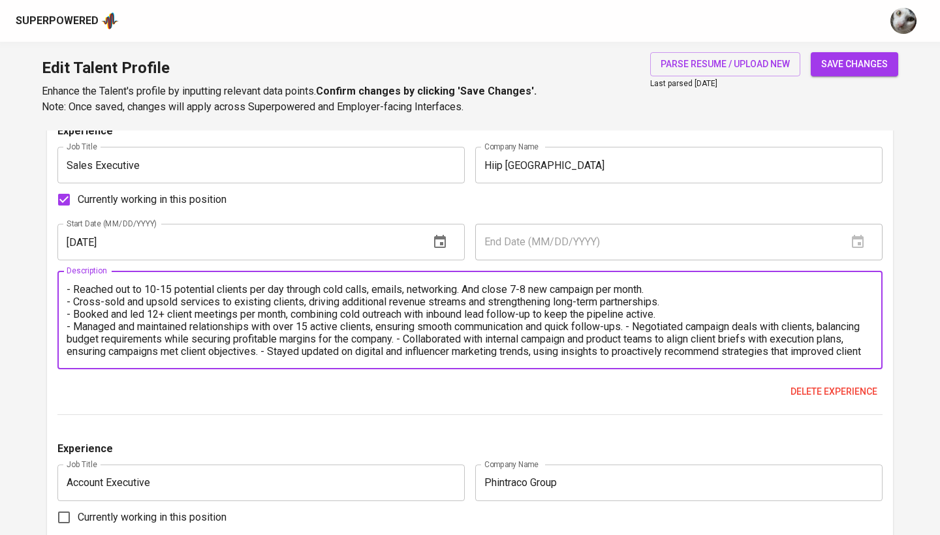
click at [637, 326] on textarea "- Reached out to 10-15 potential clients per day through cold calls, emails, ne…" at bounding box center [470, 320] width 807 height 74
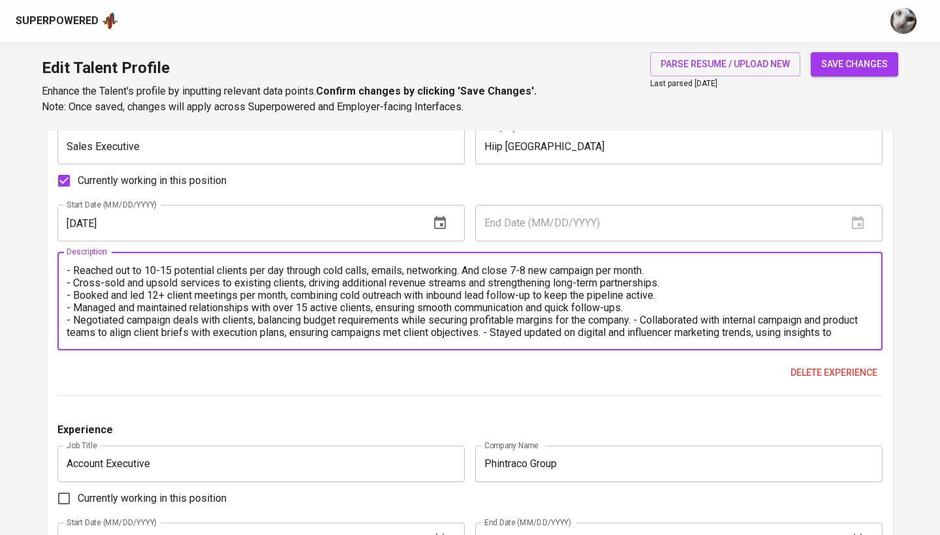
scroll to position [1123, 0]
click at [645, 316] on textarea "- Reached out to 10-15 potential clients per day through cold calls, emails, ne…" at bounding box center [470, 300] width 807 height 74
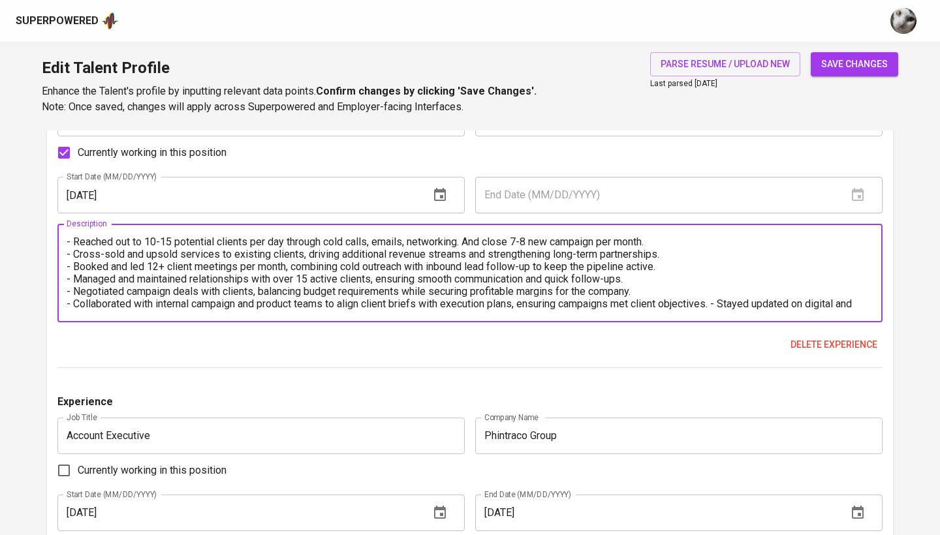
scroll to position [1156, 0]
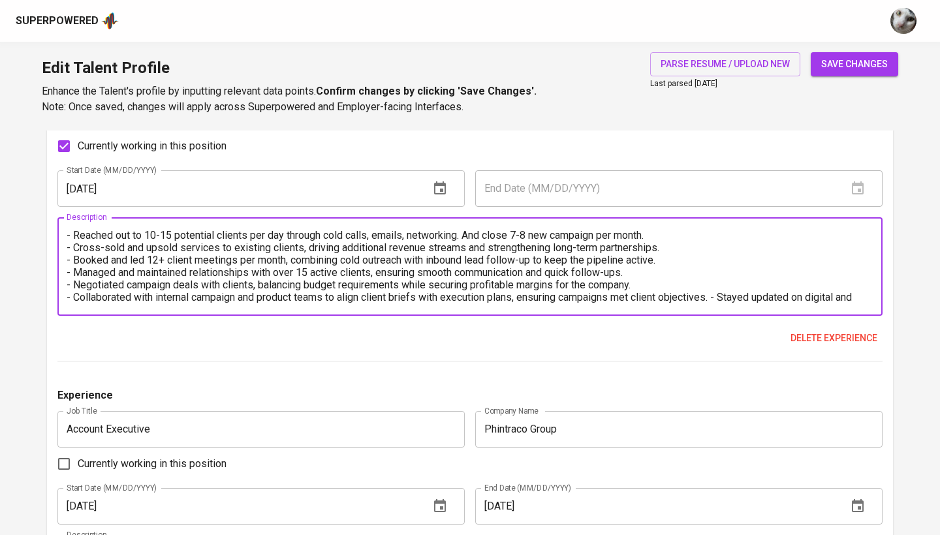
click at [725, 296] on textarea "- Reached out to 10-15 potential clients per day through cold calls, emails, ne…" at bounding box center [470, 267] width 807 height 74
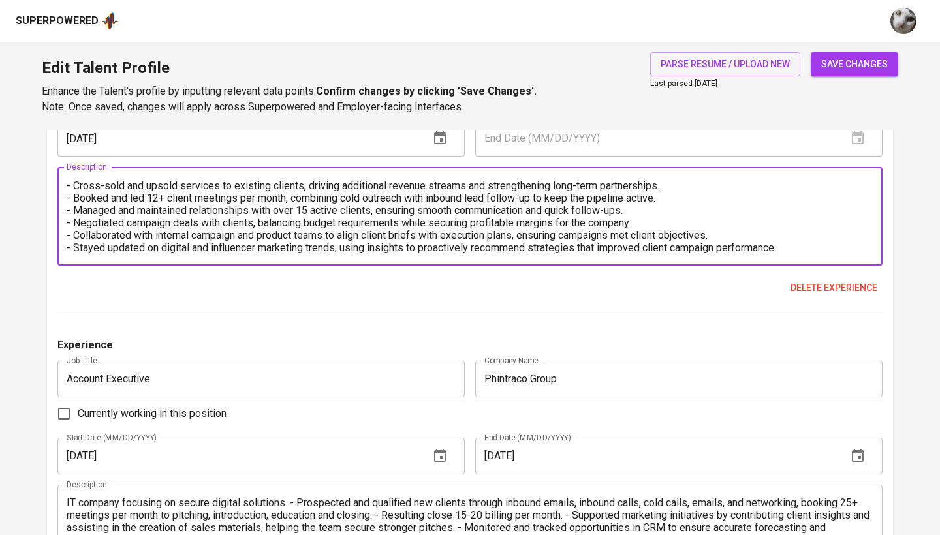
scroll to position [1210, 0]
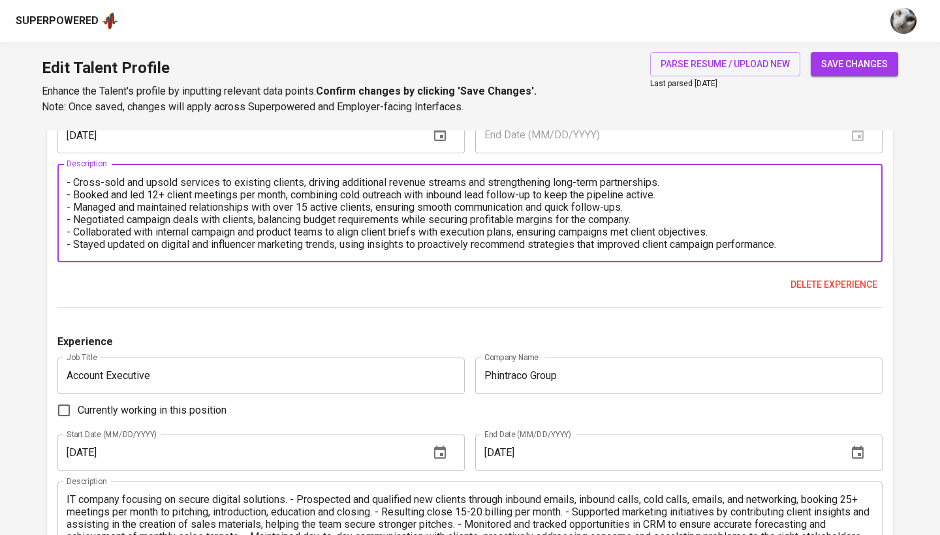
type textarea "- Reached out to 10-15 potential clients per day through cold calls, emails, ne…"
click at [857, 61] on span "save changes" at bounding box center [854, 64] width 67 height 16
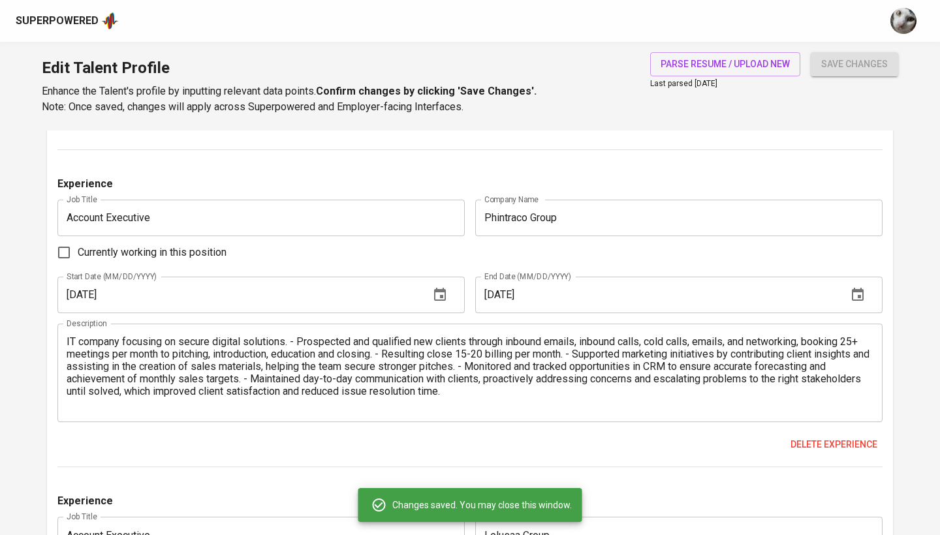
scroll to position [1373, 0]
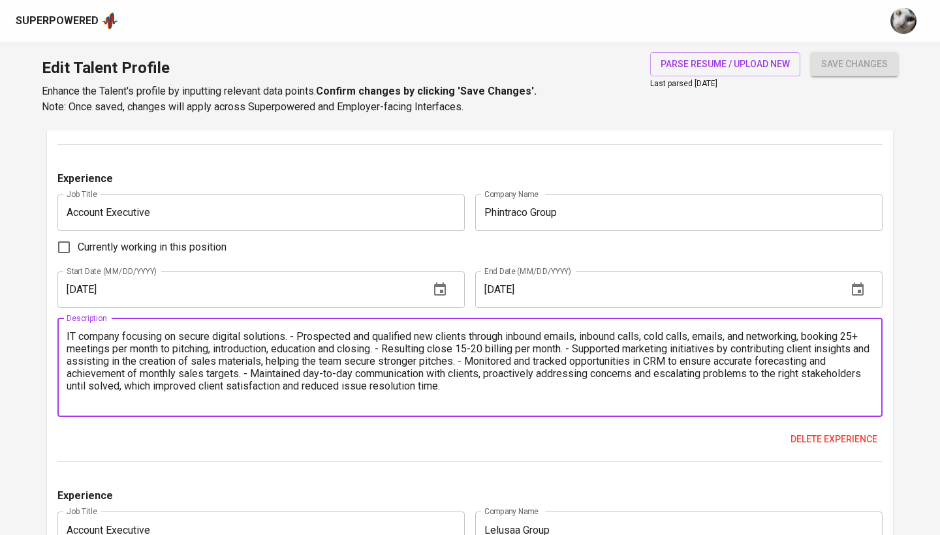
drag, startPoint x: 292, startPoint y: 332, endPoint x: 0, endPoint y: 320, distance: 292.1
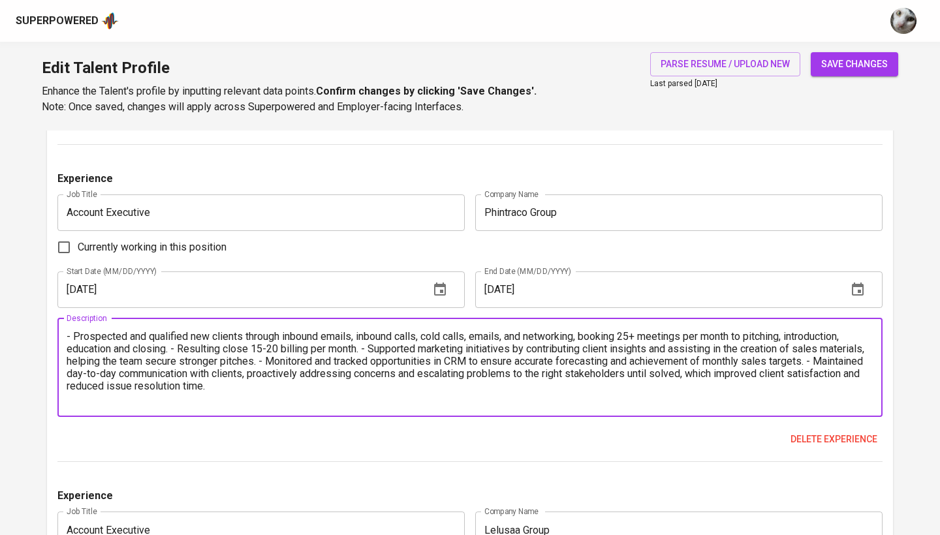
click at [175, 348] on textarea "- Prospected and qualified new clients through inbound emails, inbound calls, c…" at bounding box center [470, 367] width 807 height 74
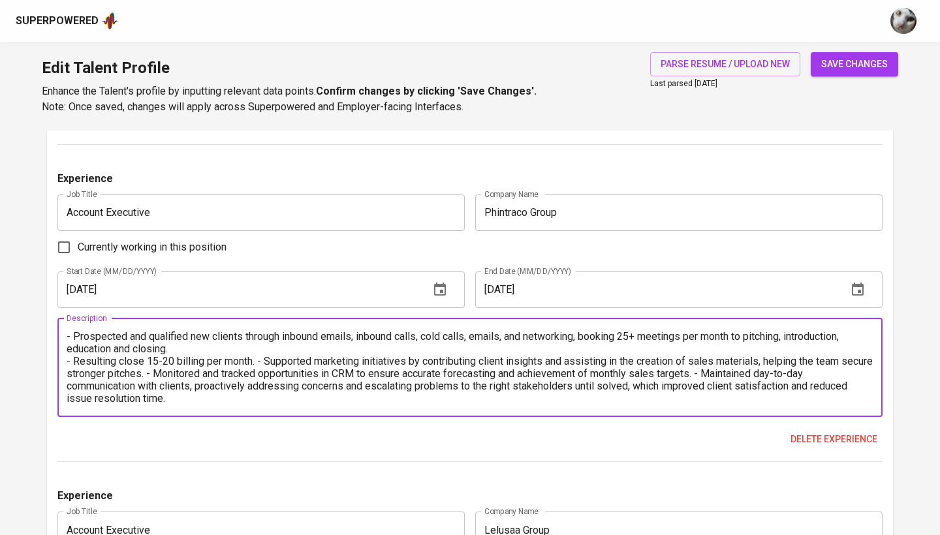
click at [257, 360] on textarea "- Prospected and qualified new clients through inbound emails, inbound calls, c…" at bounding box center [470, 367] width 807 height 74
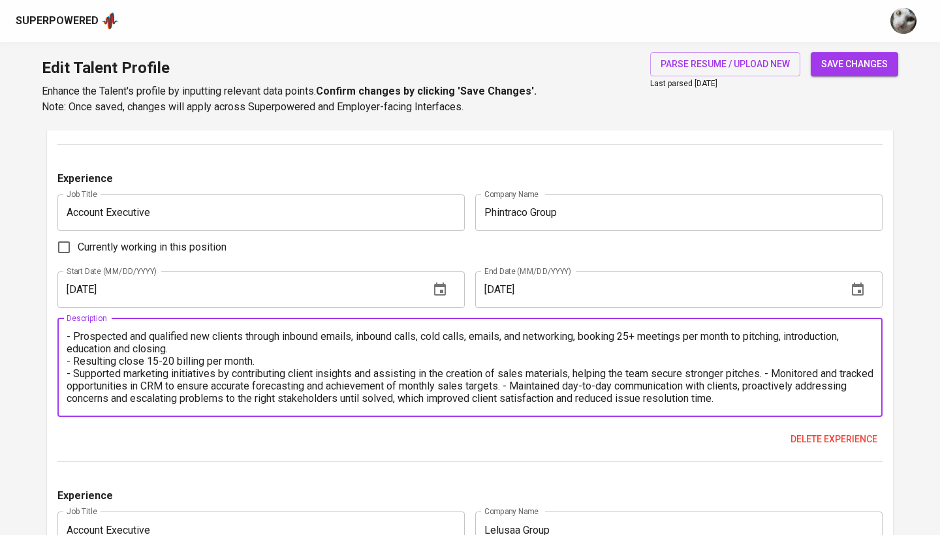
click at [774, 371] on textarea "- Prospected and qualified new clients through inbound emails, inbound calls, c…" at bounding box center [470, 367] width 807 height 74
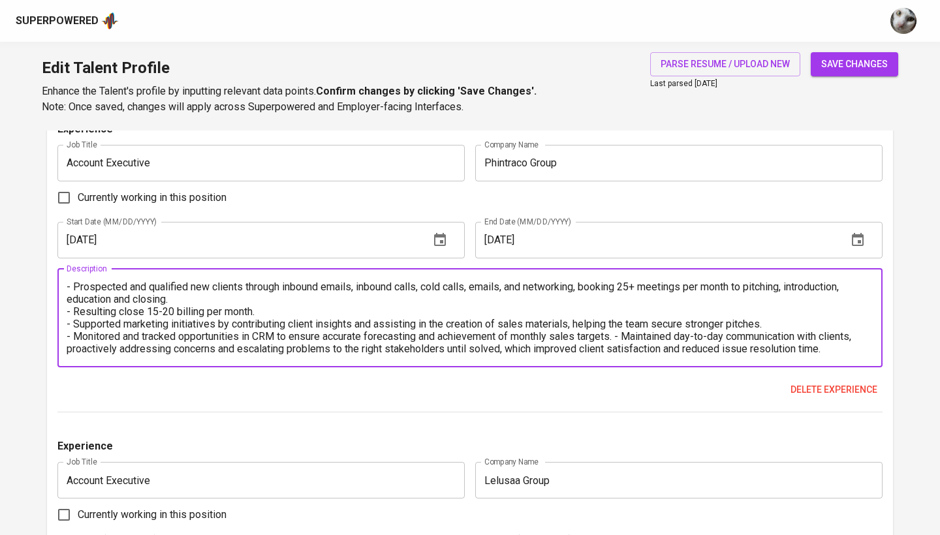
scroll to position [1434, 0]
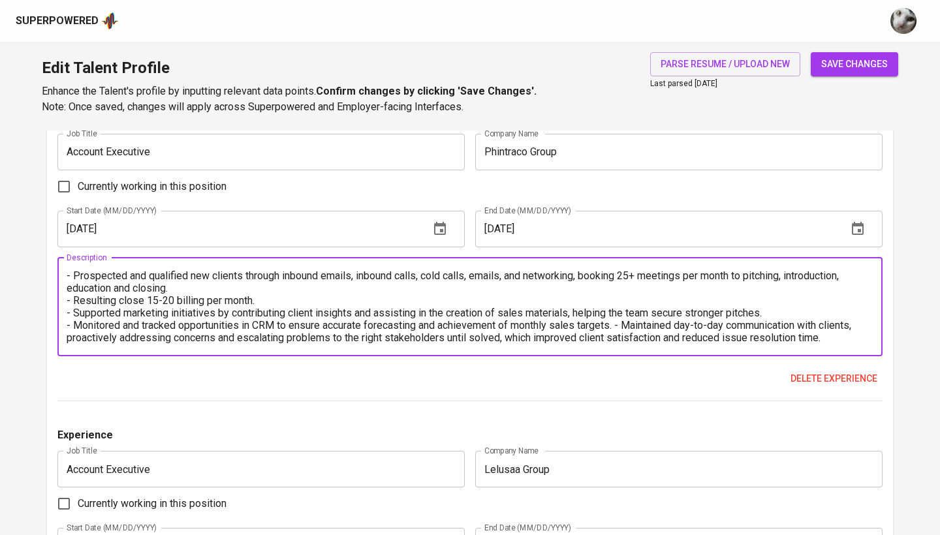
click at [624, 321] on textarea "- Prospected and qualified new clients through inbound emails, inbound calls, c…" at bounding box center [470, 307] width 807 height 74
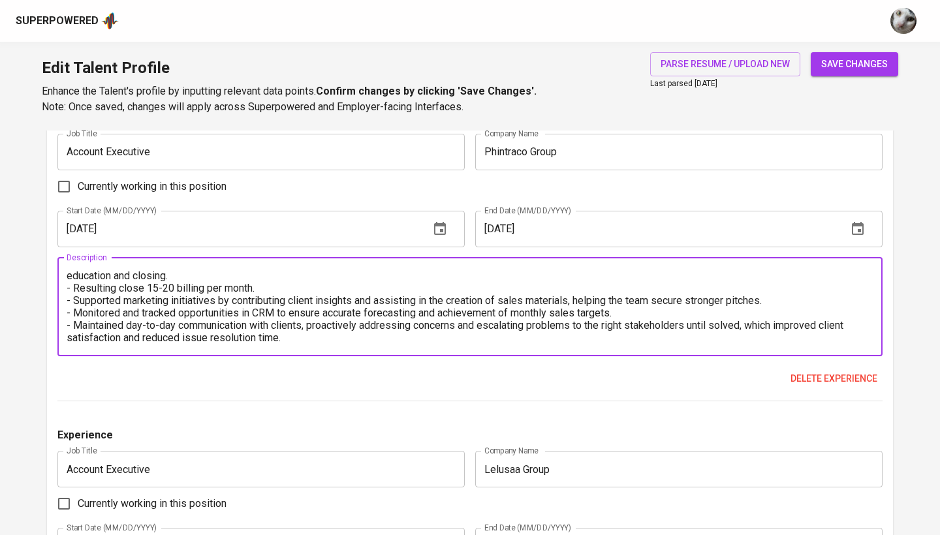
scroll to position [12, 0]
type textarea "- Prospected and qualified new clients through inbound emails, inbound calls, c…"
click at [881, 65] on span "save changes" at bounding box center [854, 64] width 67 height 16
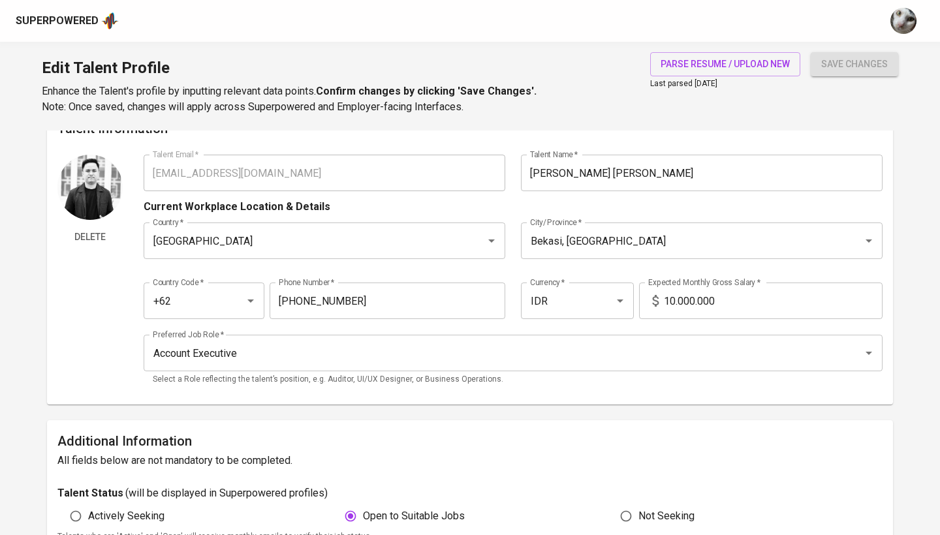
scroll to position [24, 0]
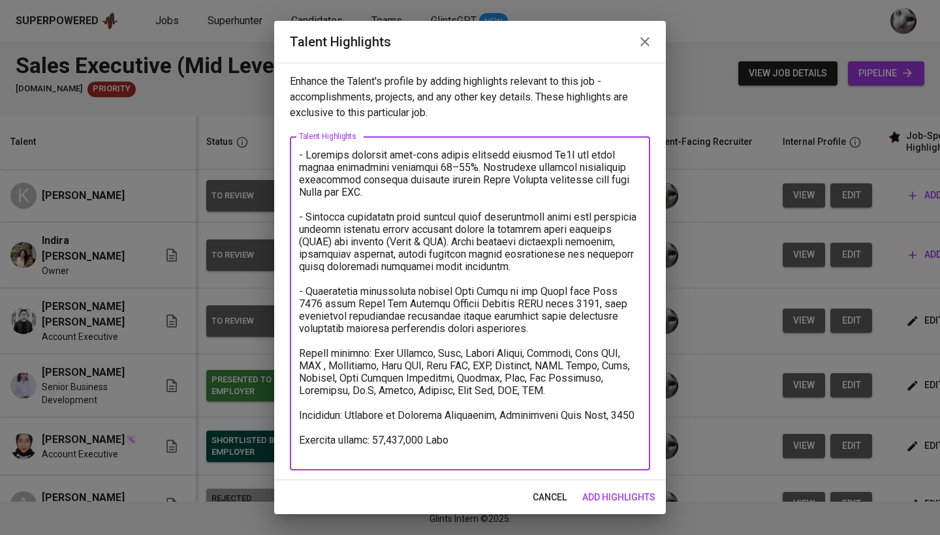
click at [380, 454] on textarea at bounding box center [470, 304] width 342 height 310
click at [487, 451] on textarea at bounding box center [470, 304] width 342 height 310
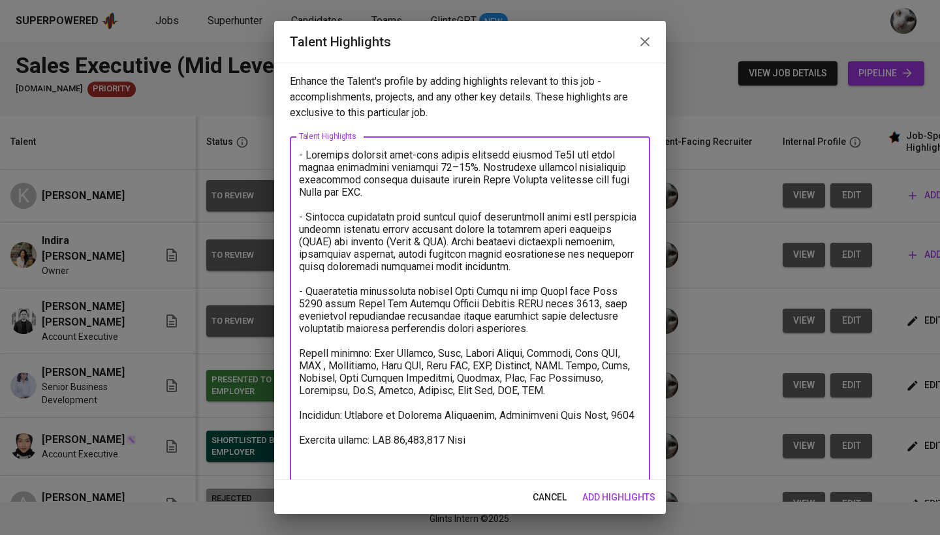
scroll to position [4, 0]
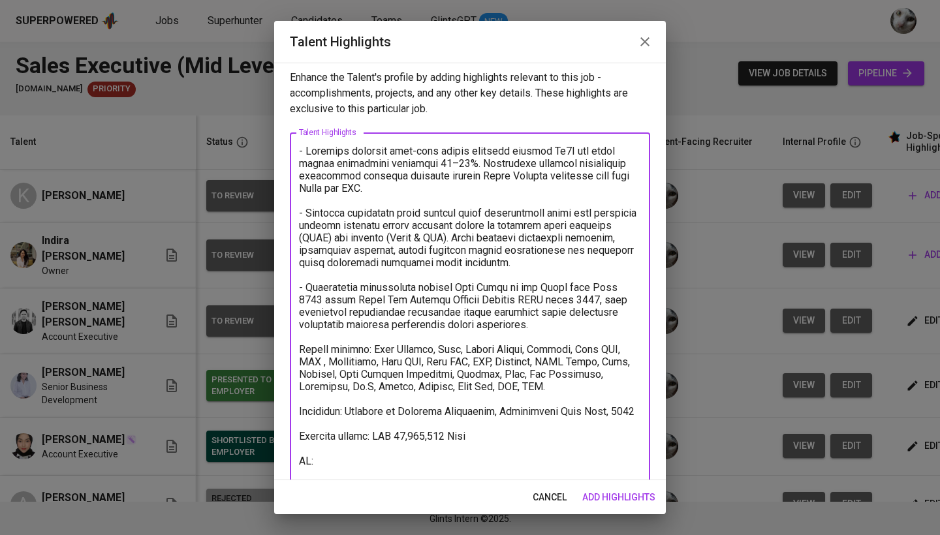
paste textarea "[URL][DOMAIN_NAME]"
type textarea "- Loremips dolorsit amet-cons adipis elitsedd eiusmod Te5I utl etdol magnaa eni…"
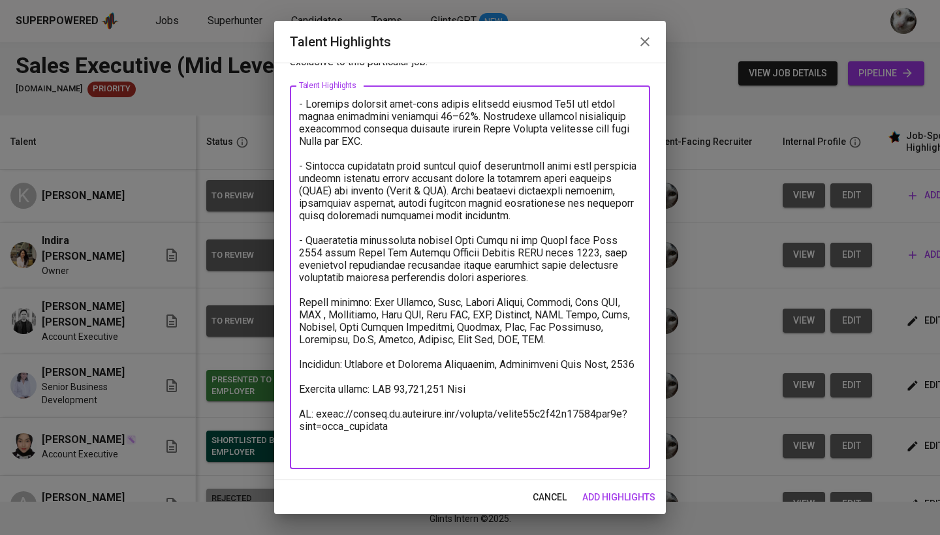
click at [596, 494] on span "add highlights" at bounding box center [618, 498] width 73 height 16
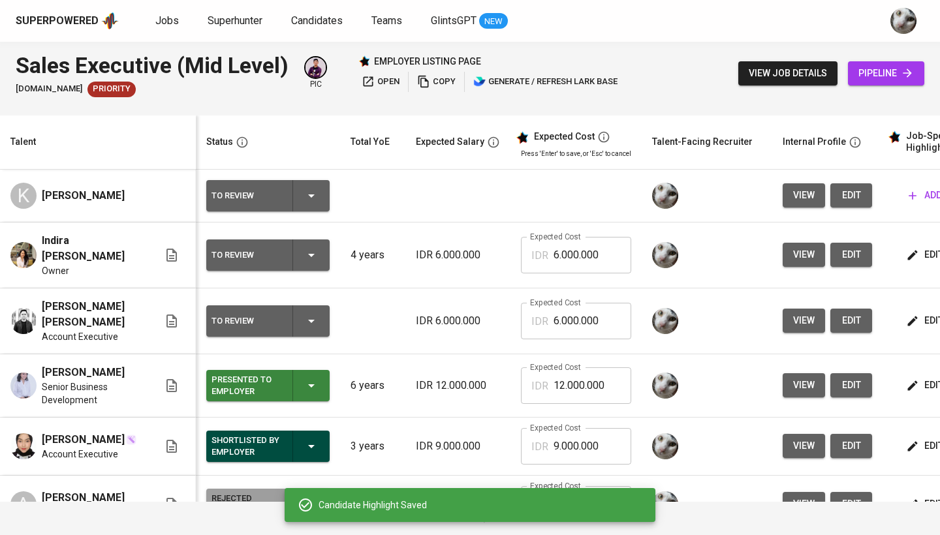
scroll to position [22, 0]
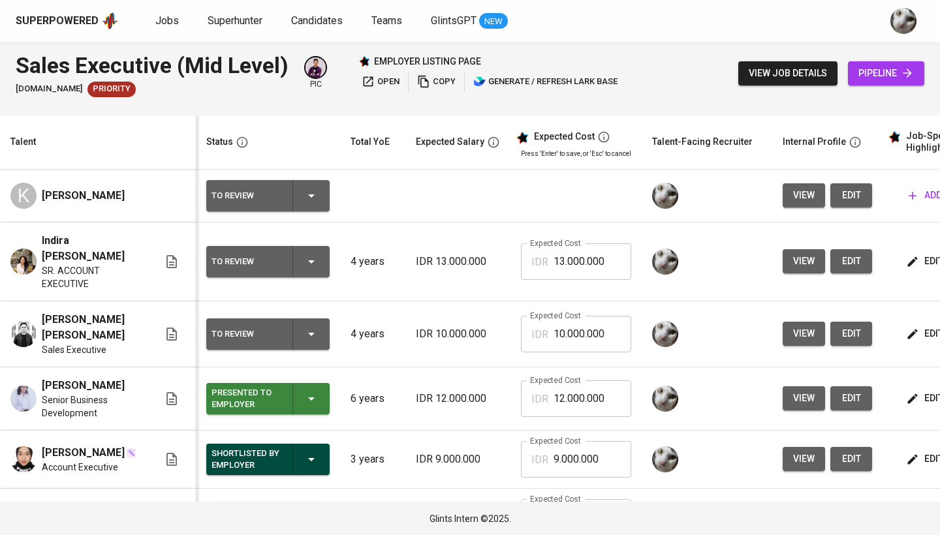
click at [841, 201] on span "edit" at bounding box center [851, 195] width 21 height 16
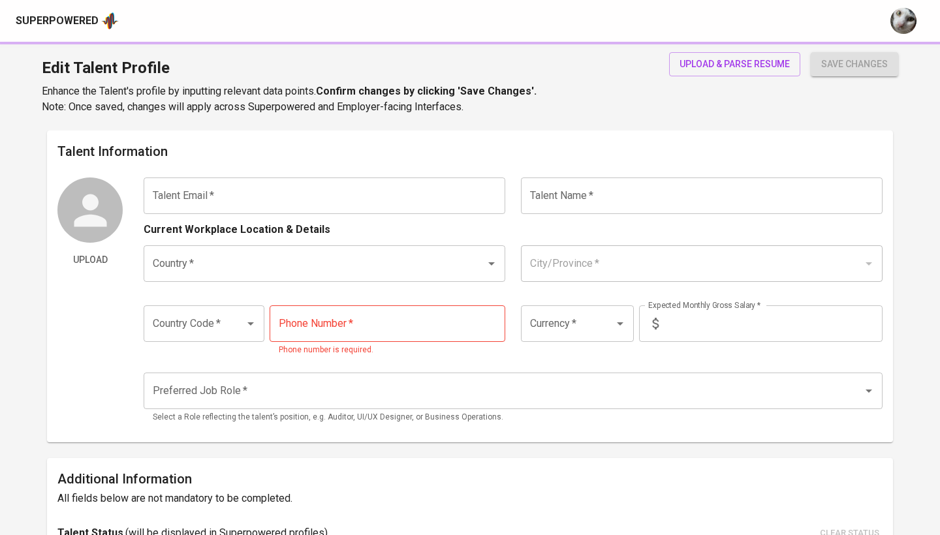
type input "[EMAIL_ADDRESS][DOMAIN_NAME]"
type input "[PERSON_NAME]"
type input "[GEOGRAPHIC_DATA]"
type input "+84"
type input "VND"
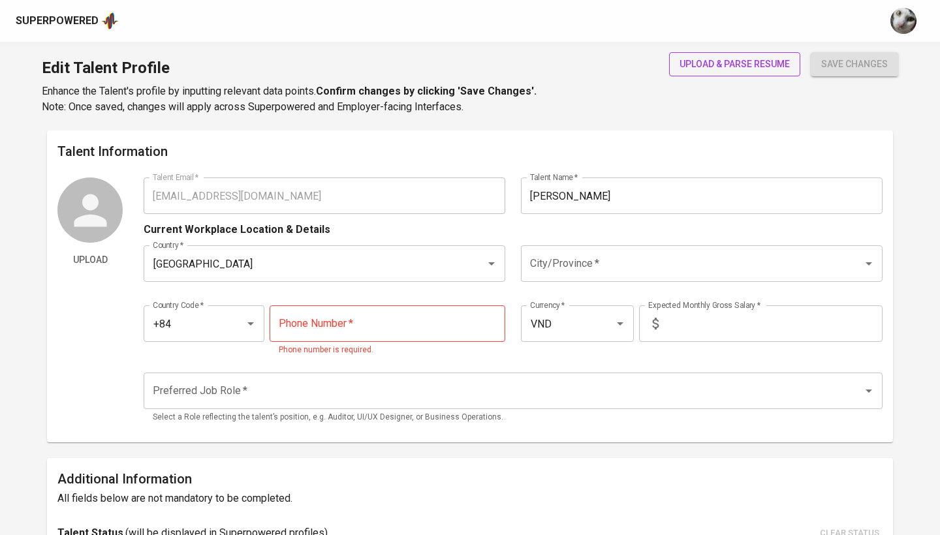
click at [782, 66] on span "upload & parse resume" at bounding box center [735, 64] width 110 height 16
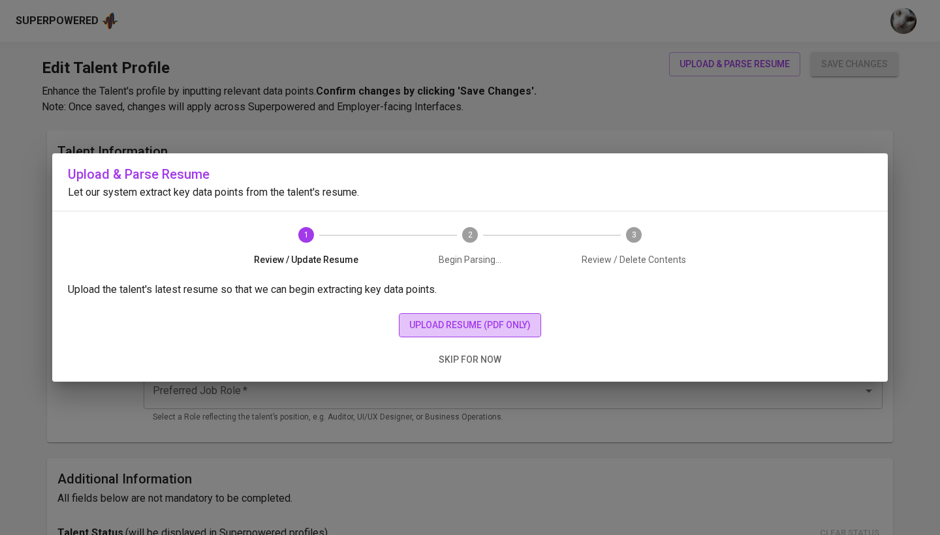
click at [509, 324] on span "upload resume (pdf only)" at bounding box center [469, 325] width 121 height 16
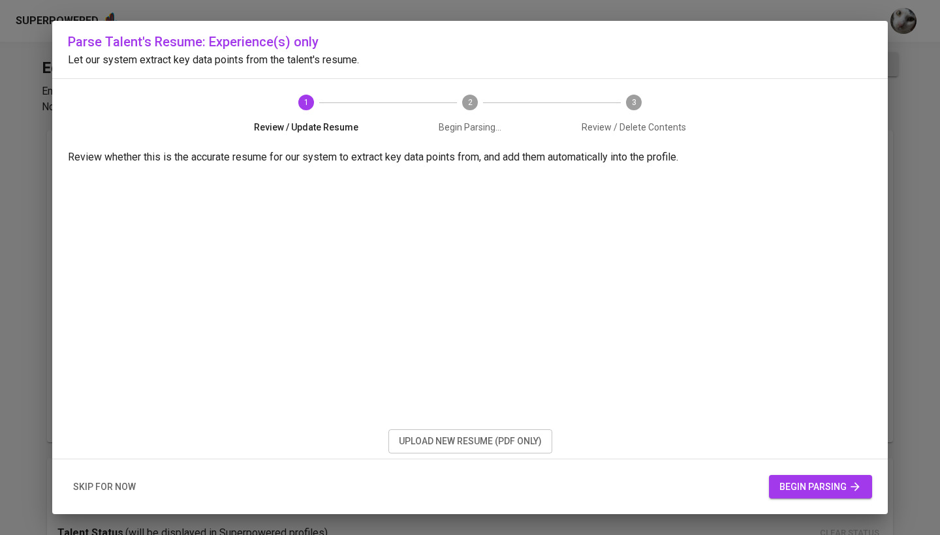
click at [784, 485] on span "begin parsing" at bounding box center [821, 487] width 82 height 16
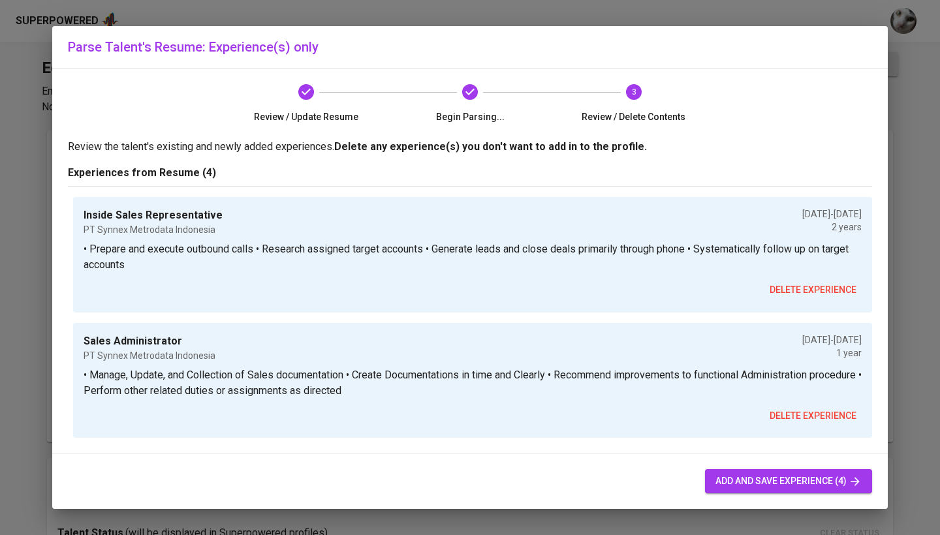
scroll to position [253, 0]
click at [786, 470] on button "add and save experience (4)" at bounding box center [788, 481] width 167 height 24
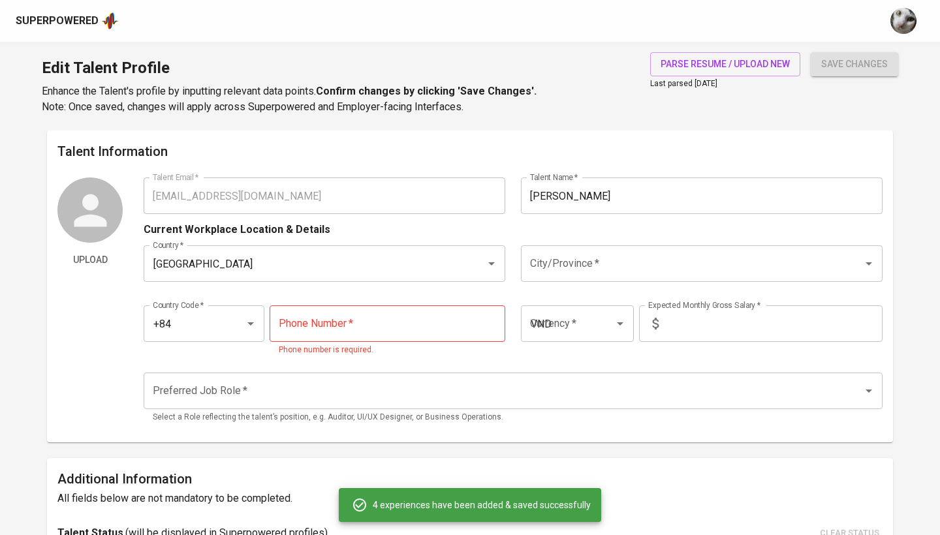
type input "+84"
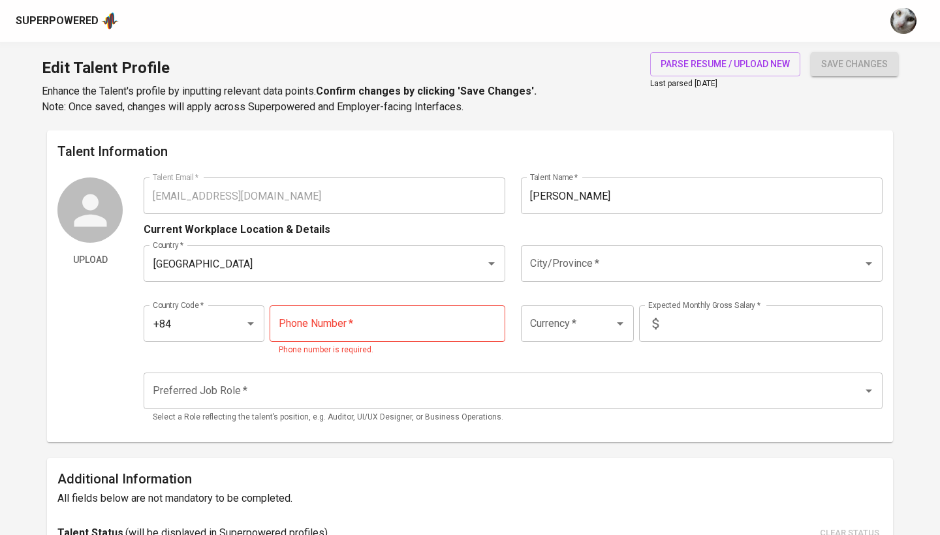
scroll to position [0, 0]
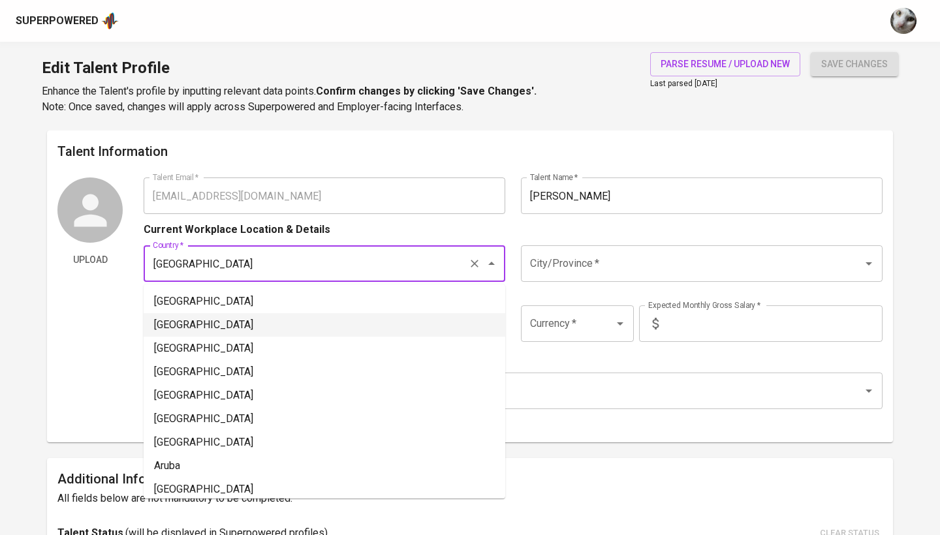
click at [405, 260] on input "[GEOGRAPHIC_DATA]" at bounding box center [306, 263] width 313 height 25
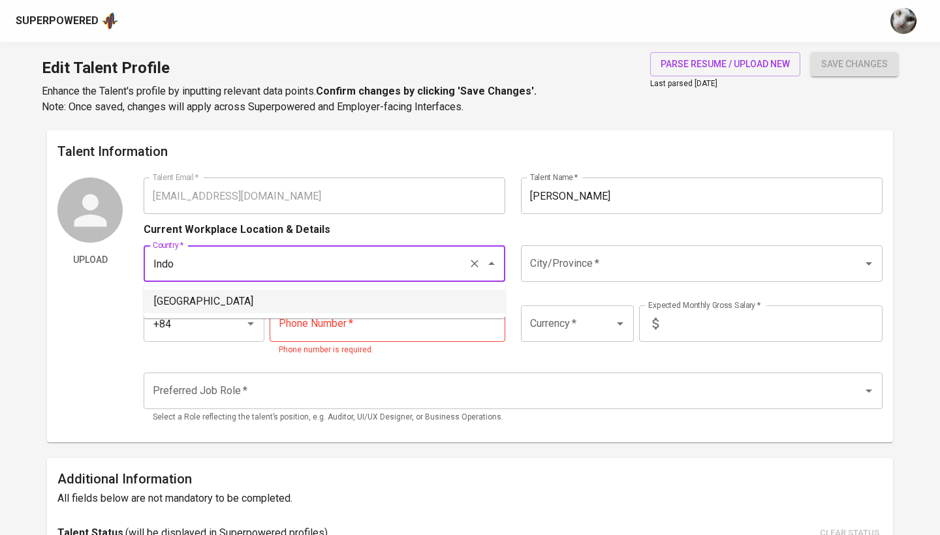
click at [383, 307] on li "[GEOGRAPHIC_DATA]" at bounding box center [325, 302] width 362 height 24
type input "[GEOGRAPHIC_DATA]"
type input "IDR"
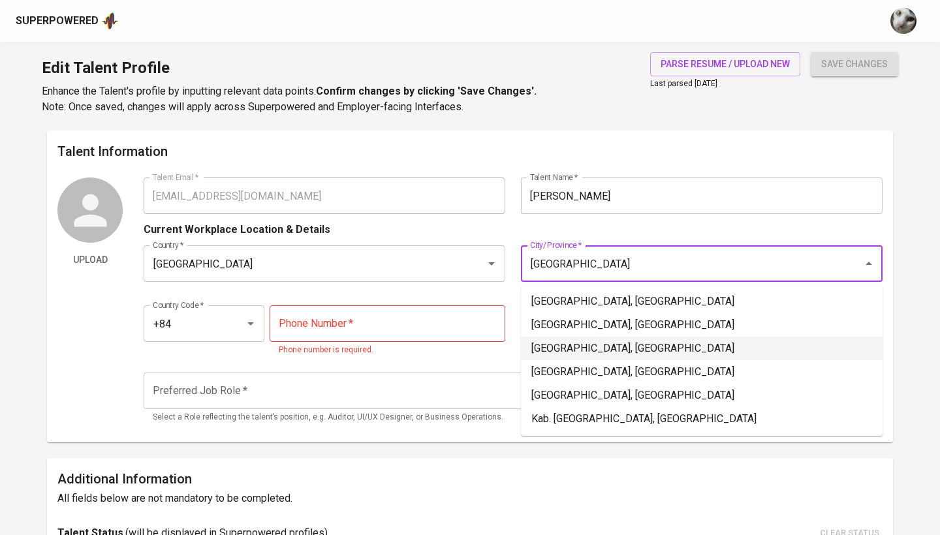
click at [604, 347] on li "Jakarta Barat, DKI Jakarta" at bounding box center [702, 349] width 362 height 24
type input "Jakarta Barat, DKI Jakarta"
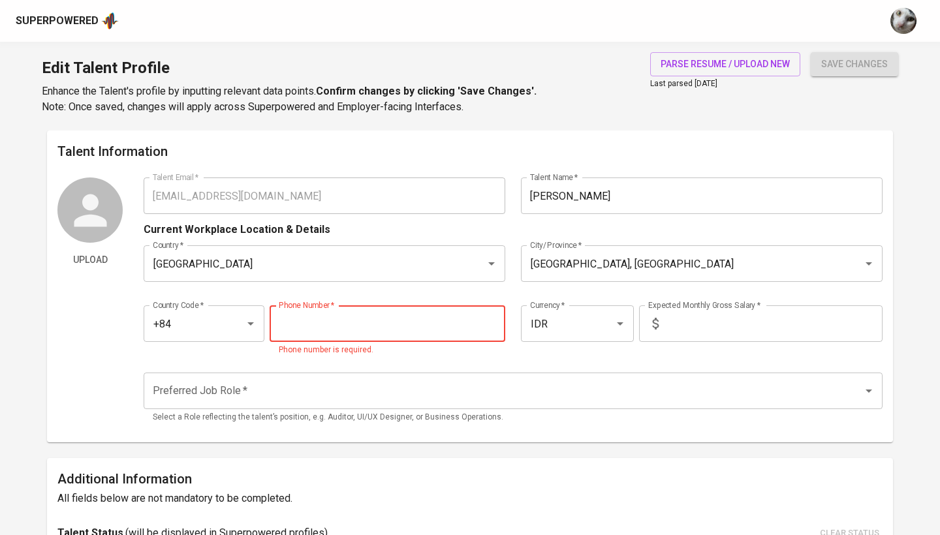
click at [428, 329] on input "tel" at bounding box center [388, 324] width 236 height 37
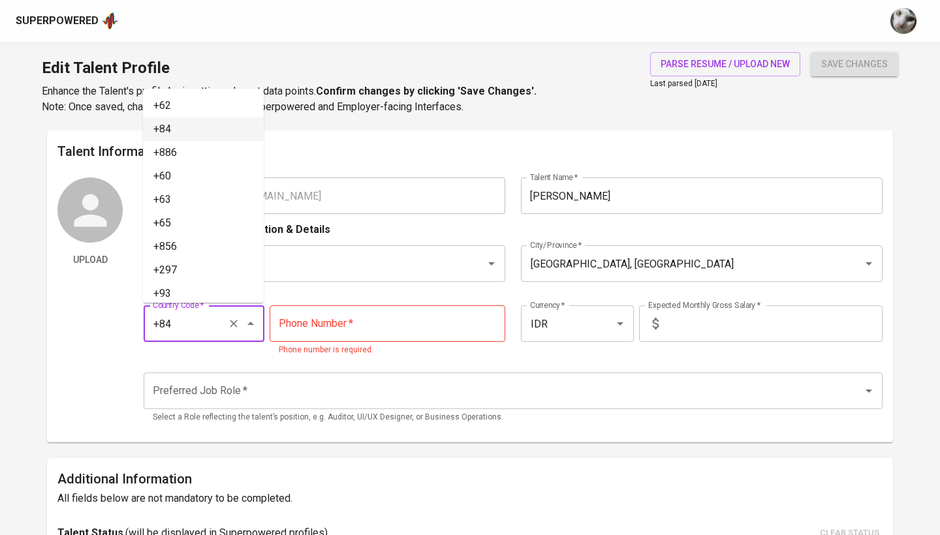
click at [219, 332] on input "+84" at bounding box center [186, 323] width 72 height 25
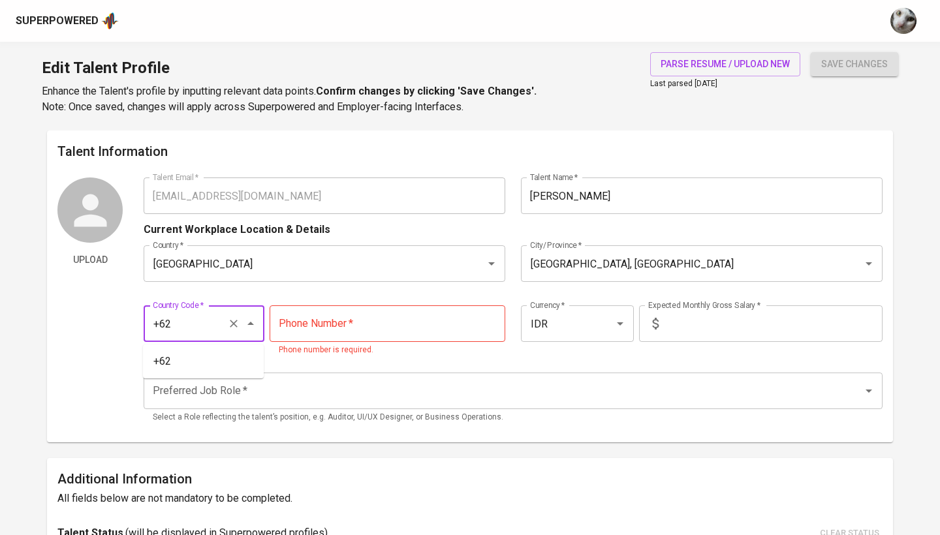
type input "+62"
click at [855, 64] on button "save changes" at bounding box center [854, 64] width 87 height 24
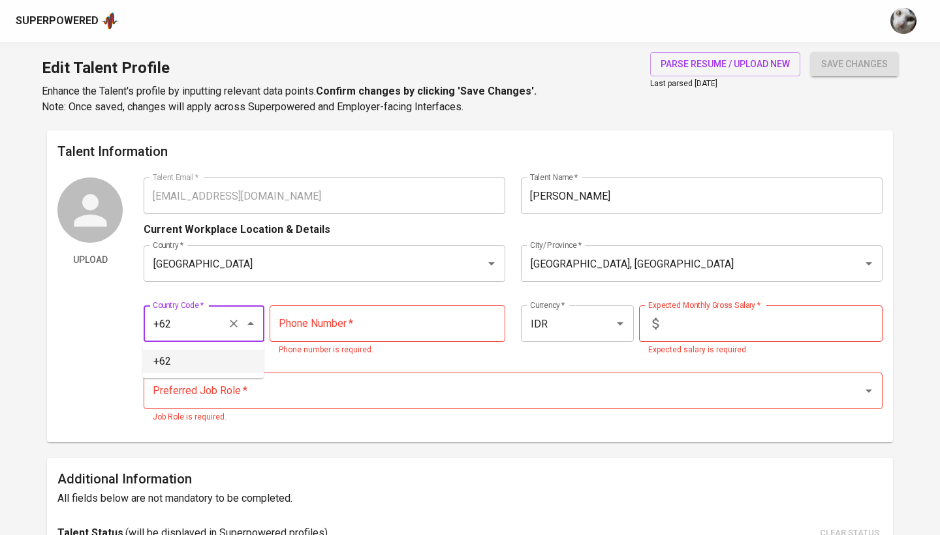
click at [173, 364] on li "+62" at bounding box center [203, 362] width 121 height 24
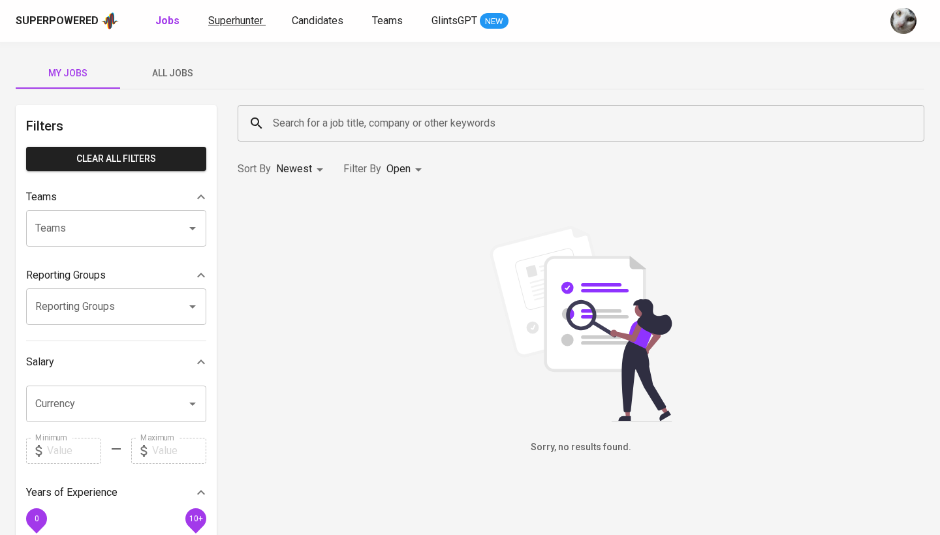
click at [233, 26] on span "Superhunter" at bounding box center [235, 20] width 55 height 12
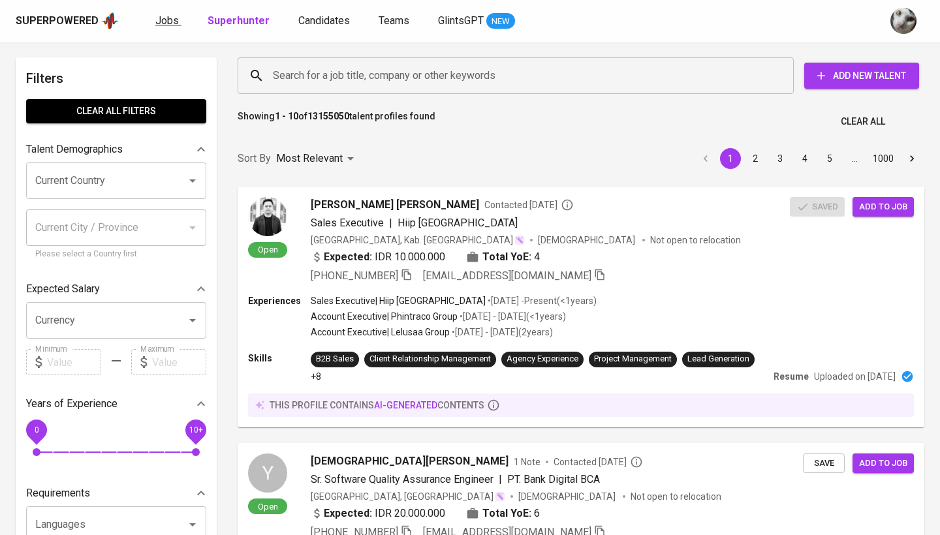
click at [174, 17] on span "Jobs" at bounding box center [167, 20] width 24 height 12
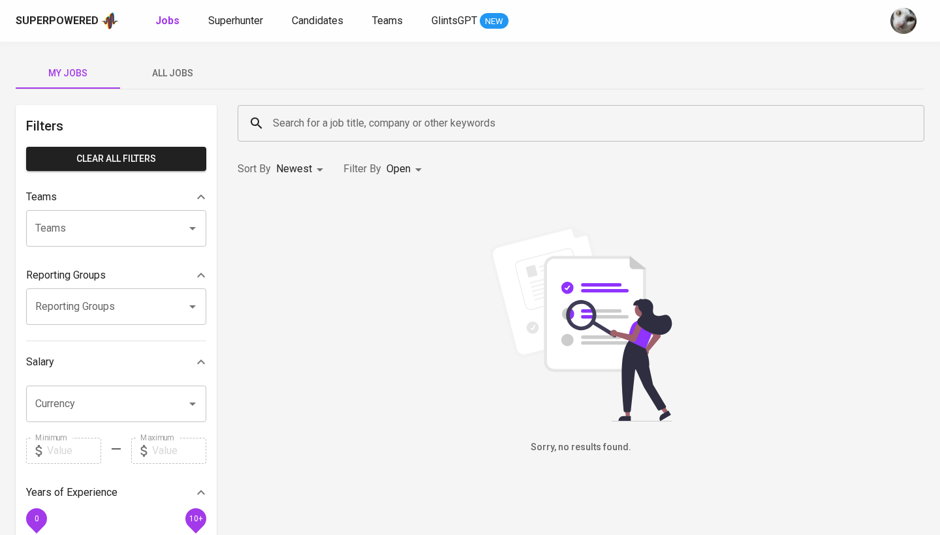
click at [187, 69] on span "All Jobs" at bounding box center [172, 73] width 89 height 16
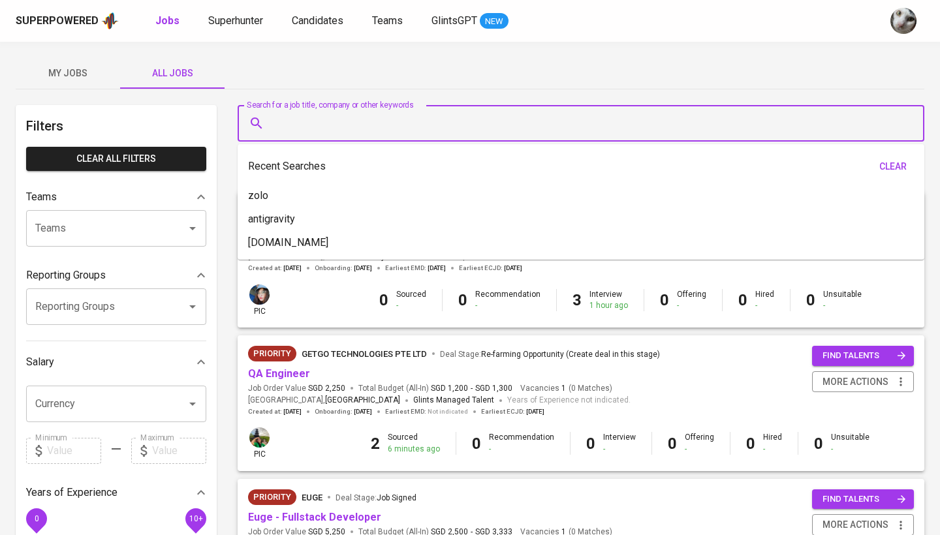
click at [304, 126] on input "Search for a job title, company or other keywords" at bounding box center [584, 123] width 629 height 25
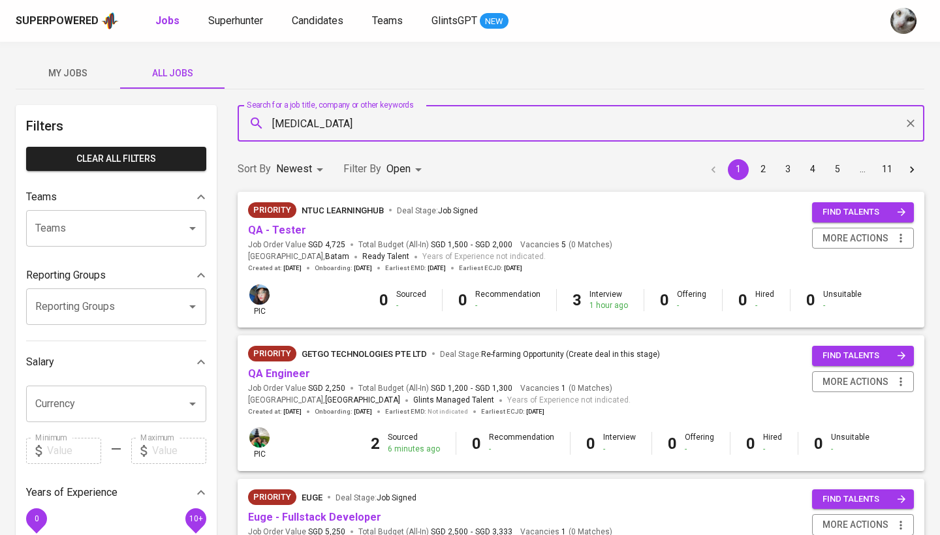
type input "[MEDICAL_DATA]"
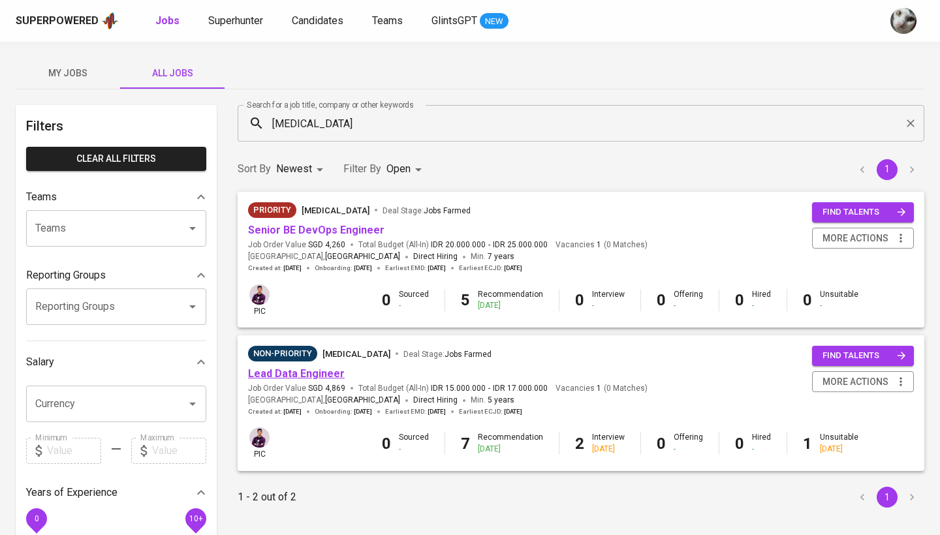
click at [299, 372] on link "Lead Data Engineer" at bounding box center [296, 374] width 97 height 12
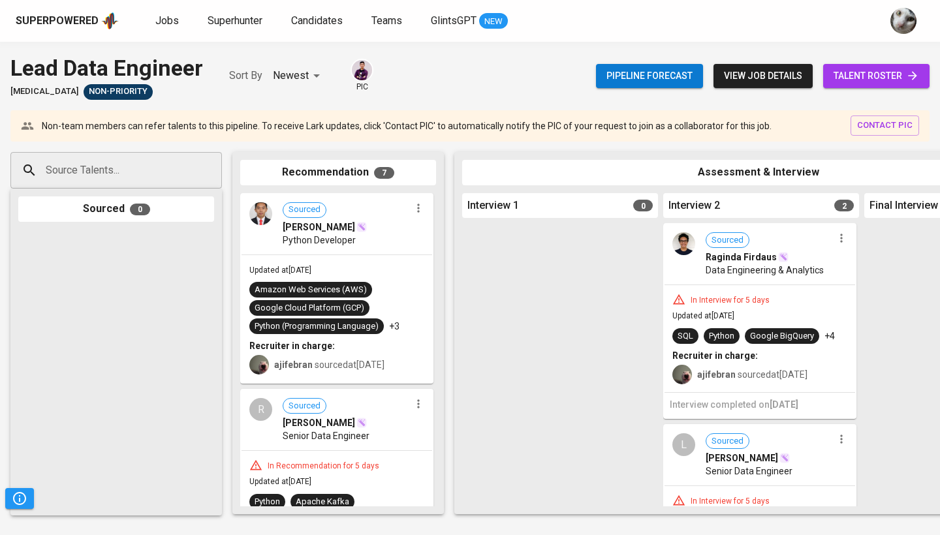
click at [868, 80] on span "talent roster" at bounding box center [877, 76] width 86 height 16
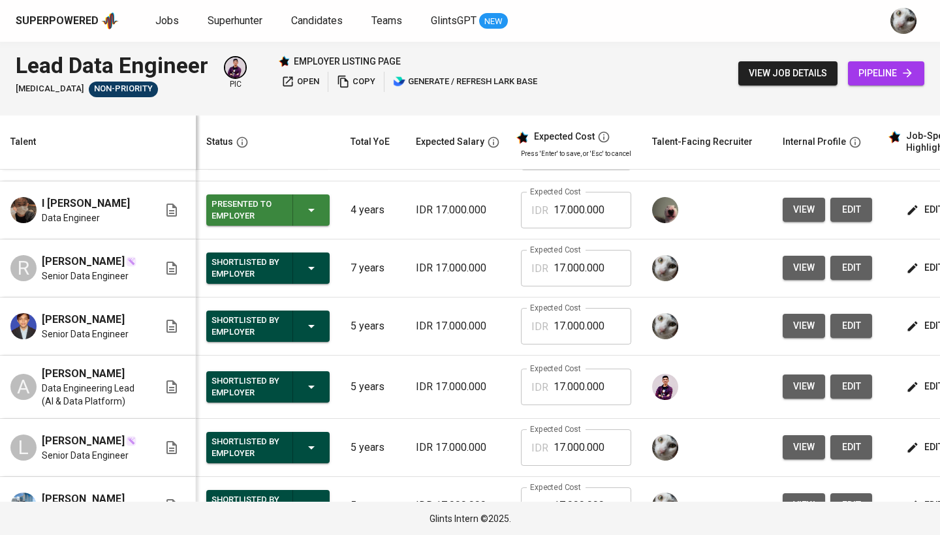
scroll to position [104, 0]
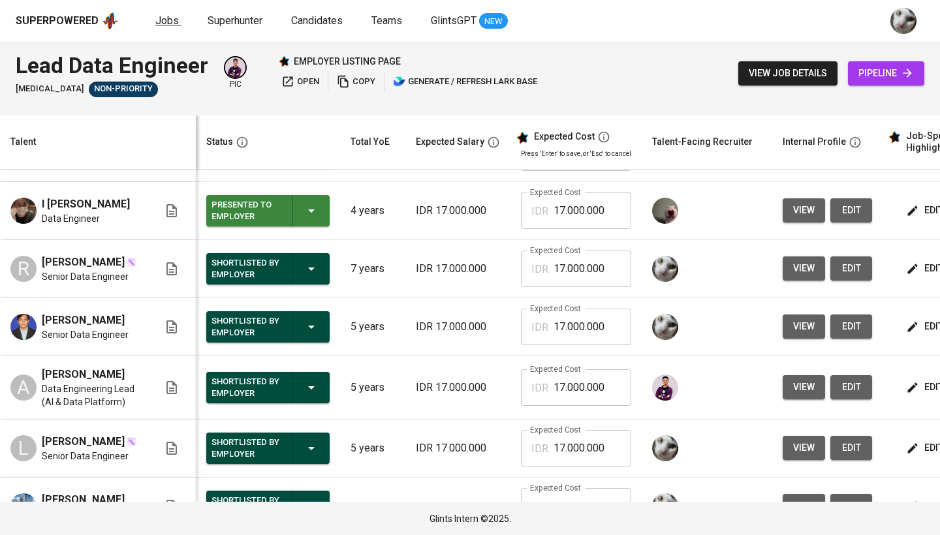
click at [166, 27] on link "Jobs" at bounding box center [168, 21] width 26 height 16
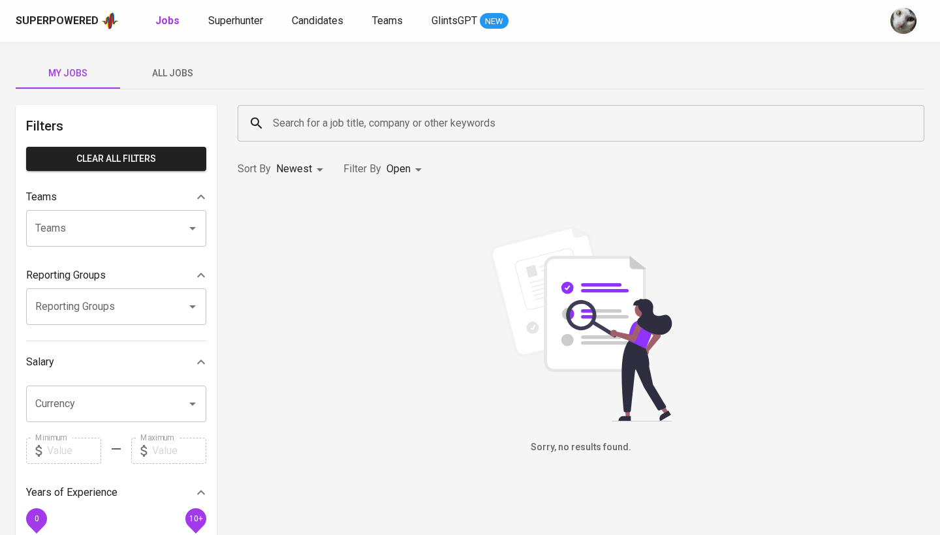
click at [170, 63] on button "All Jobs" at bounding box center [172, 72] width 104 height 31
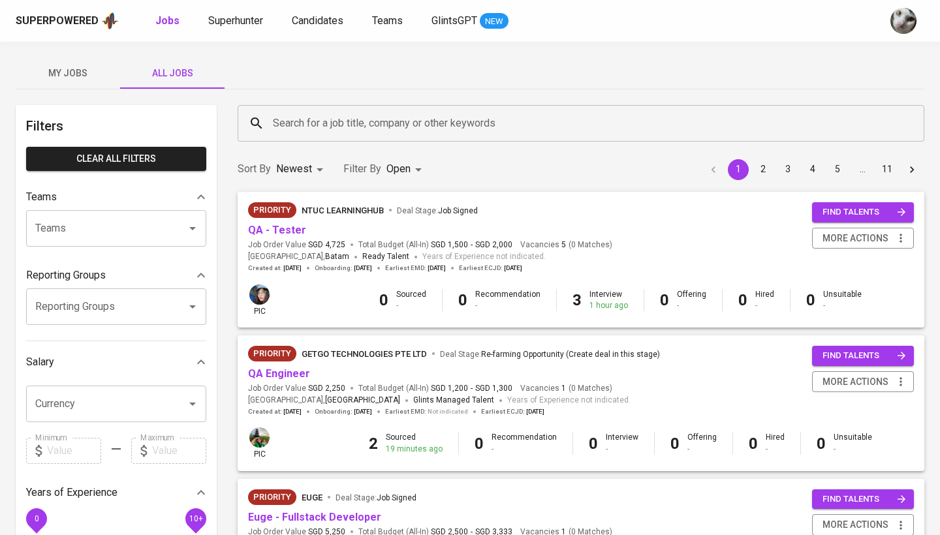
click at [285, 121] on input "Search for a job title, company or other keywords" at bounding box center [584, 123] width 629 height 25
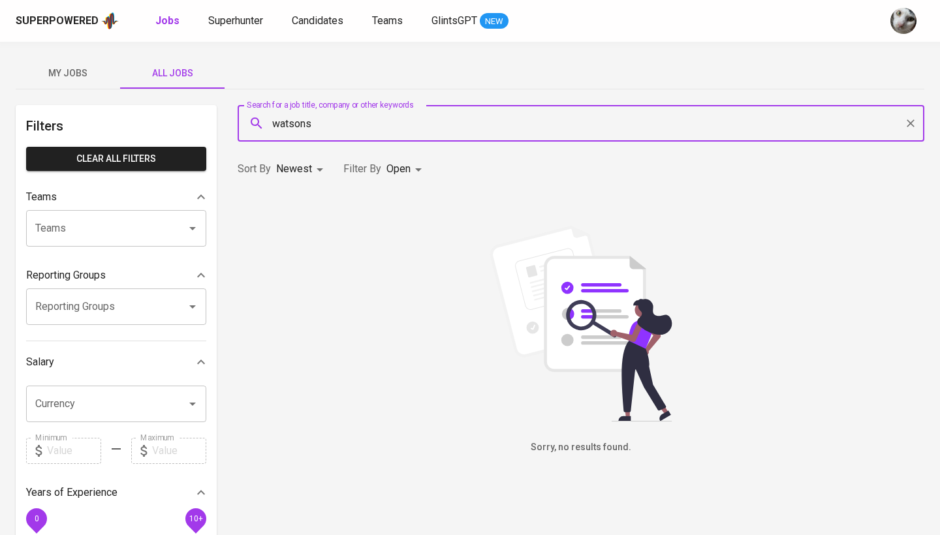
click at [567, 136] on div "watsons Search for a job title, company or other keywords" at bounding box center [581, 123] width 687 height 37
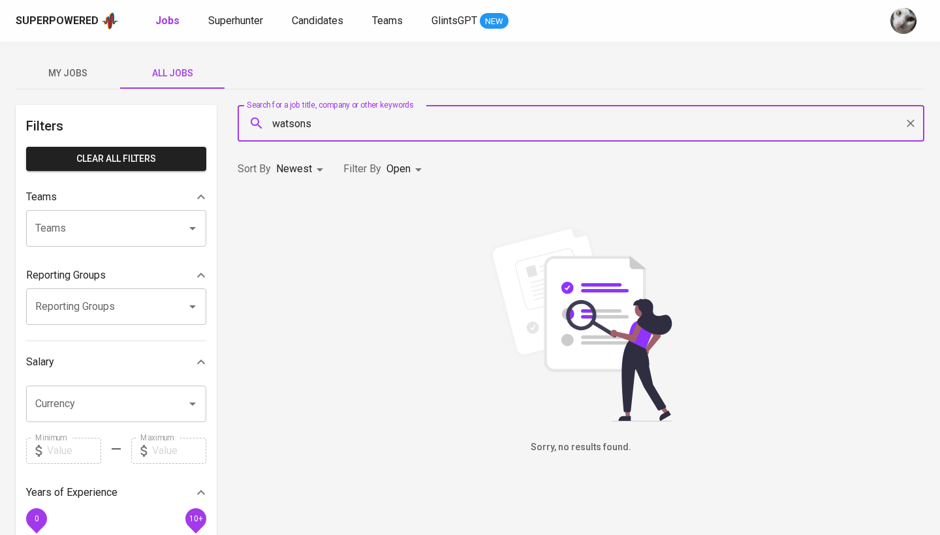
click at [567, 136] on div "watsons Search for a job title, company or other keywords" at bounding box center [581, 123] width 687 height 37
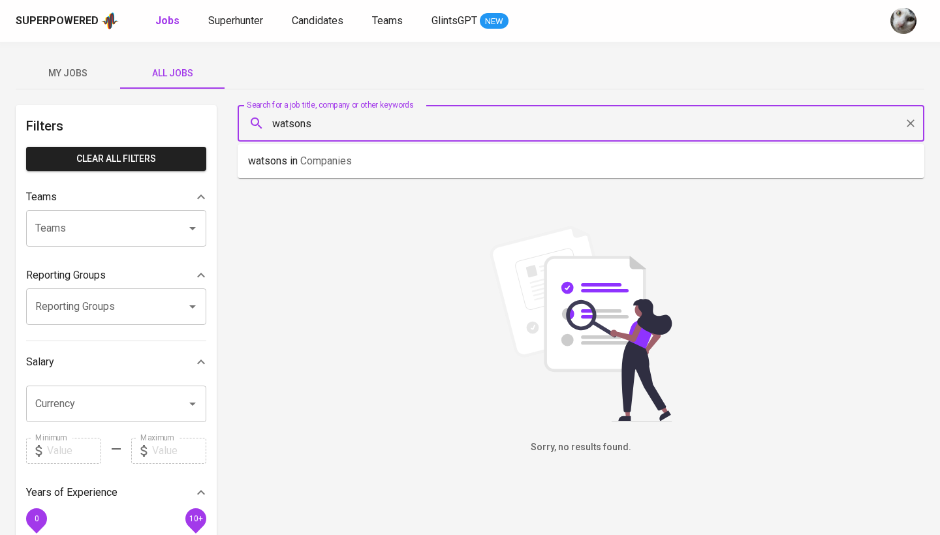
click at [562, 125] on input "watsons" at bounding box center [584, 123] width 629 height 25
type input "customer"
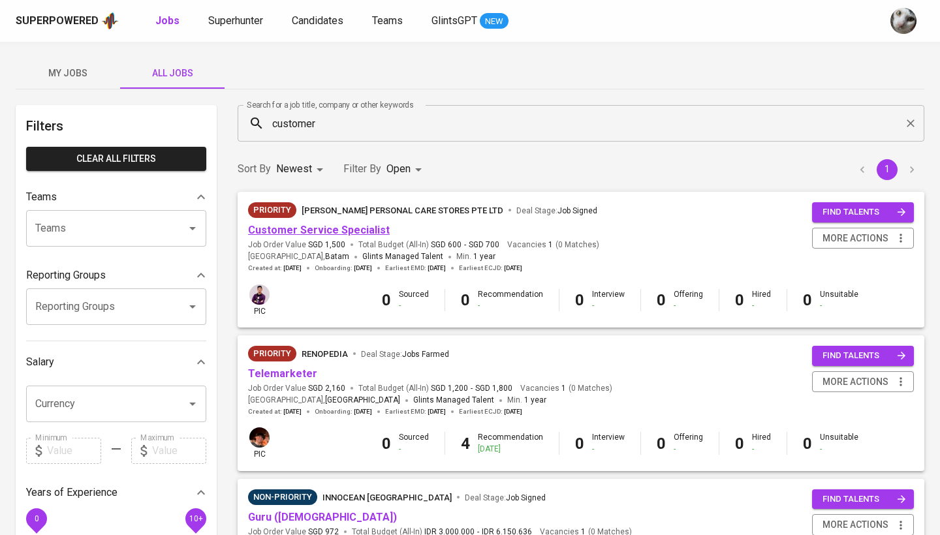
click at [359, 234] on link "Customer Service Specialist" at bounding box center [319, 230] width 142 height 12
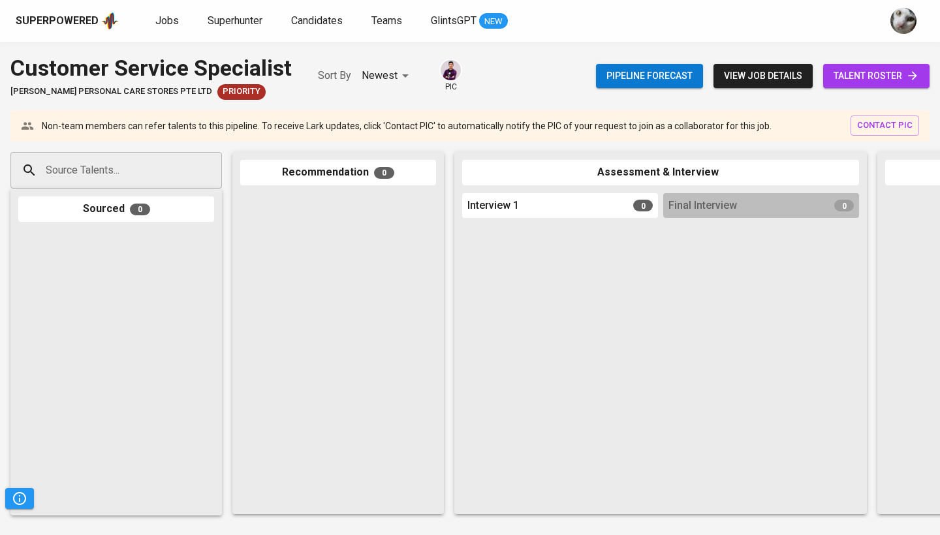
click at [859, 72] on span "talent roster" at bounding box center [877, 76] width 86 height 16
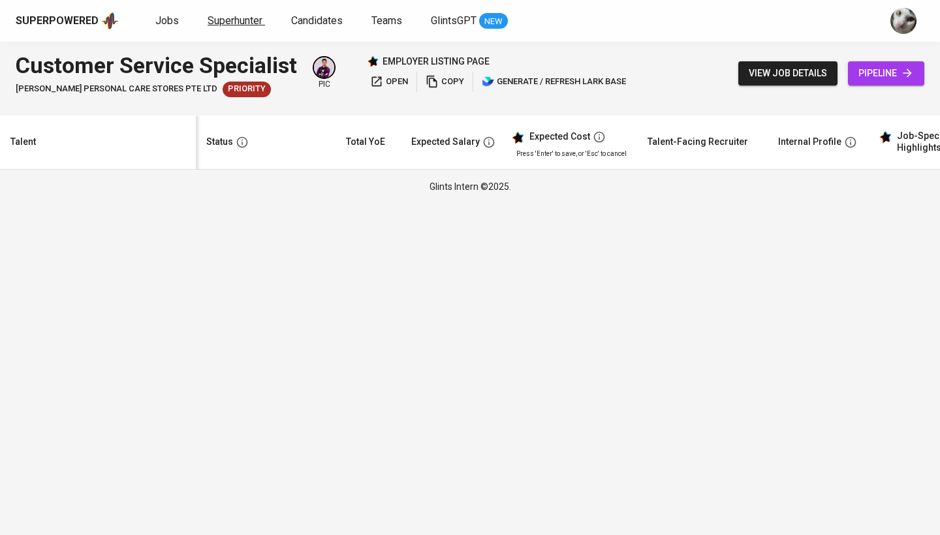
click at [253, 24] on span "Superhunter" at bounding box center [235, 20] width 55 height 12
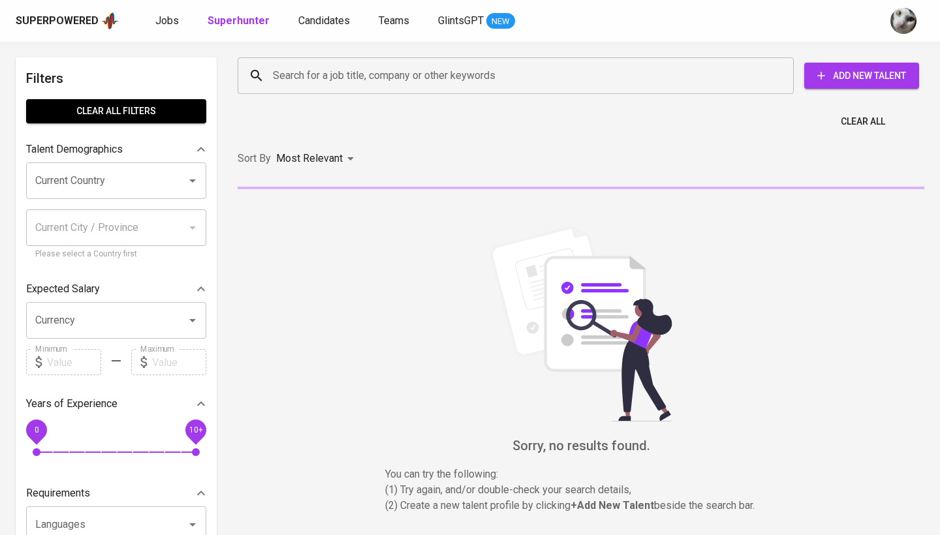
click at [875, 59] on div "Search for a job title, company or other keywords Search for a job title, compa…" at bounding box center [579, 75] width 682 height 37
click at [868, 69] on span "Add New Talent" at bounding box center [862, 76] width 94 height 16
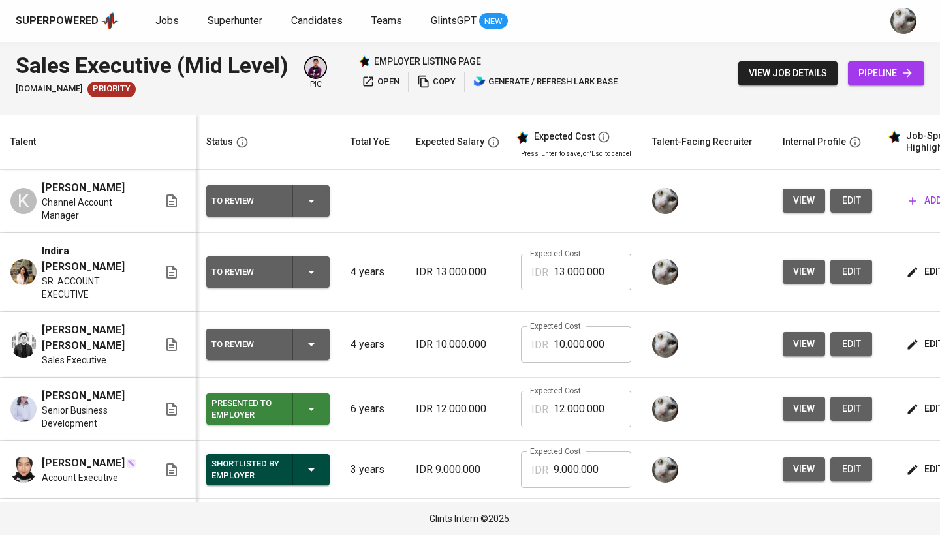
click at [175, 21] on span "Jobs" at bounding box center [167, 20] width 24 height 12
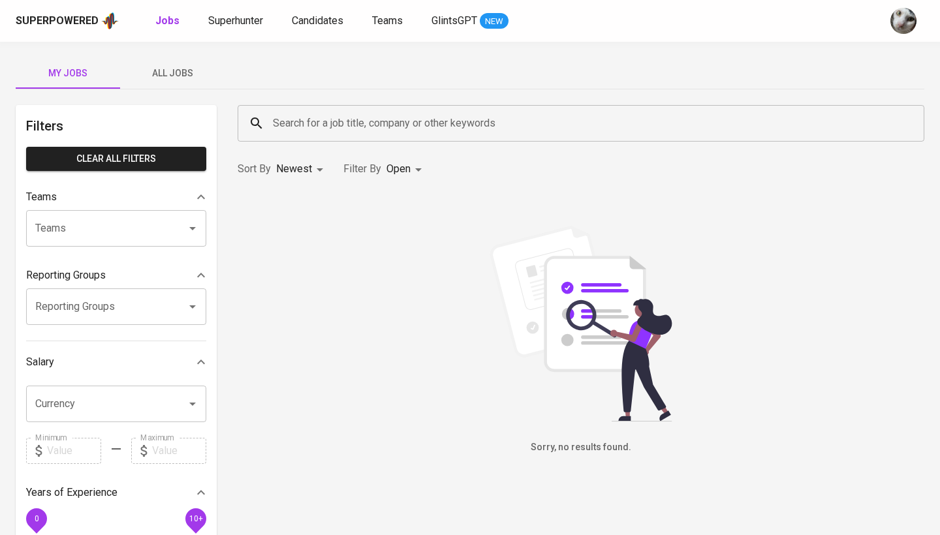
click at [185, 63] on button "All Jobs" at bounding box center [172, 72] width 104 height 31
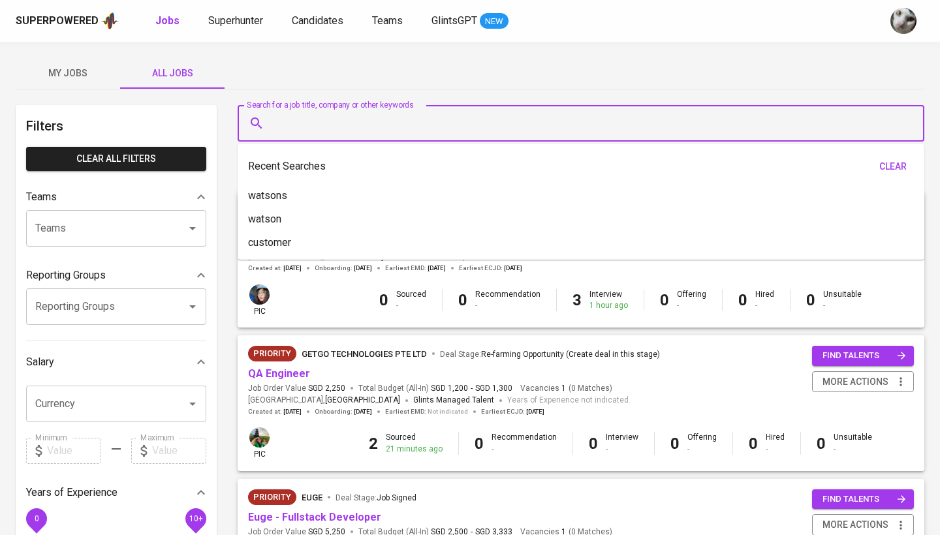
click at [327, 126] on input "Search for a job title, company or other keywords" at bounding box center [584, 123] width 629 height 25
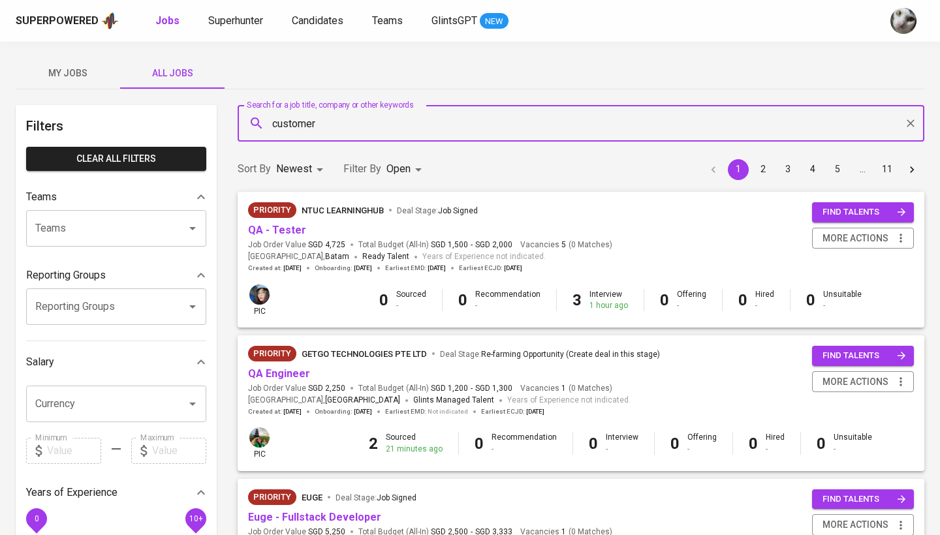
type input "customer"
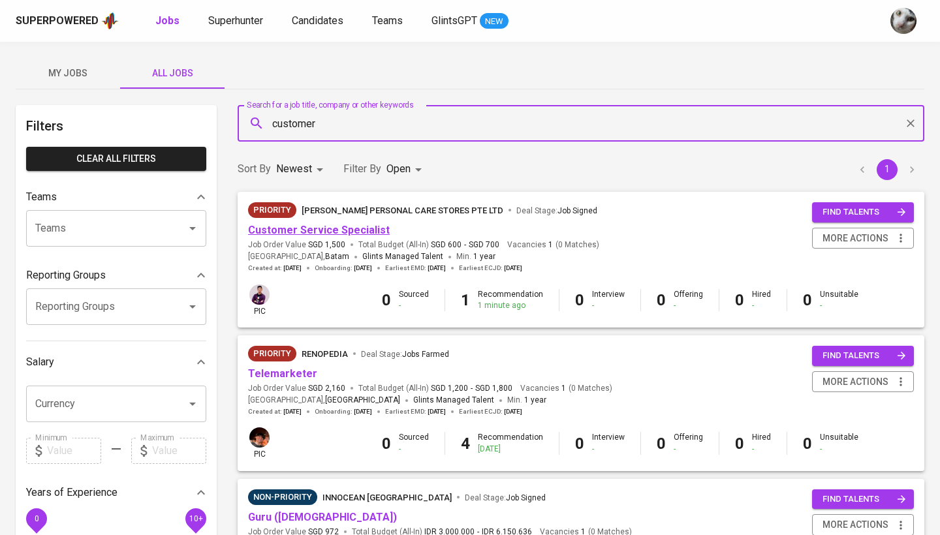
click at [337, 229] on link "Customer Service Specialist" at bounding box center [319, 230] width 142 height 12
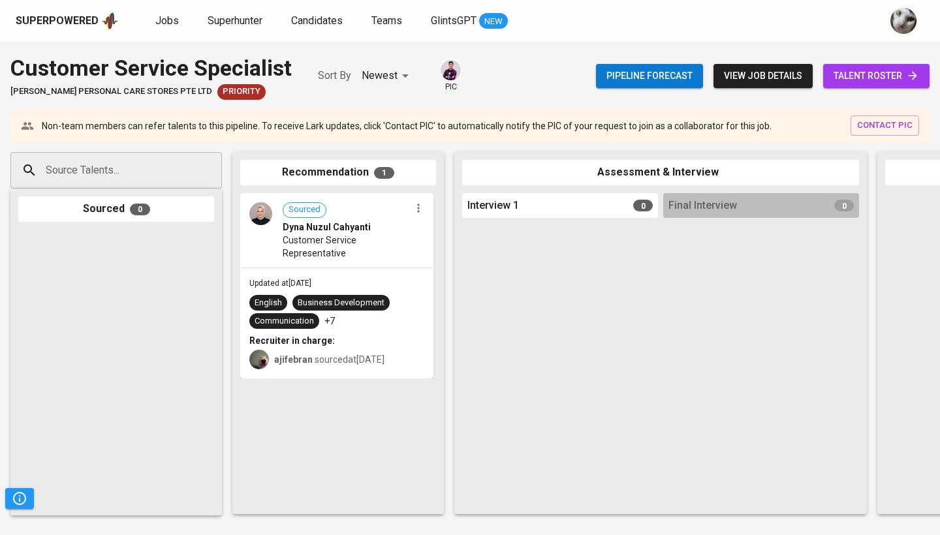
click at [154, 178] on input "Source Talents..." at bounding box center [110, 170] width 137 height 25
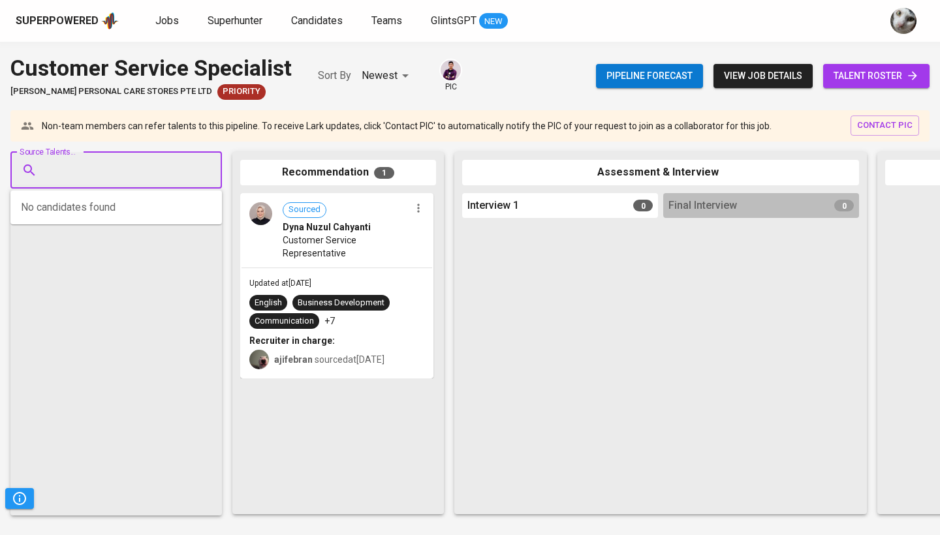
paste input "[EMAIL_ADDRESS][DOMAIN_NAME]"
type input "[EMAIL_ADDRESS][DOMAIN_NAME]"
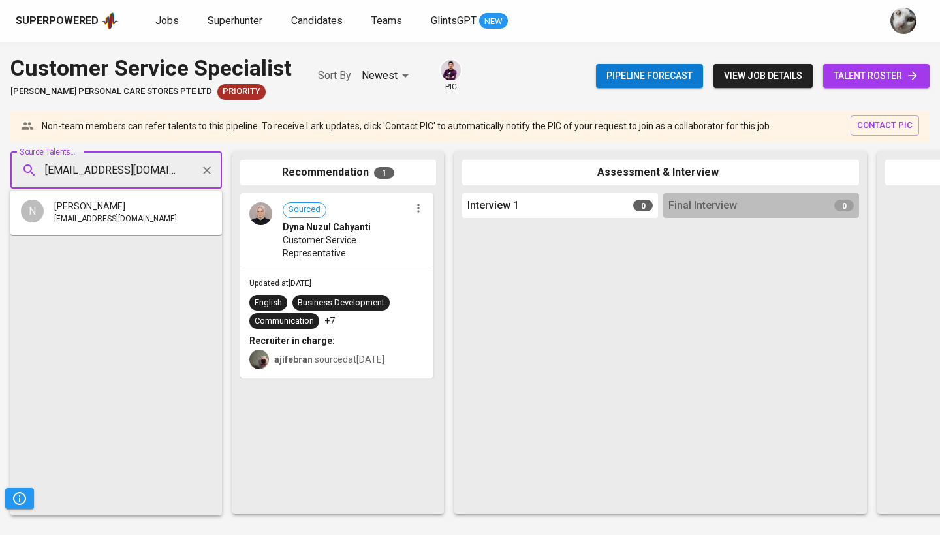
click at [151, 214] on li "N [PERSON_NAME] [EMAIL_ADDRESS][DOMAIN_NAME]" at bounding box center [116, 213] width 212 height 34
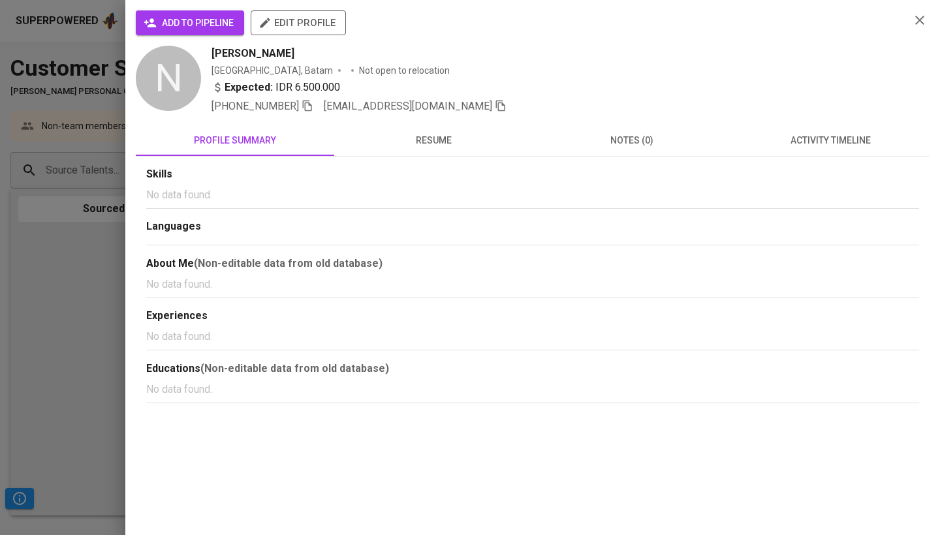
click at [210, 25] on span "add to pipeline" at bounding box center [189, 23] width 87 height 16
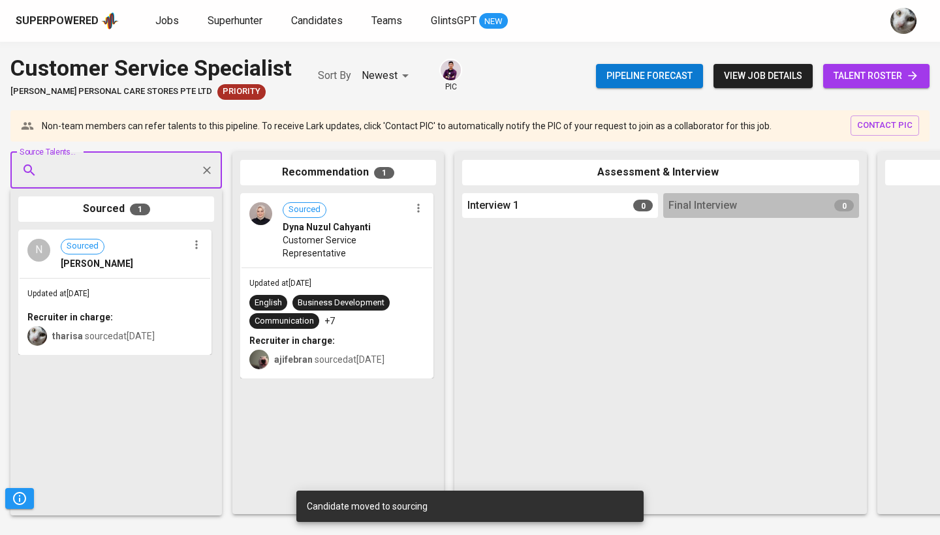
click at [136, 177] on input "Source Talents..." at bounding box center [110, 170] width 137 height 25
paste input "[EMAIL_ADDRESS][DOMAIN_NAME]"
type input "[EMAIL_ADDRESS][DOMAIN_NAME]"
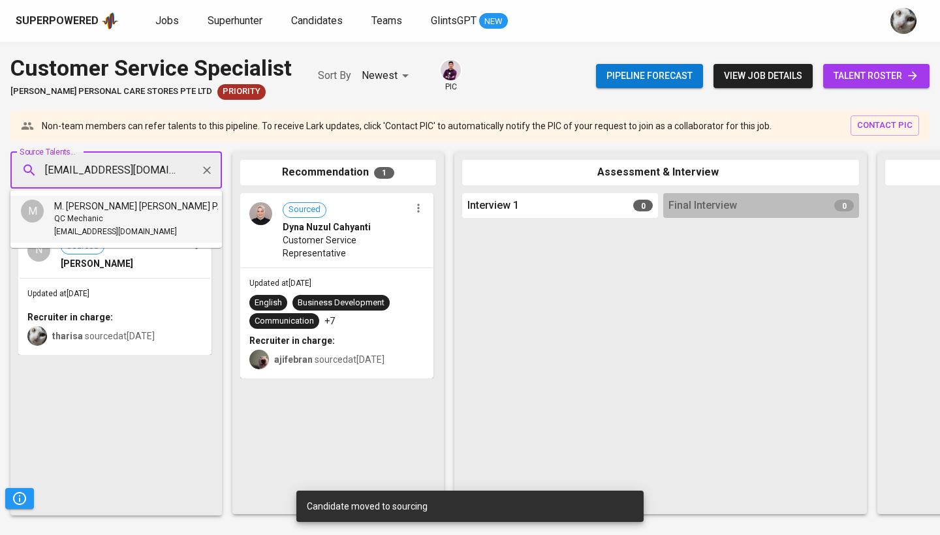
click at [141, 202] on span "M. [PERSON_NAME] [PERSON_NAME] P." at bounding box center [136, 206] width 165 height 13
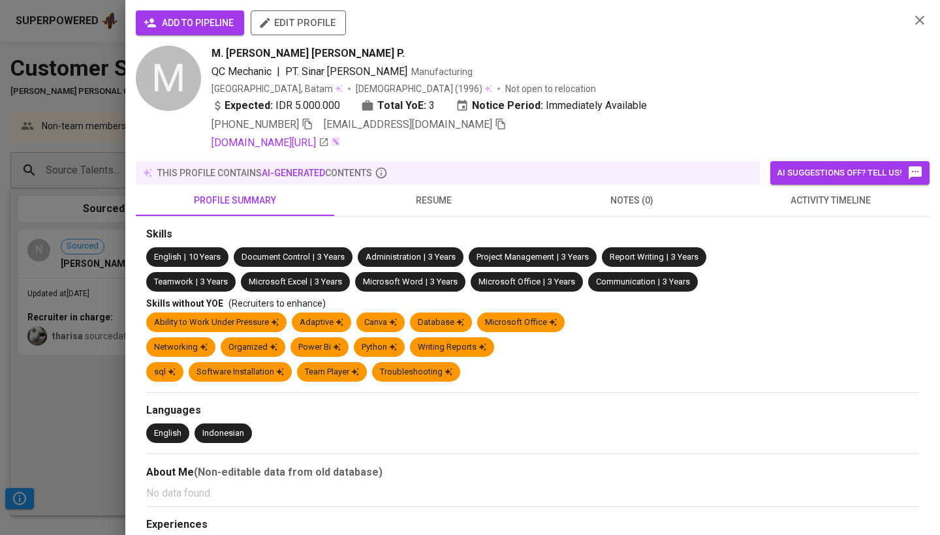
click at [208, 24] on span "add to pipeline" at bounding box center [189, 23] width 87 height 16
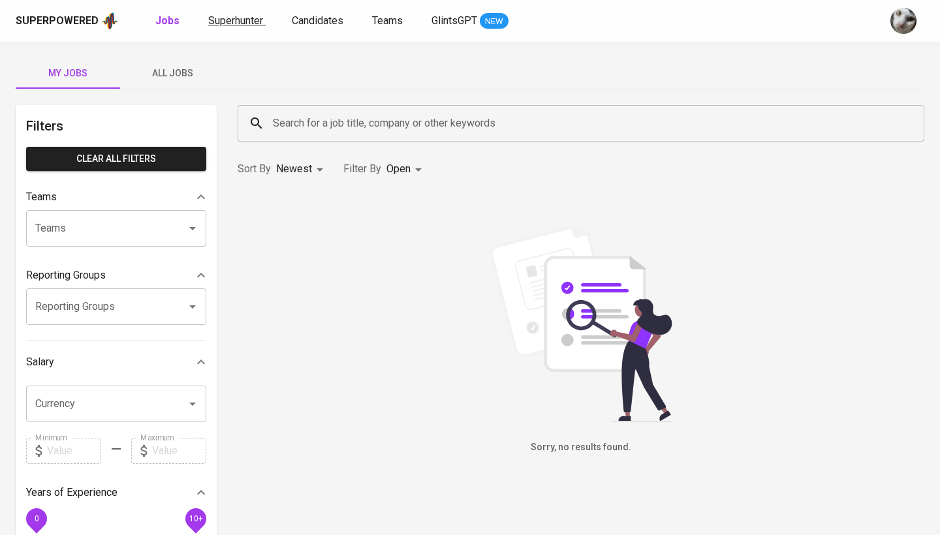
click at [246, 20] on span "Superhunter" at bounding box center [235, 20] width 55 height 12
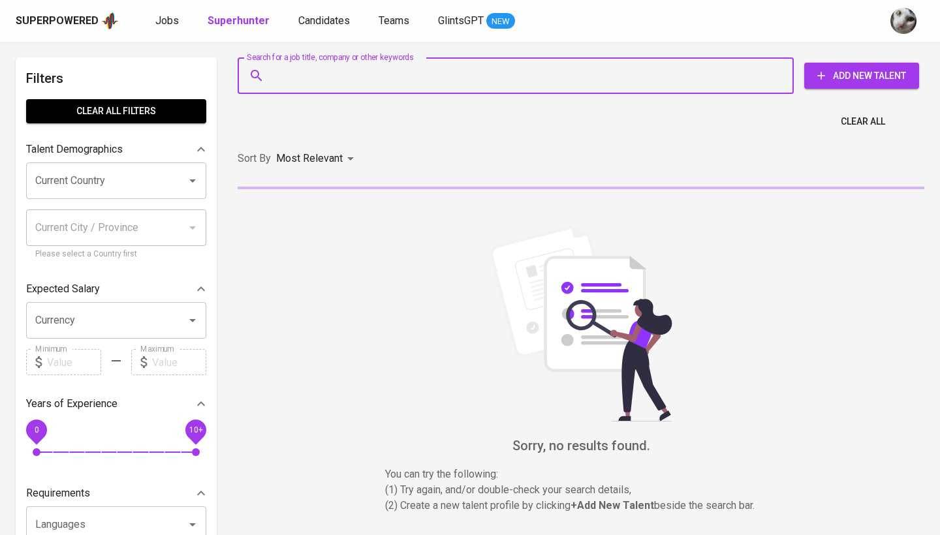
click at [342, 86] on input "Search for a job title, company or other keywords" at bounding box center [519, 75] width 499 height 25
paste input "[EMAIL_ADDRESS][DOMAIN_NAME]"
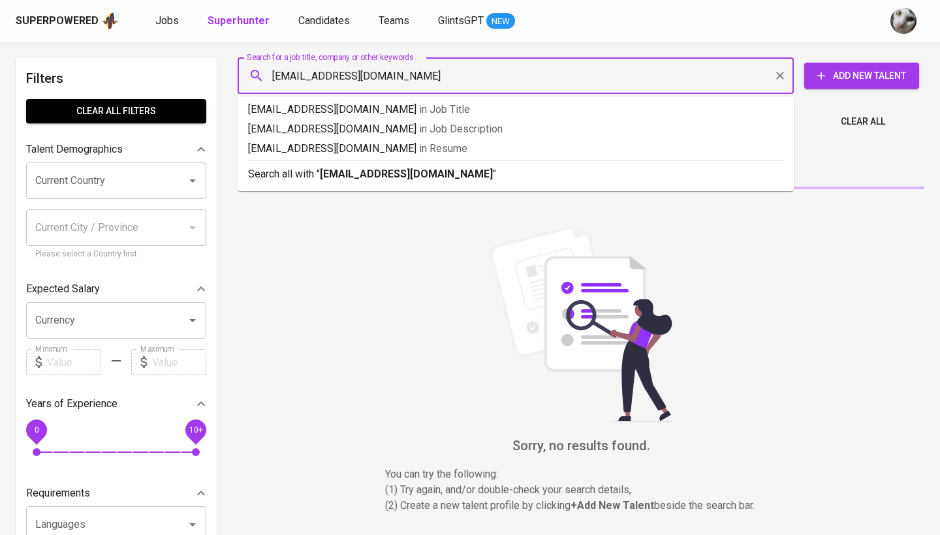
type input "[EMAIL_ADDRESS][DOMAIN_NAME]"
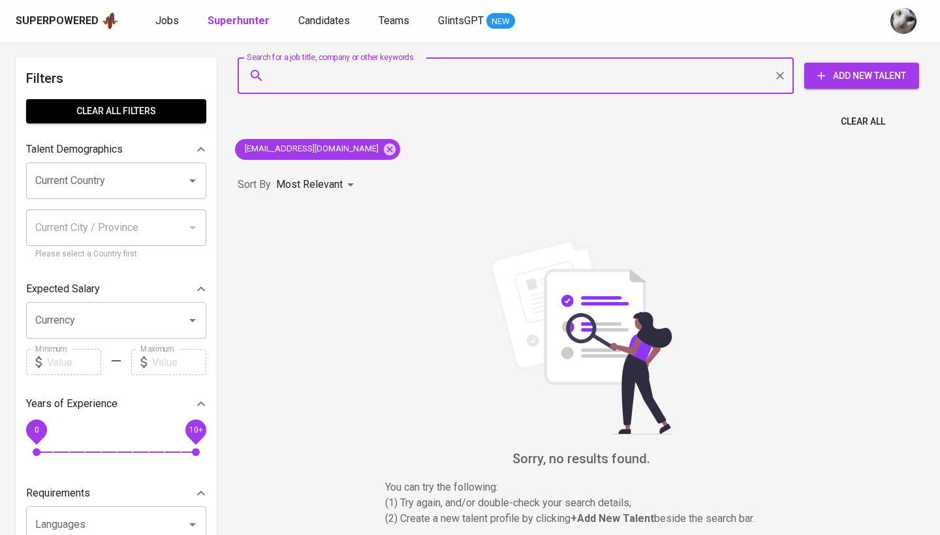
click at [836, 86] on button "Add New Talent" at bounding box center [861, 76] width 115 height 26
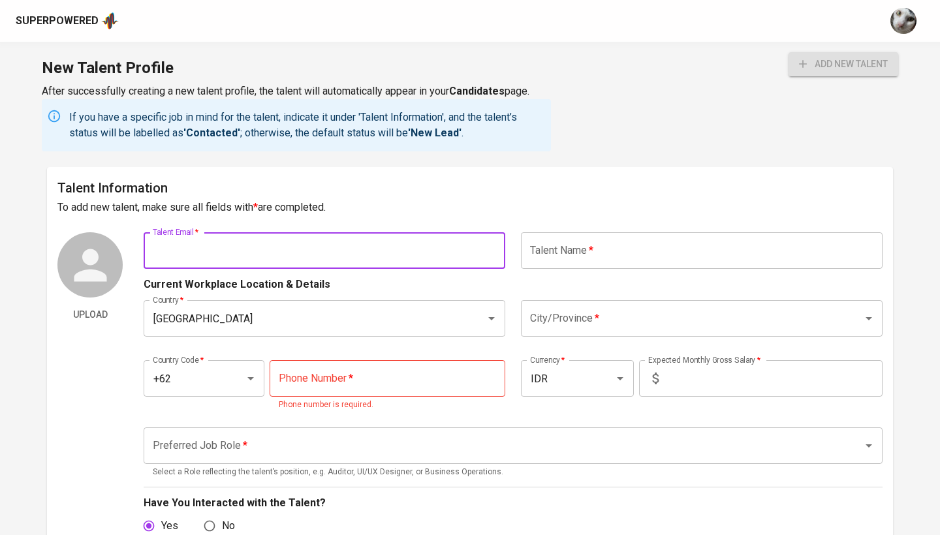
paste input "[EMAIL_ADDRESS][DOMAIN_NAME]"
type input "[EMAIL_ADDRESS][DOMAIN_NAME]"
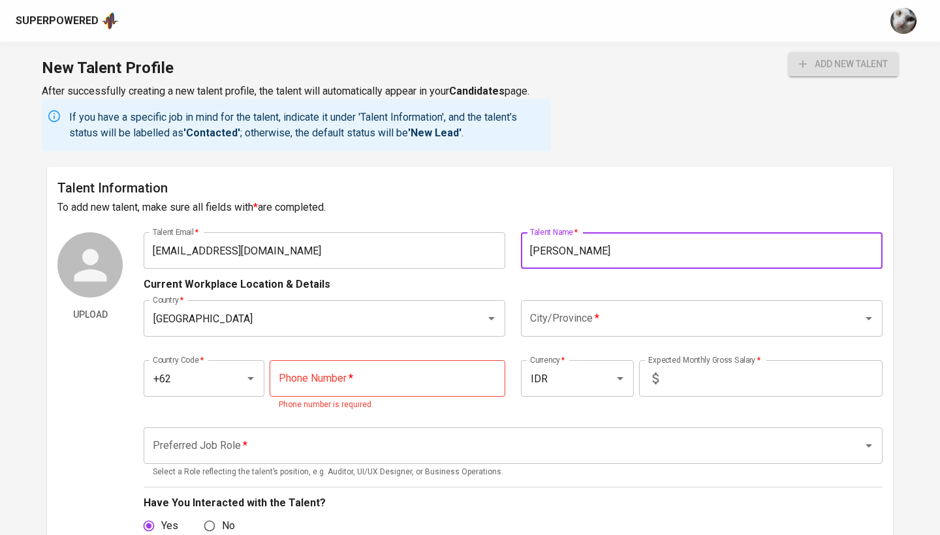
type input "[PERSON_NAME]"
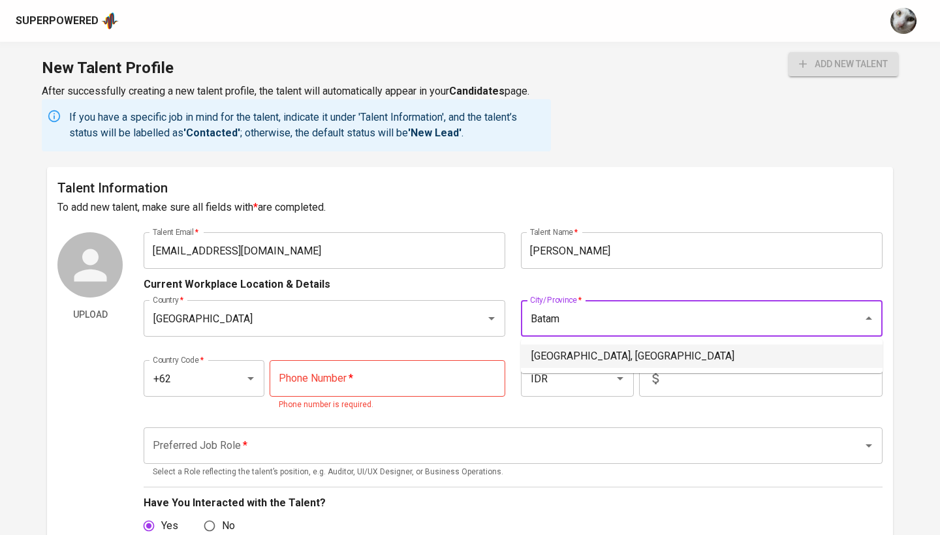
click at [576, 348] on li "[GEOGRAPHIC_DATA], [GEOGRAPHIC_DATA]" at bounding box center [702, 357] width 362 height 24
type input "[GEOGRAPHIC_DATA], [GEOGRAPHIC_DATA]"
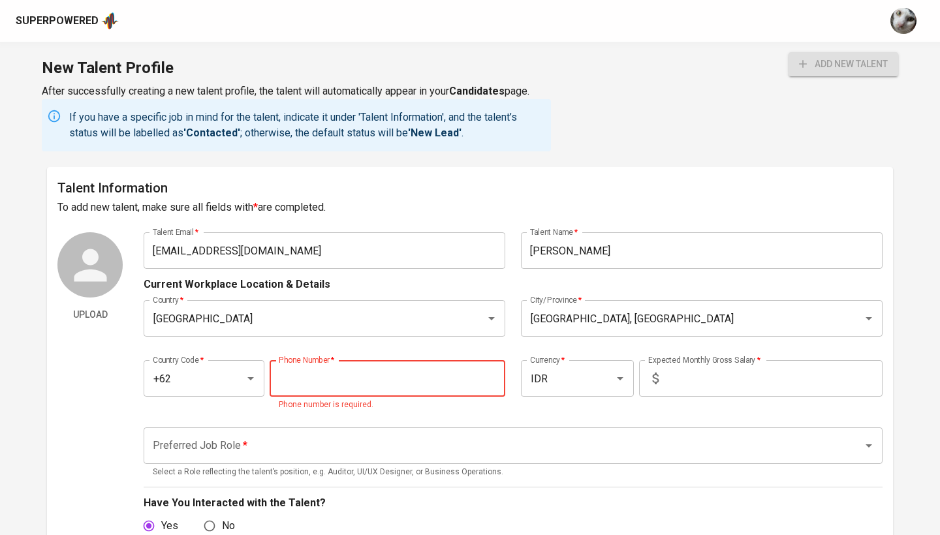
paste input "[PHONE_NUMBER]"
type input "[PHONE_NUMBER]"
click at [725, 376] on input "text" at bounding box center [773, 378] width 219 height 37
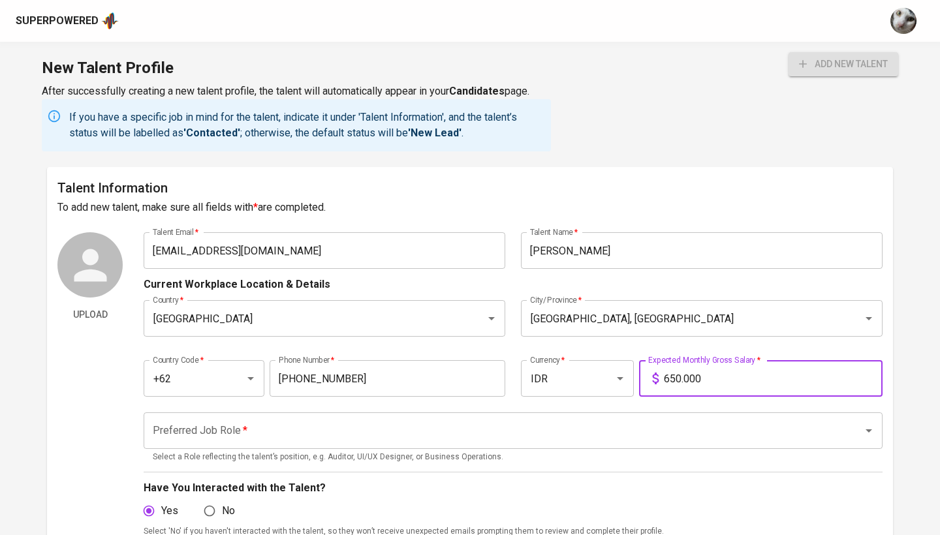
type input "6.500.000"
click at [667, 439] on input "Preferred Job Role   *" at bounding box center [495, 431] width 691 height 25
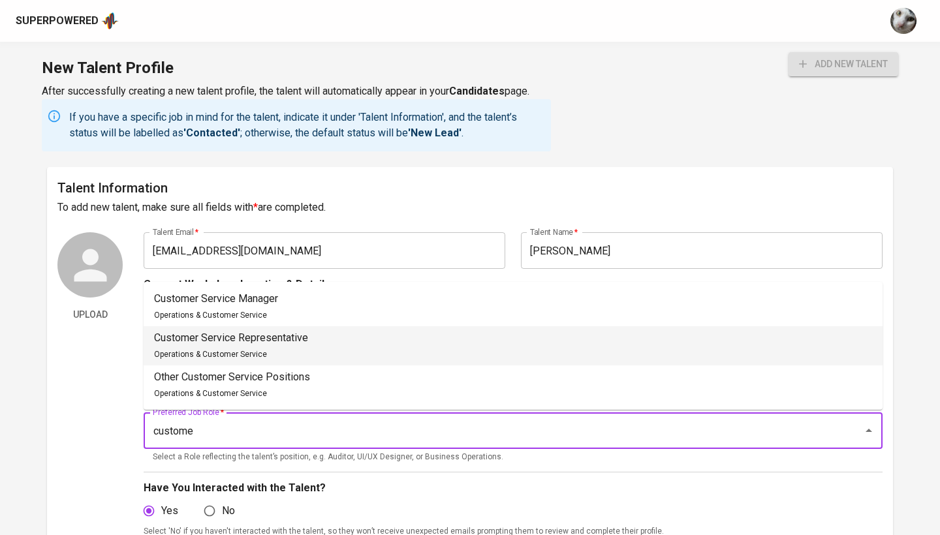
click at [551, 353] on li "Customer Service Representative Operations & Customer Service" at bounding box center [513, 345] width 739 height 39
type input "Customer Service Representative"
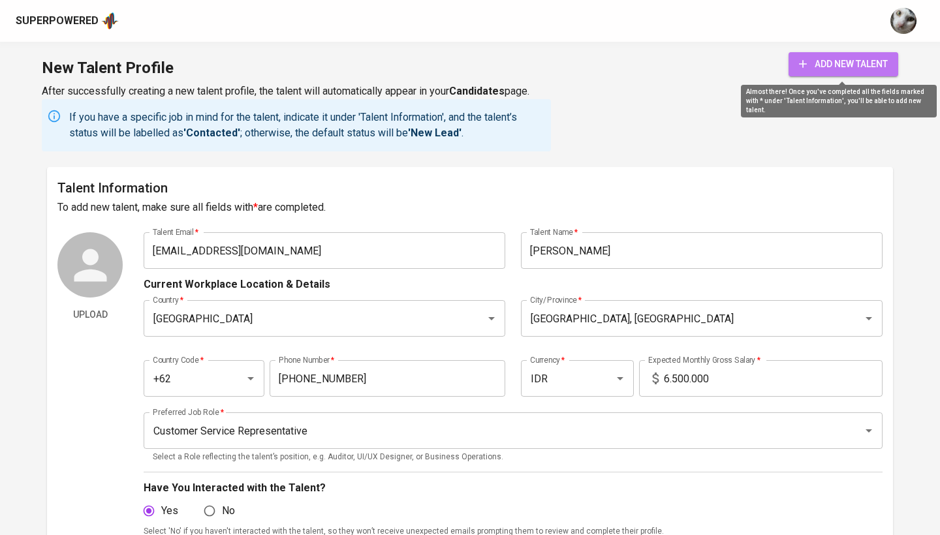
click at [829, 68] on span "add new talent" at bounding box center [843, 64] width 89 height 16
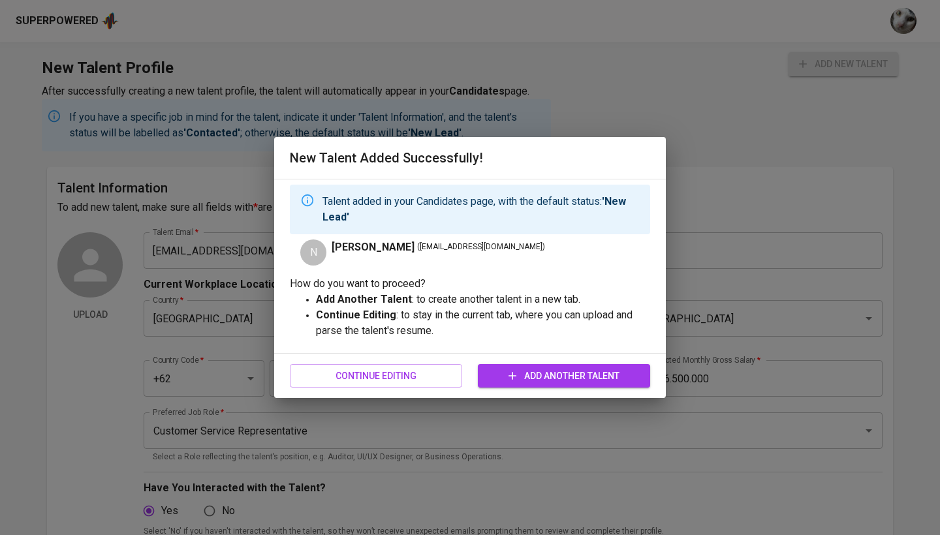
click at [379, 388] on div "Continue Editing Add Another Talent" at bounding box center [470, 376] width 360 height 35
click at [373, 375] on span "Continue Editing" at bounding box center [375, 376] width 151 height 16
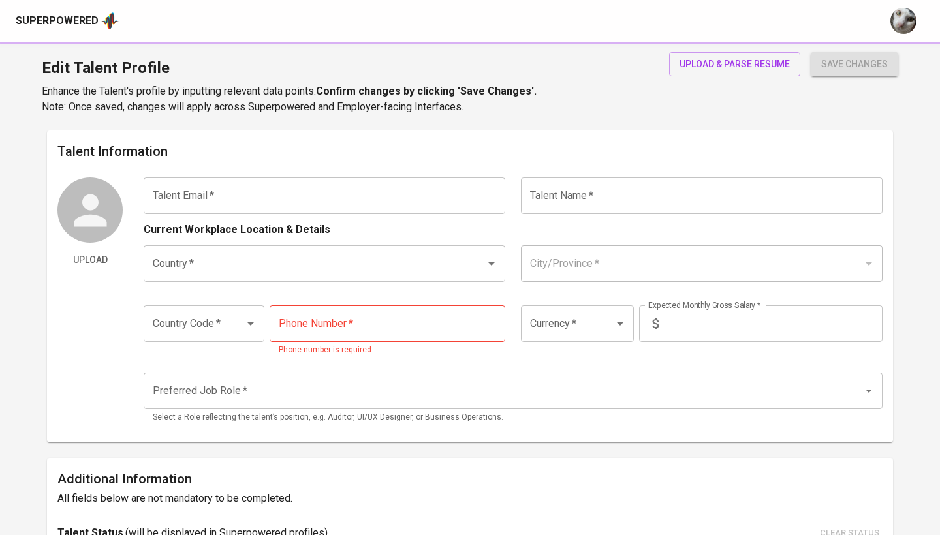
type input "[EMAIL_ADDRESS][DOMAIN_NAME]"
type input "[PERSON_NAME]"
type input "[GEOGRAPHIC_DATA]"
type input "[GEOGRAPHIC_DATA], [GEOGRAPHIC_DATA]"
type input "+62"
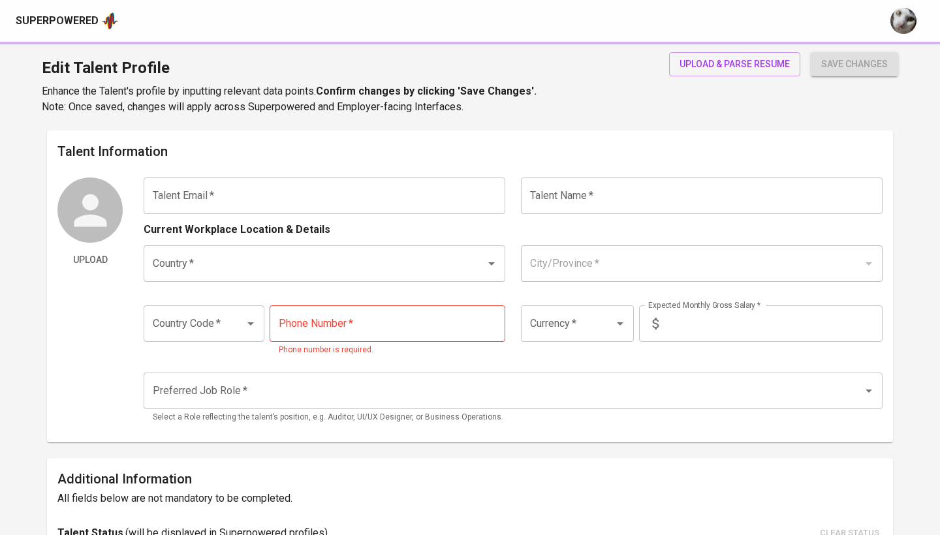
type input "[PHONE_NUMBER]"
type input "IDR"
type input "Customer Service Representative"
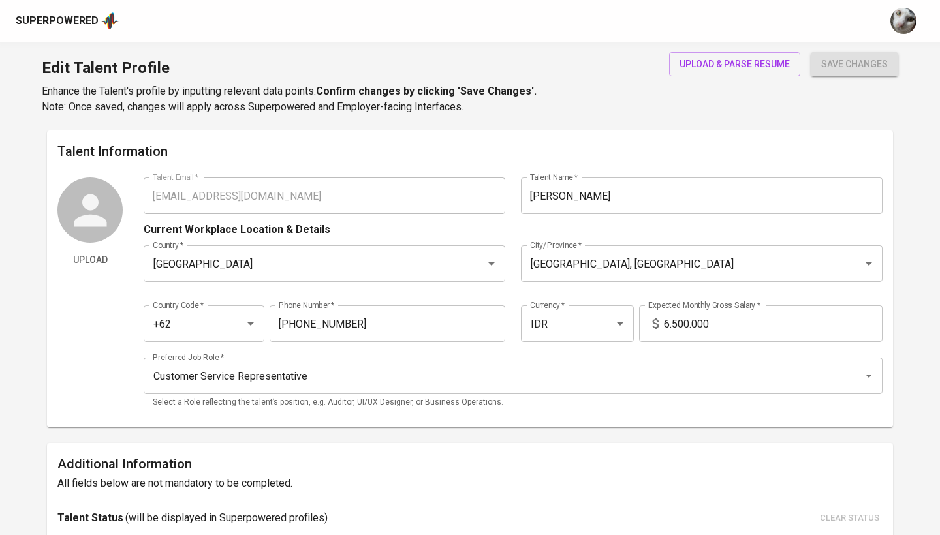
click at [87, 14] on div "Superpowered" at bounding box center [57, 21] width 83 height 15
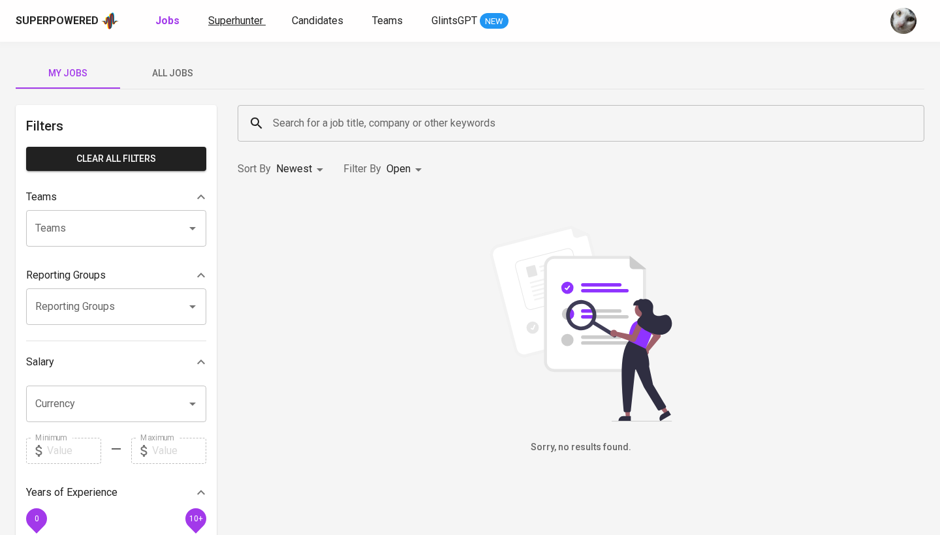
click at [259, 16] on span "Superhunter" at bounding box center [235, 20] width 55 height 12
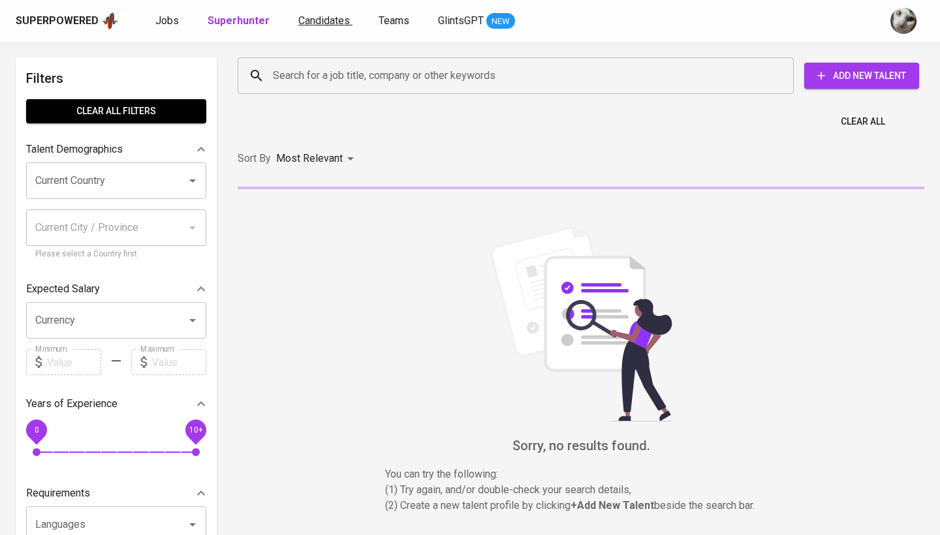
click at [306, 24] on span "Candidates" at bounding box center [324, 20] width 52 height 12
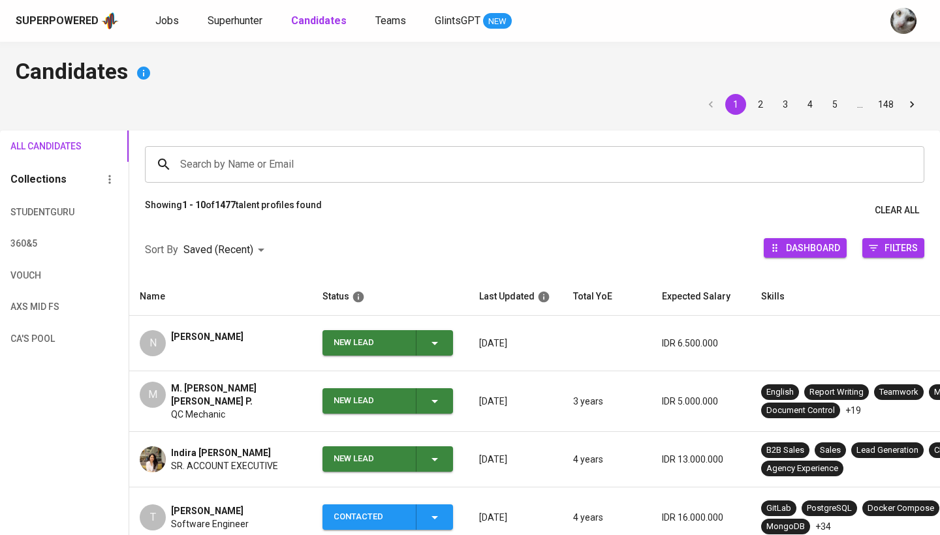
click at [350, 336] on div "New Lead" at bounding box center [370, 342] width 72 height 25
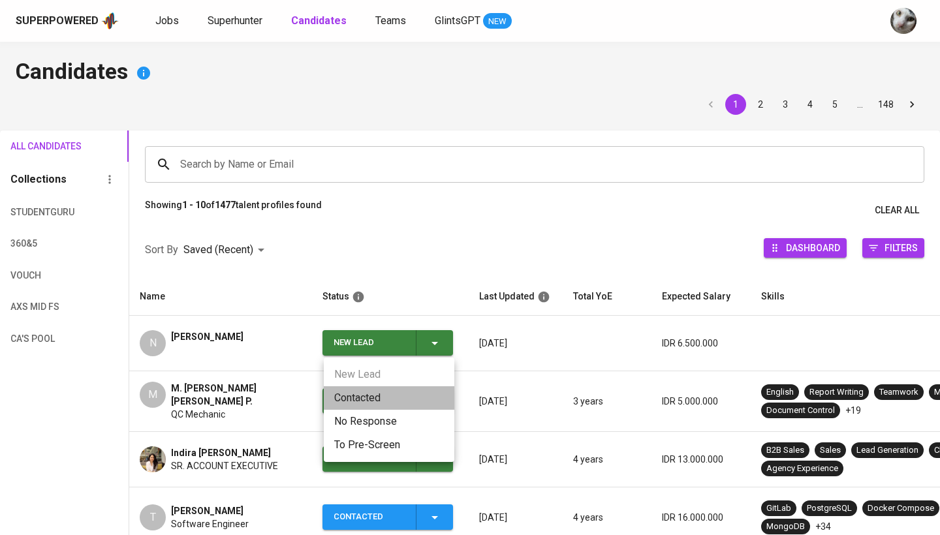
click at [369, 395] on li "Contacted" at bounding box center [389, 399] width 131 height 24
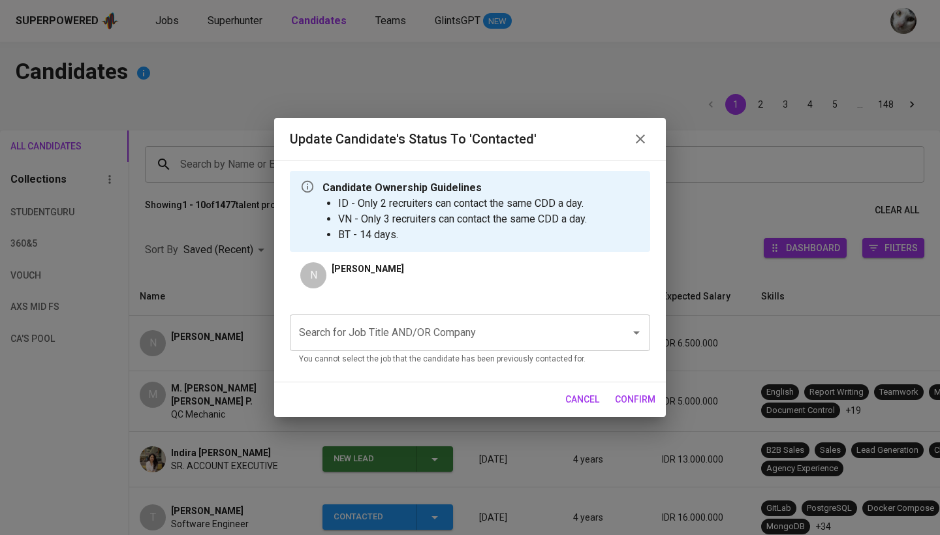
click at [428, 325] on input "Search for Job Title AND/OR Company" at bounding box center [452, 333] width 312 height 25
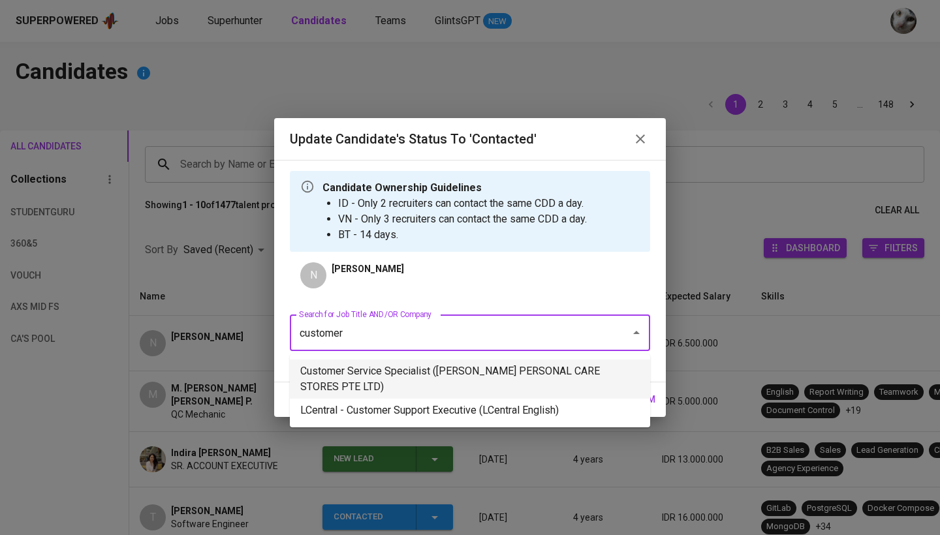
click at [424, 379] on li "Customer Service Specialist ([PERSON_NAME] PERSONAL CARE STORES PTE LTD)" at bounding box center [470, 379] width 360 height 39
type input "customer"
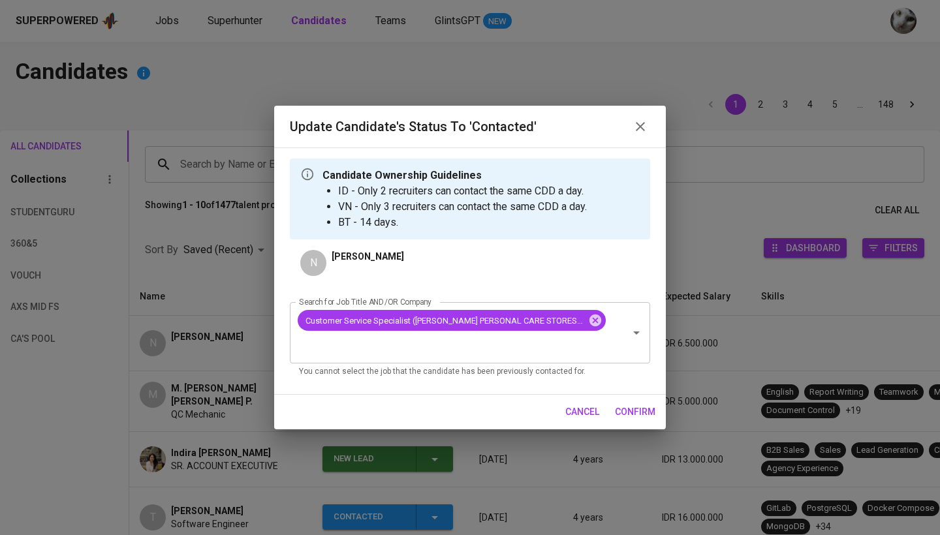
click at [639, 413] on span "confirm" at bounding box center [635, 412] width 40 height 16
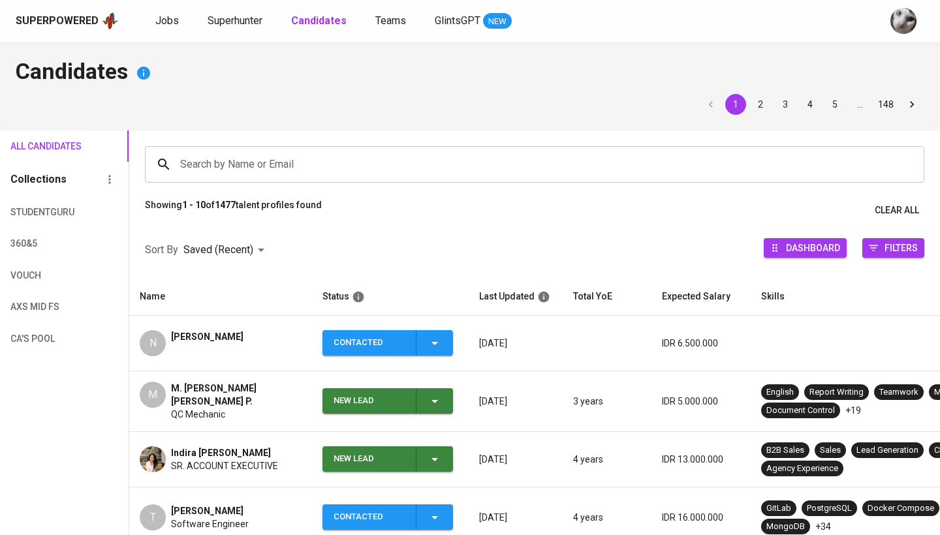
click at [401, 392] on div "New Lead" at bounding box center [370, 400] width 72 height 25
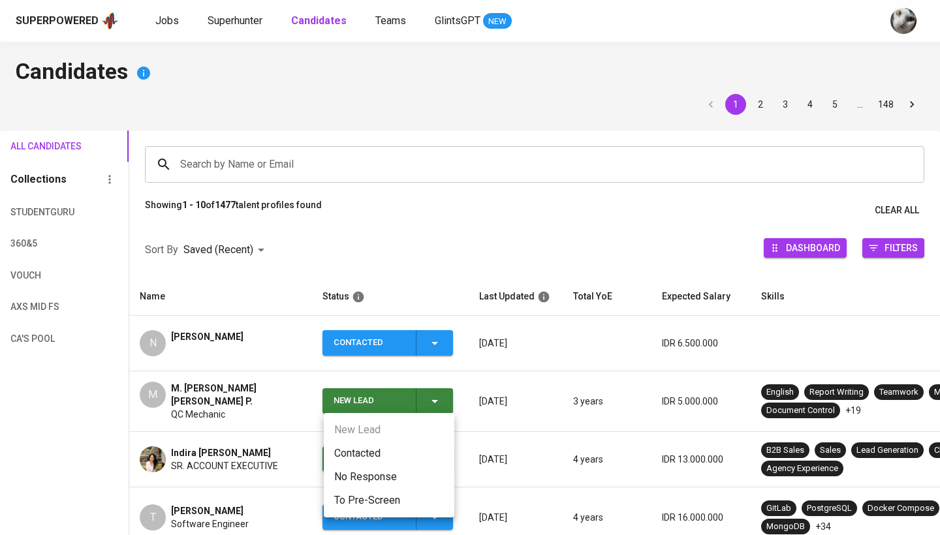
click at [382, 447] on li "Contacted" at bounding box center [389, 454] width 131 height 24
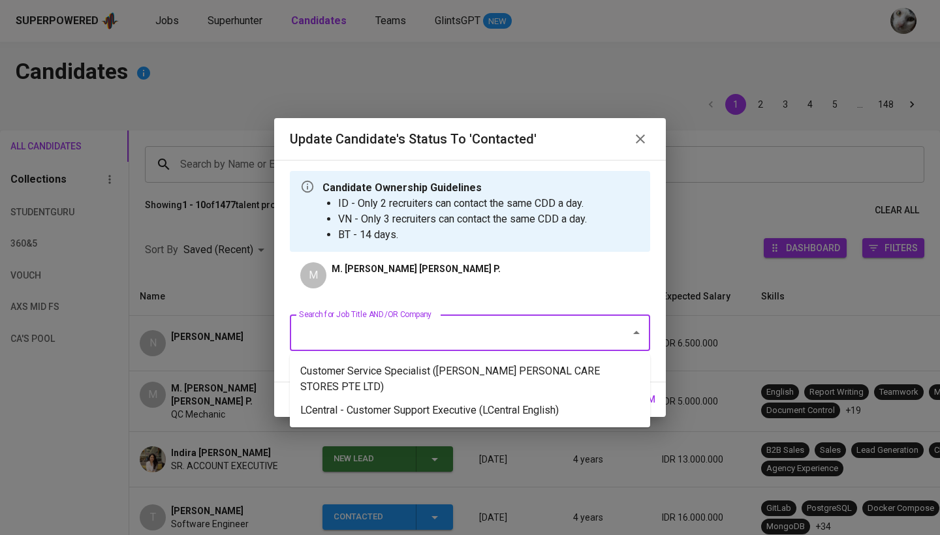
click at [424, 338] on input "Search for Job Title AND/OR Company" at bounding box center [452, 333] width 312 height 25
type input "u"
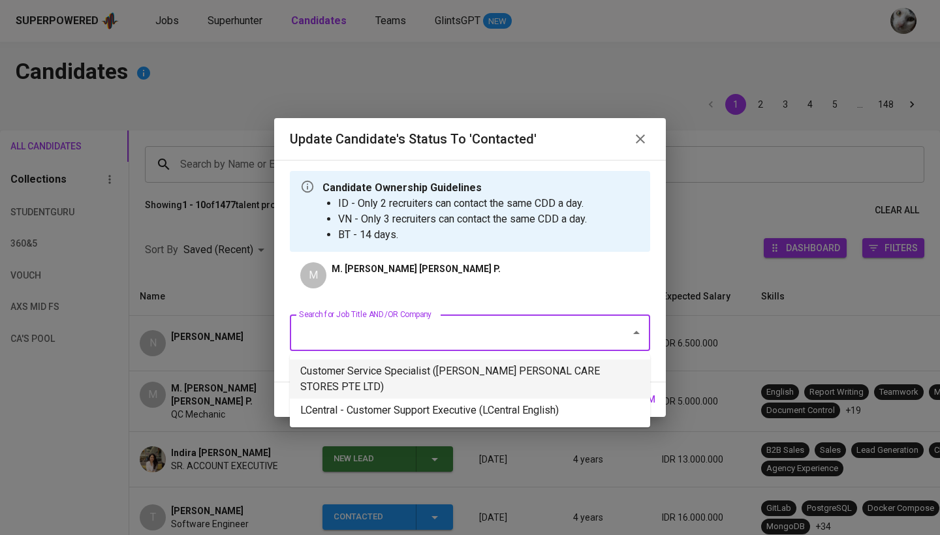
click at [420, 365] on li "Customer Service Specialist ([PERSON_NAME] PERSONAL CARE STORES PTE LTD)" at bounding box center [470, 379] width 360 height 39
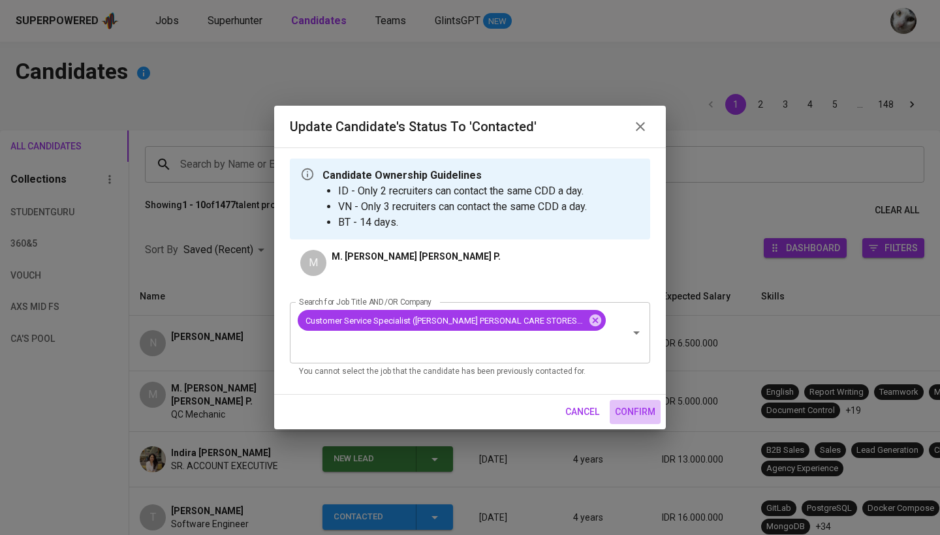
click at [639, 409] on span "confirm" at bounding box center [635, 412] width 40 height 16
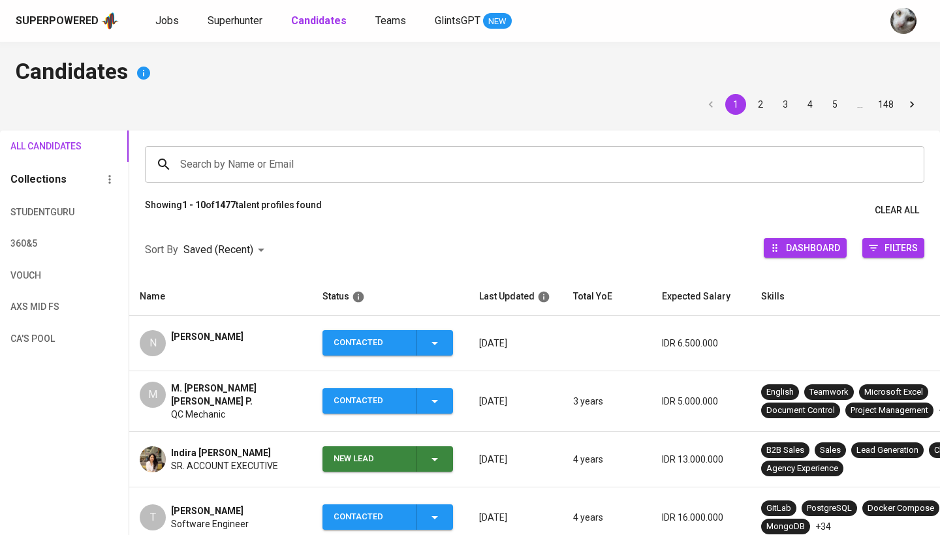
click at [400, 457] on div "New Lead" at bounding box center [370, 459] width 72 height 25
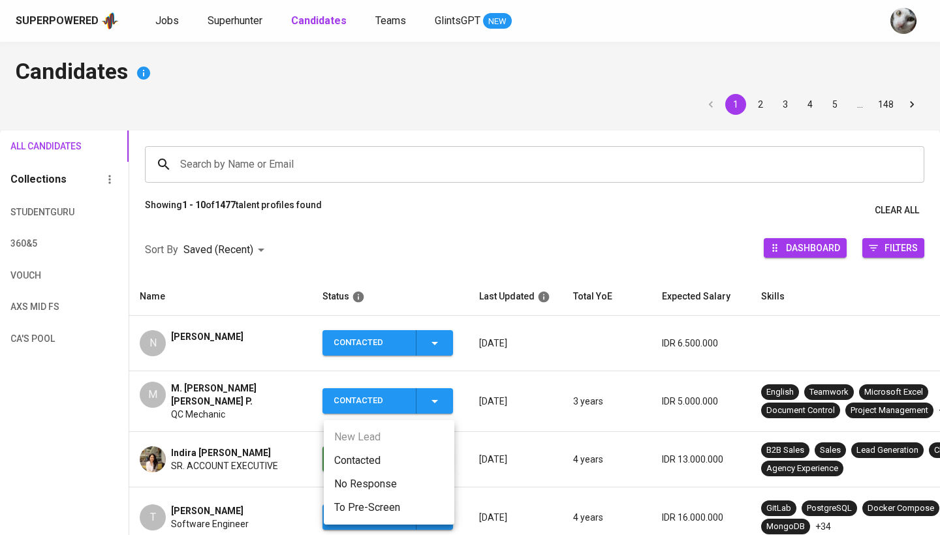
click at [394, 464] on li "Contacted" at bounding box center [389, 461] width 131 height 24
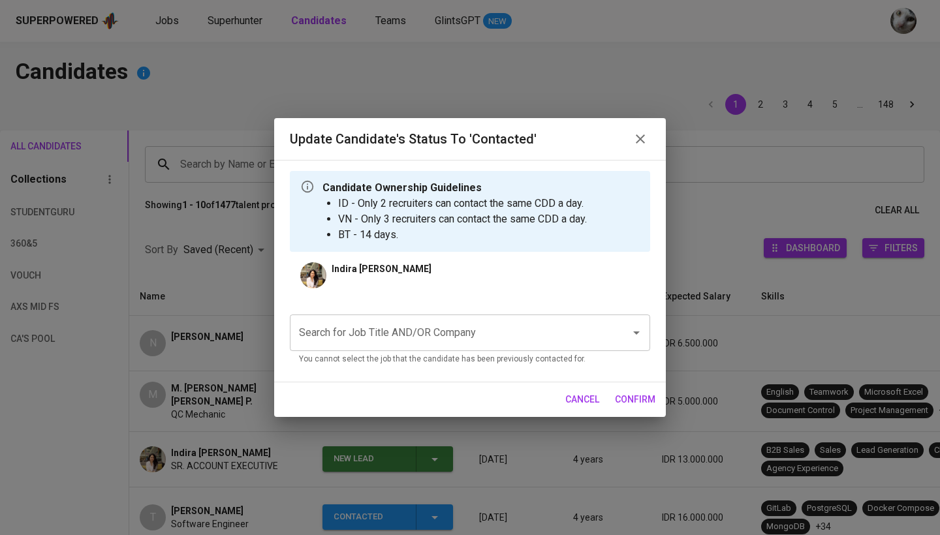
click at [420, 349] on div "Search for Job Title AND/OR Company" at bounding box center [470, 333] width 360 height 37
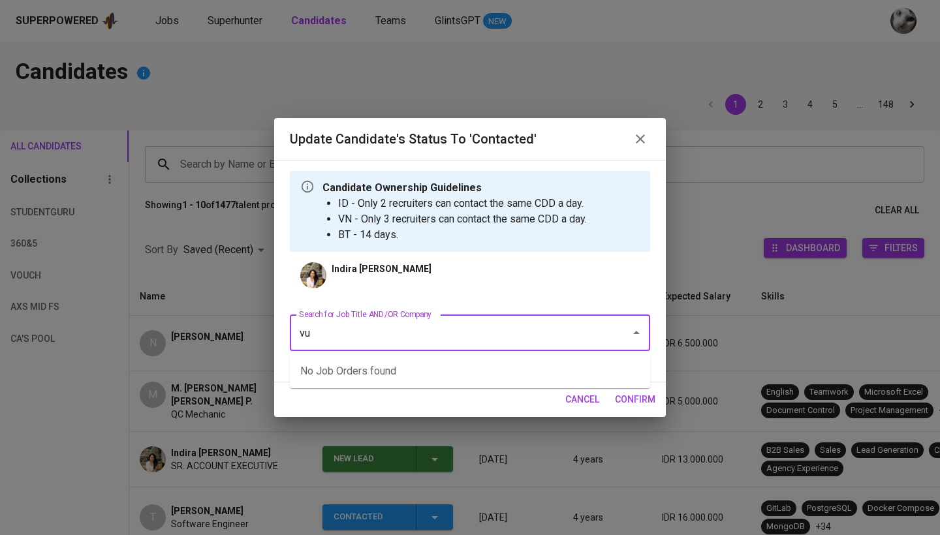
type input "v"
type input "t"
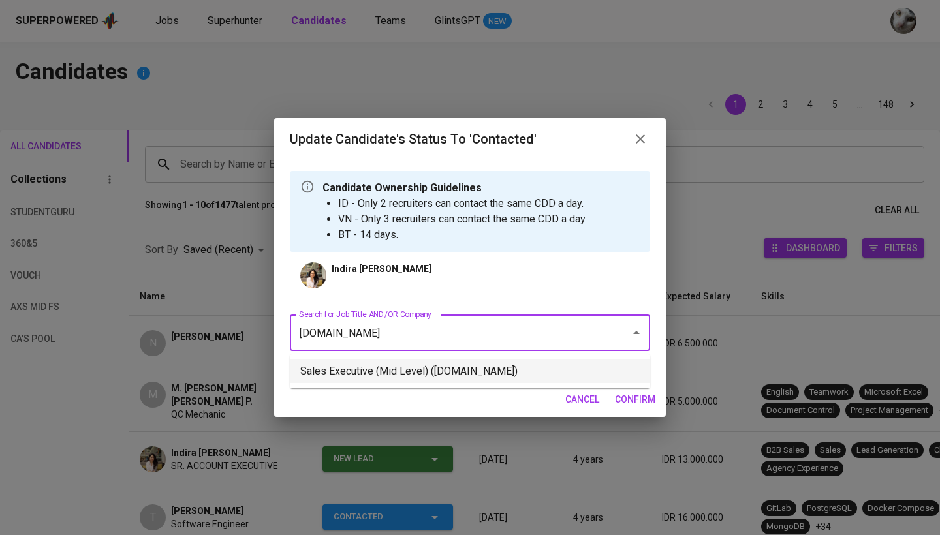
click at [413, 379] on li "Sales Executive (Mid Level) ([DOMAIN_NAME])" at bounding box center [470, 372] width 360 height 24
type input "[DOMAIN_NAME]"
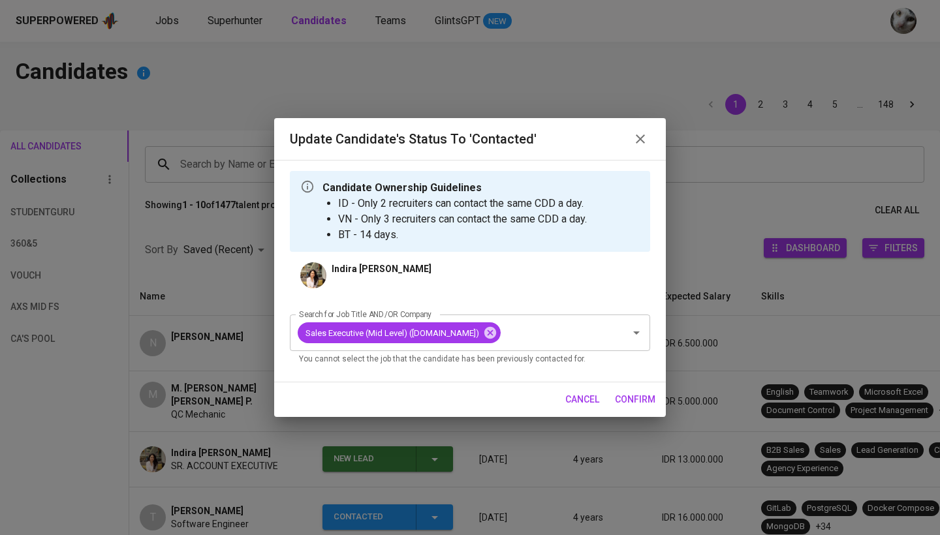
click at [636, 394] on span "confirm" at bounding box center [635, 400] width 40 height 16
